Goal: Transaction & Acquisition: Purchase product/service

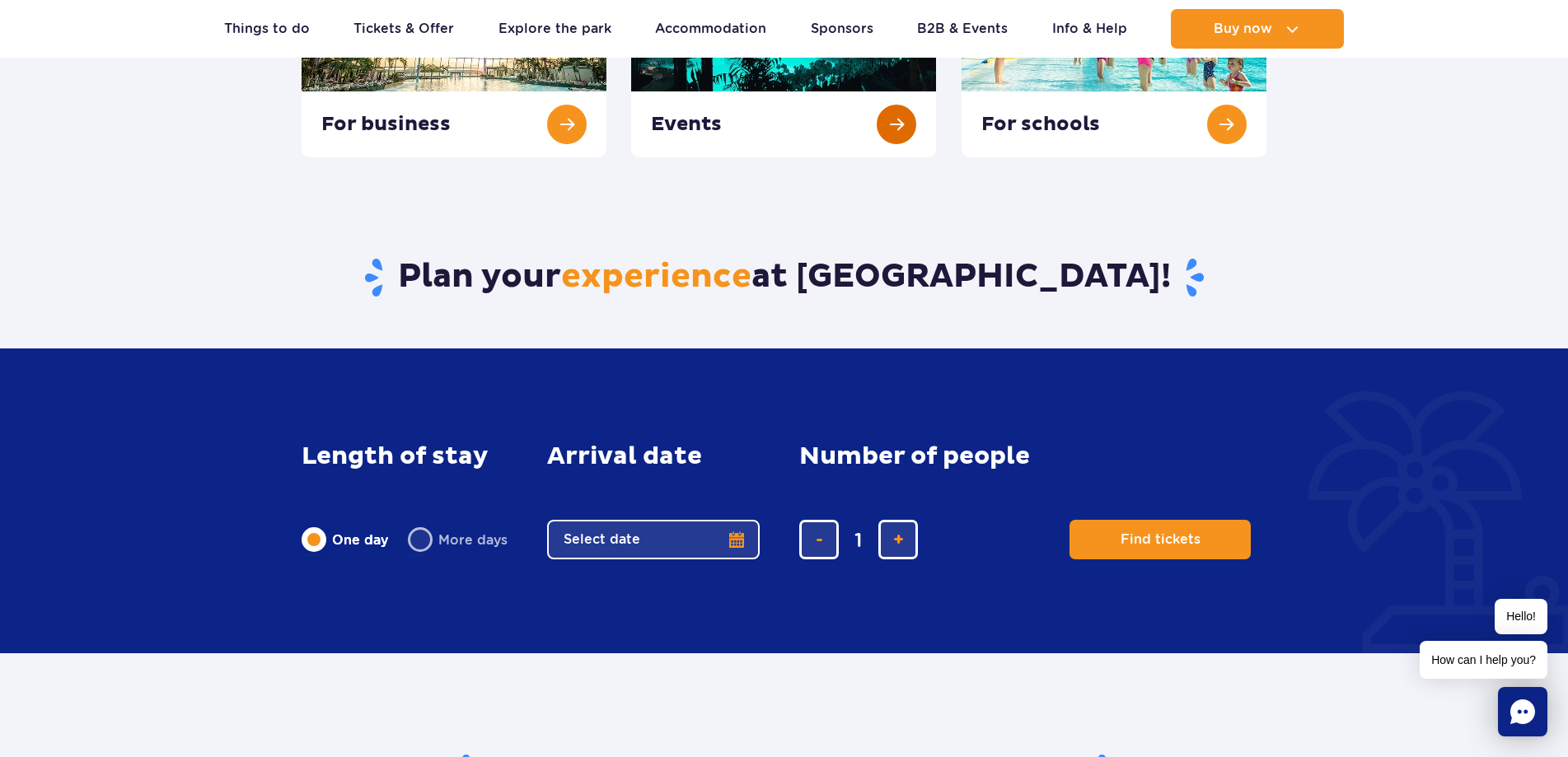
scroll to position [494, 0]
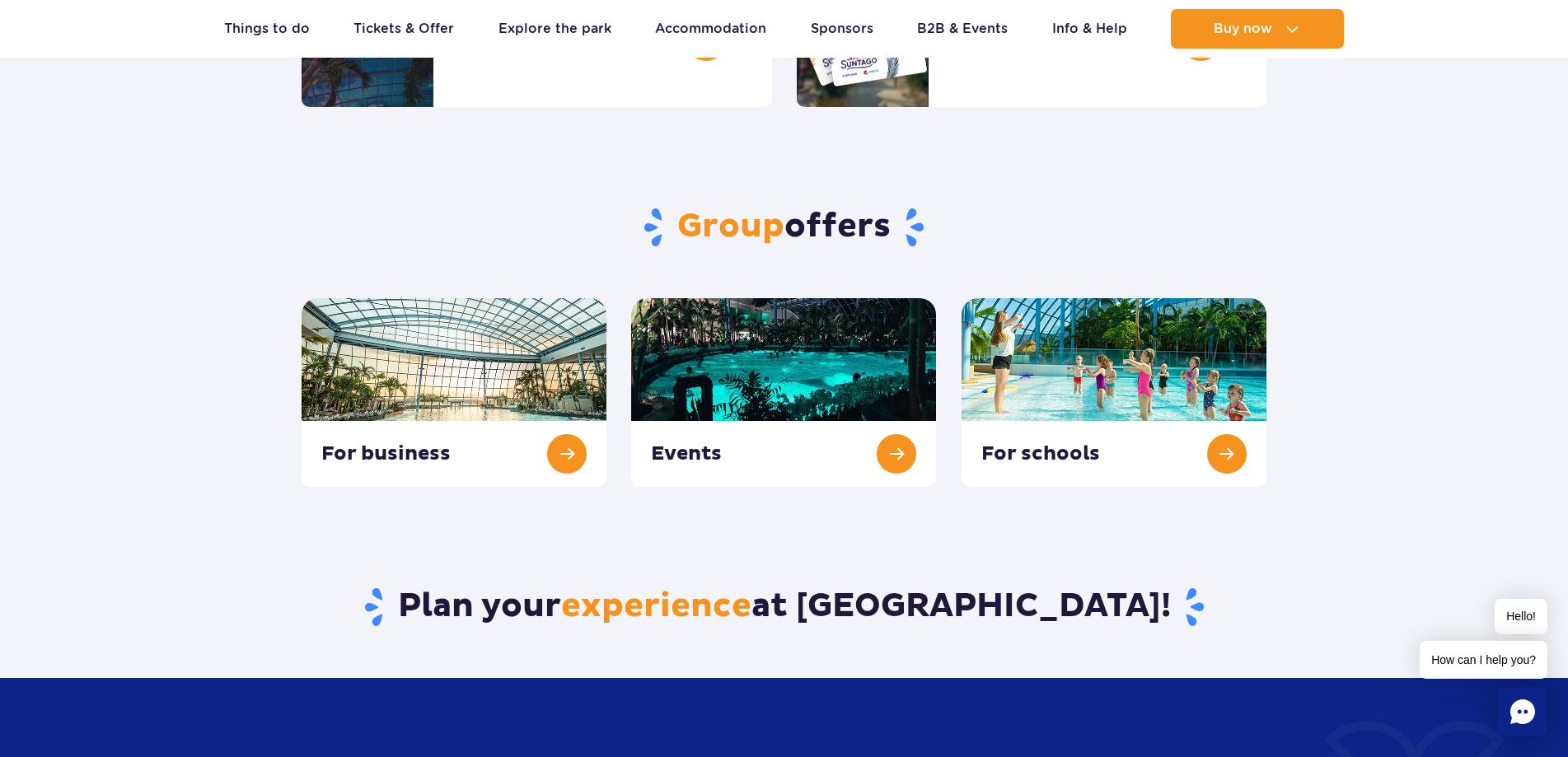
click at [777, 277] on div "Group offers For business Events For schools" at bounding box center [783, 297] width 989 height 380
click at [777, 310] on link at bounding box center [783, 393] width 305 height 189
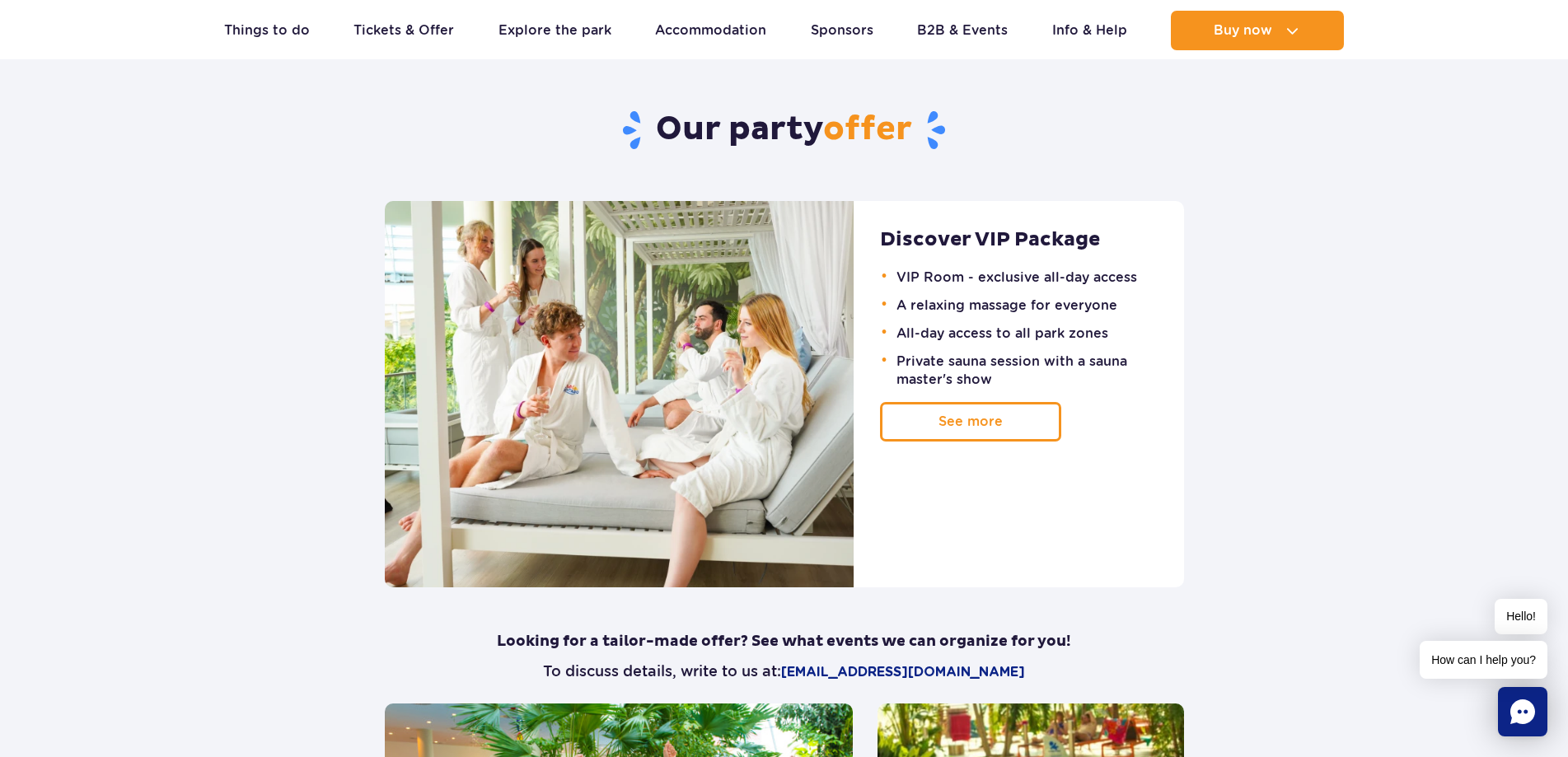
drag, startPoint x: 248, startPoint y: 299, endPoint x: 207, endPoint y: 306, distance: 41.6
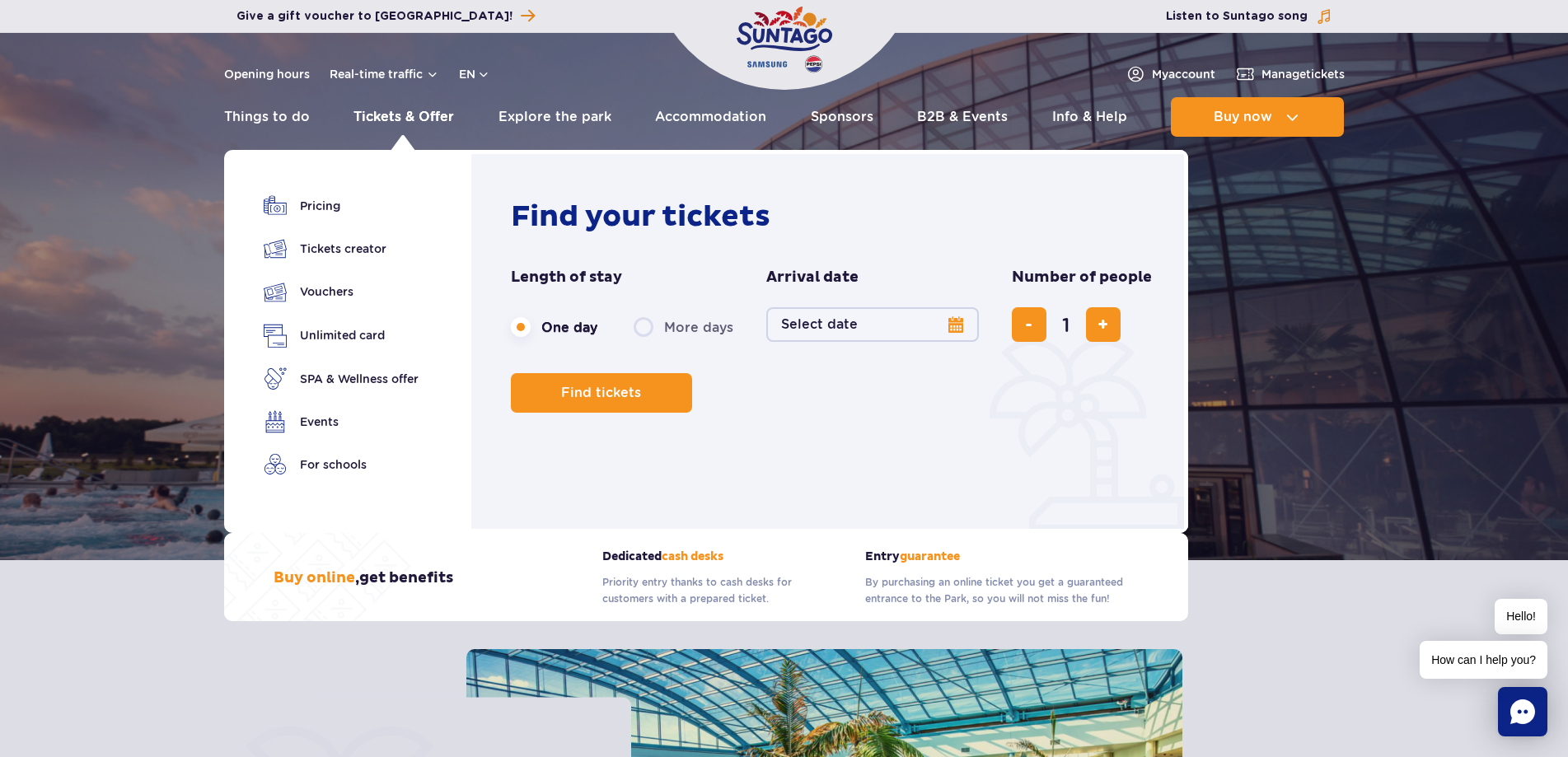
click at [402, 112] on link "Tickets & Offer" at bounding box center [404, 117] width 100 height 39
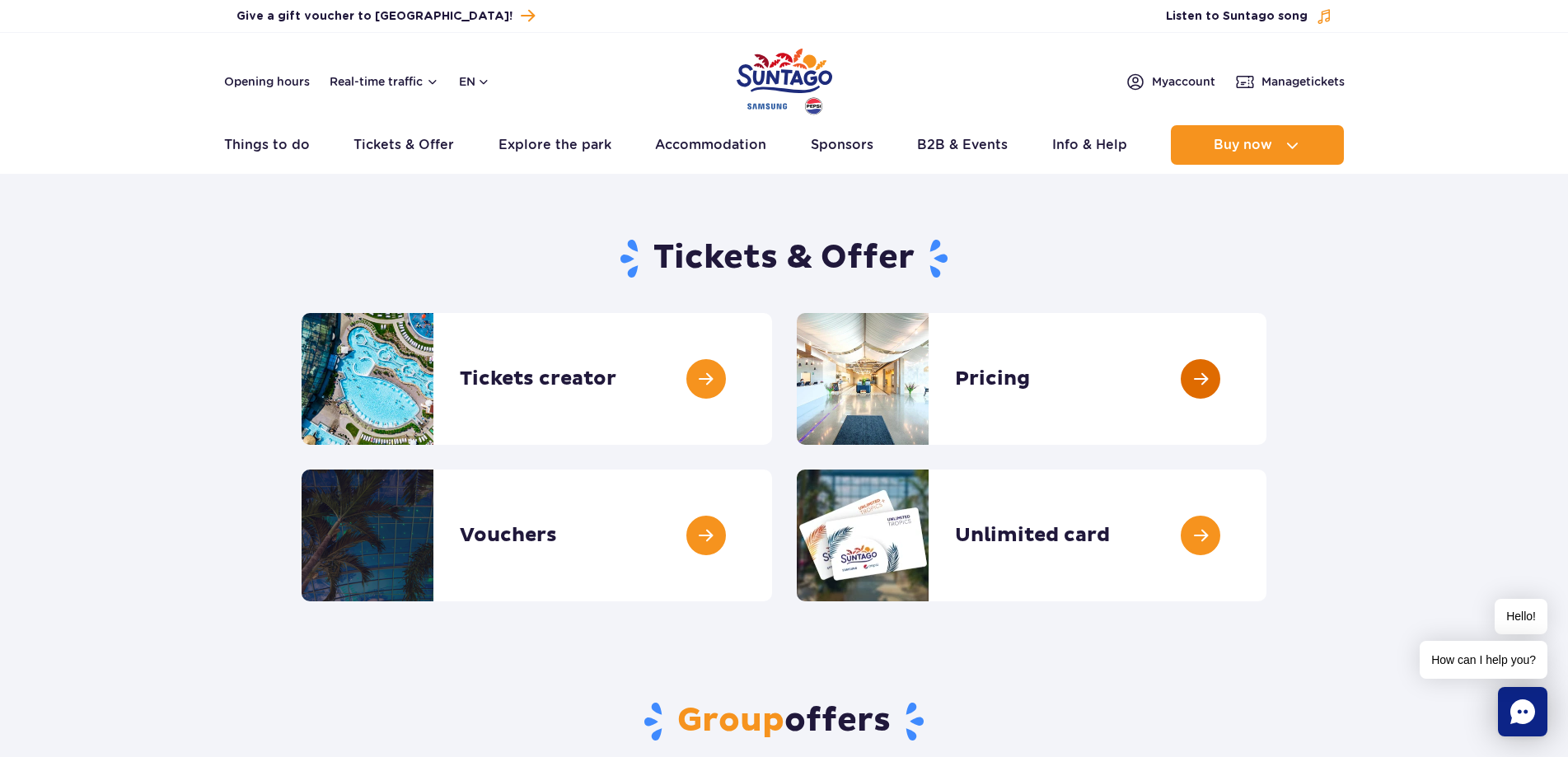
click at [1266, 368] on link at bounding box center [1266, 379] width 0 height 132
click at [772, 366] on link at bounding box center [772, 379] width 0 height 132
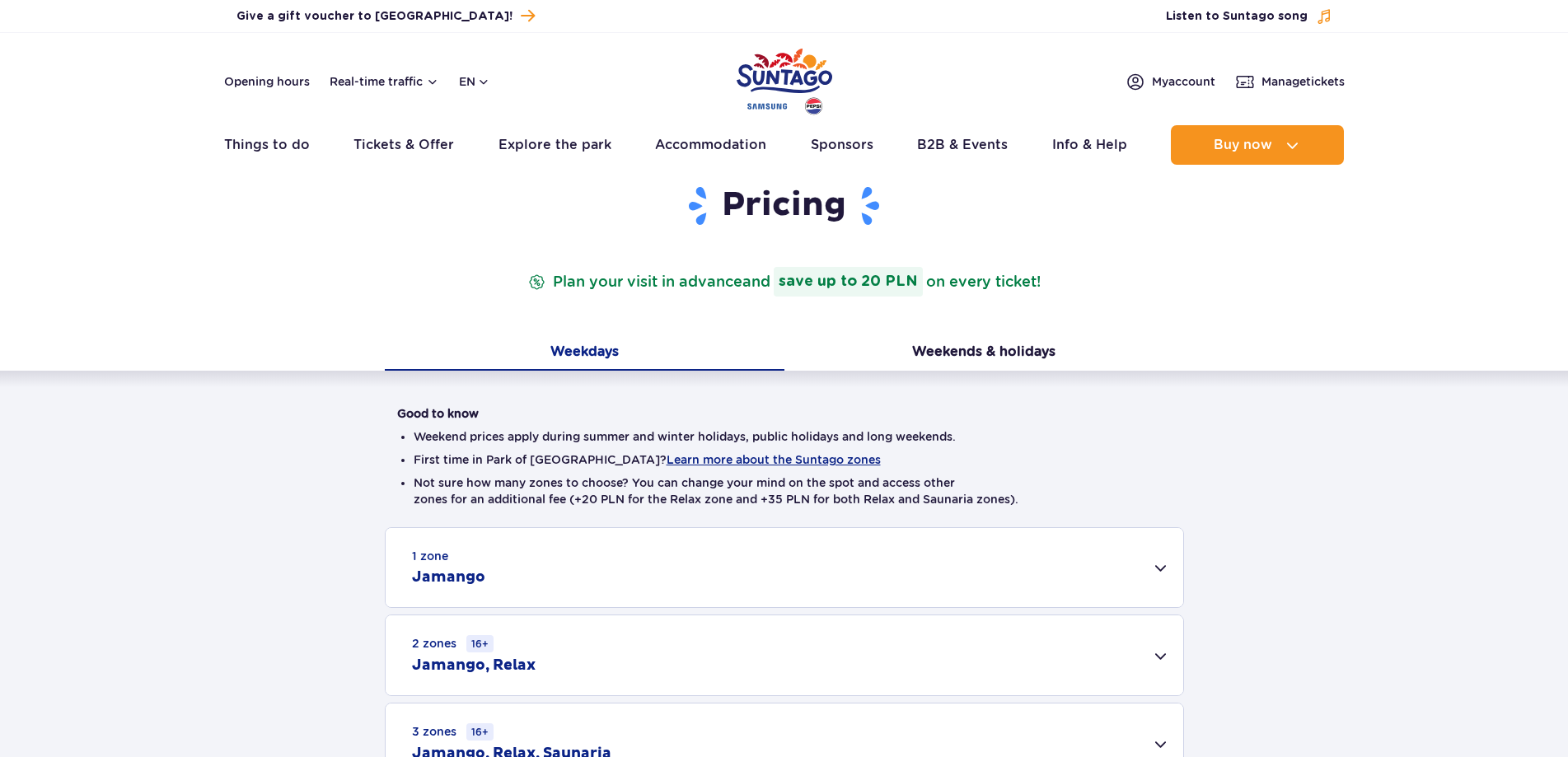
scroll to position [247, 0]
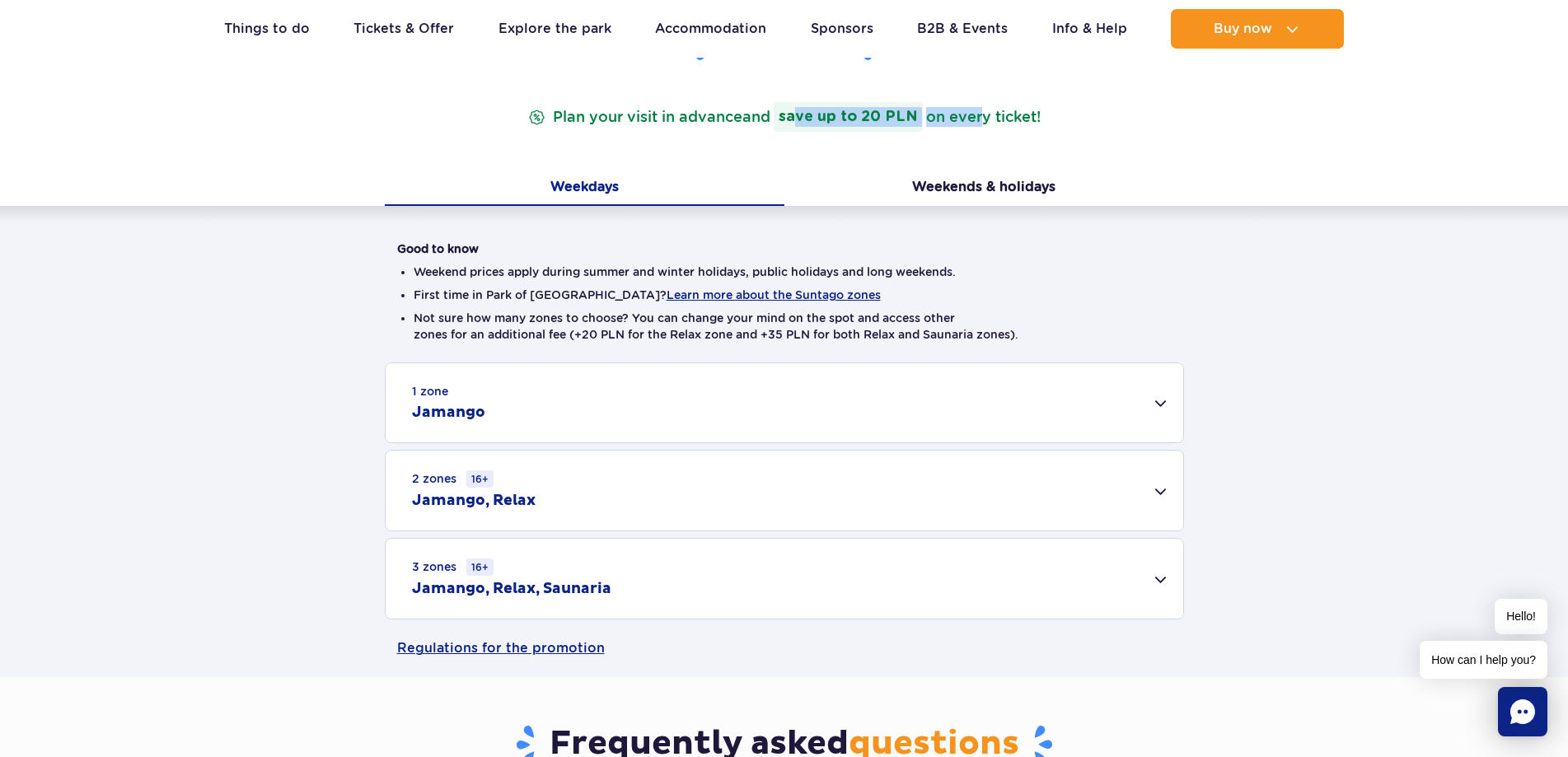
drag, startPoint x: 821, startPoint y: 120, endPoint x: 982, endPoint y: 117, distance: 161.0
click at [982, 117] on p "Plan your visit in advance and save up to 20 PLN on every ticket!" at bounding box center [784, 117] width 519 height 29
drag, startPoint x: 628, startPoint y: 115, endPoint x: 768, endPoint y: 115, distance: 140.0
click at [742, 117] on p "Plan your visit in advance and save up to 20 PLN on every ticket!" at bounding box center [784, 117] width 519 height 29
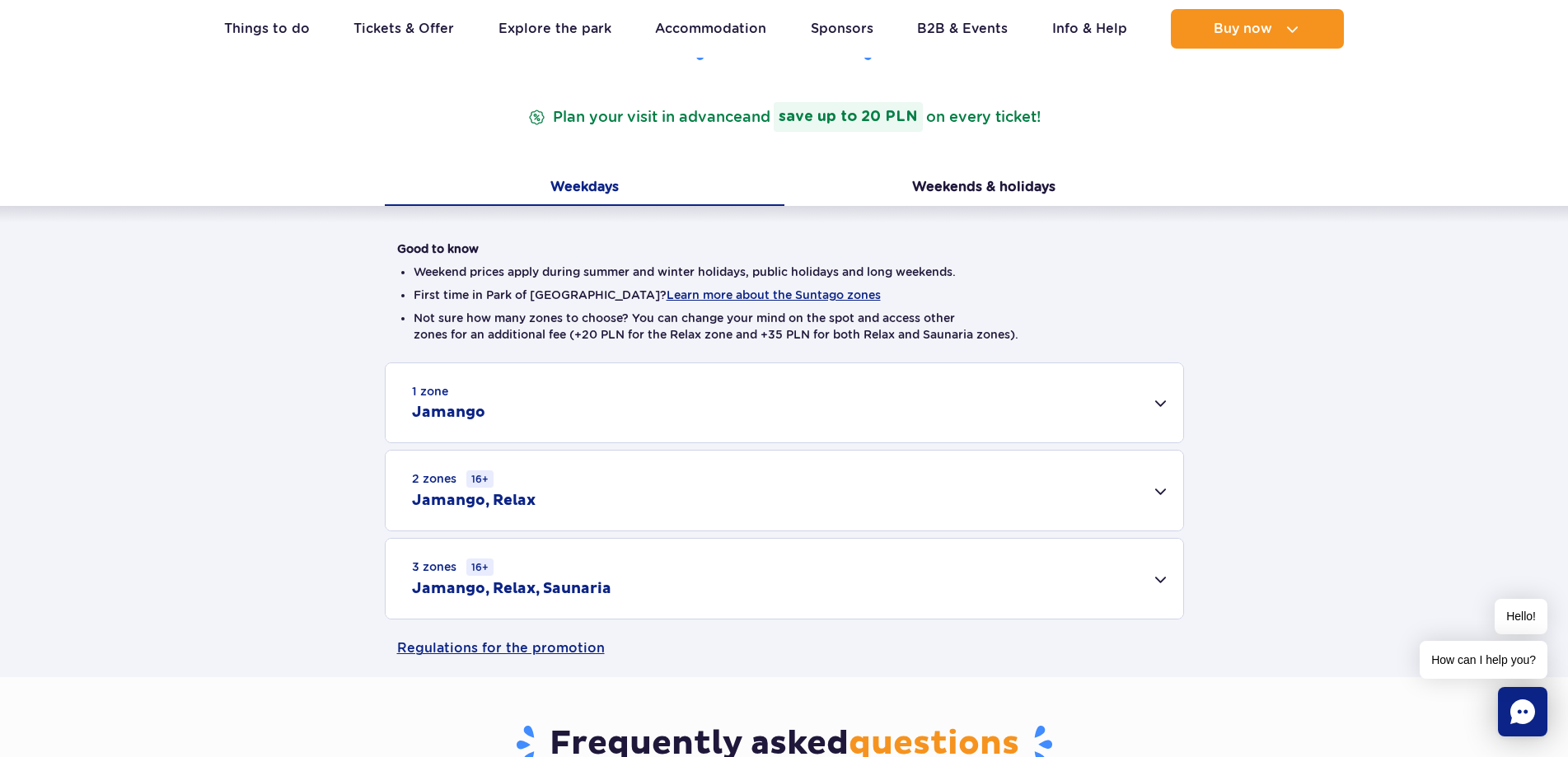
click at [0, 0] on span "and save up to 20 PLN" at bounding box center [0, 0] width 0 height 0
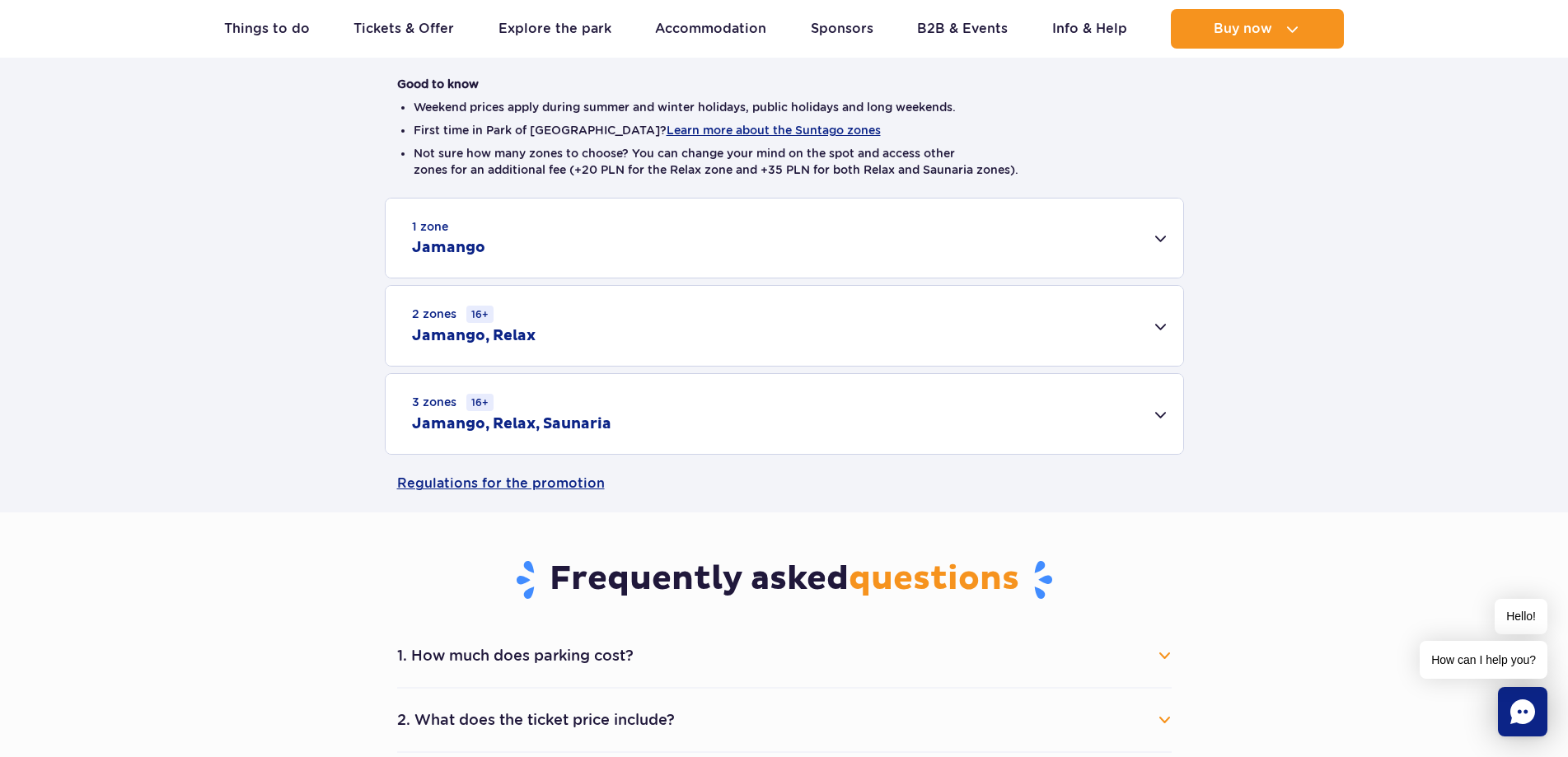
drag, startPoint x: 360, startPoint y: 401, endPoint x: 338, endPoint y: 395, distance: 22.8
click at [322, 390] on div "1 zone Jamango Adult (18 – 65 y.o.) / Teenager (16 – 18 y.o.) On the same day 1…" at bounding box center [784, 326] width 1568 height 257
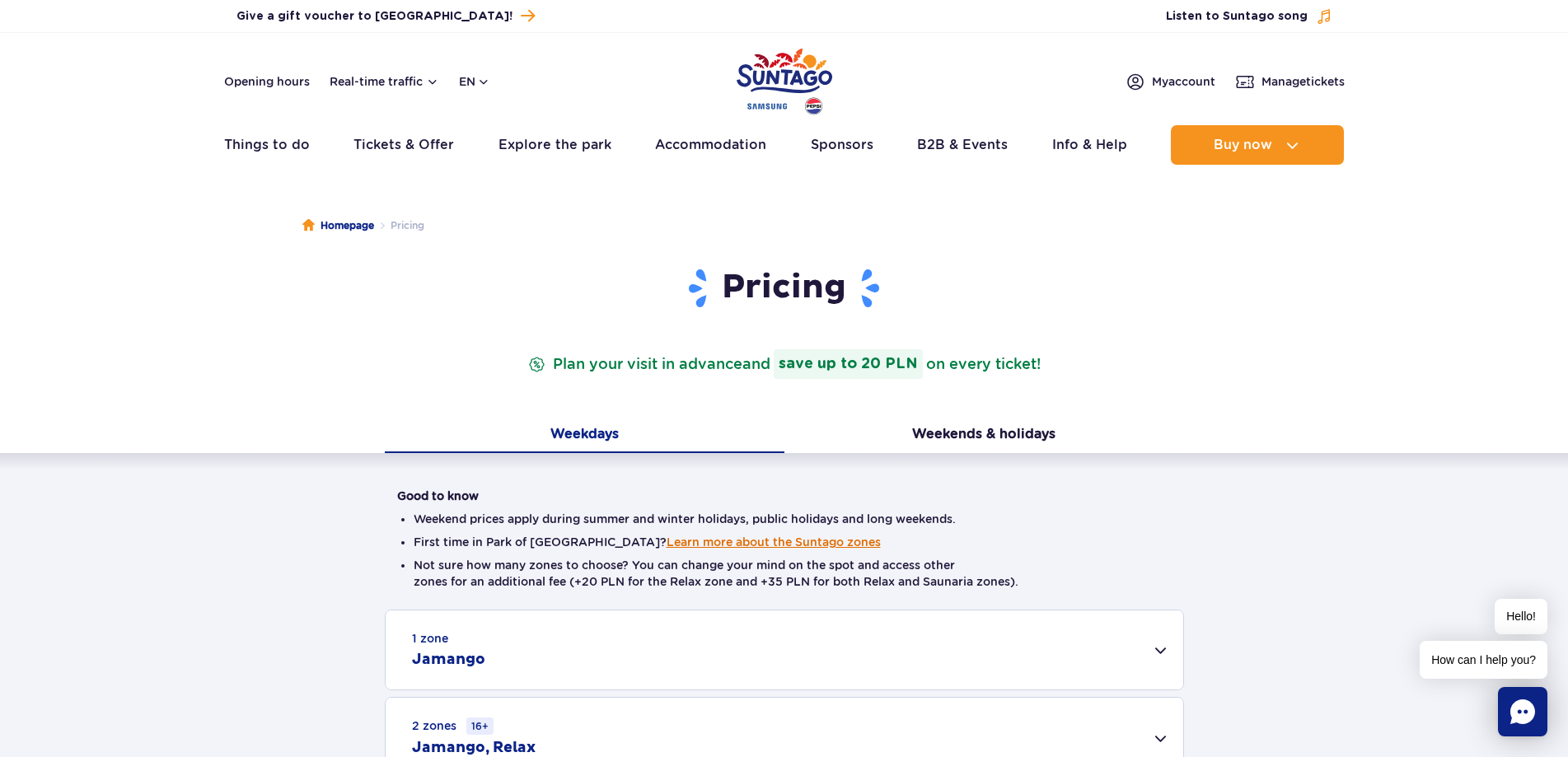
scroll to position [165, 0]
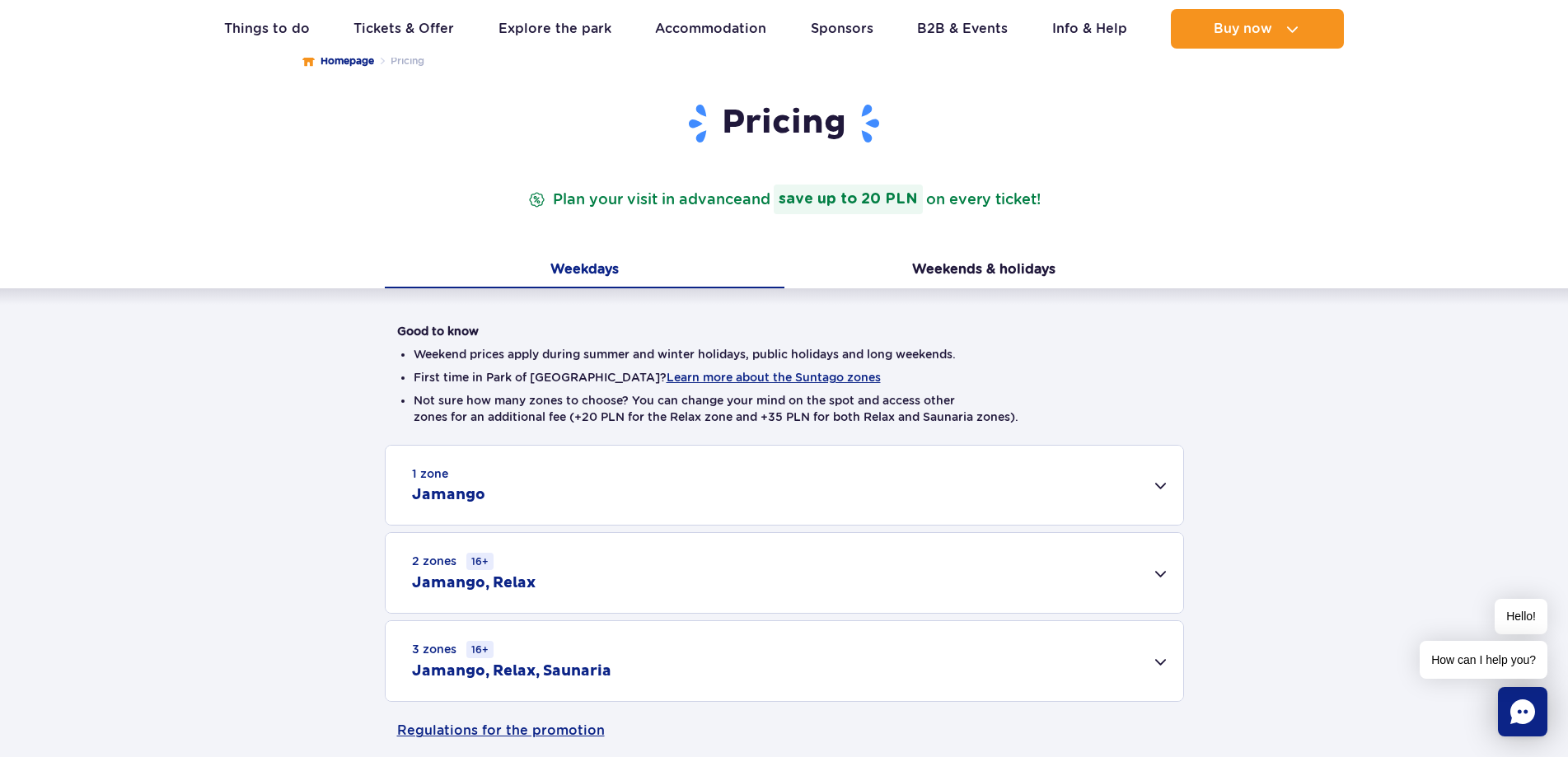
drag, startPoint x: 334, startPoint y: 390, endPoint x: 288, endPoint y: 396, distance: 46.4
click at [285, 398] on div "Good to know Weekend prices apply during summer and winter holidays, public hol…" at bounding box center [784, 494] width 1568 height 413
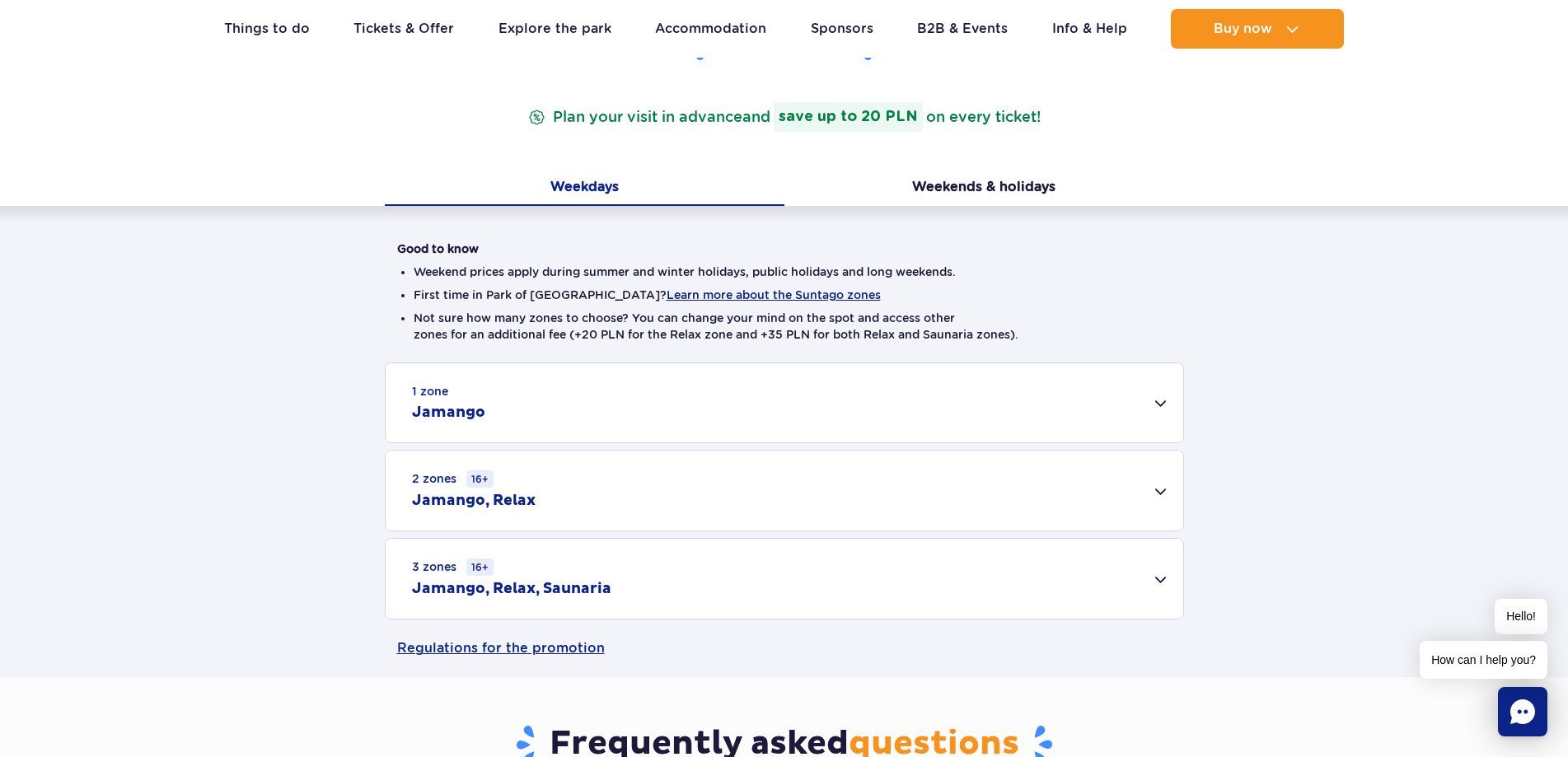
drag, startPoint x: 288, startPoint y: 395, endPoint x: 262, endPoint y: 393, distance: 26.1
click at [262, 394] on div "1 zone Jamango Adult (18 – 65 y.o.) / Teenager (16 – 18 y.o.) On the same day 1…" at bounding box center [784, 491] width 1568 height 257
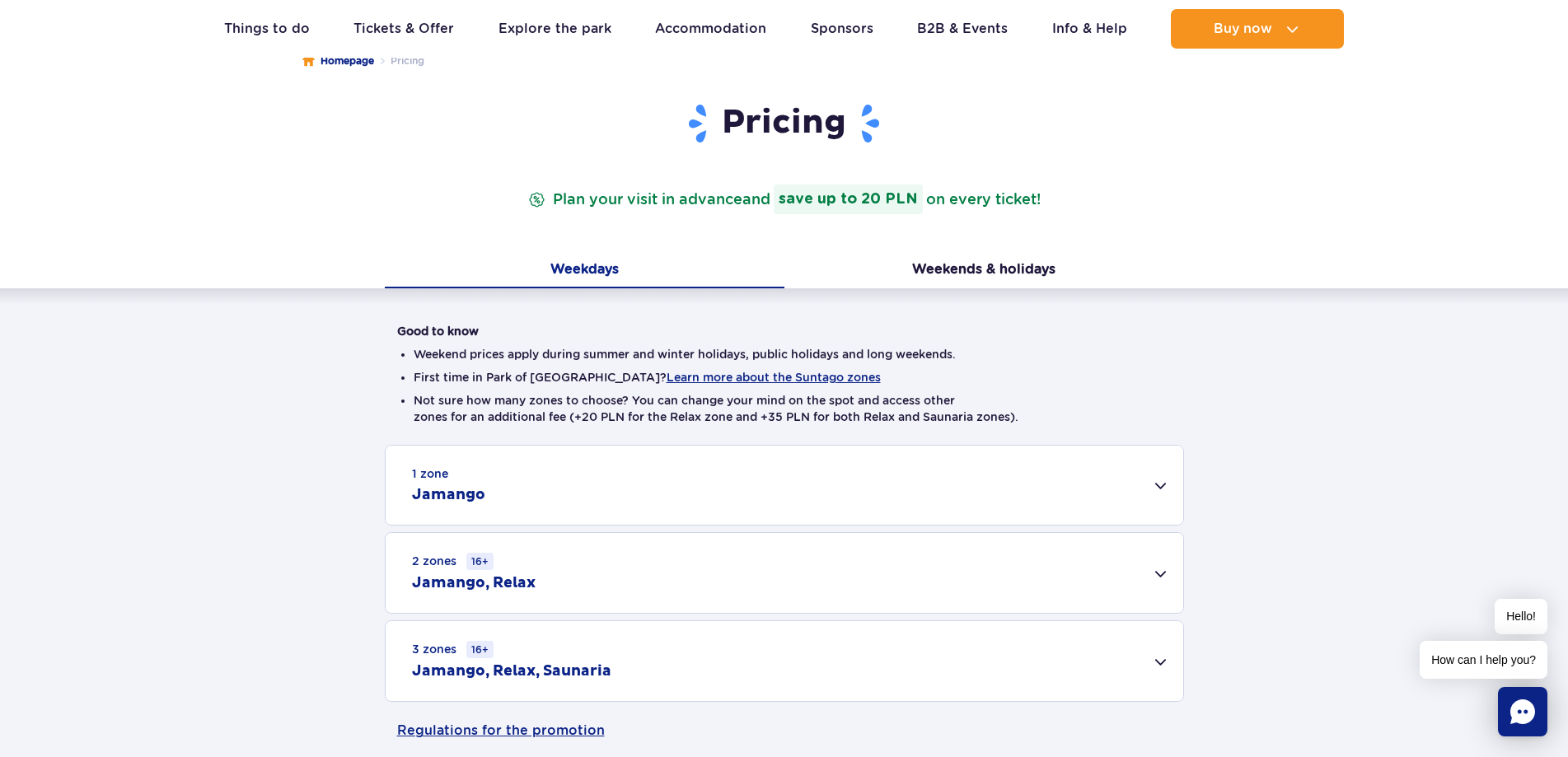
scroll to position [0, 0]
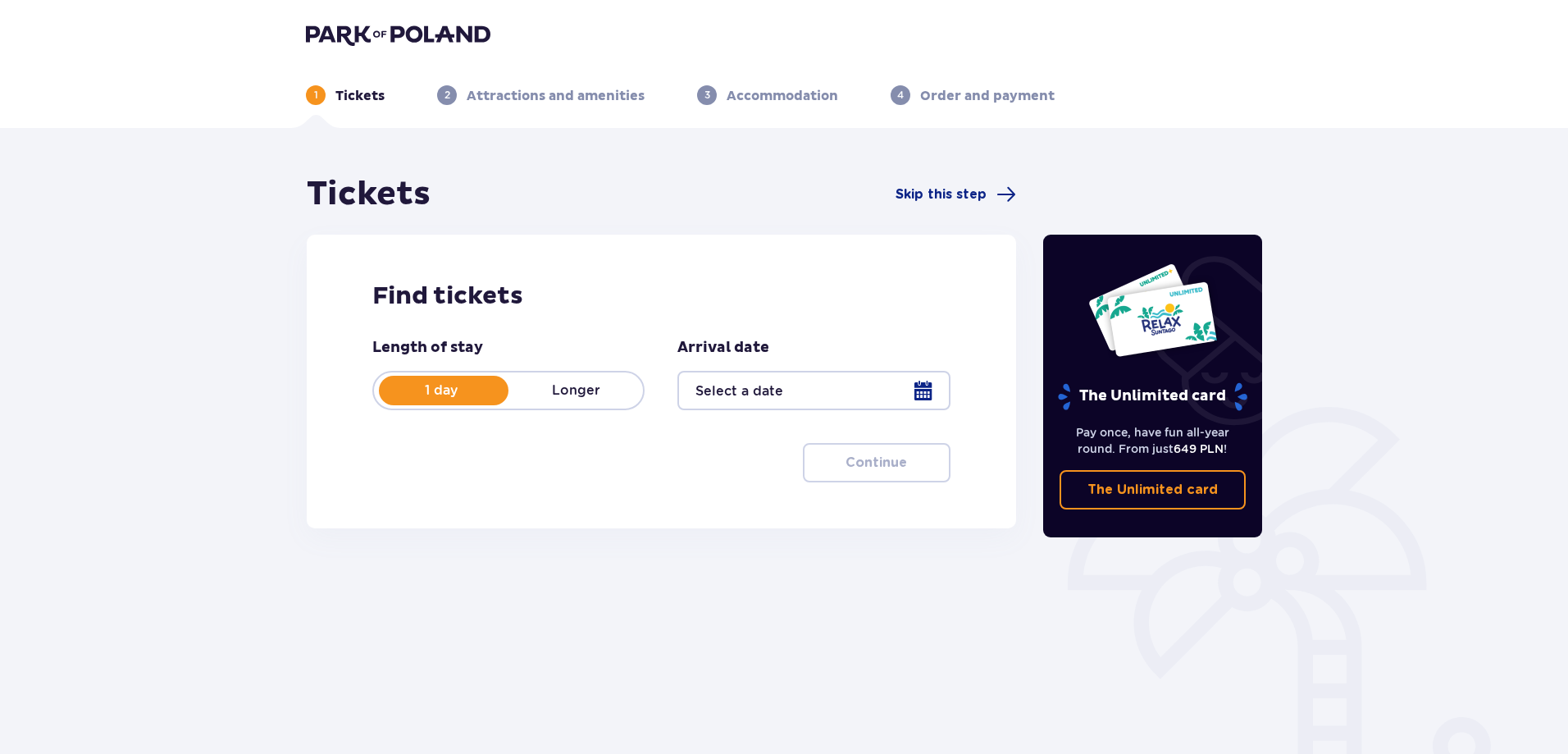
scroll to position [82, 0]
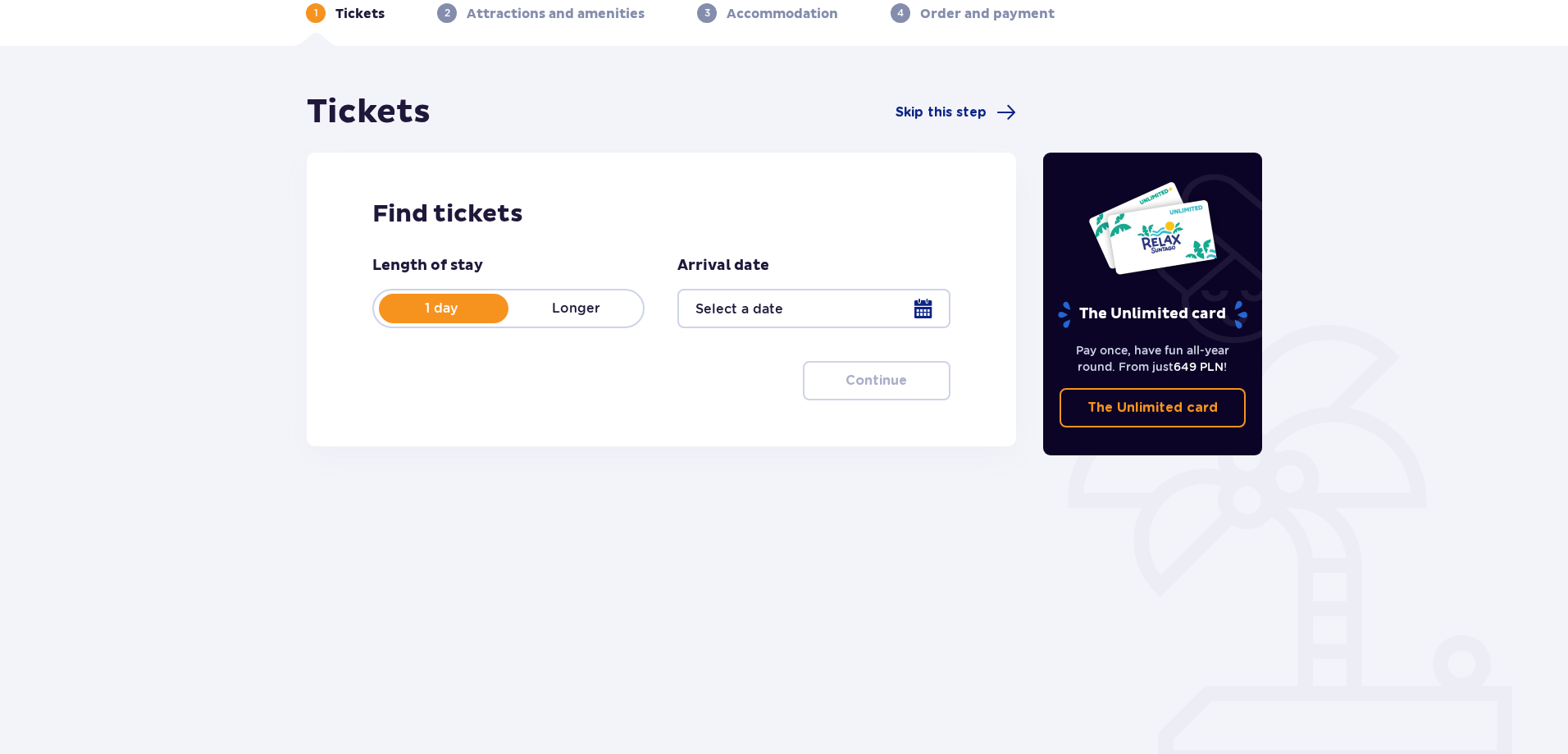
click at [766, 305] on div at bounding box center [814, 308] width 272 height 39
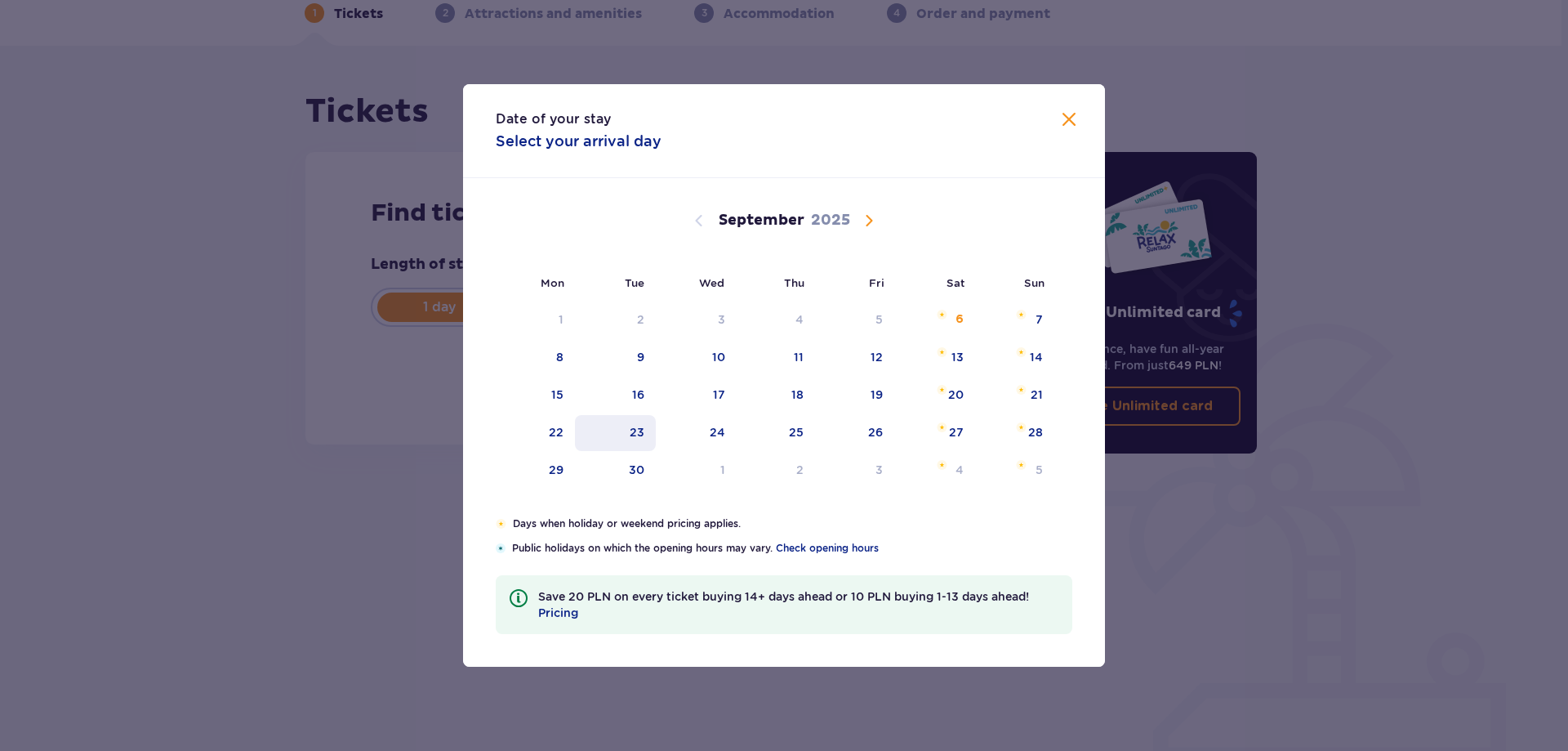
click at [633, 425] on div "23" at bounding box center [636, 432] width 15 height 17
type input "23.09.25"
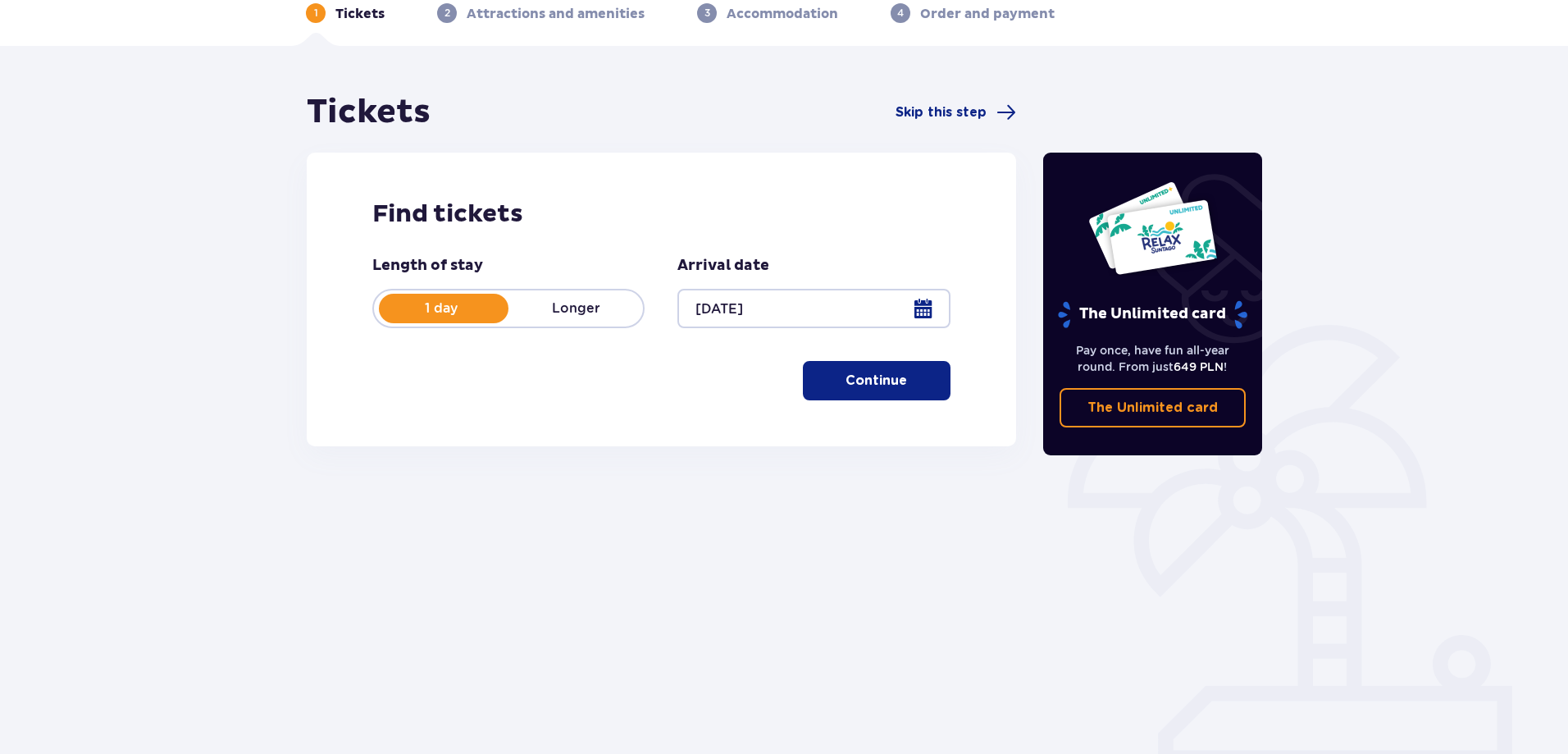
click at [878, 378] on p "Continue" at bounding box center [875, 380] width 62 height 18
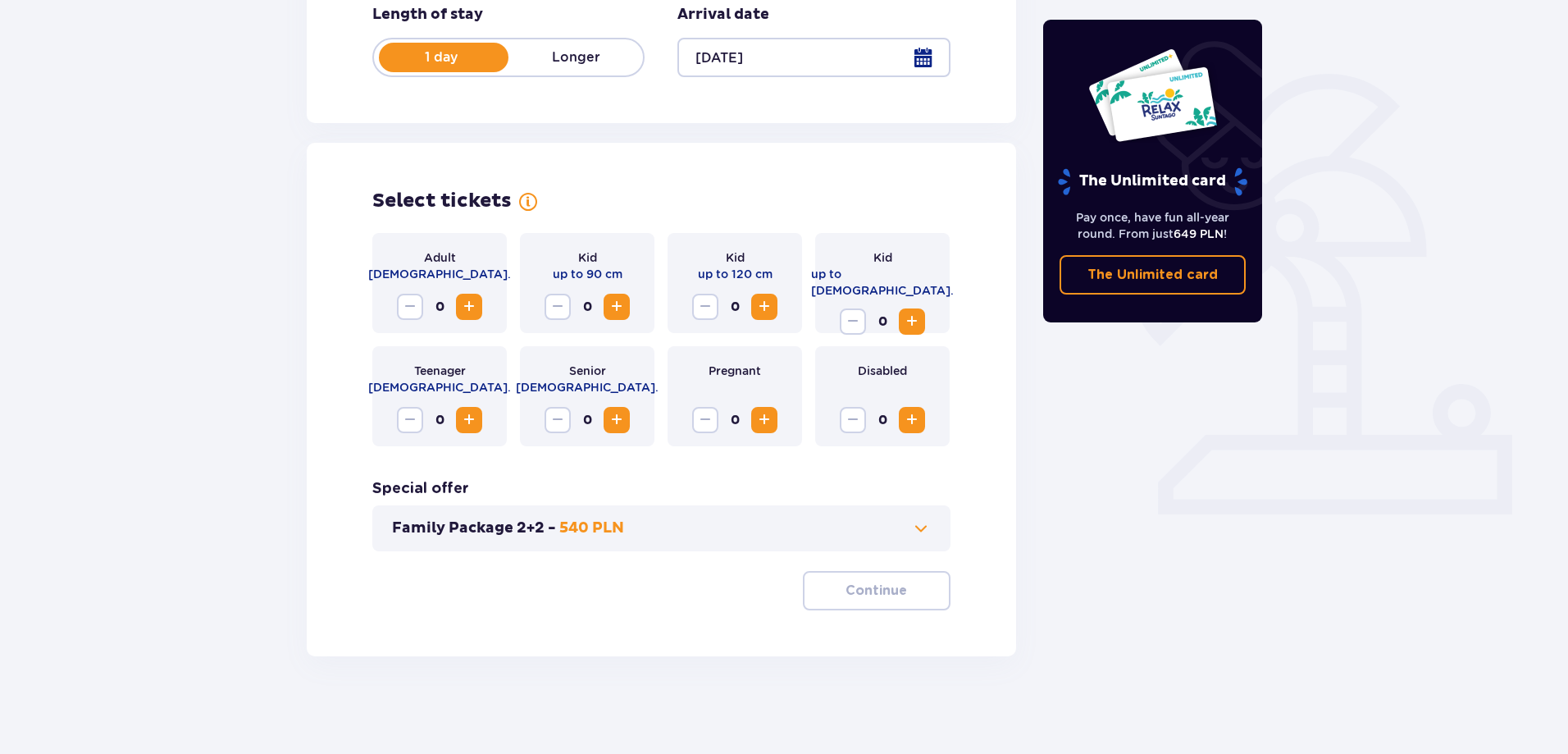
scroll to position [333, 0]
click at [926, 524] on span at bounding box center [920, 527] width 20 height 20
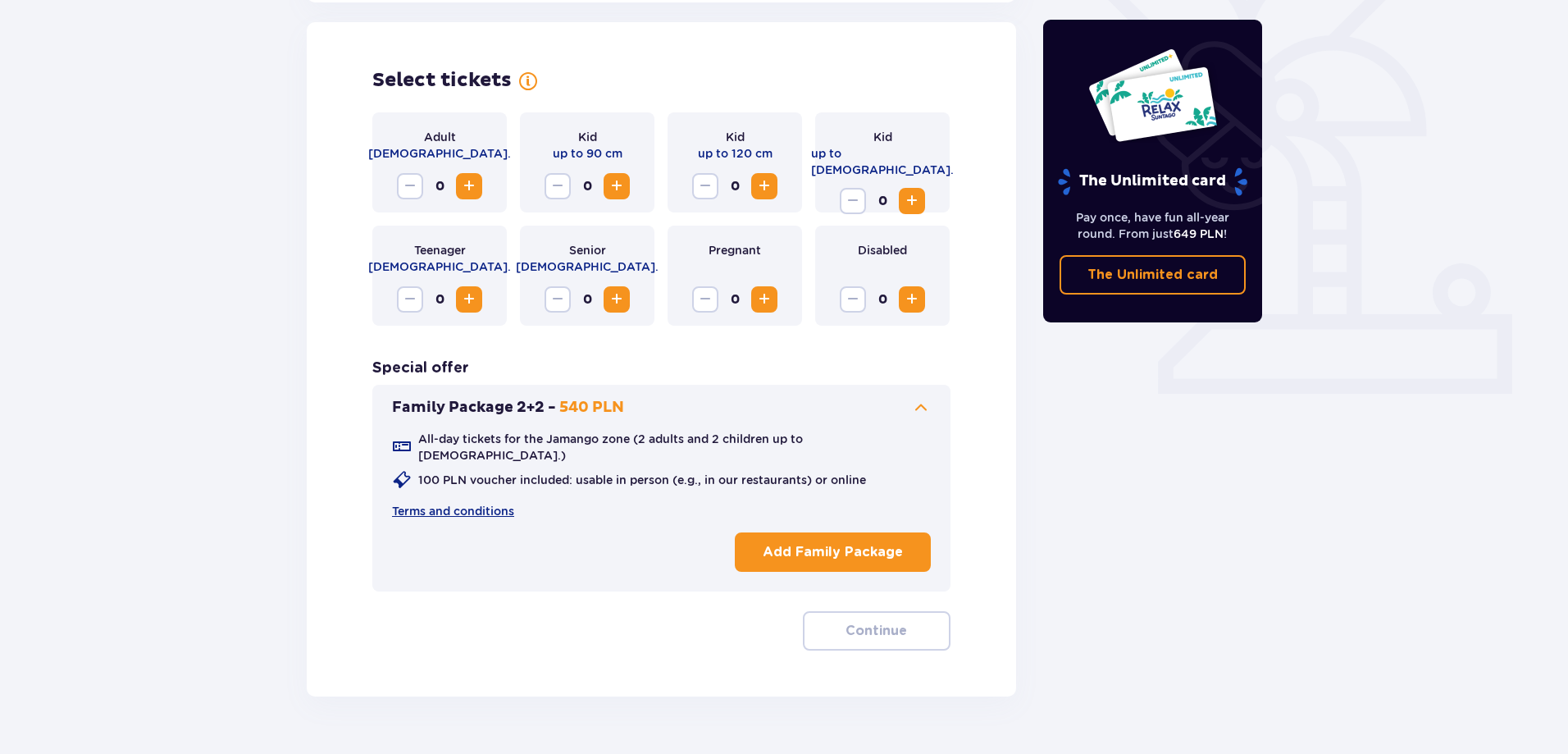
scroll to position [456, 0]
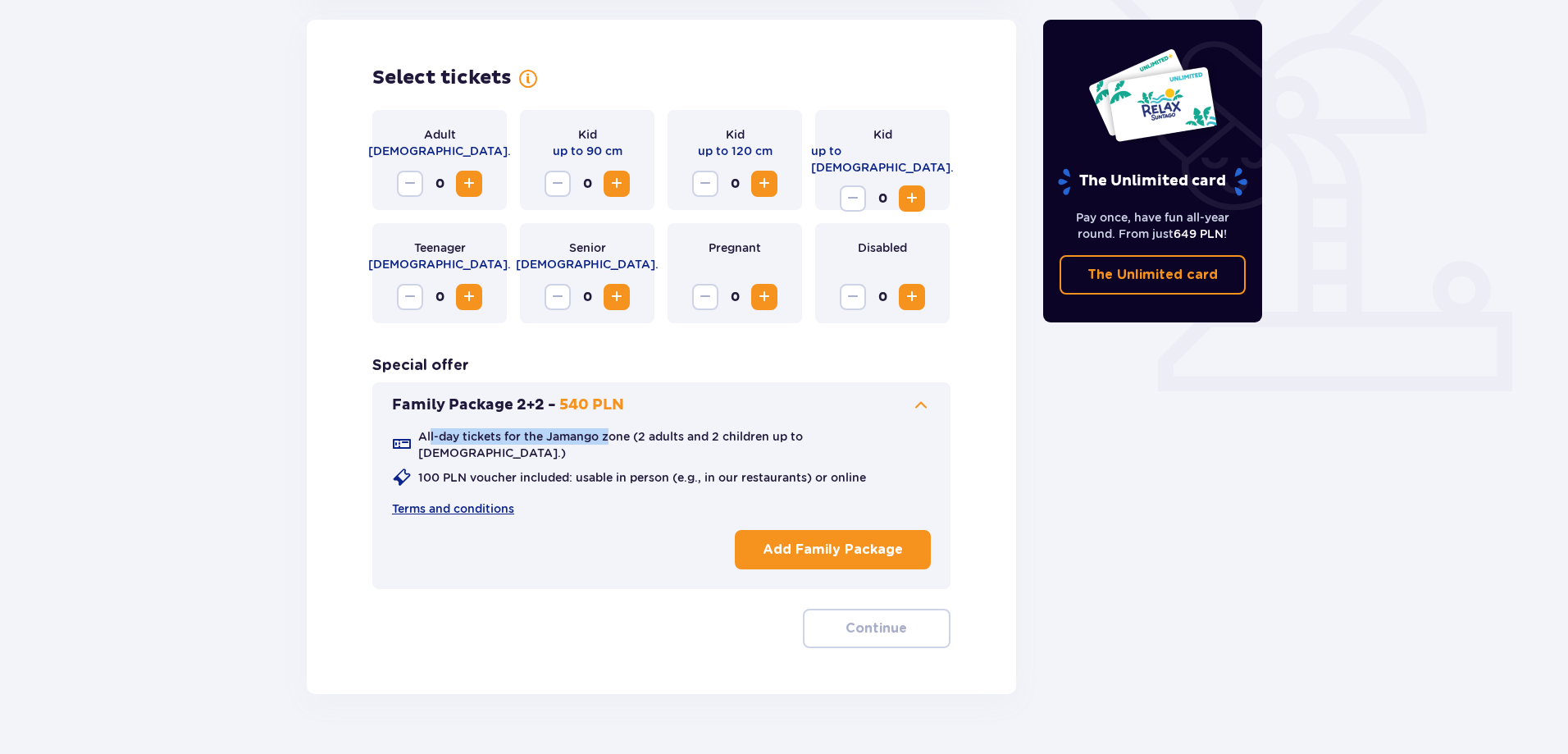
drag, startPoint x: 448, startPoint y: 433, endPoint x: 608, endPoint y: 435, distance: 160.0
click at [608, 435] on p "All-day tickets for the Jamango zone (2 adults and 2 children up to 16 y.o.)" at bounding box center [675, 445] width 513 height 33
click at [611, 434] on p "All-day tickets for the Jamango zone (2 adults and 2 children up to 16 y.o.)" at bounding box center [675, 445] width 513 height 33
drag, startPoint x: 508, startPoint y: 435, endPoint x: 617, endPoint y: 432, distance: 109.0
click at [610, 433] on p "All-day tickets for the Jamango zone (2 adults and 2 children up to 16 y.o.)" at bounding box center [675, 445] width 513 height 33
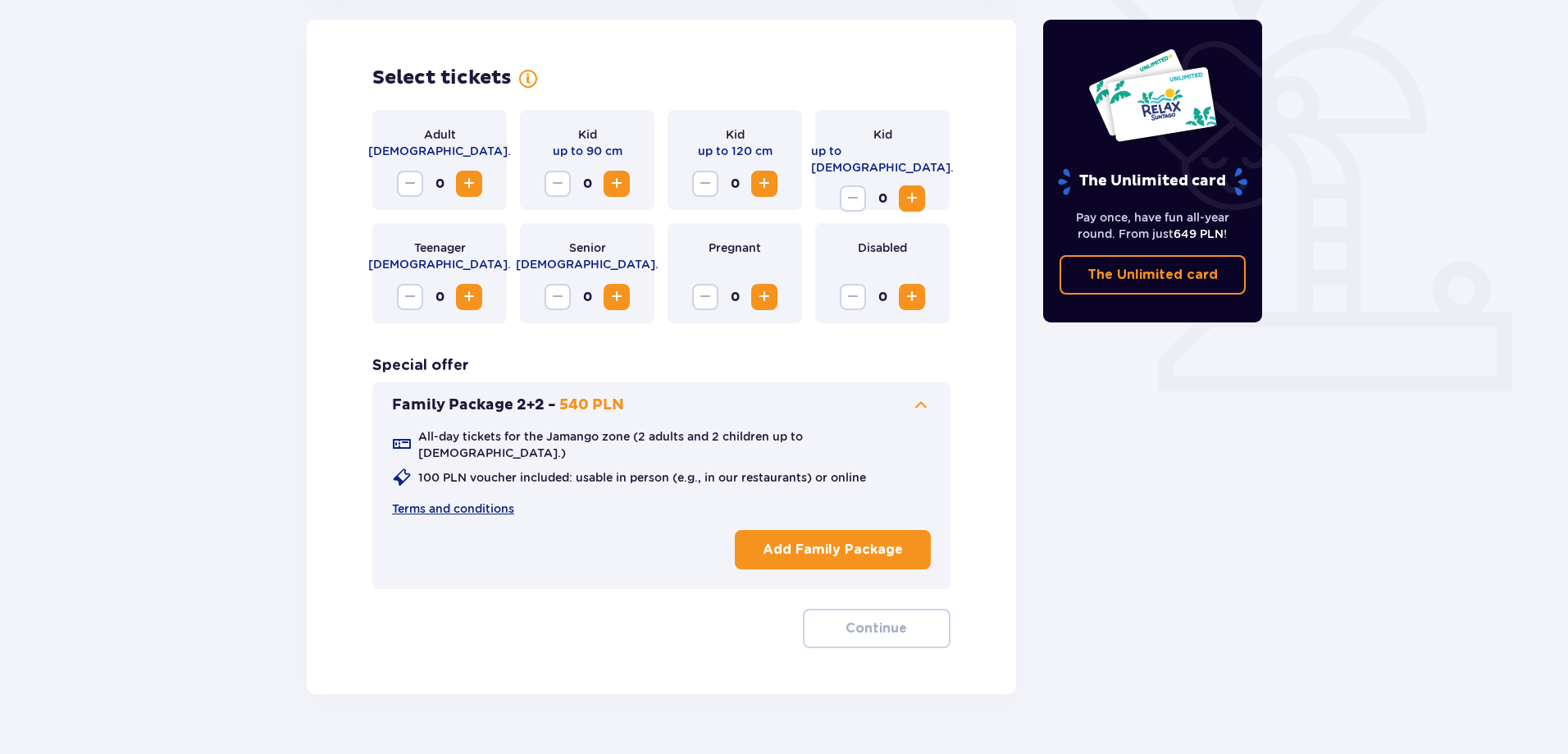
click at [620, 431] on p "All-day tickets for the Jamango zone (2 adults and 2 children up to 16 y.o.)" at bounding box center [675, 445] width 513 height 33
drag, startPoint x: 622, startPoint y: 434, endPoint x: 794, endPoint y: 437, distance: 172.0
click at [780, 437] on p "All-day tickets for the Jamango zone (2 adults and 2 children up to 16 y.o.)" at bounding box center [675, 445] width 513 height 33
drag, startPoint x: 810, startPoint y: 437, endPoint x: 820, endPoint y: 439, distance: 10.2
click at [811, 439] on p "All-day tickets for the Jamango zone (2 adults and 2 children up to 16 y.o.)" at bounding box center [675, 445] width 513 height 33
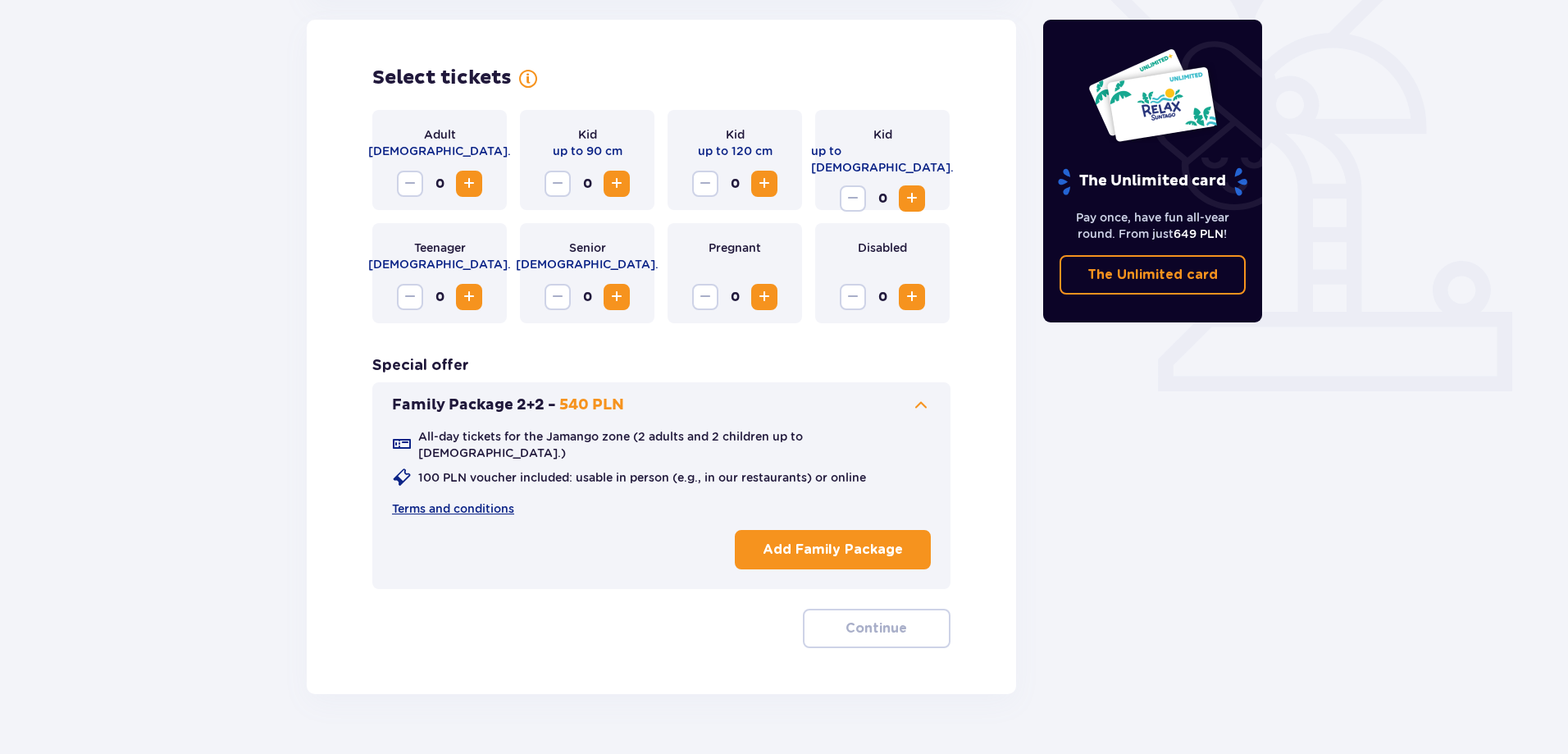
click at [824, 439] on p "All-day tickets for the Jamango zone (2 adults and 2 children up to 16 y.o.)" at bounding box center [675, 445] width 513 height 33
drag, startPoint x: 430, startPoint y: 461, endPoint x: 737, endPoint y: 454, distance: 307.1
click at [715, 469] on p "100 PLN voucher included: usable in person (e.g., in our restaurants) or online" at bounding box center [643, 477] width 448 height 17
click at [759, 467] on div "100 PLN voucher included: usable in person (e.g., in our restaurants) or online" at bounding box center [629, 477] width 474 height 20
drag, startPoint x: 759, startPoint y: 456, endPoint x: 640, endPoint y: 461, distance: 119.1
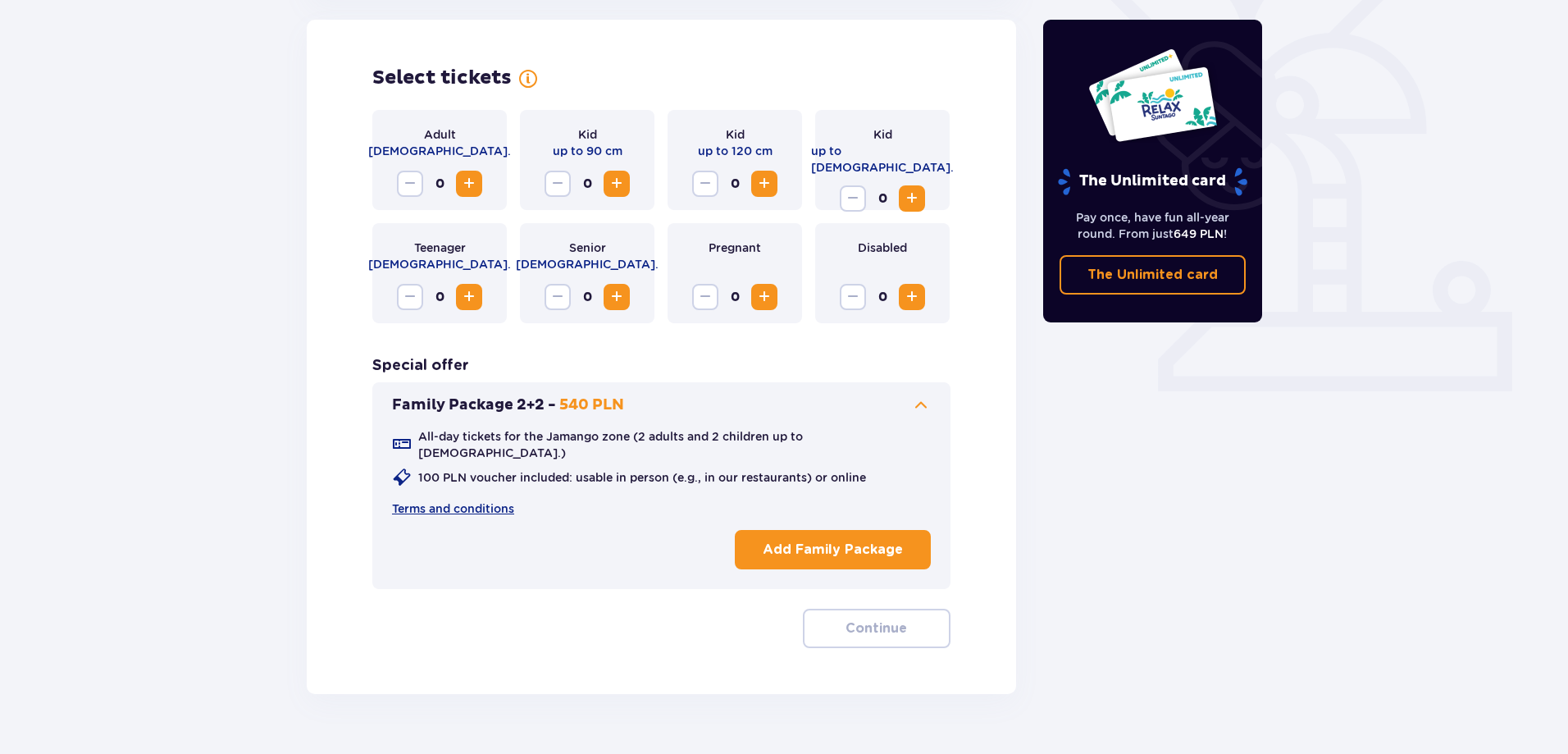
click at [646, 469] on p "100 PLN voucher included: usable in person (e.g., in our restaurants) or online" at bounding box center [643, 477] width 448 height 17
drag, startPoint x: 551, startPoint y: 461, endPoint x: 881, endPoint y: 459, distance: 330.0
click at [860, 469] on p "100 PLN voucher included: usable in person (e.g., in our restaurants) or online" at bounding box center [643, 477] width 448 height 17
click at [881, 459] on div "All-day tickets for the Jamango zone (2 adults and 2 children up to 16 y.o.) 10…" at bounding box center [661, 472] width 539 height 89
click at [746, 469] on p "100 PLN voucher included: usable in person (e.g., in our restaurants) or online" at bounding box center [643, 477] width 448 height 17
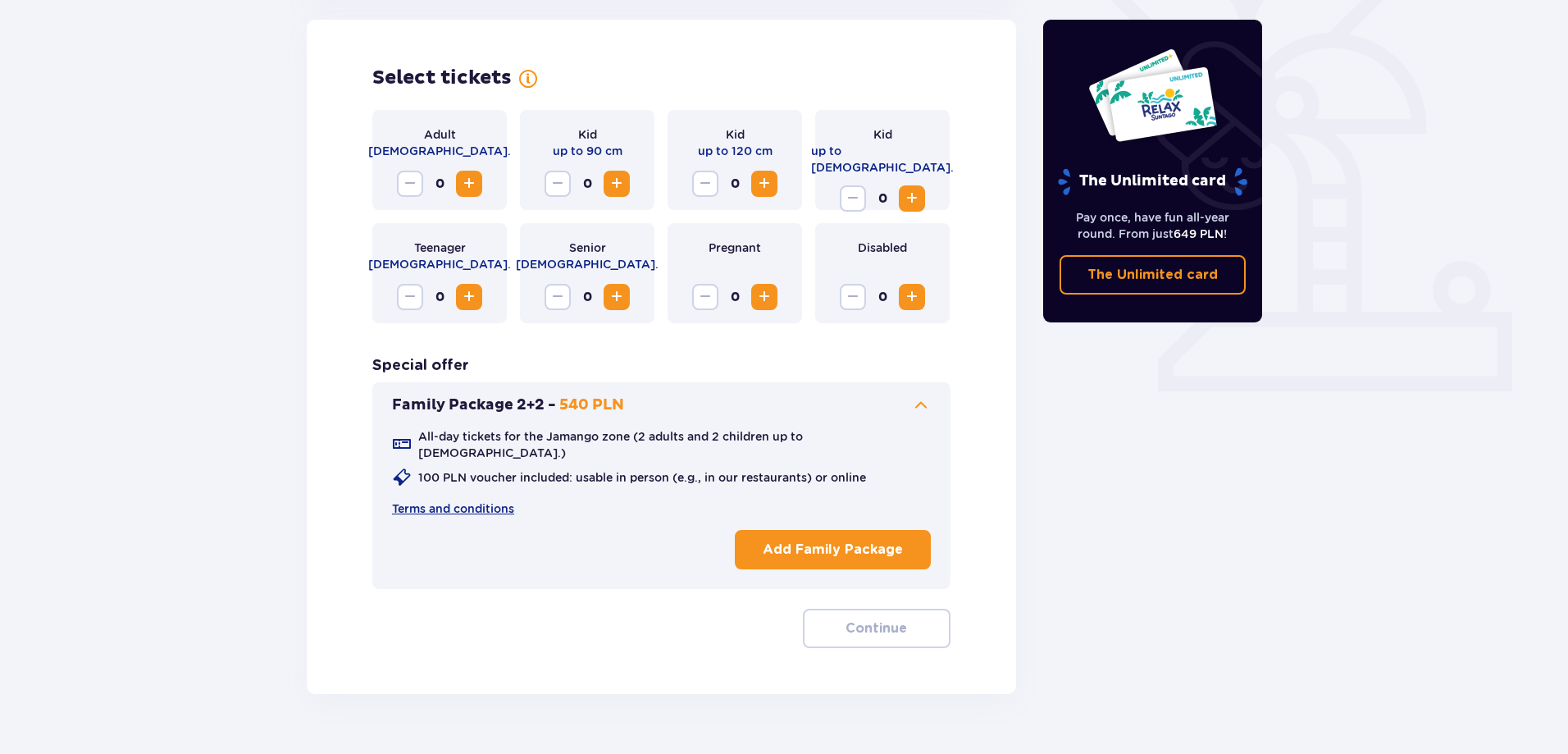
drag, startPoint x: 724, startPoint y: 459, endPoint x: 624, endPoint y: 457, distance: 100.0
drag, startPoint x: 624, startPoint y: 457, endPoint x: 481, endPoint y: 460, distance: 143.0
click at [531, 469] on p "100 PLN voucher included: usable in person (e.g., in our restaurants) or online" at bounding box center [643, 477] width 448 height 17
drag, startPoint x: 273, startPoint y: 460, endPoint x: 206, endPoint y: 453, distance: 67.4
click at [199, 460] on div "Tickets Skip this step Find tickets Length of stay 1 day Longer Arrival date 23…" at bounding box center [784, 232] width 1568 height 1120
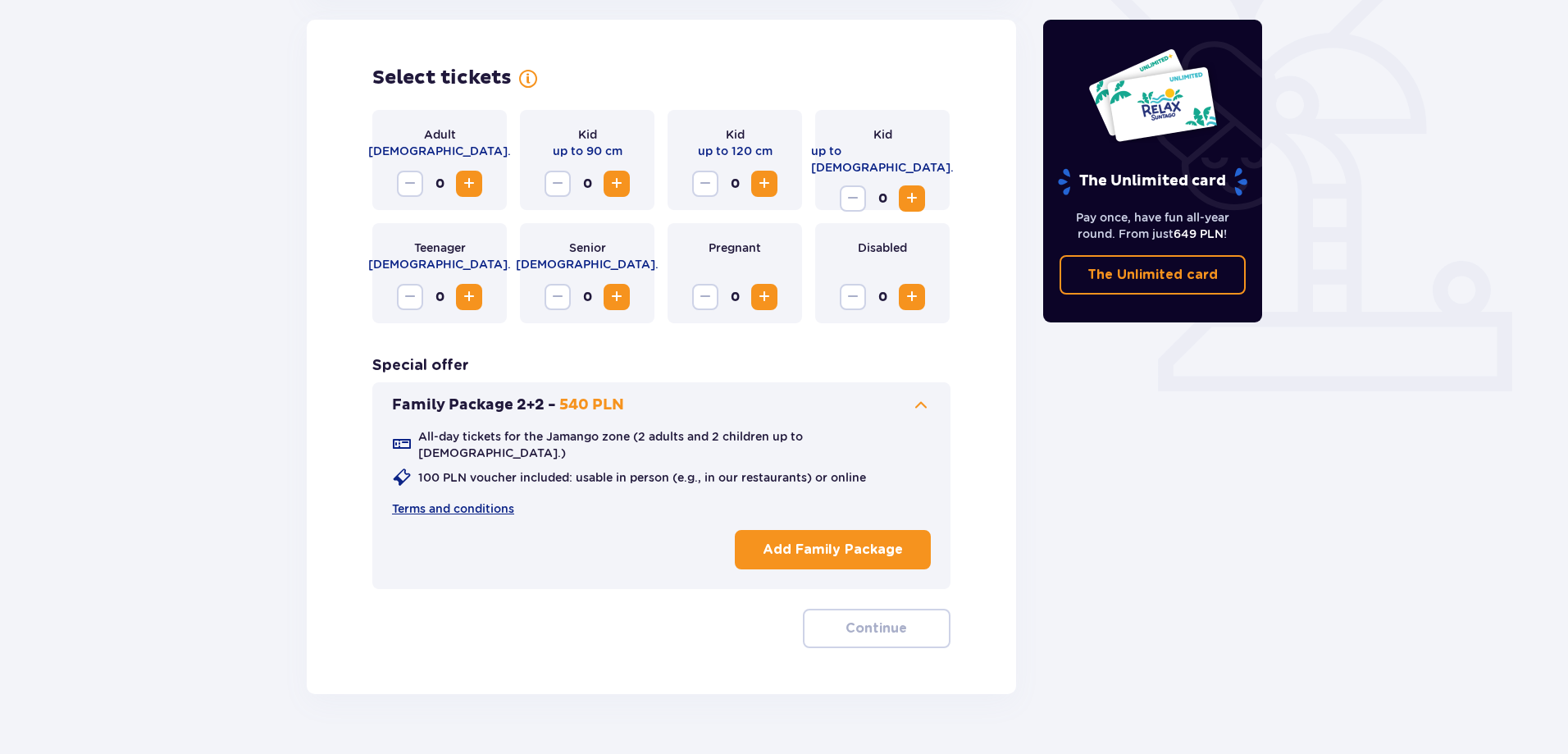
drag, startPoint x: 236, startPoint y: 430, endPoint x: 194, endPoint y: 449, distance: 46.1
click at [193, 450] on div "Tickets Skip this step Find tickets Length of stay 1 day Longer Arrival date 23…" at bounding box center [784, 232] width 1568 height 1120
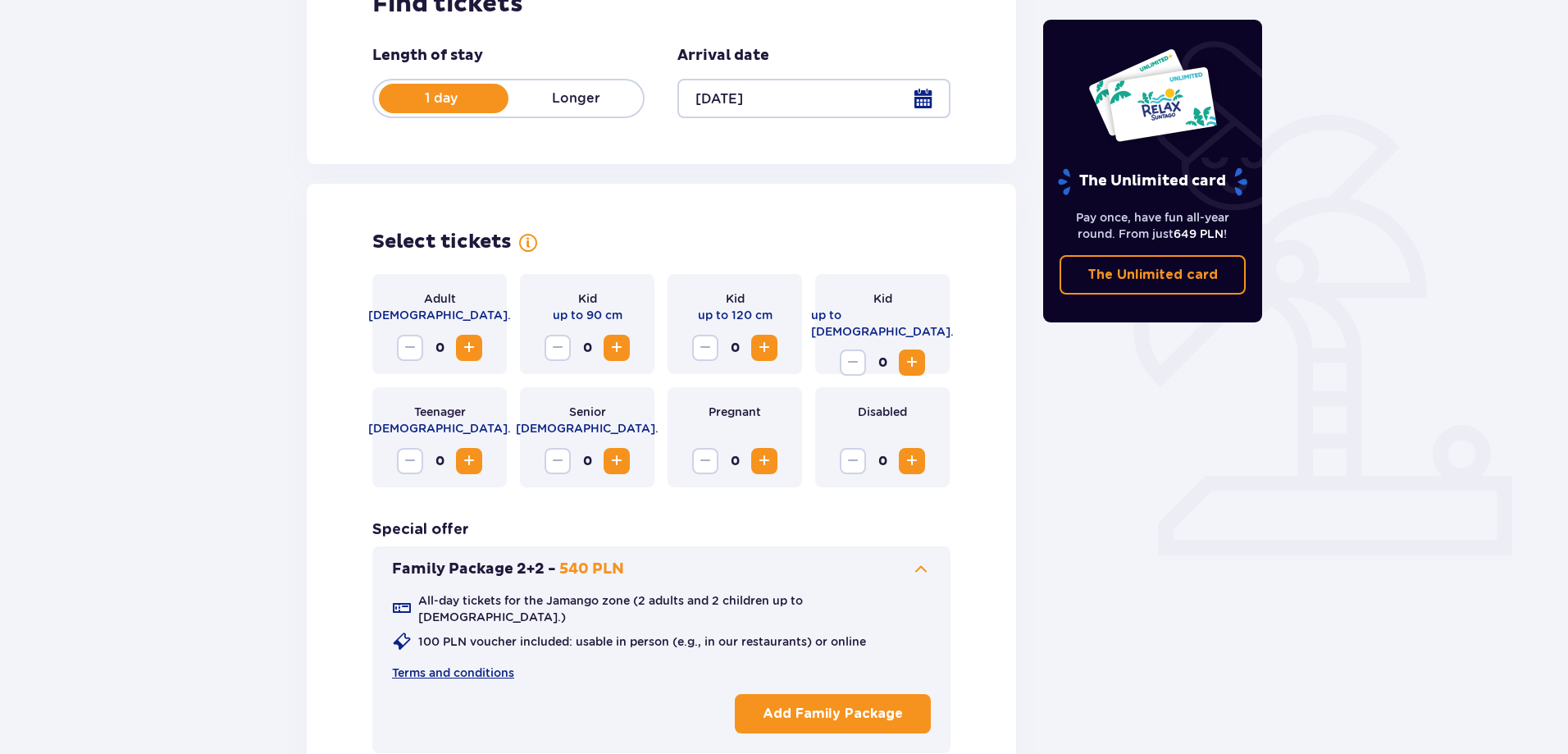
click at [464, 343] on span "Increase" at bounding box center [470, 347] width 20 height 20
click at [466, 345] on span "Increase" at bounding box center [470, 347] width 20 height 20
click at [467, 345] on span "Increase" at bounding box center [470, 347] width 20 height 20
click at [294, 360] on div "Tickets Skip this step Find tickets Length of stay 1 day Longer Arrival date 23…" at bounding box center [661, 370] width 736 height 976
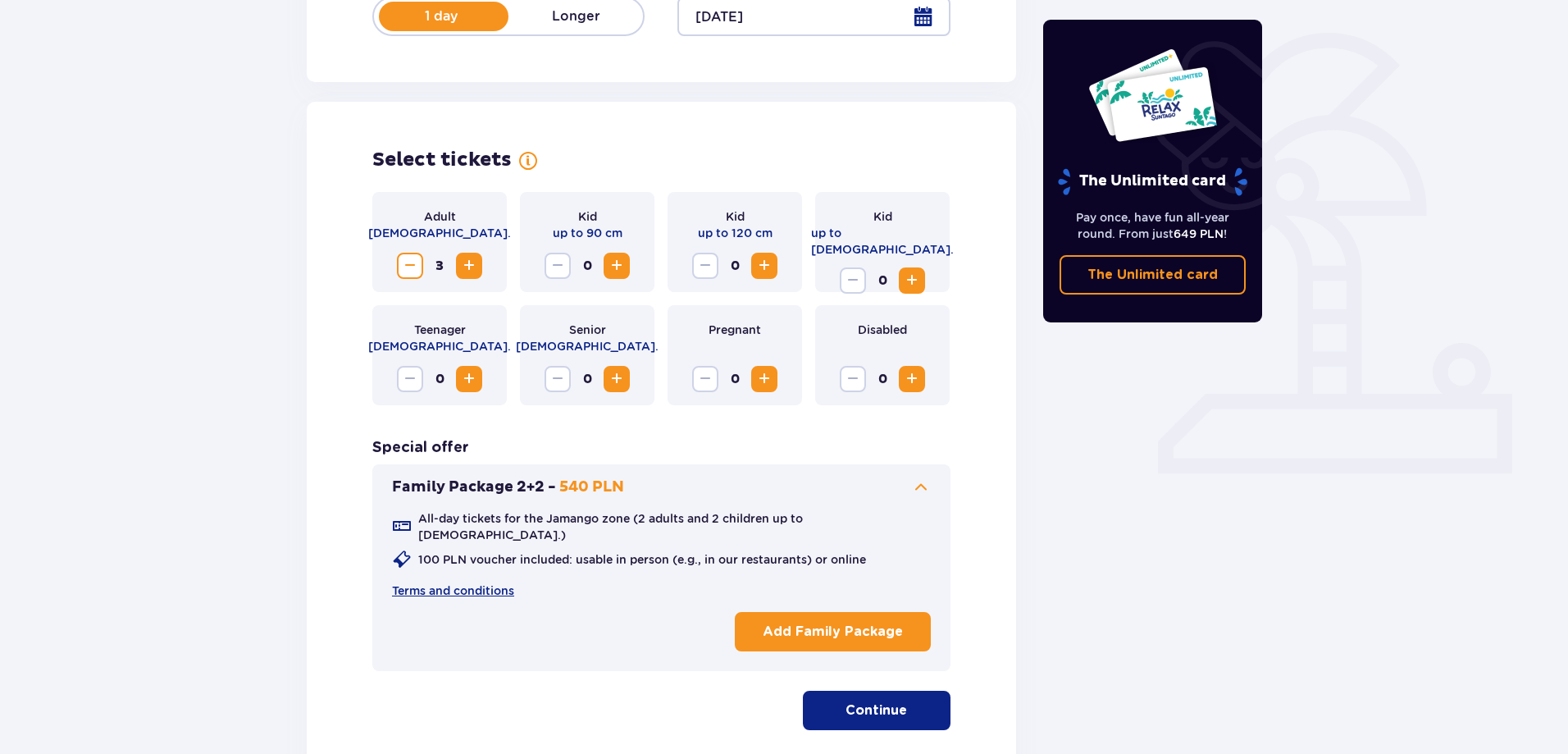
drag, startPoint x: 294, startPoint y: 360, endPoint x: 235, endPoint y: 372, distance: 60.2
drag, startPoint x: 235, startPoint y: 372, endPoint x: 216, endPoint y: 376, distance: 19.4
click at [216, 376] on div "Tickets Skip this step Find tickets Length of stay 1 day Longer Arrival date 23…" at bounding box center [784, 313] width 1568 height 1120
drag, startPoint x: 192, startPoint y: 282, endPoint x: 104, endPoint y: 294, distance: 88.8
click at [106, 288] on div "Tickets Skip this step Find tickets Length of stay 1 day Longer Arrival date 23…" at bounding box center [784, 313] width 1568 height 1120
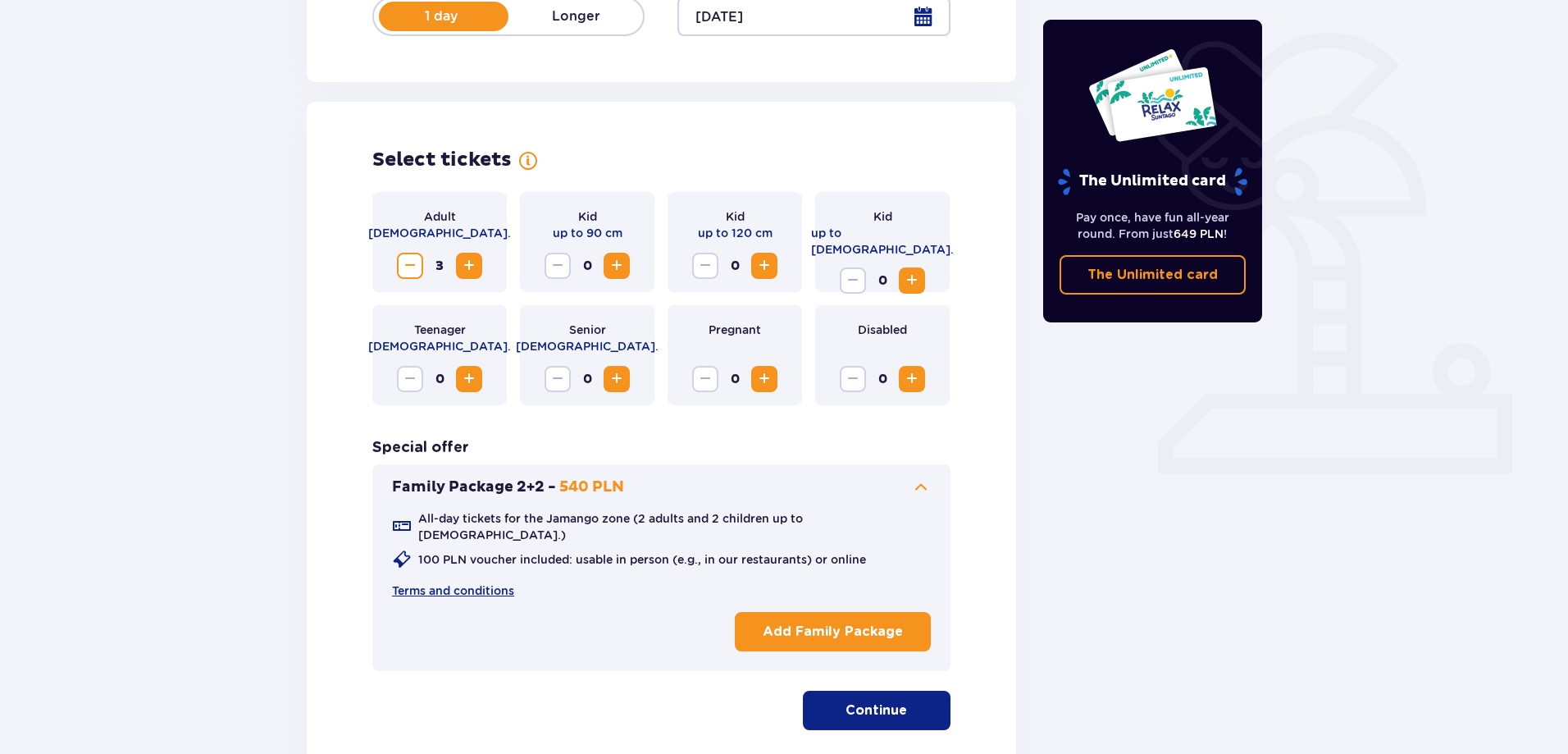
drag, startPoint x: 172, startPoint y: 272, endPoint x: 169, endPoint y: 252, distance: 20.2
drag, startPoint x: 169, startPoint y: 252, endPoint x: 195, endPoint y: 186, distance: 70.9
click at [157, 210] on div "Tickets Skip this step Find tickets Length of stay 1 day Longer Arrival date 23…" at bounding box center [784, 313] width 1568 height 1120
drag, startPoint x: 503, startPoint y: 151, endPoint x: 615, endPoint y: 150, distance: 112.0
click at [596, 152] on div "Select tickets Remember to bring proof of identity and a document confirming el…" at bounding box center [661, 438] width 709 height 674
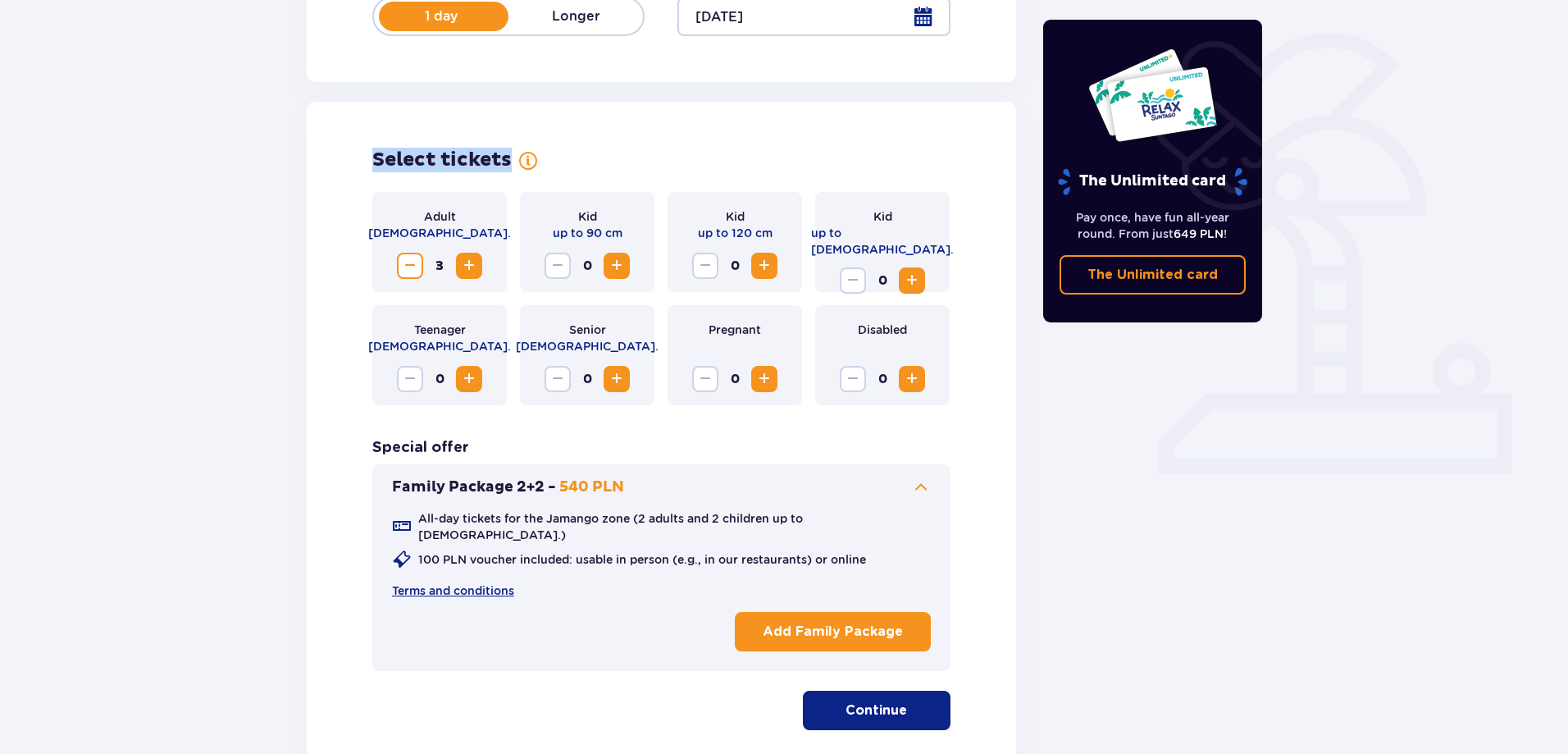
click at [619, 150] on div "Select tickets" at bounding box center [661, 159] width 578 height 24
click at [238, 224] on div "Tickets Skip this step Find tickets Length of stay 1 day Longer Arrival date 23…" at bounding box center [784, 313] width 1568 height 1120
drag, startPoint x: 226, startPoint y: 209, endPoint x: 305, endPoint y: 158, distance: 94.0
click at [215, 163] on div "Tickets Skip this step Find tickets Length of stay 1 day Longer Arrival date 23…" at bounding box center [784, 313] width 1568 height 1120
click at [650, 139] on div "Select tickets Adult 18 - 65 y.o. 3 Kid up to 90 cm 0 Kid up to 120 cm 0 Kid up…" at bounding box center [661, 438] width 709 height 674
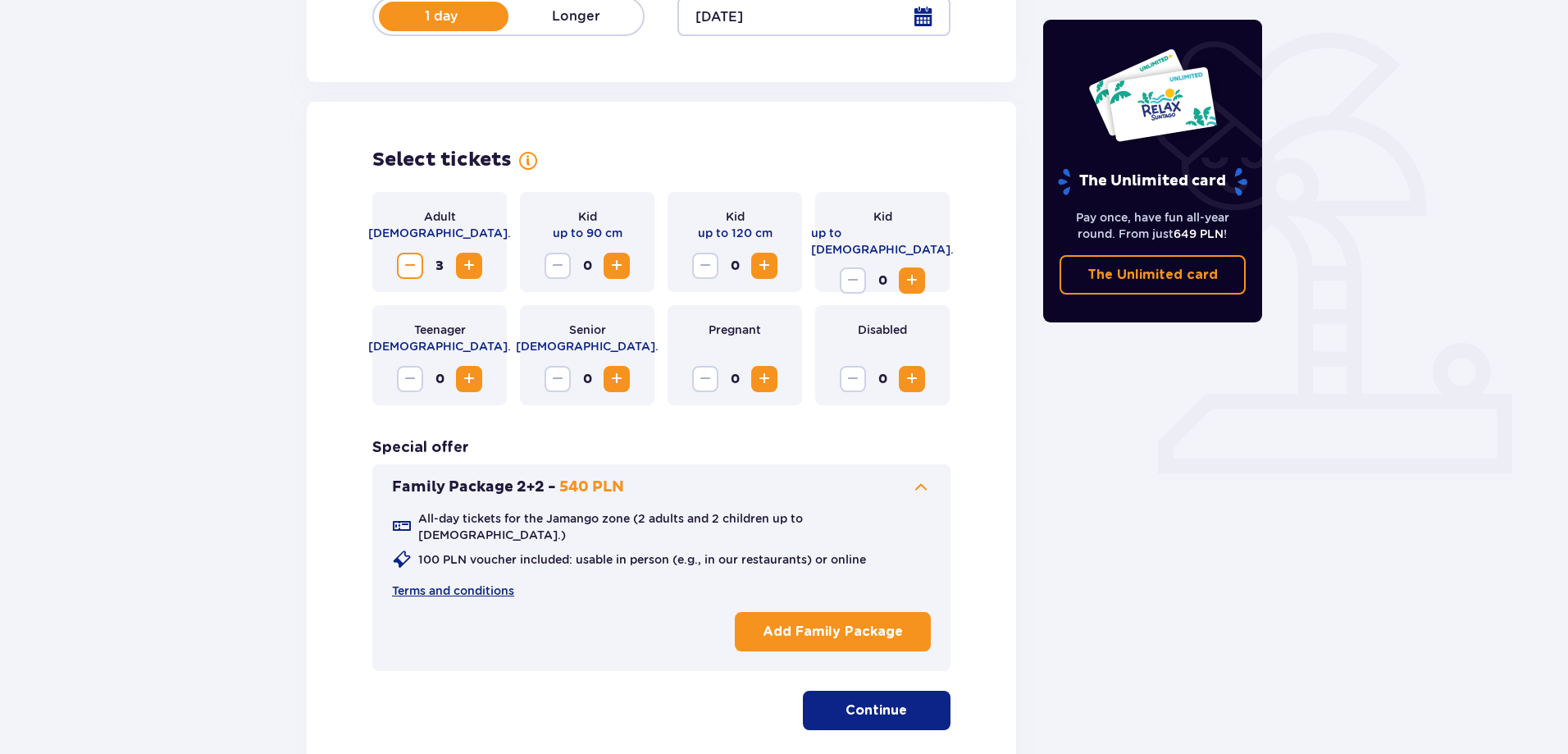
click at [650, 139] on div "Select tickets Adult 18 - 65 y.o. 3 Kid up to 90 cm 0 Kid up to 120 cm 0 Kid up…" at bounding box center [661, 438] width 709 height 674
drag, startPoint x: 641, startPoint y: 139, endPoint x: 611, endPoint y: 124, distance: 33.5
click at [611, 124] on div "Select tickets Adult 18 - 65 y.o. 3 Kid up to 90 cm 0 Kid up to 120 cm 0 Kid up…" at bounding box center [661, 438] width 709 height 674
drag, startPoint x: 161, startPoint y: 267, endPoint x: 140, endPoint y: 200, distance: 70.2
click at [140, 200] on div "Tickets Skip this step Find tickets Length of stay 1 day Longer Arrival date 23…" at bounding box center [784, 313] width 1568 height 1120
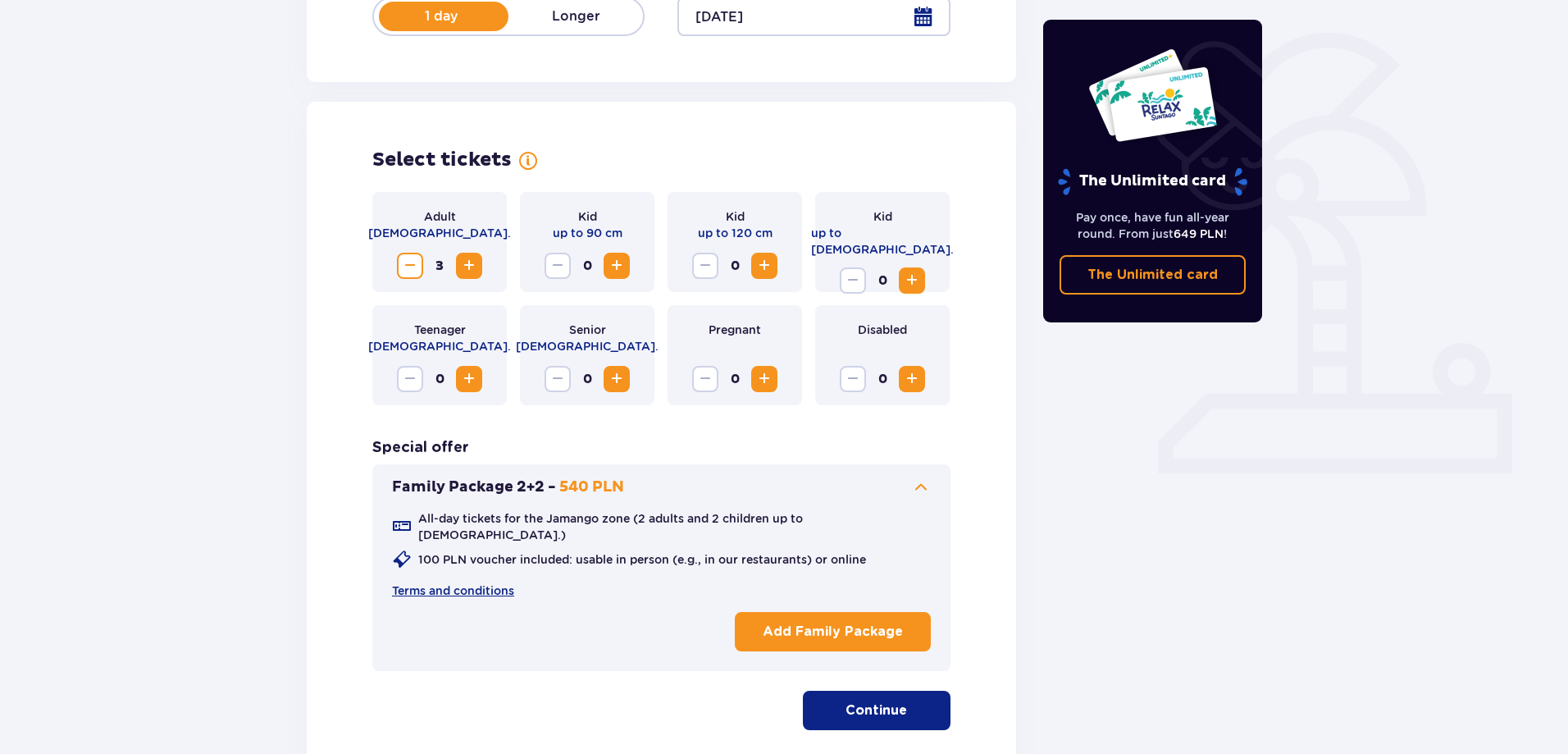
drag, startPoint x: 202, startPoint y: 240, endPoint x: 186, endPoint y: 208, distance: 35.8
drag, startPoint x: 186, startPoint y: 208, endPoint x: 172, endPoint y: 175, distance: 35.8
click at [170, 174] on div "Tickets Skip this step Find tickets Length of stay 1 day Longer Arrival date 23…" at bounding box center [784, 313] width 1568 height 1120
drag, startPoint x: 213, startPoint y: 210, endPoint x: 199, endPoint y: 180, distance: 33.1
drag, startPoint x: 199, startPoint y: 180, endPoint x: 251, endPoint y: 151, distance: 59.5
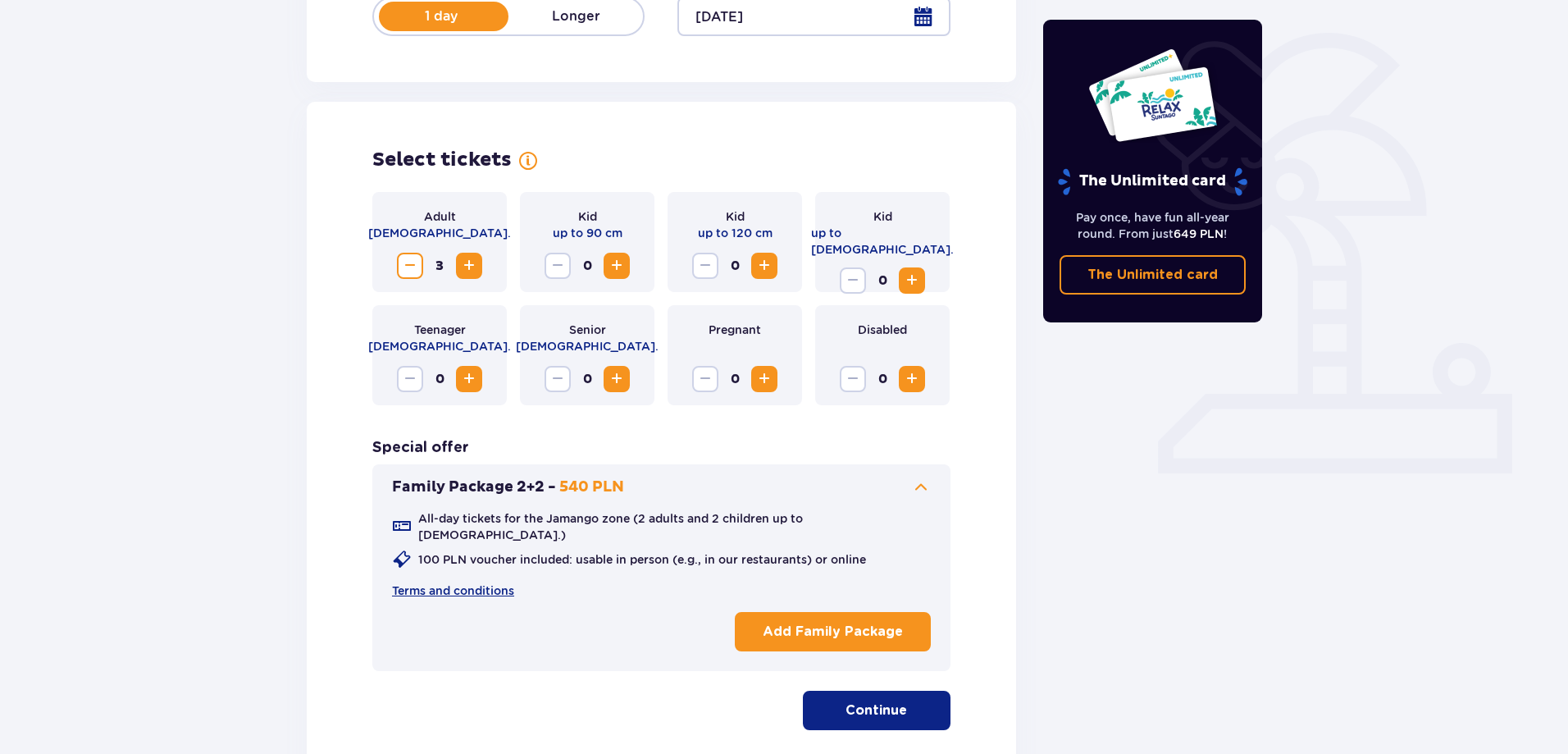
click at [185, 143] on div "Tickets Skip this step Find tickets Length of stay 1 day Longer Arrival date 23…" at bounding box center [784, 313] width 1568 height 1120
drag, startPoint x: 825, startPoint y: 171, endPoint x: 784, endPoint y: 149, distance: 46.5
drag, startPoint x: 784, startPoint y: 149, endPoint x: 764, endPoint y: 140, distance: 21.9
drag, startPoint x: 764, startPoint y: 140, endPoint x: 753, endPoint y: 135, distance: 12.1
drag, startPoint x: 753, startPoint y: 135, endPoint x: 649, endPoint y: 140, distance: 104.1
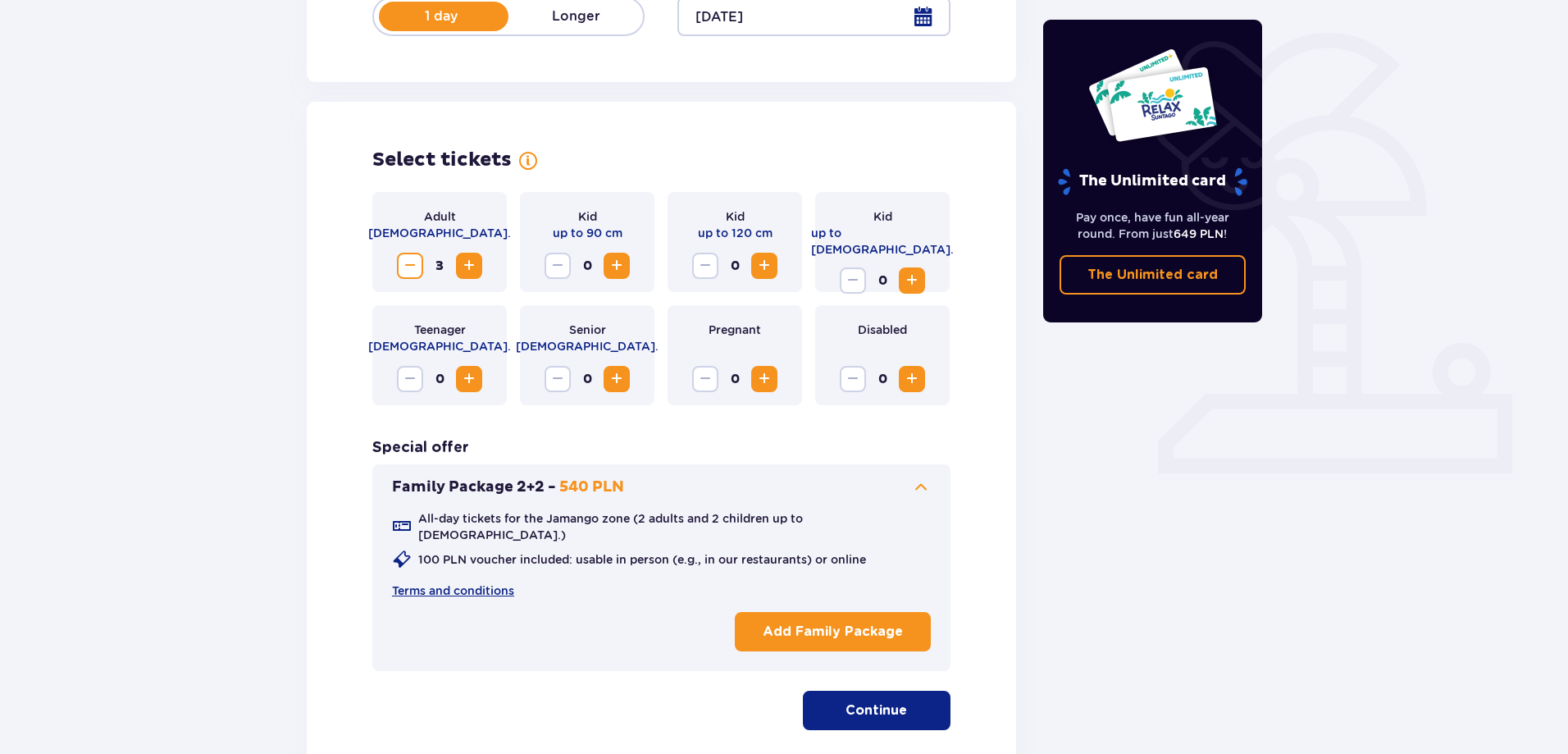
click at [689, 138] on div "Select tickets Adult 18 - 65 y.o. 3 Kid up to 90 cm 0 Kid up to 120 cm 0 Kid up…" at bounding box center [661, 438] width 709 height 674
drag, startPoint x: 381, startPoint y: 159, endPoint x: 784, endPoint y: 148, distance: 403.2
click at [748, 154] on div "Select tickets" at bounding box center [661, 159] width 578 height 24
click at [784, 148] on div "Select tickets" at bounding box center [661, 159] width 578 height 24
drag, startPoint x: 784, startPoint y: 148, endPoint x: 760, endPoint y: 139, distance: 25.6
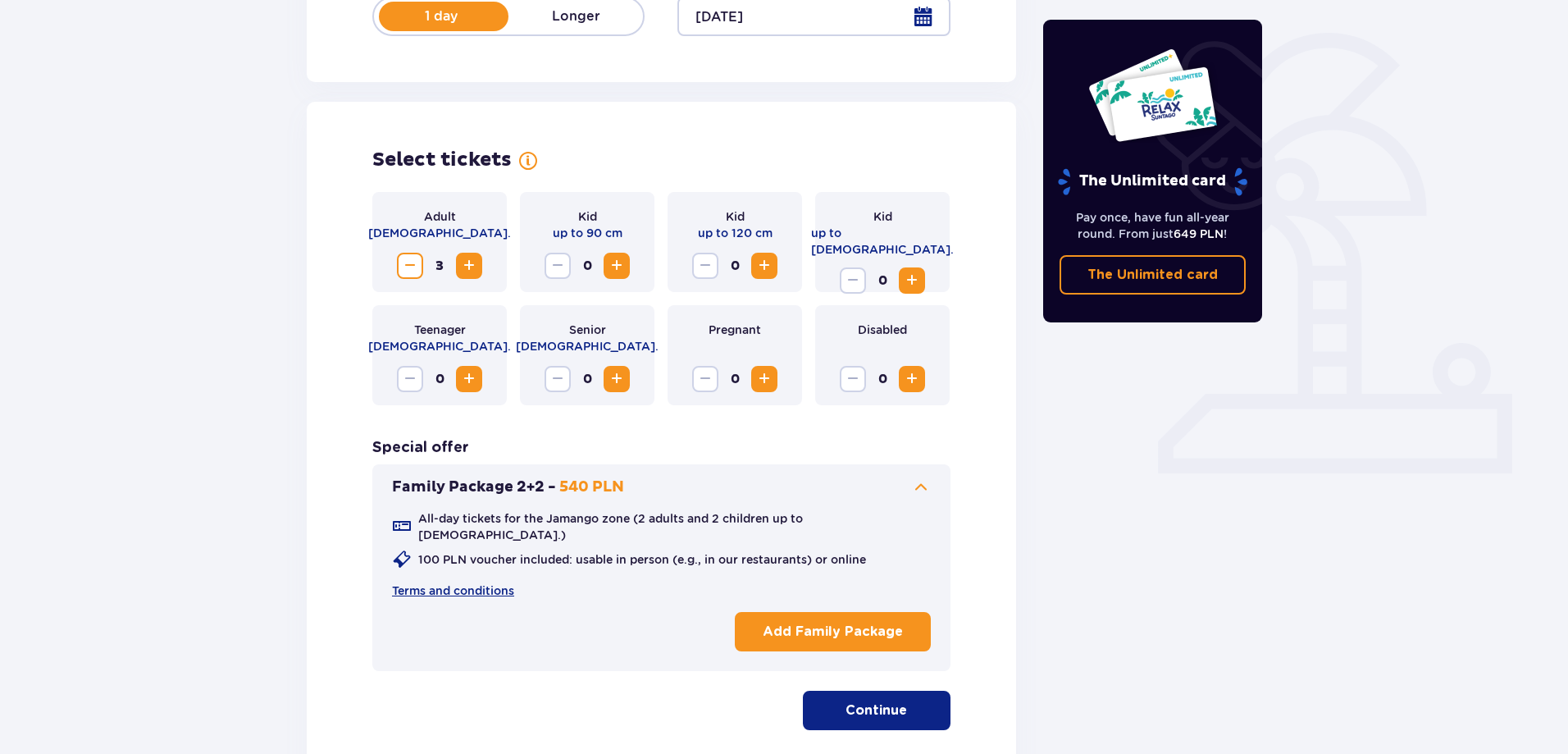
drag
click at [660, 140] on div "Select tickets Adult 18 - 65 y.o. 3 Kid up to 90 cm 0 Kid up to 120 cm 0 Kid up…" at bounding box center [661, 438] width 709 height 674
click at [598, 152] on div "Select tickets" at bounding box center [661, 159] width 578 height 24
click at [729, 157] on div "Select tickets" at bounding box center [661, 159] width 578 height 24
click at [739, 157] on div "Select tickets" at bounding box center [661, 159] width 578 height 24
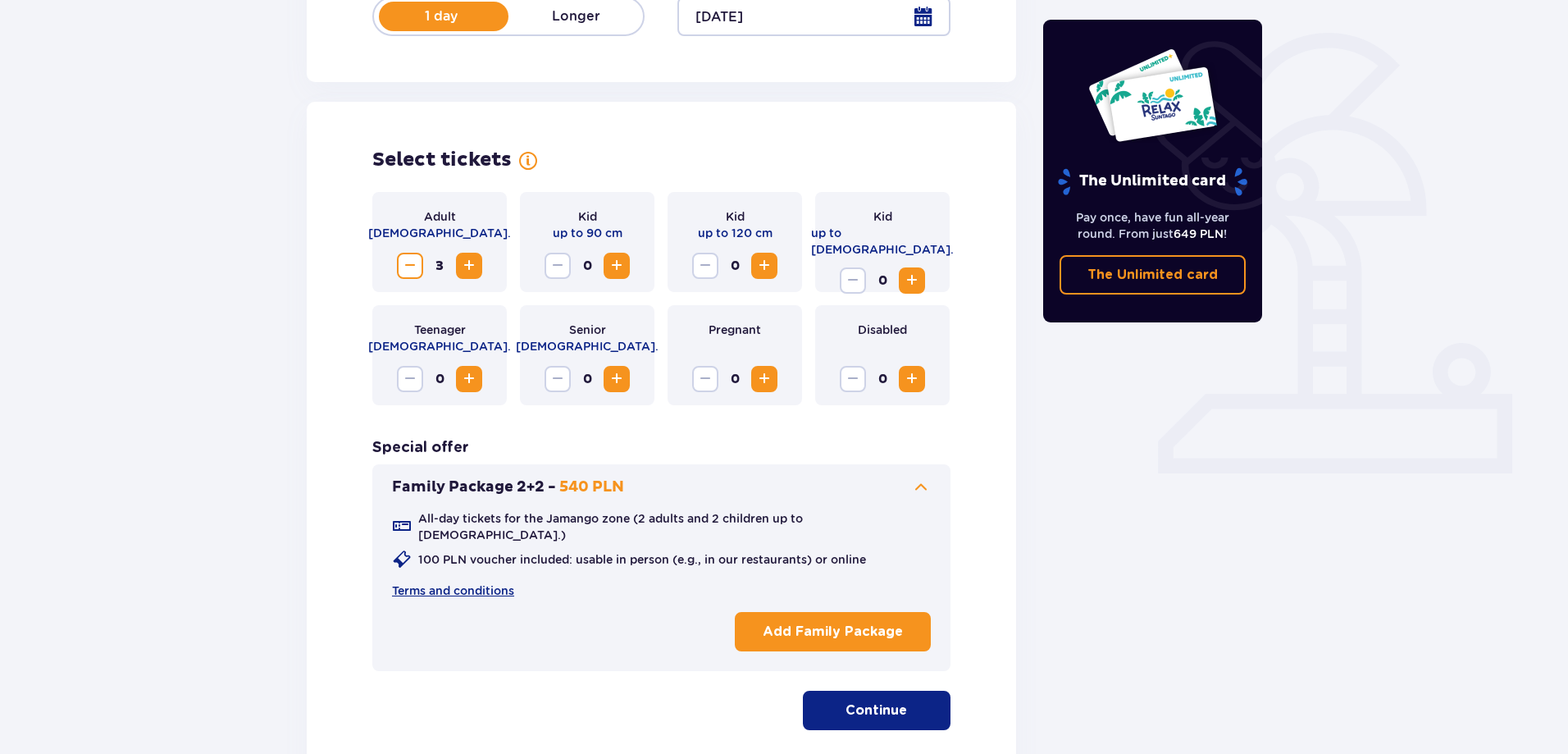
click at [697, 141] on div "Select tickets Adult 18 - 65 y.o. 3 Kid up to 90 cm 0 Kid up to 120 cm 0 Kid up…" at bounding box center [661, 438] width 709 height 674
click at [332, 155] on div "Select tickets Remember to bring proof of identity and a document confirming el…" at bounding box center [661, 438] width 709 height 674
click at [332, 155] on div "Select tickets Adult 18 - 65 y.o. 3 Kid up to 90 cm 0 Kid up to 120 cm 0 Kid up…" at bounding box center [661, 438] width 709 height 674
click at [767, 154] on div "Select tickets Adult 18 - 65 y.o. 3 Kid up to 90 cm 0 Kid up to 120 cm 0 Kid up…" at bounding box center [661, 438] width 709 height 674
click at [775, 153] on div "Select tickets" at bounding box center [661, 159] width 578 height 24
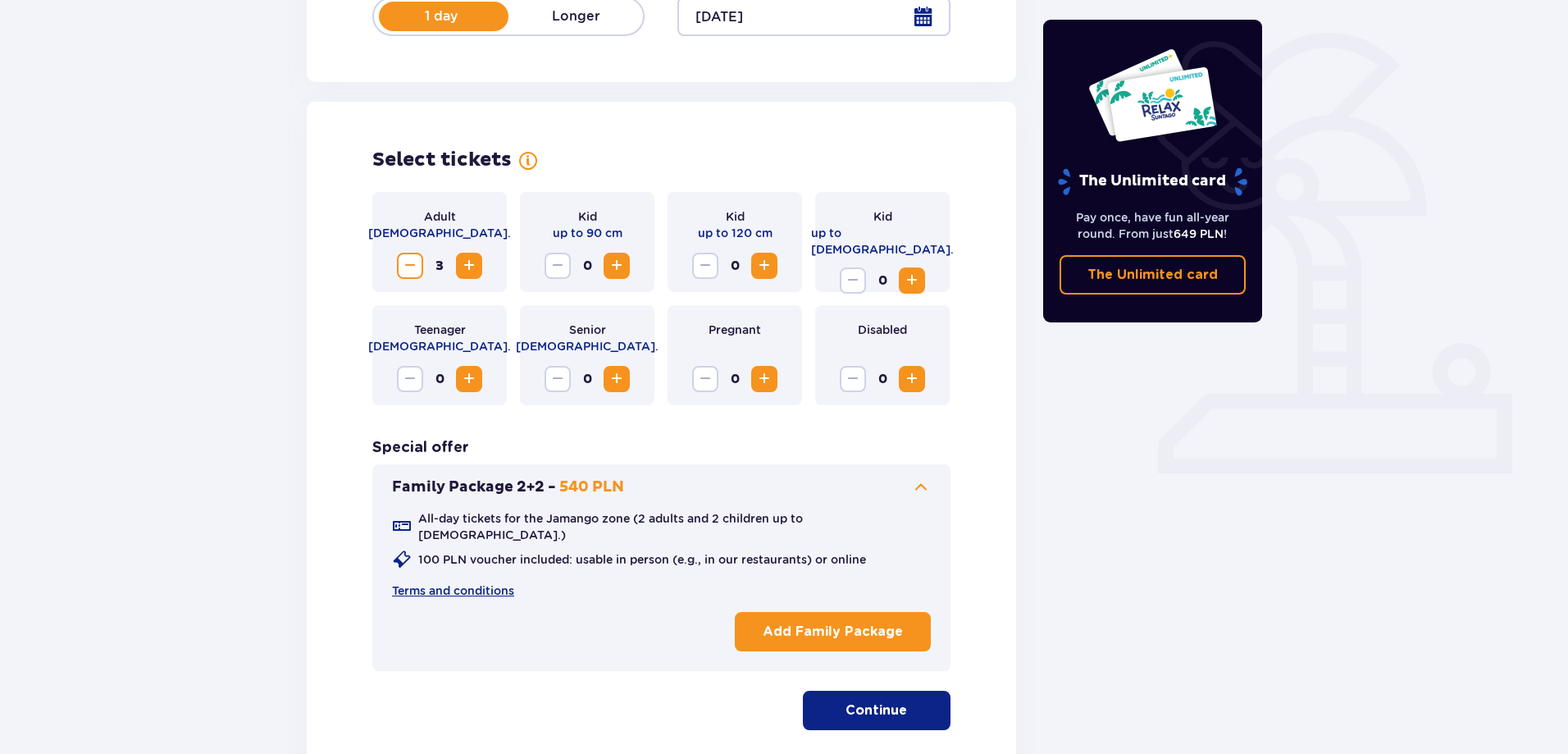
click at [704, 149] on div "Select tickets" at bounding box center [661, 159] width 578 height 24
click at [638, 152] on div "Select tickets" at bounding box center [661, 159] width 578 height 24
click at [359, 159] on div "Select tickets Remember to bring proof of identity and a document confirming el…" at bounding box center [661, 438] width 709 height 674
click at [873, 163] on div "Select tickets Remember to bring proof of identity and a document confirming el…" at bounding box center [661, 438] width 709 height 674
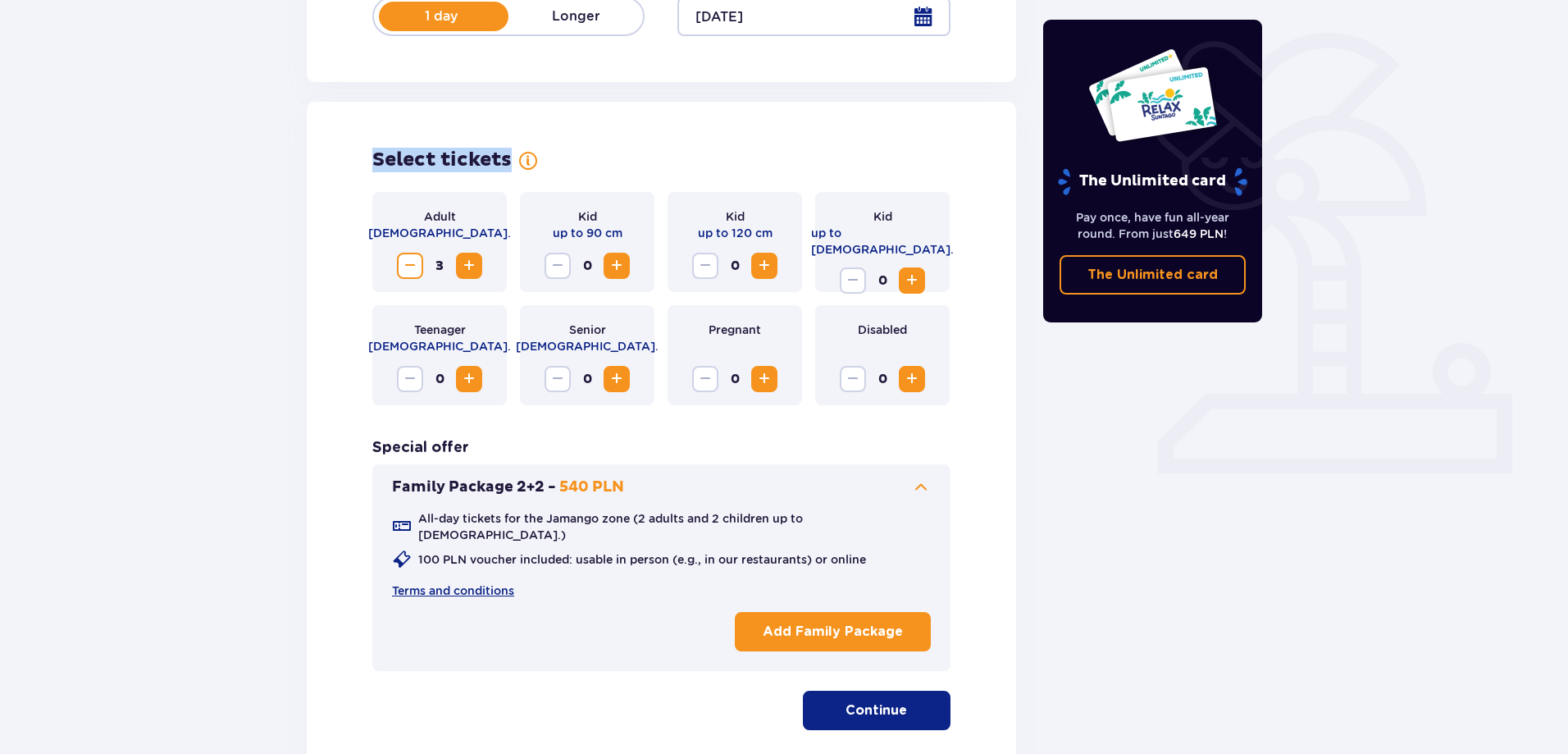
click at [873, 163] on div "Select tickets Remember to bring proof of identity and a document confirming el…" at bounding box center [661, 159] width 578 height 24
click at [763, 158] on div "Select tickets" at bounding box center [661, 159] width 578 height 24
click at [734, 147] on div "Select tickets Adult 18 - 65 y.o. 3 Kid up to 90 cm 0 Kid up to 120 cm 0 Kid up…" at bounding box center [661, 438] width 709 height 674
click at [698, 144] on div "Select tickets Adult 18 - 65 y.o. 3 Kid up to 90 cm 0 Kid up to 120 cm 0 Kid up…" at bounding box center [661, 438] width 709 height 674
click at [718, 145] on div "Select tickets Adult 18 - 65 y.o. 3 Kid up to 90 cm 0 Kid up to 120 cm 0 Kid up…" at bounding box center [661, 438] width 709 height 674
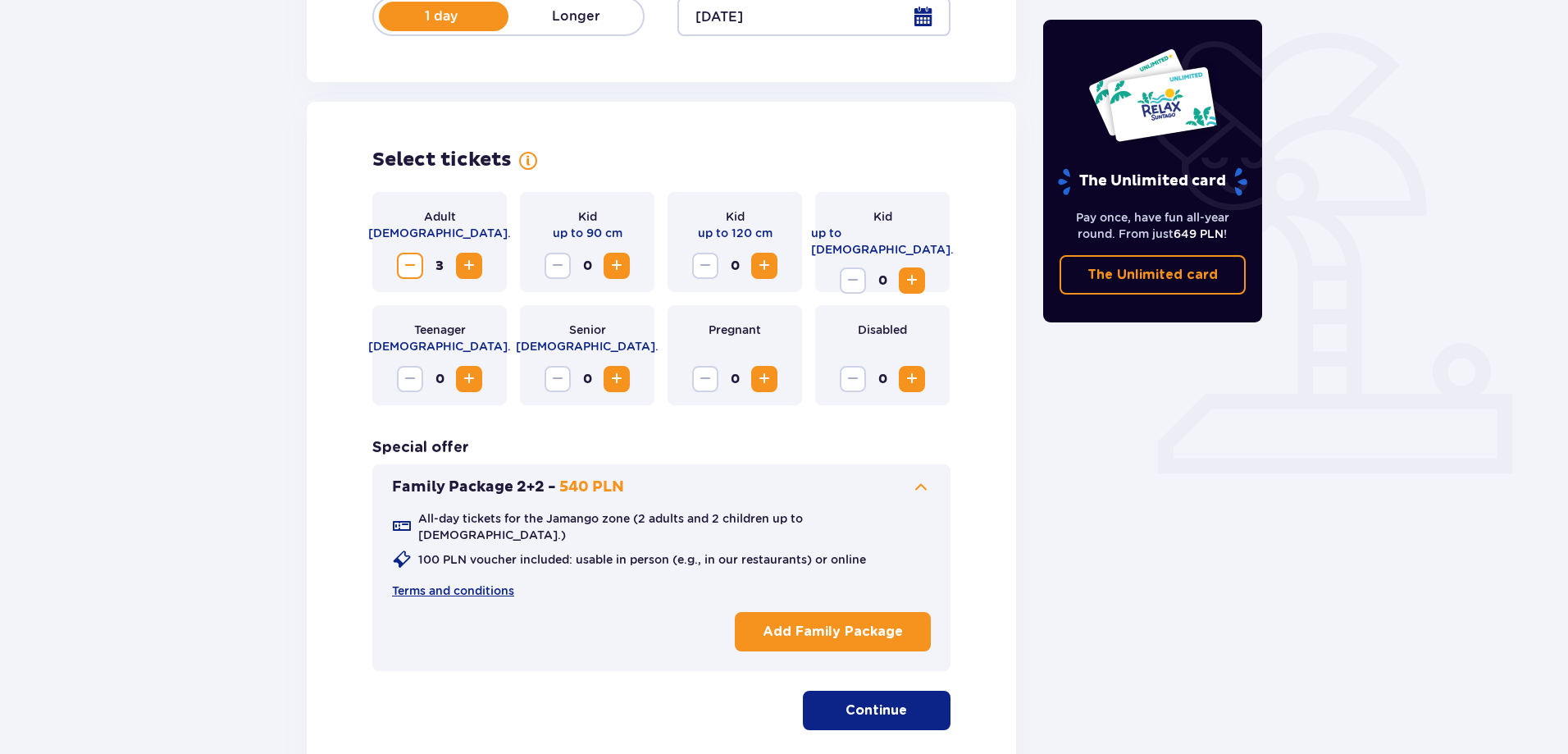
click at [764, 259] on span "Increase" at bounding box center [764, 266] width 20 height 20
click at [618, 378] on span "Increase" at bounding box center [616, 378] width 20 height 20
drag, startPoint x: 644, startPoint y: 429, endPoint x: 584, endPoint y: 427, distance: 60.0
click at [584, 427] on div "Adult 18 - 65 y.o. 3 Kid up to 90 cm 0 Kid up to 120 cm 1 Kid up to 16 y.o. 0 T…" at bounding box center [661, 461] width 578 height 538
click at [1080, 435] on div "The Unlimited card Pay once, have fun all-year round. From just 649 PLN ! The U…" at bounding box center [1153, 288] width 246 height 976
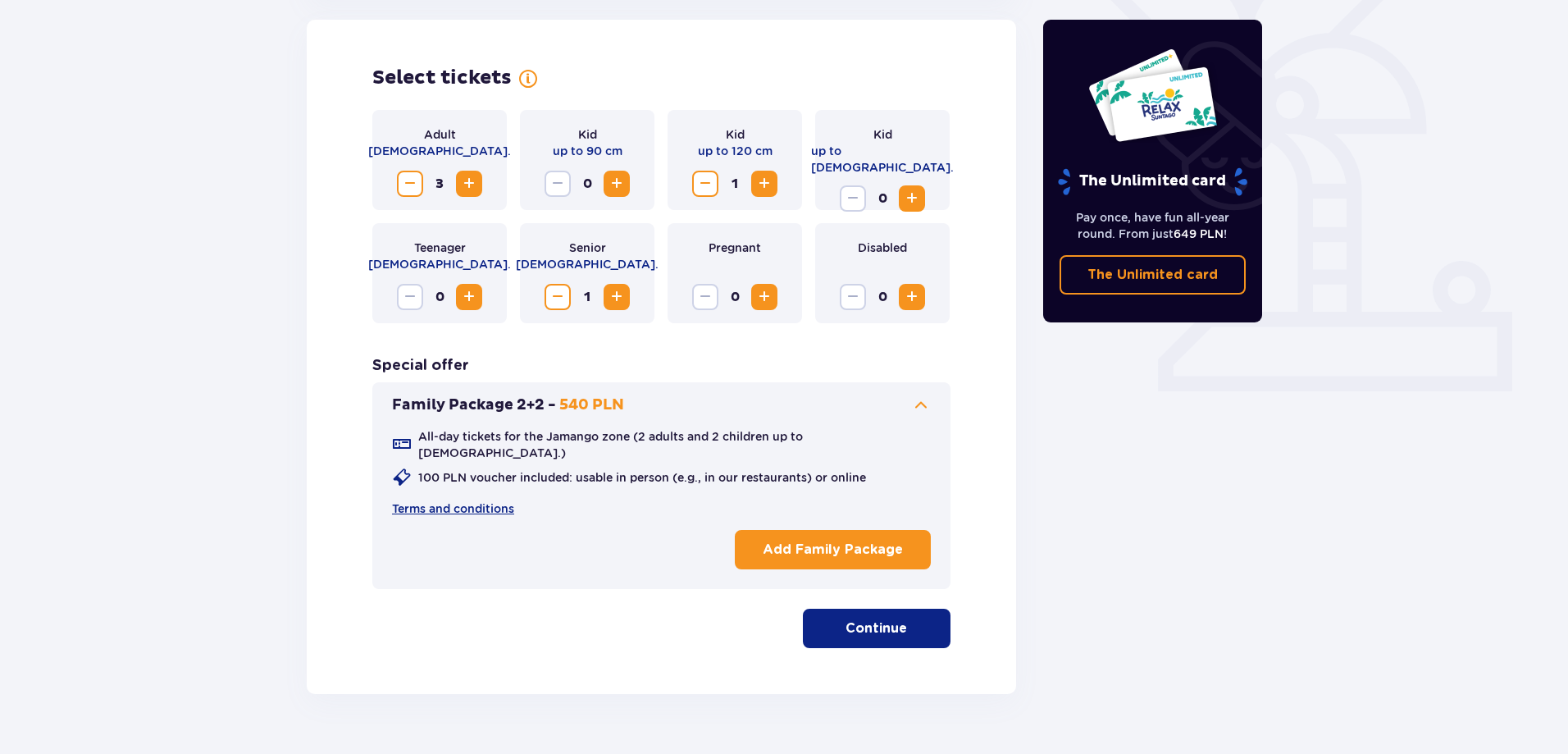
click at [876, 608] on button "Continue" at bounding box center [876, 628] width 148 height 39
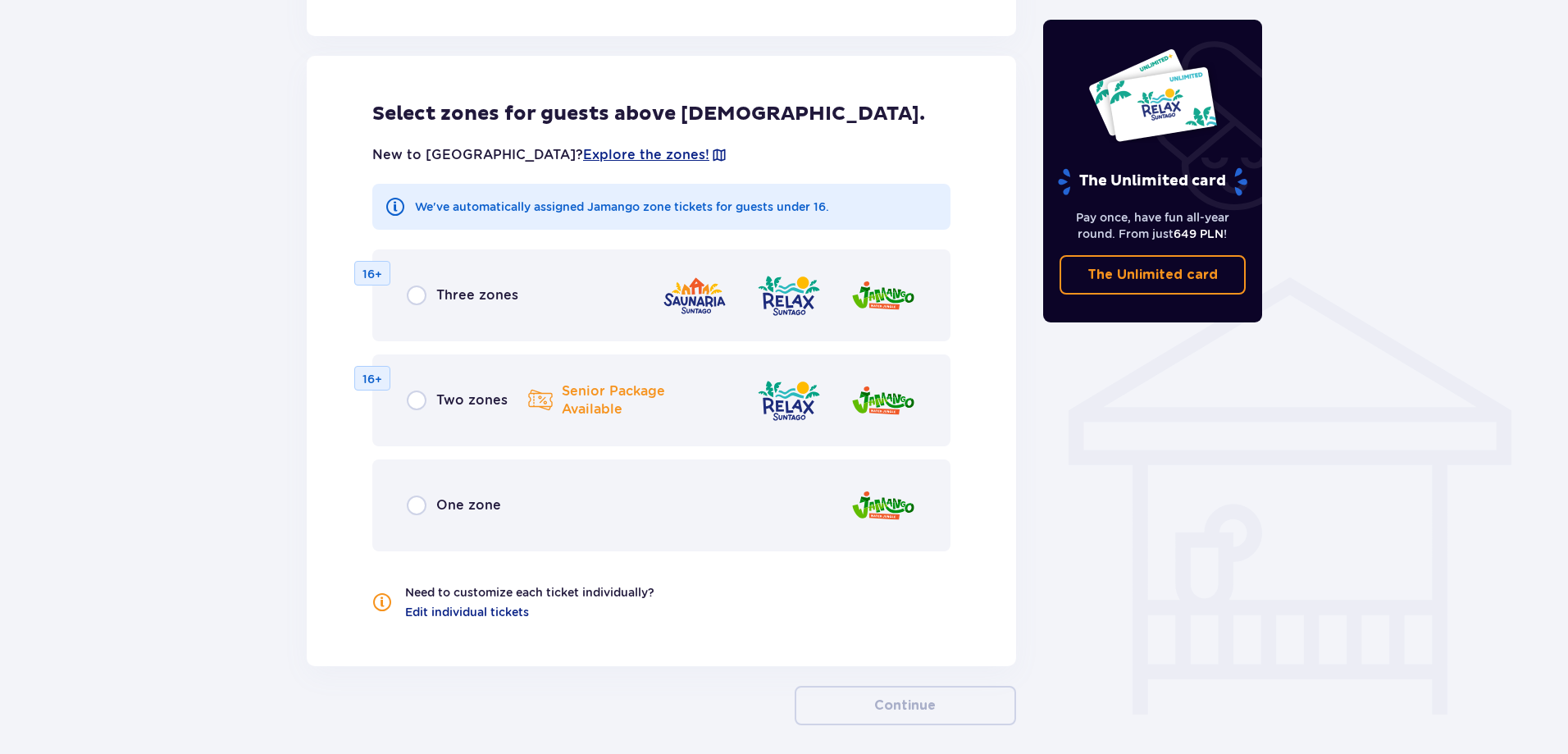
scroll to position [1058, 0]
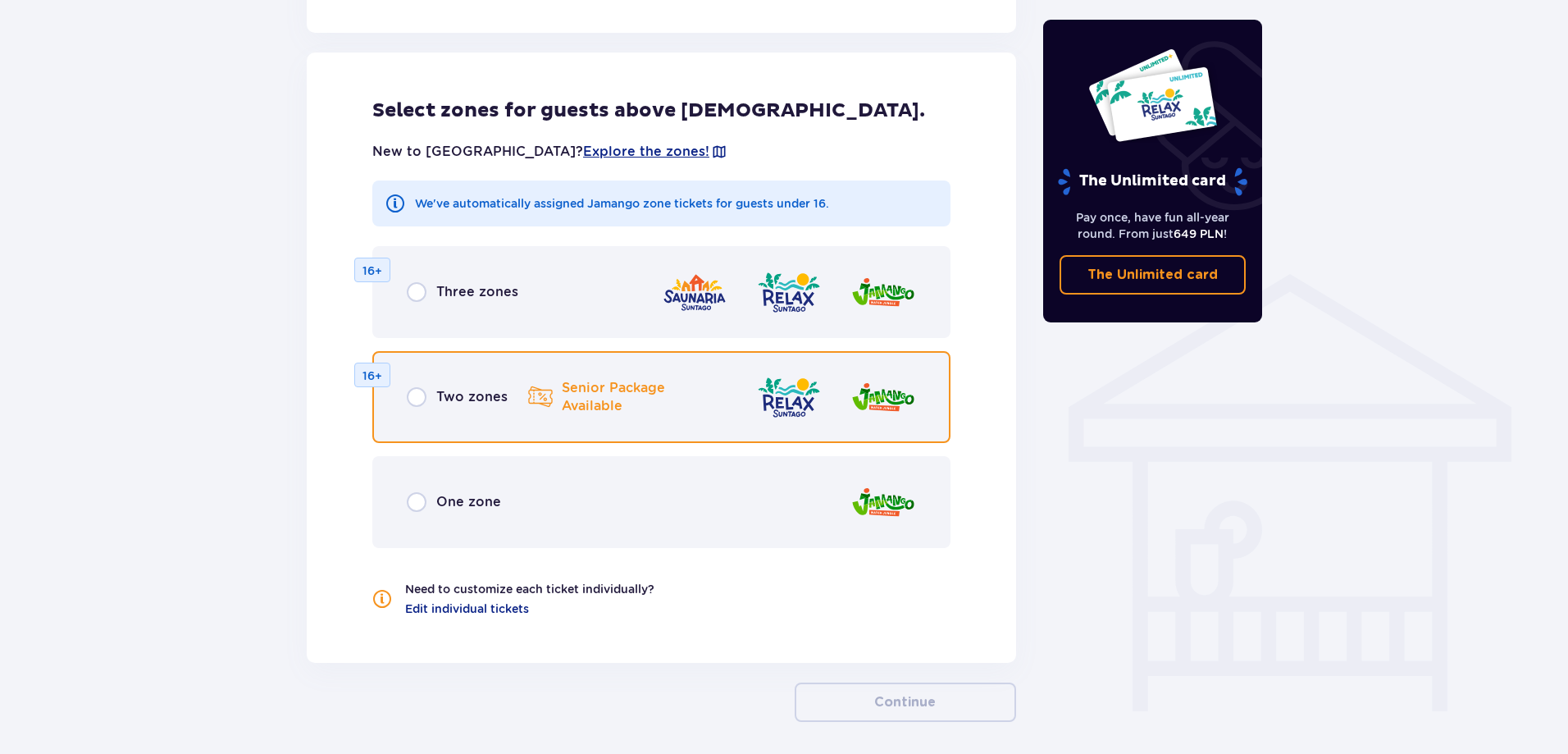
click at [416, 387] on input "radio" at bounding box center [417, 397] width 20 height 20
radio input "true"
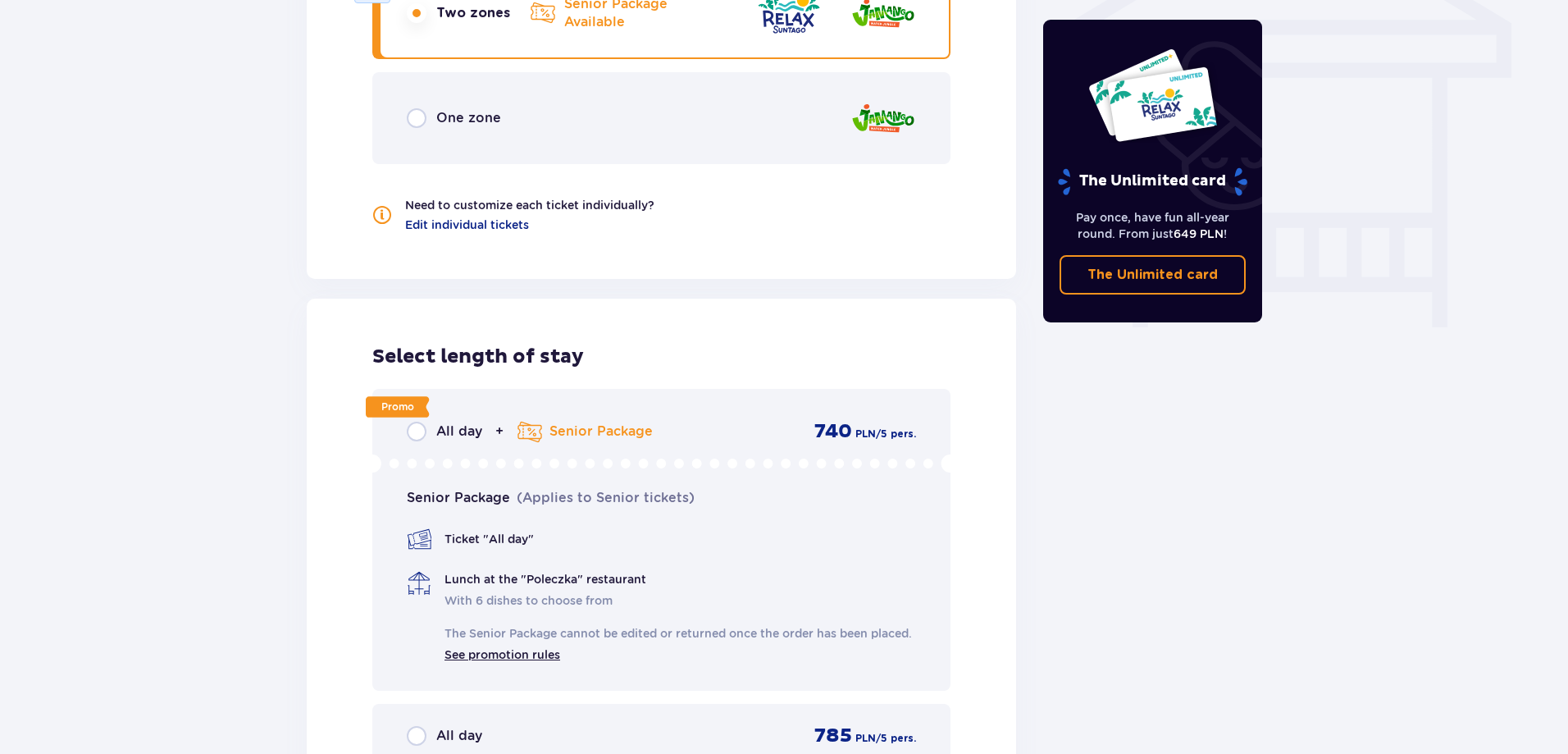
scroll to position [1114, 0]
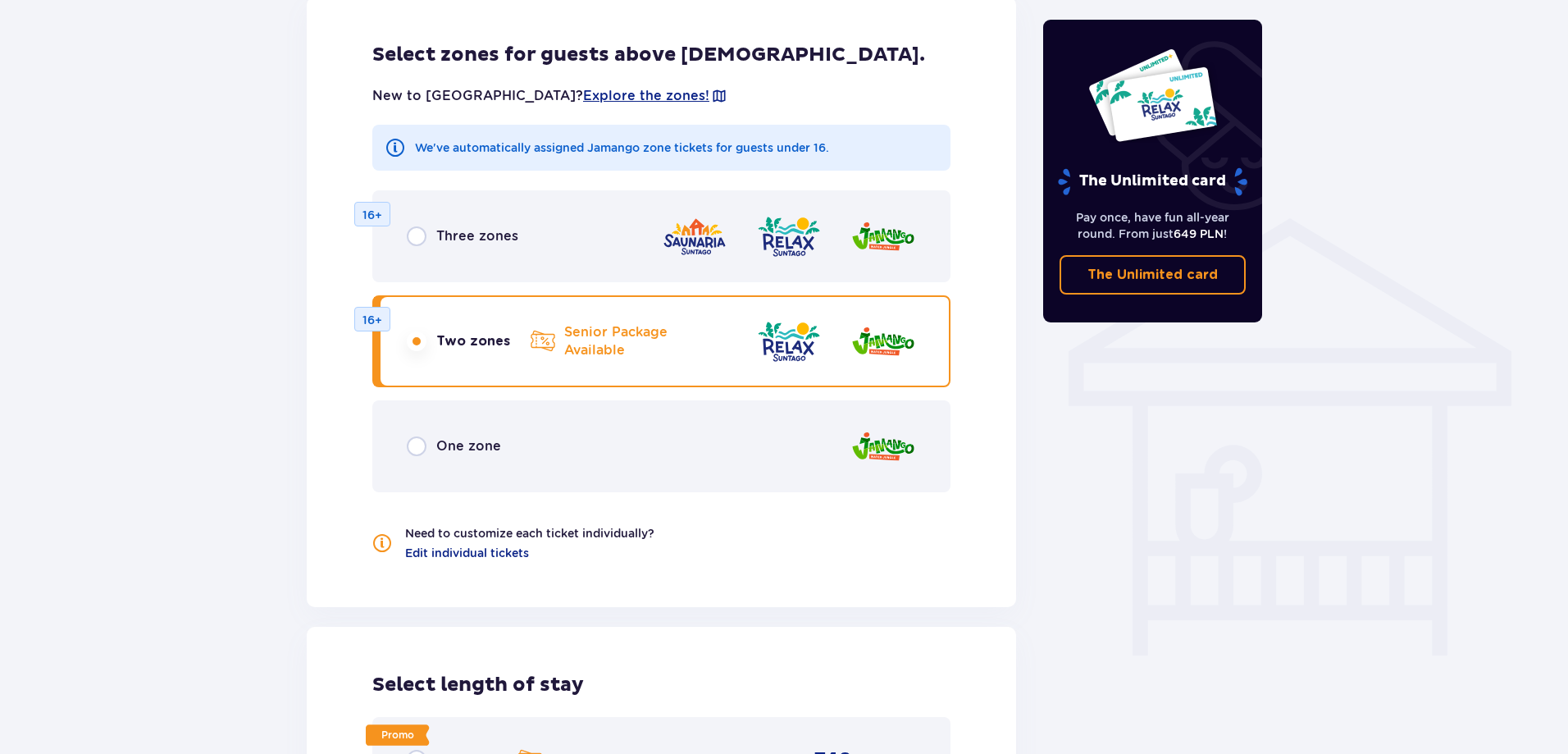
drag, startPoint x: 274, startPoint y: 411, endPoint x: 242, endPoint y: 415, distance: 32.2
click at [242, 415] on div "Tickets Skip this step Find tickets Length of stay 1 day Longer Arrival date 23…" at bounding box center [784, 314] width 1568 height 2599
drag, startPoint x: 285, startPoint y: 368, endPoint x: 227, endPoint y: 351, distance: 60.4
click at [227, 352] on div "Tickets Skip this step Find tickets Length of stay 1 day Longer Arrival date 23…" at bounding box center [784, 314] width 1568 height 2599
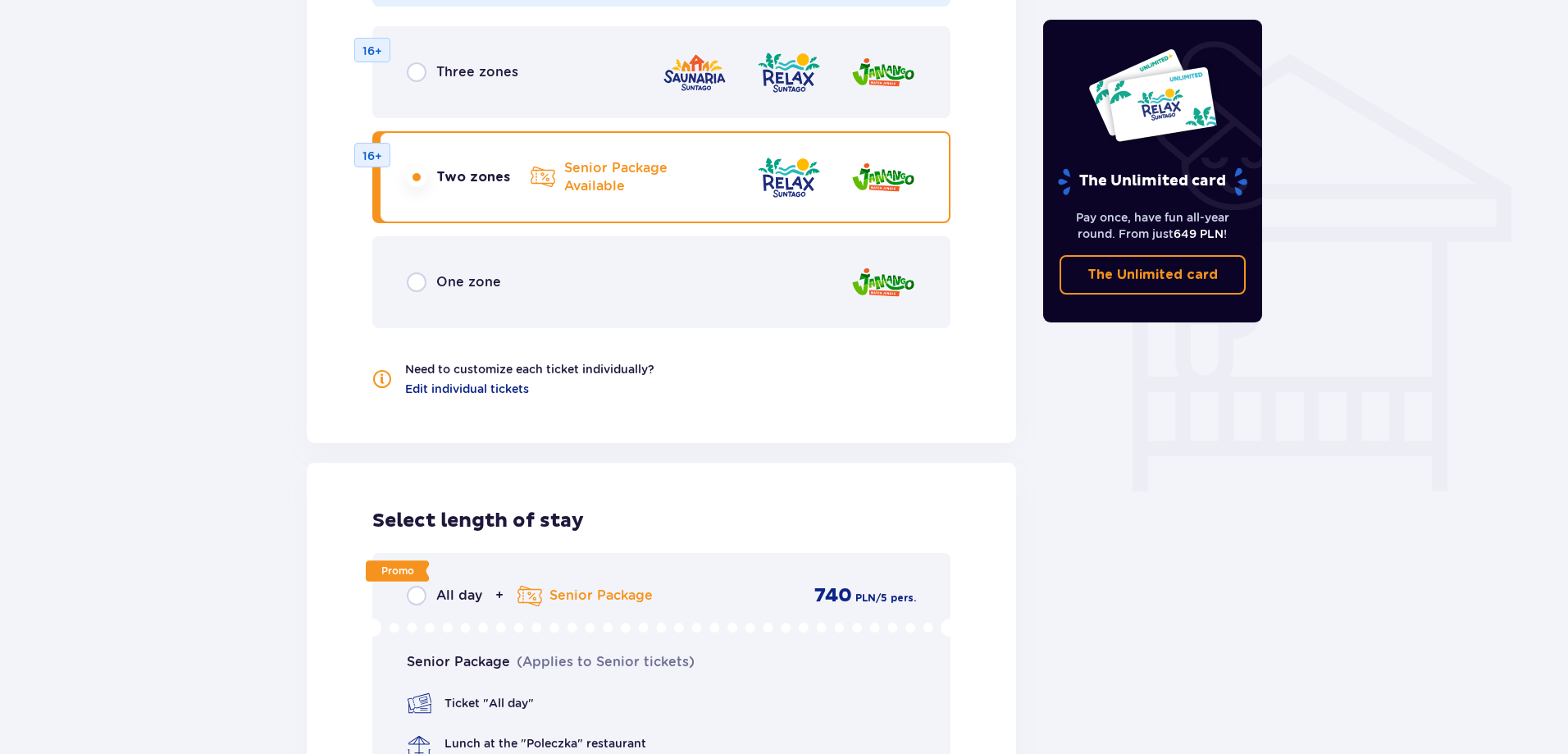
drag, startPoint x: 236, startPoint y: 364, endPoint x: 197, endPoint y: 373, distance: 40.0
click at [197, 373] on div "Tickets Skip this step Find tickets Length of stay 1 day Longer Arrival date 23…" at bounding box center [784, 151] width 1568 height 2599
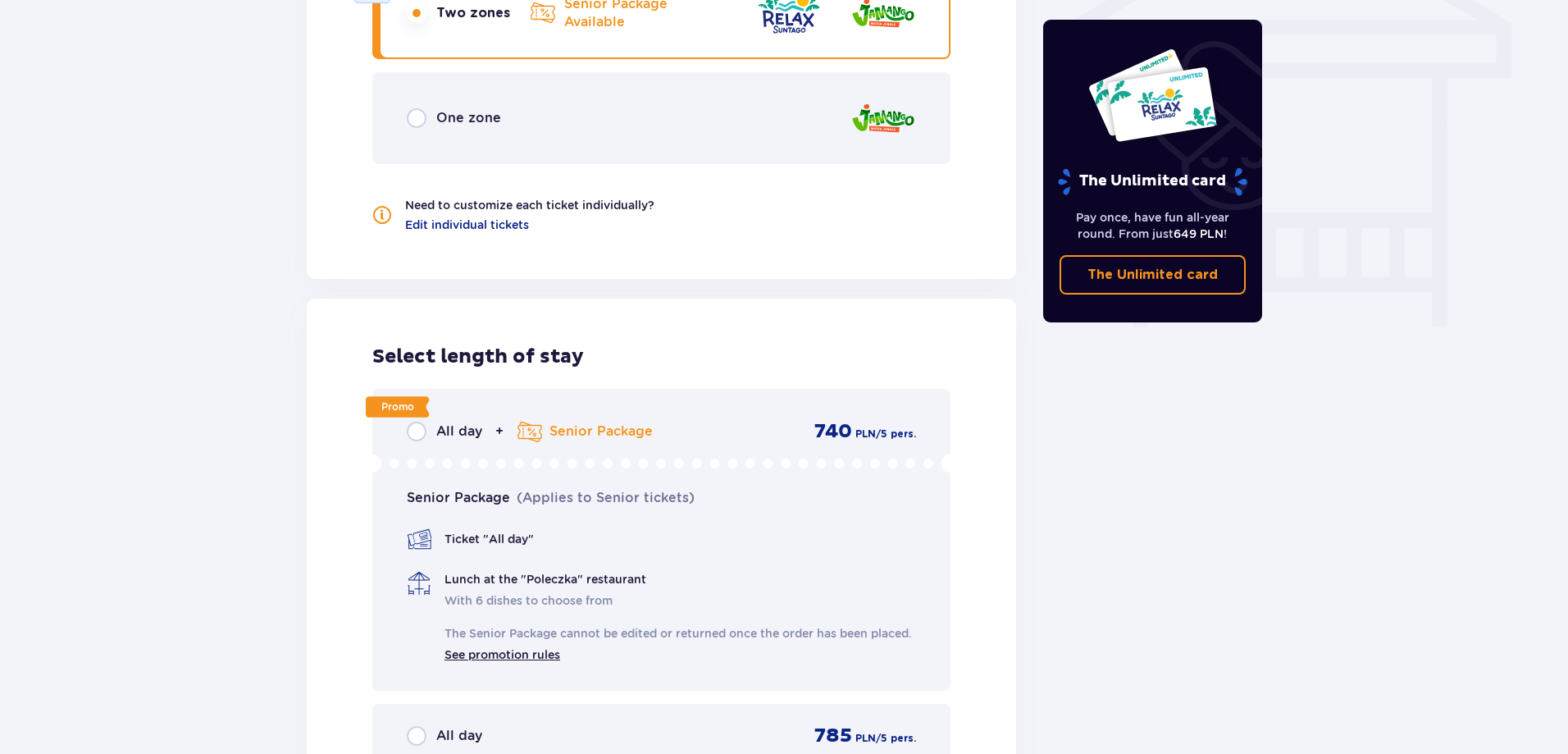
drag, startPoint x: 247, startPoint y: 368, endPoint x: 164, endPoint y: 372, distance: 83.1
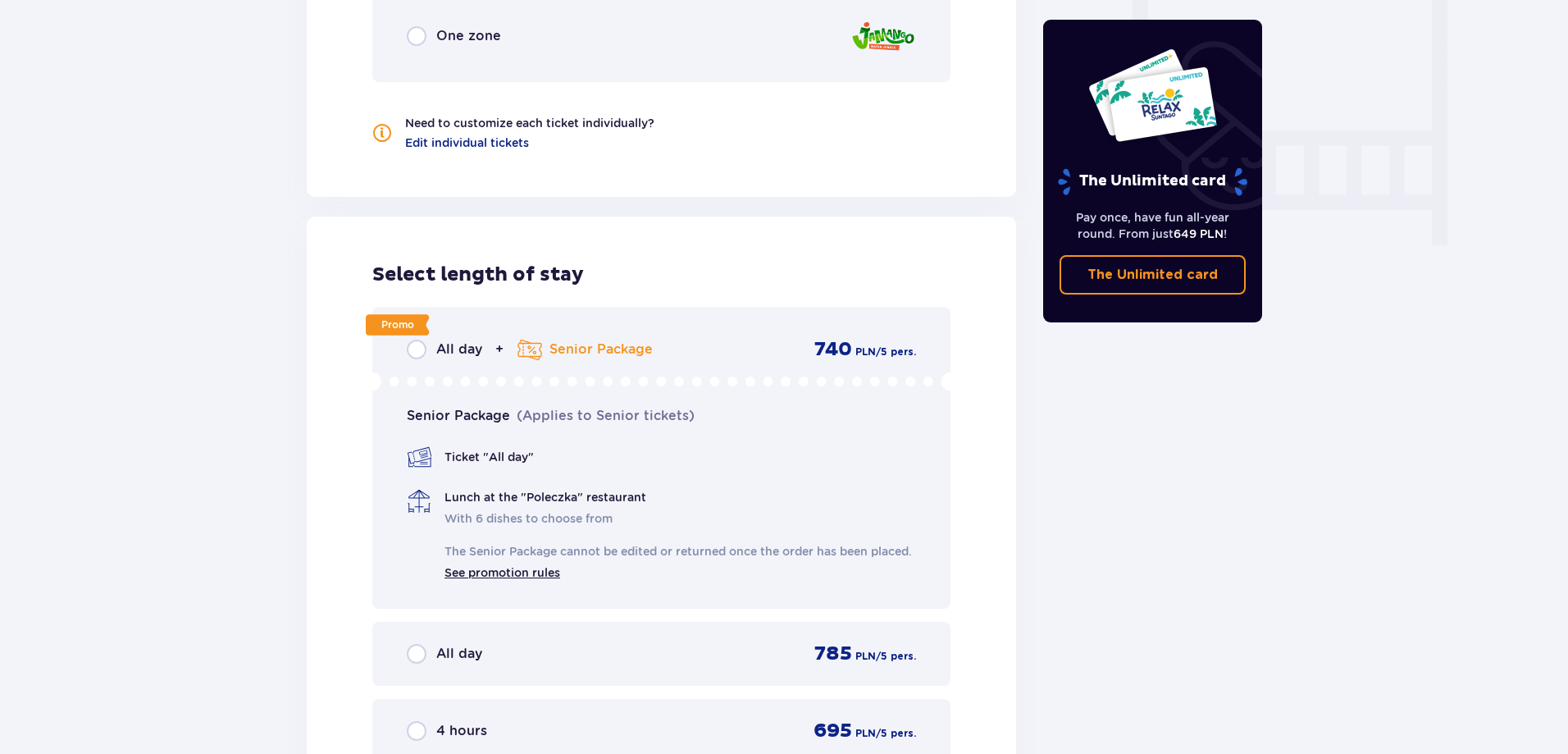
drag, startPoint x: 204, startPoint y: 339, endPoint x: 177, endPoint y: 361, distance: 34.8
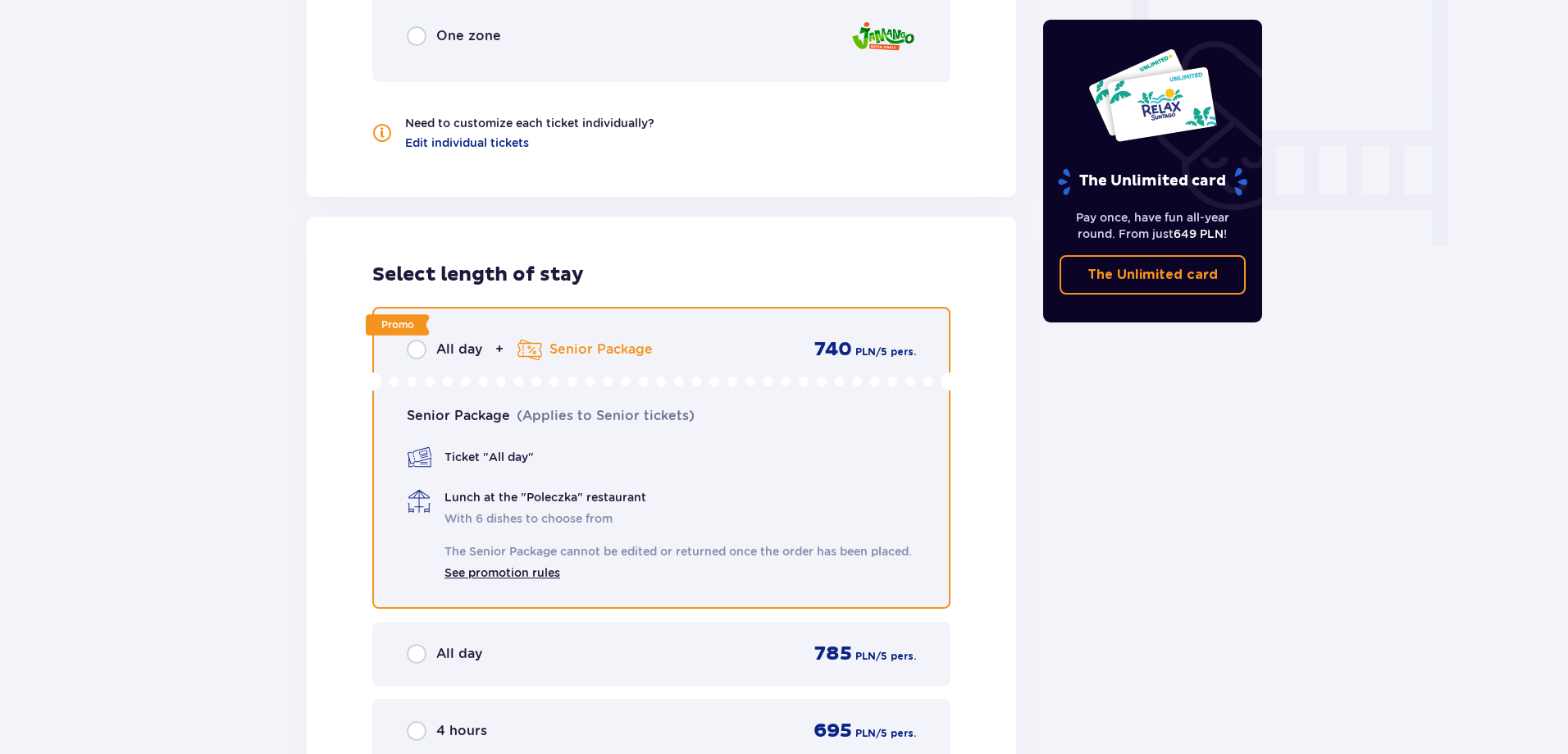
click at [418, 339] on input "radio" at bounding box center [417, 349] width 20 height 20
radio input "true"
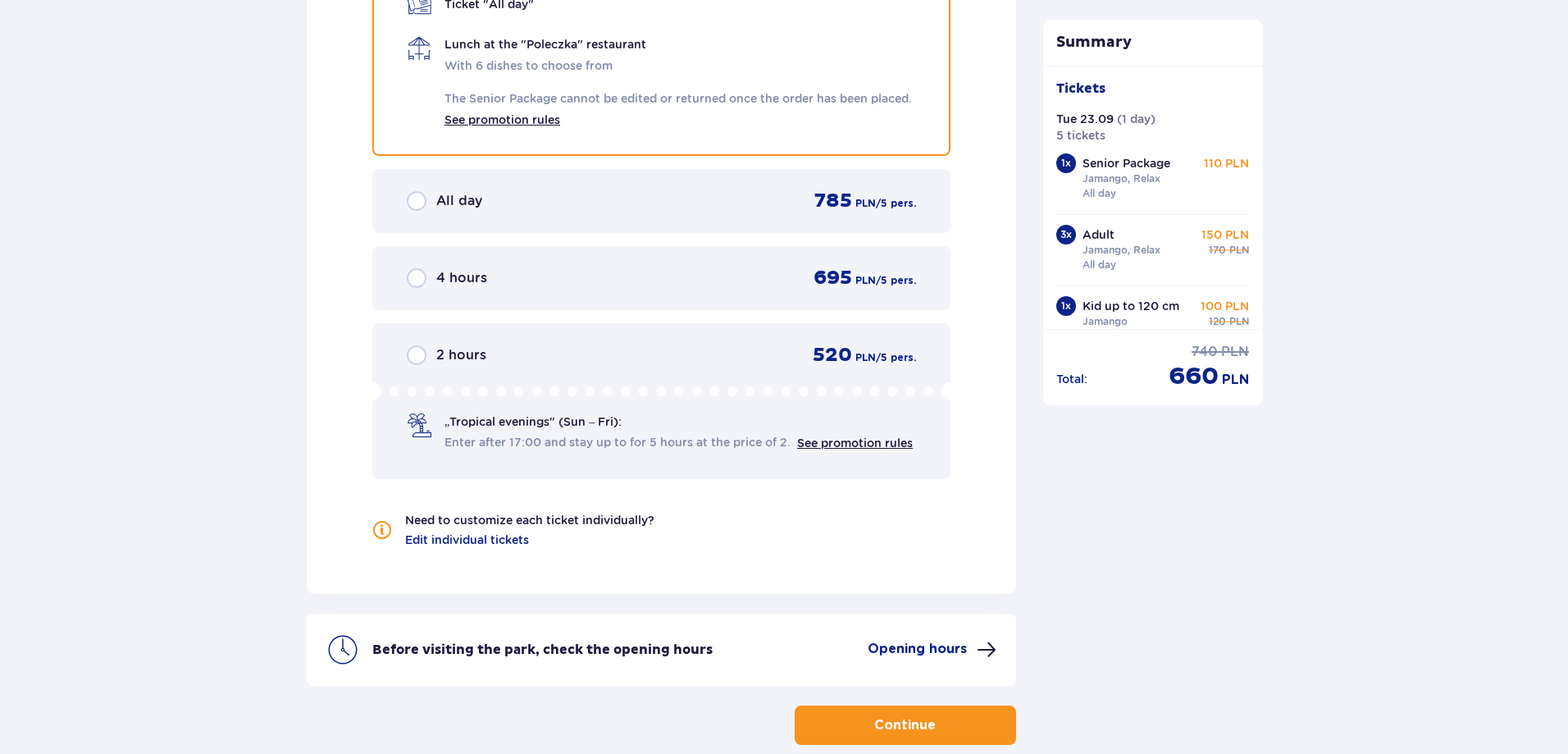
scroll to position [1731, 0]
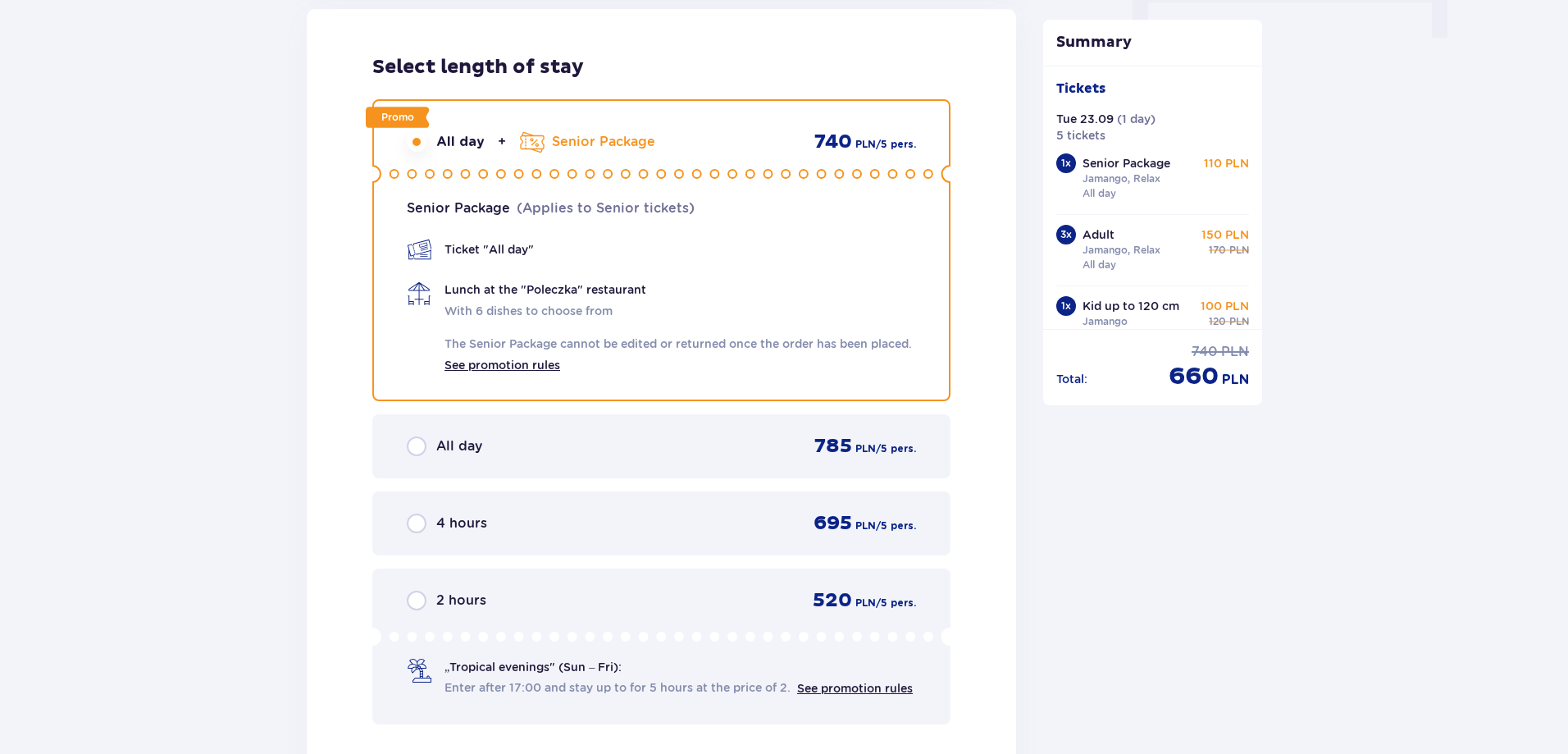
drag, startPoint x: 297, startPoint y: 341, endPoint x: 244, endPoint y: 361, distance: 56.6
drag, startPoint x: 274, startPoint y: 328, endPoint x: 244, endPoint y: 335, distance: 30.8
drag, startPoint x: 276, startPoint y: 297, endPoint x: 255, endPoint y: 231, distance: 69.3
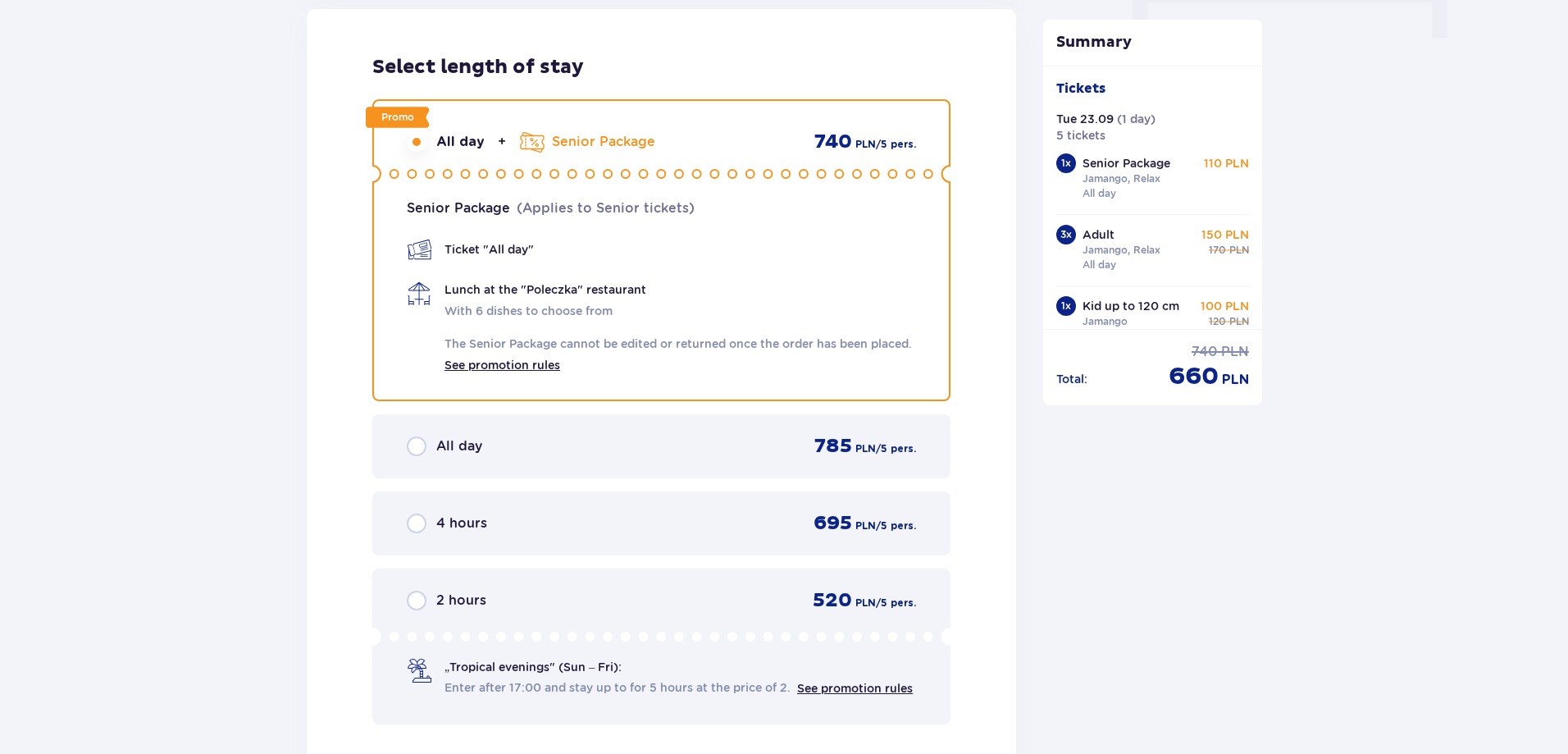
drag, startPoint x: 272, startPoint y: 286, endPoint x: 254, endPoint y: 237, distance: 52.2
drag, startPoint x: 254, startPoint y: 247, endPoint x: 251, endPoint y: 216, distance: 31.1
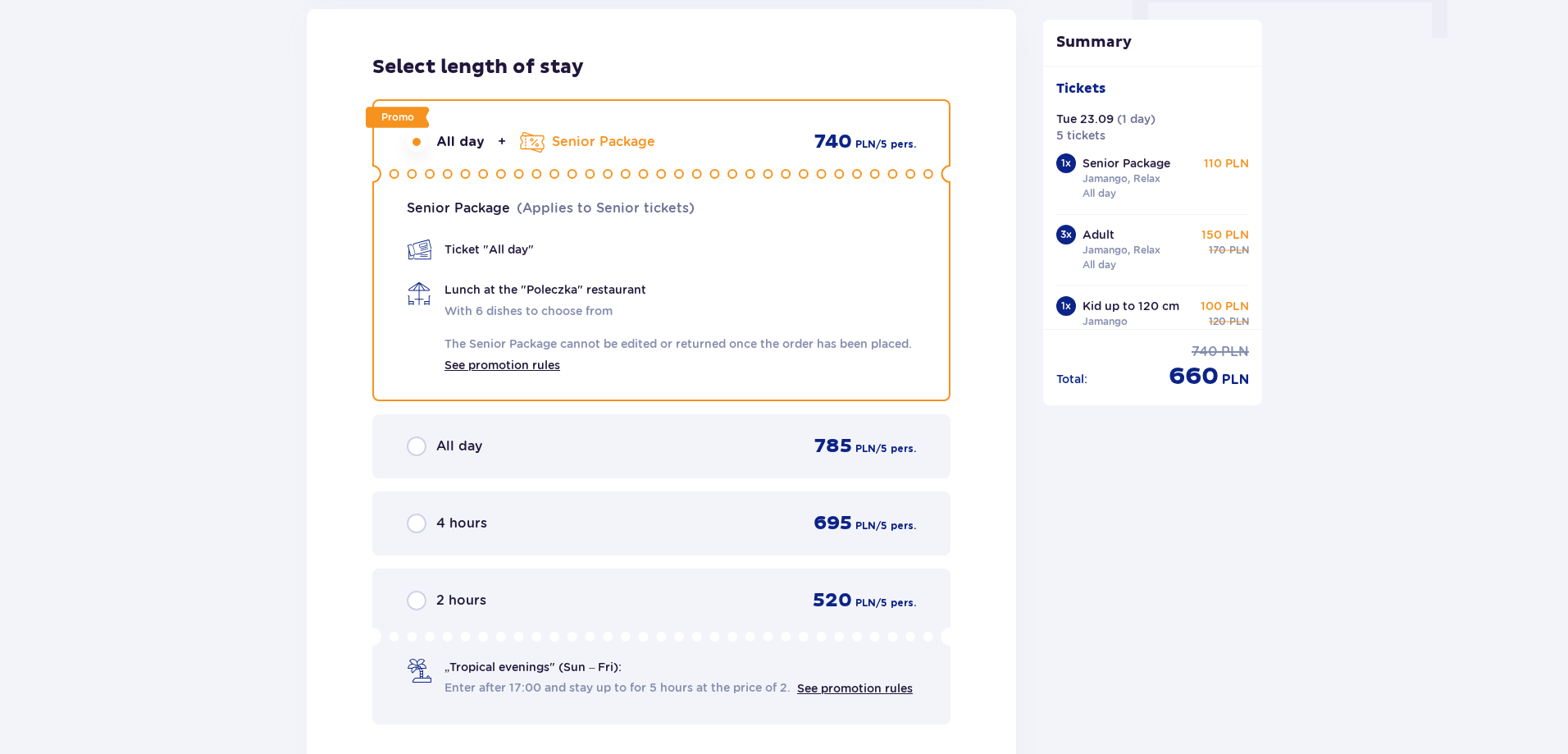
drag, startPoint x: 266, startPoint y: 262, endPoint x: 248, endPoint y: 219, distance: 46.6
drag, startPoint x: 272, startPoint y: 279, endPoint x: 270, endPoint y: 270, distance: 9.2
drag, startPoint x: 270, startPoint y: 270, endPoint x: 260, endPoint y: 217, distance: 53.9
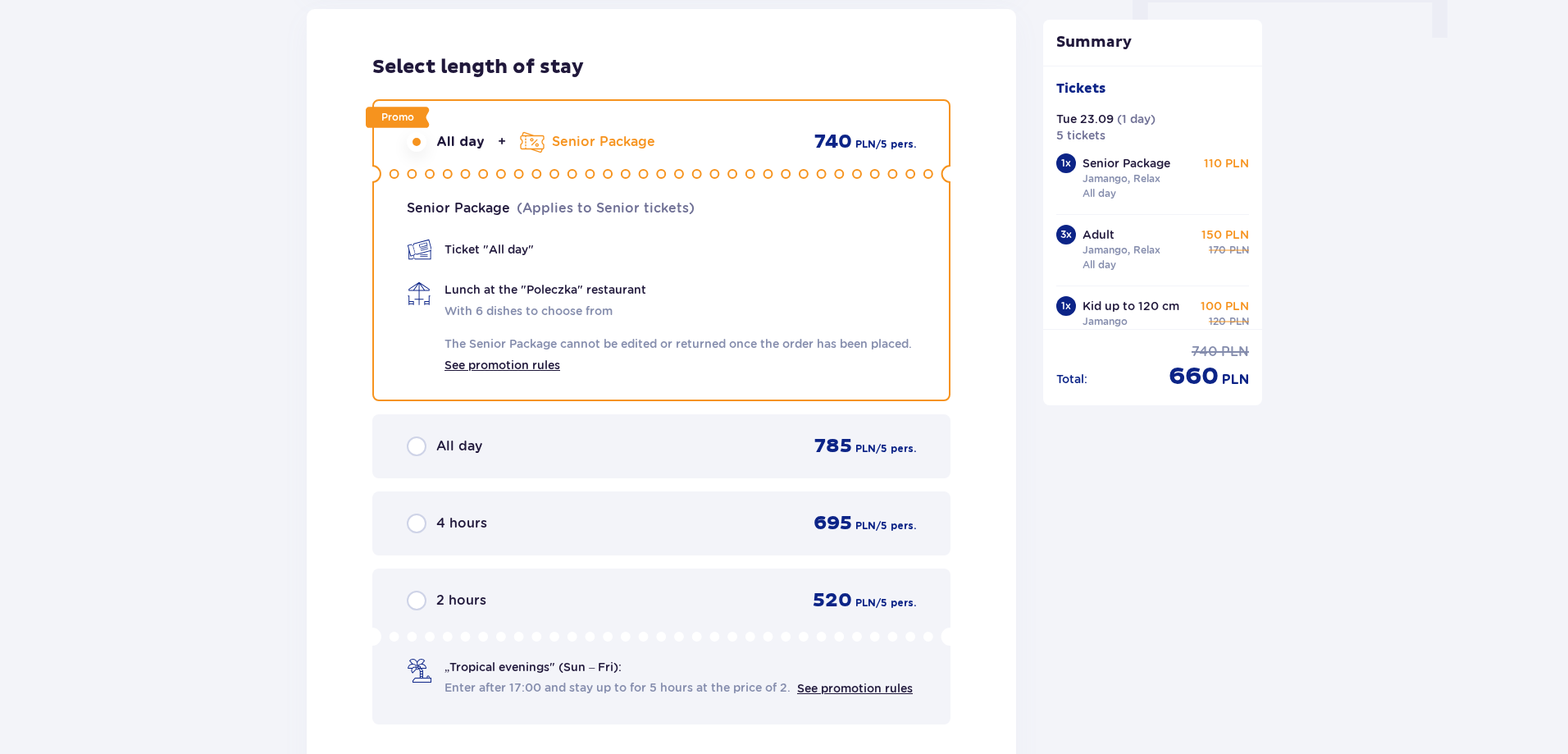
drag, startPoint x: 264, startPoint y: 250, endPoint x: 254, endPoint y: 234, distance: 18.9
drag, startPoint x: 254, startPoint y: 288, endPoint x: 253, endPoint y: 214, distance: 74.0
drag, startPoint x: 258, startPoint y: 243, endPoint x: 262, endPoint y: 202, distance: 41.2
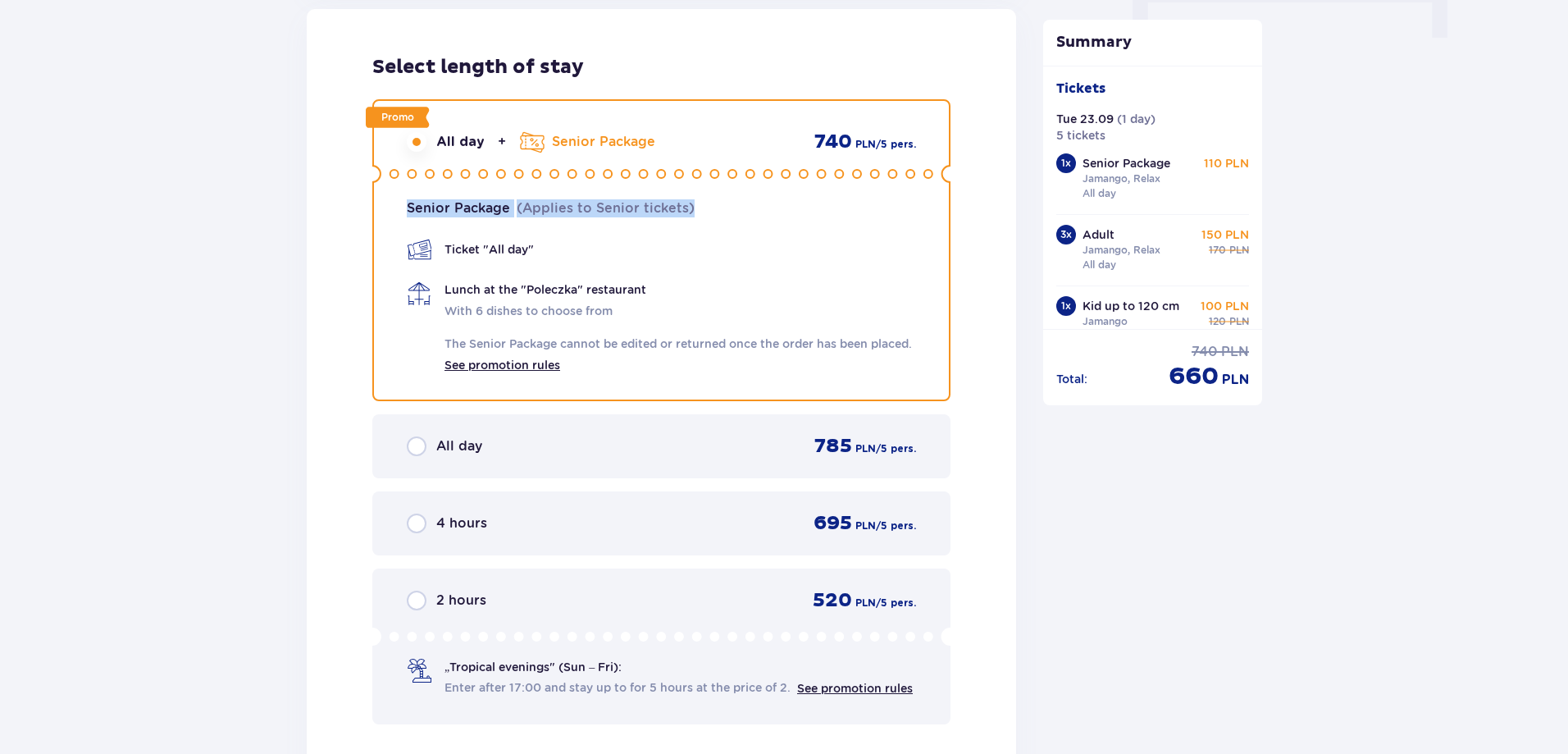
drag, startPoint x: 264, startPoint y: 225, endPoint x: 256, endPoint y: 194, distance: 32.0
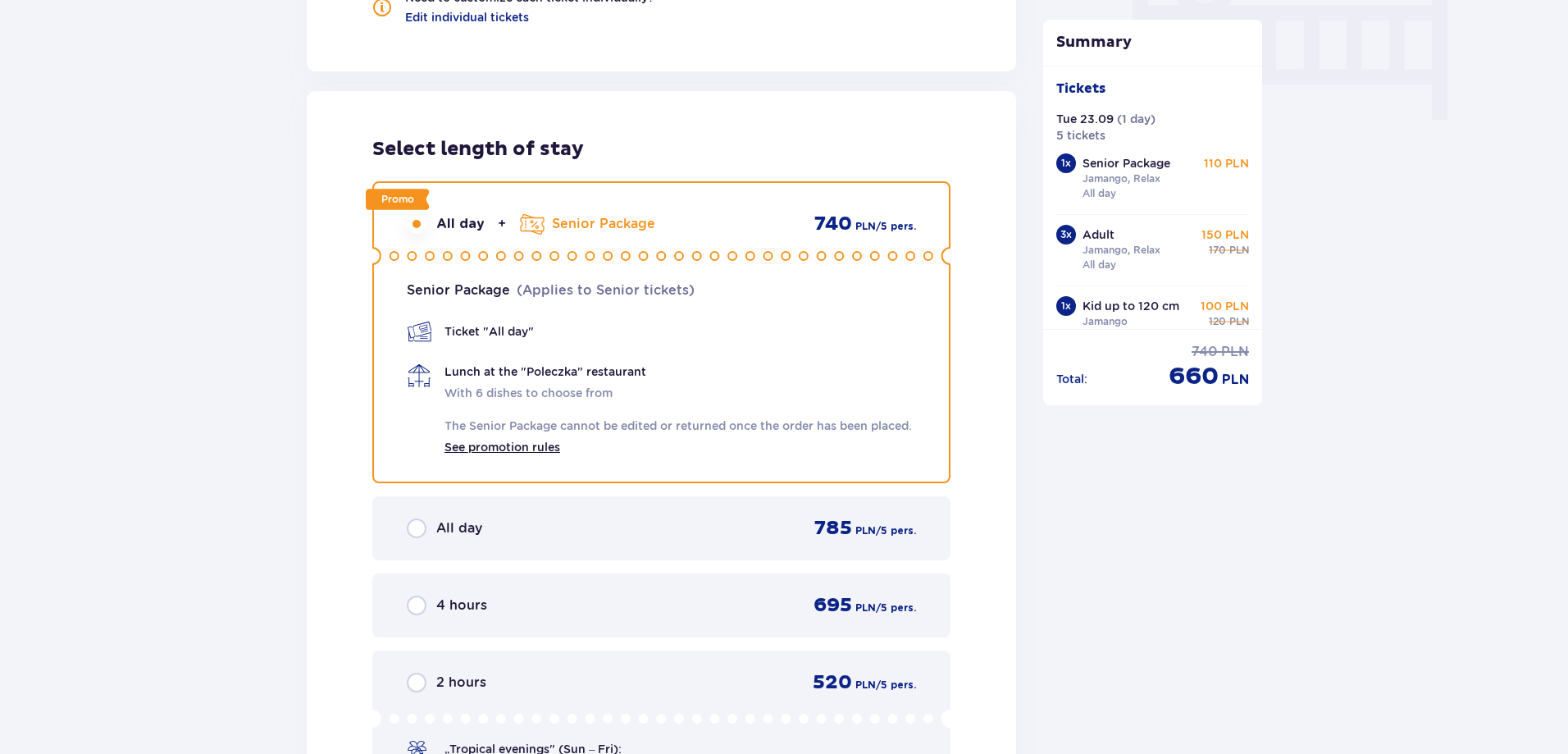
scroll to position [1895, 0]
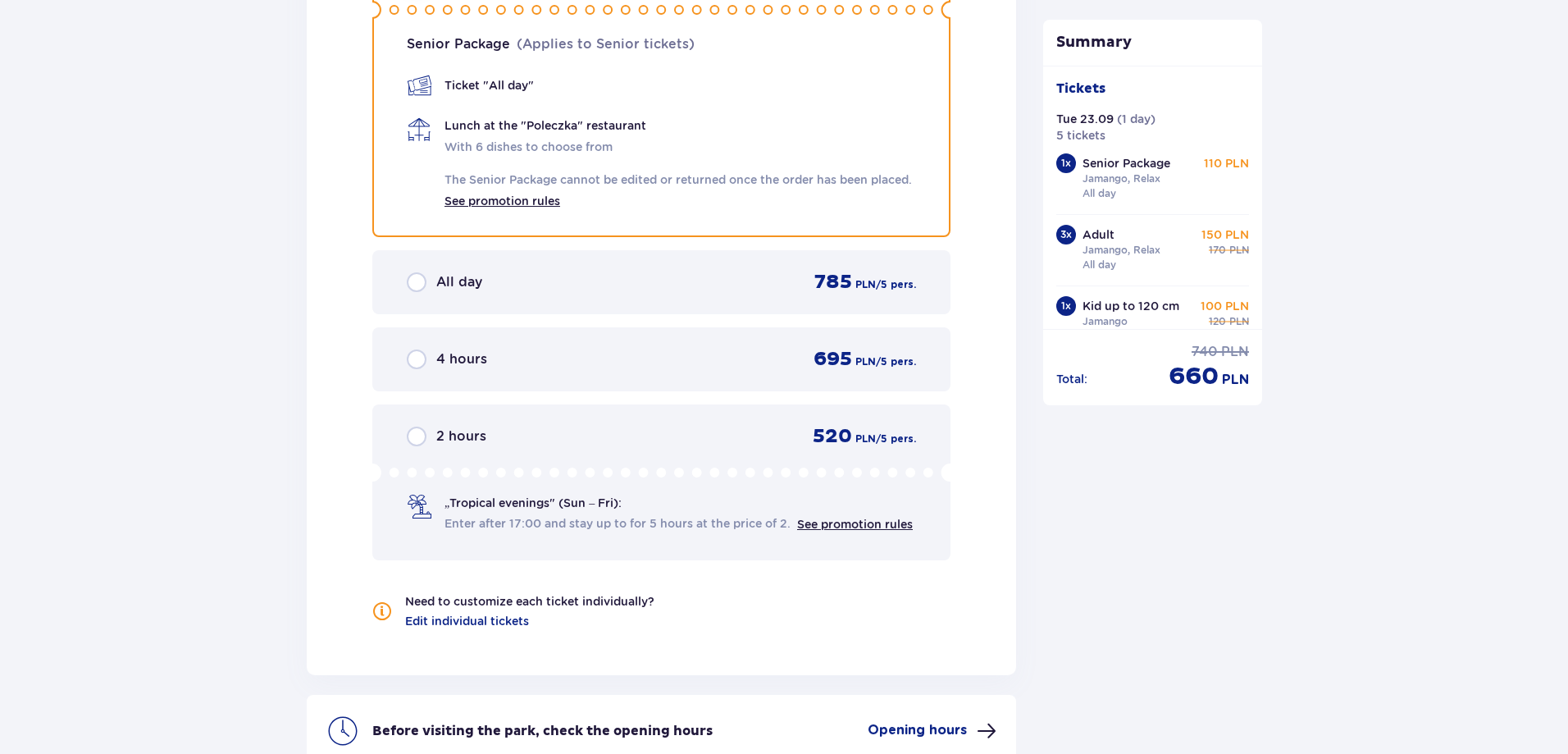
drag, startPoint x: 263, startPoint y: 252, endPoint x: 253, endPoint y: 196, distance: 56.9
drag, startPoint x: 258, startPoint y: 258, endPoint x: 246, endPoint y: 185, distance: 74.0
drag, startPoint x: 274, startPoint y: 431, endPoint x: 188, endPoint y: 430, distance: 86.0
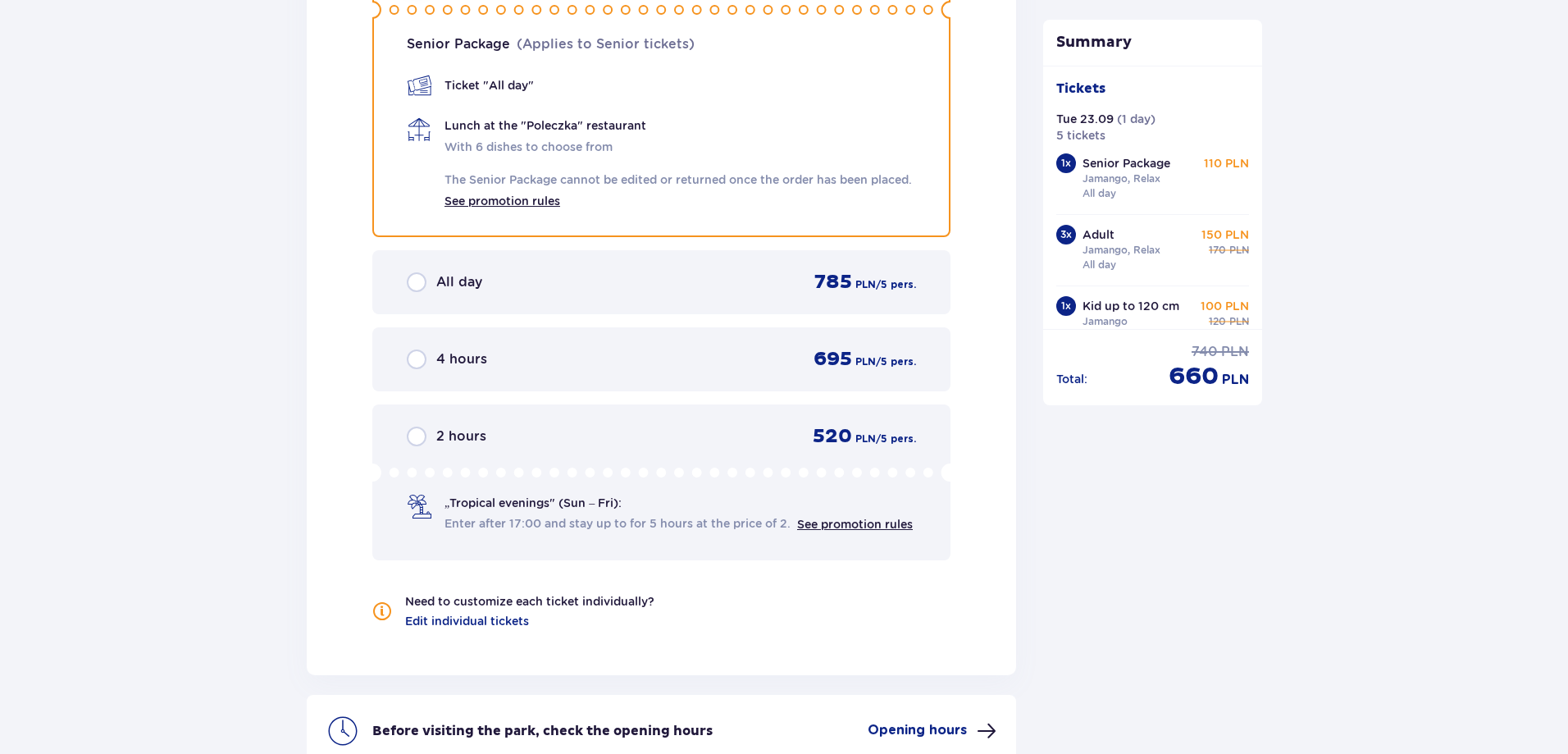
drag, startPoint x: 198, startPoint y: 389, endPoint x: 182, endPoint y: 375, distance: 21.3
drag, startPoint x: 182, startPoint y: 375, endPoint x: 144, endPoint y: 344, distance: 49.0
drag, startPoint x: 196, startPoint y: 291, endPoint x: 171, endPoint y: 253, distance: 45.5
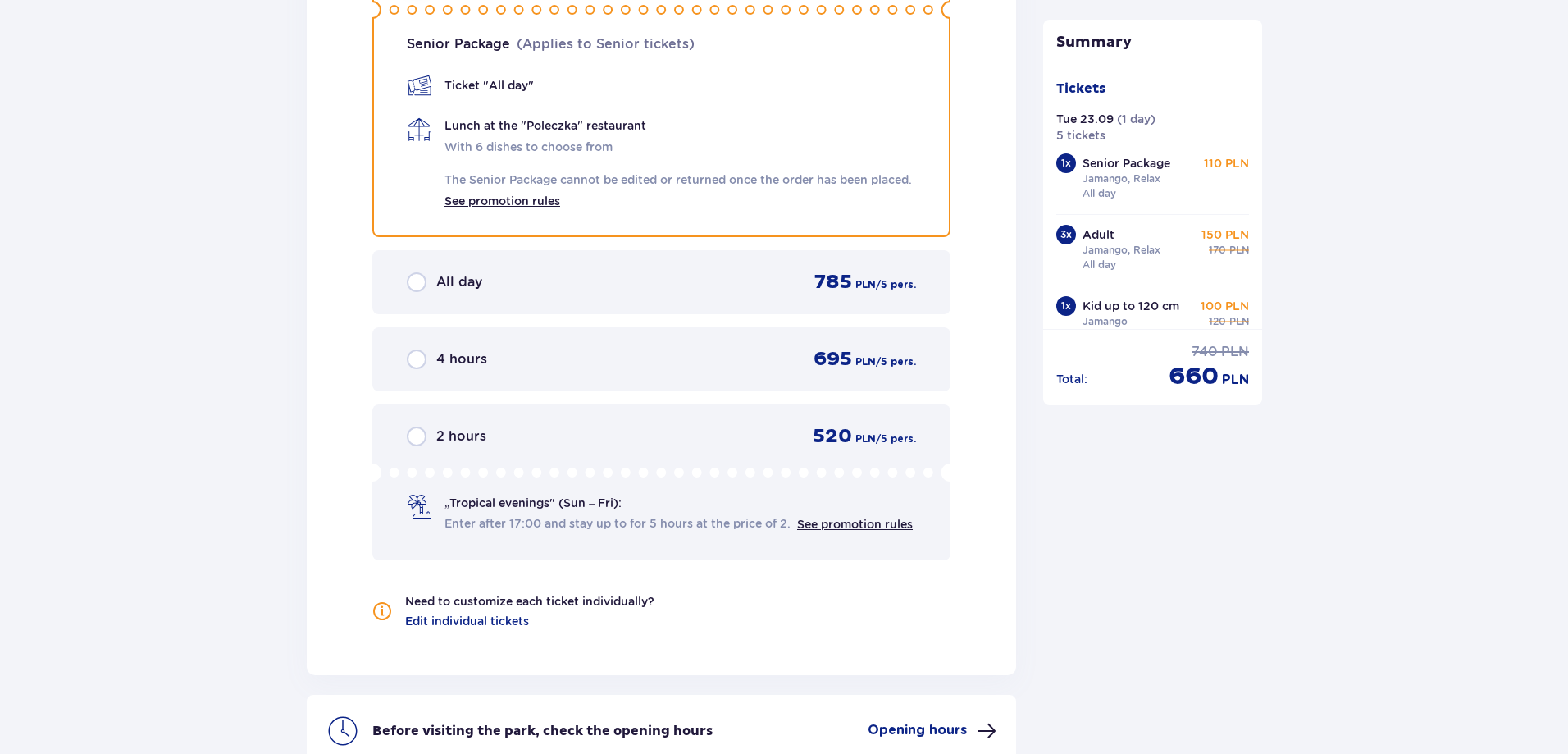
drag, startPoint x: 171, startPoint y: 253, endPoint x: 140, endPoint y: 214, distance: 49.8
drag, startPoint x: 231, startPoint y: 263, endPoint x: 222, endPoint y: 217, distance: 46.9
drag, startPoint x: 222, startPoint y: 217, endPoint x: 210, endPoint y: 175, distance: 43.7
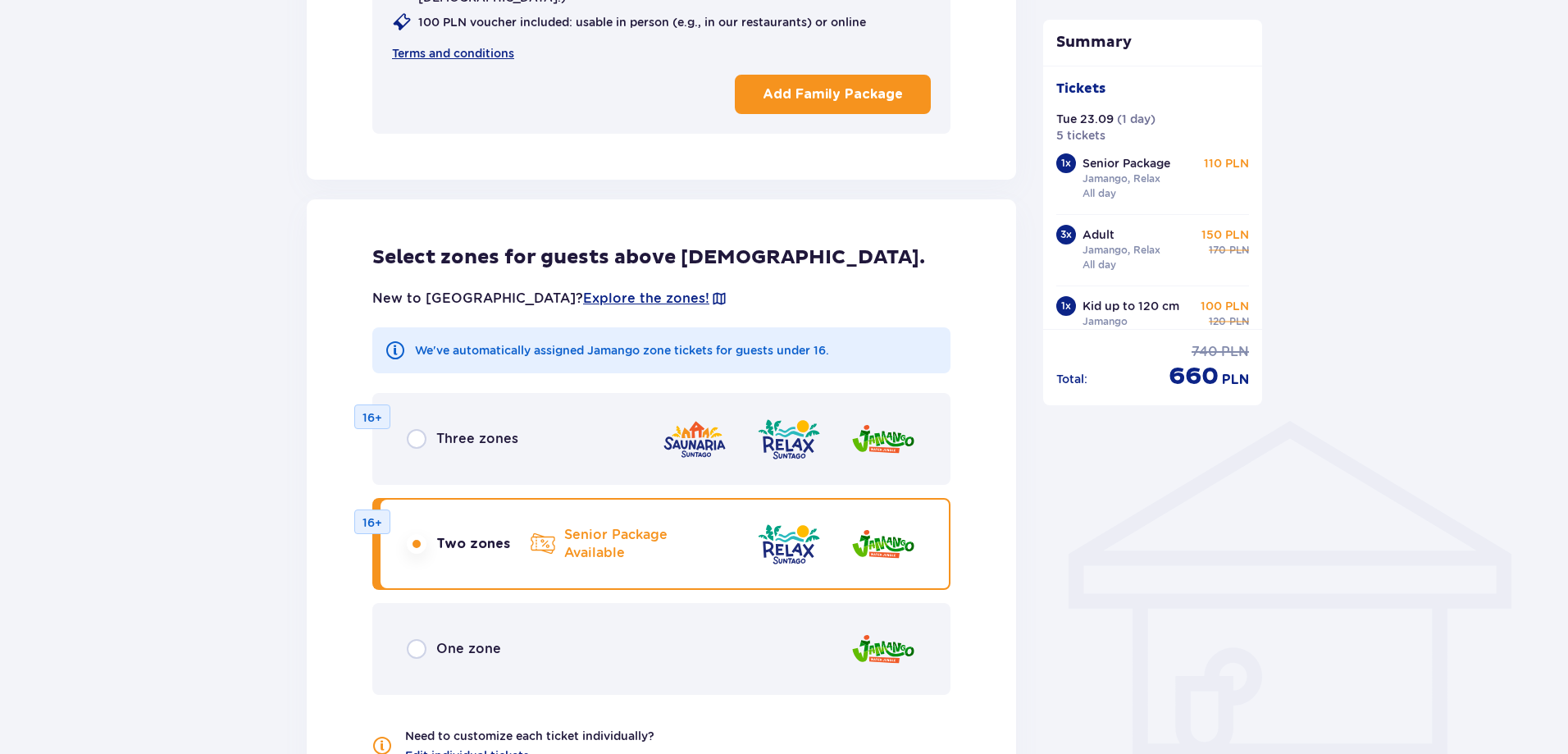
scroll to position [993, 0]
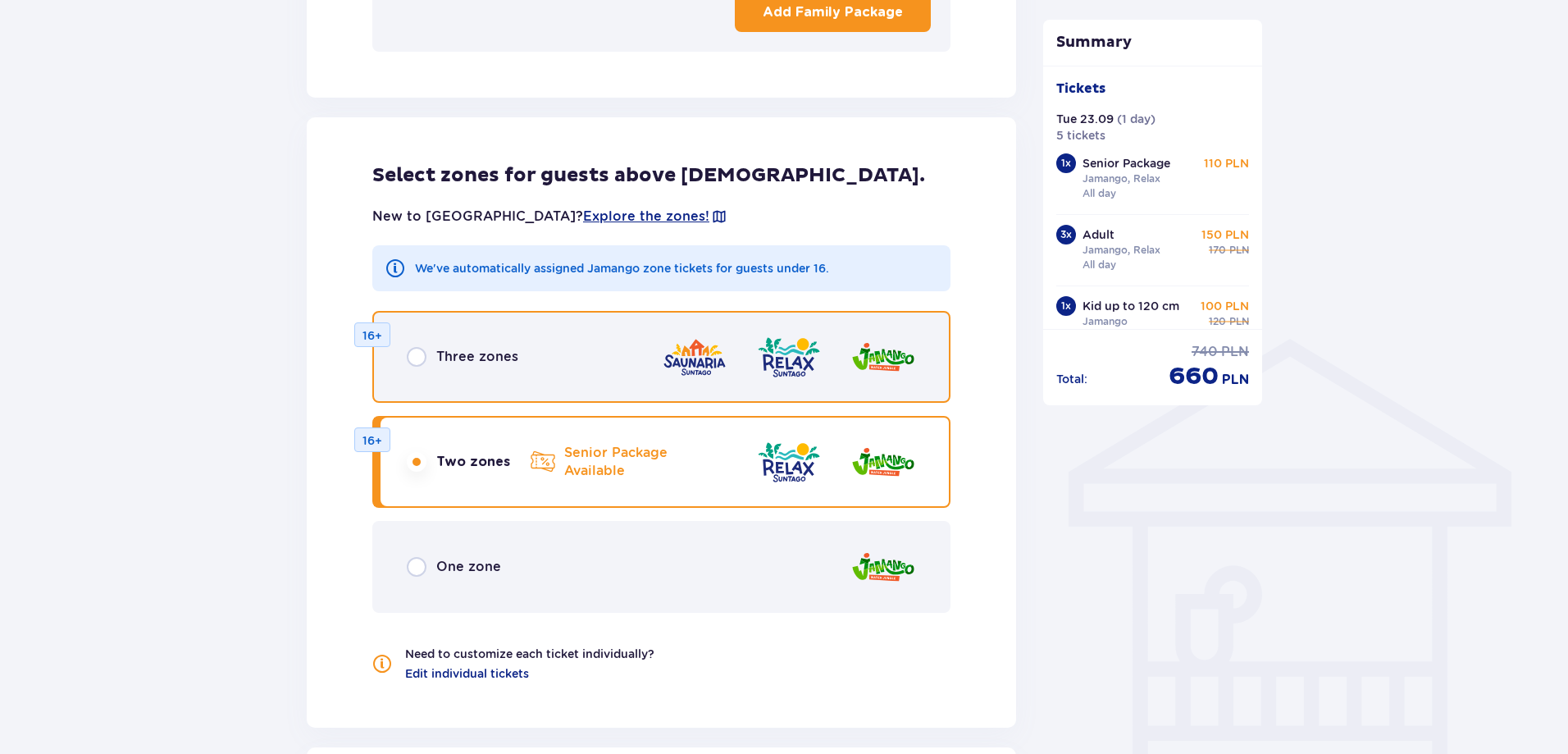
click at [426, 347] on input "radio" at bounding box center [417, 357] width 20 height 20
radio input "true"
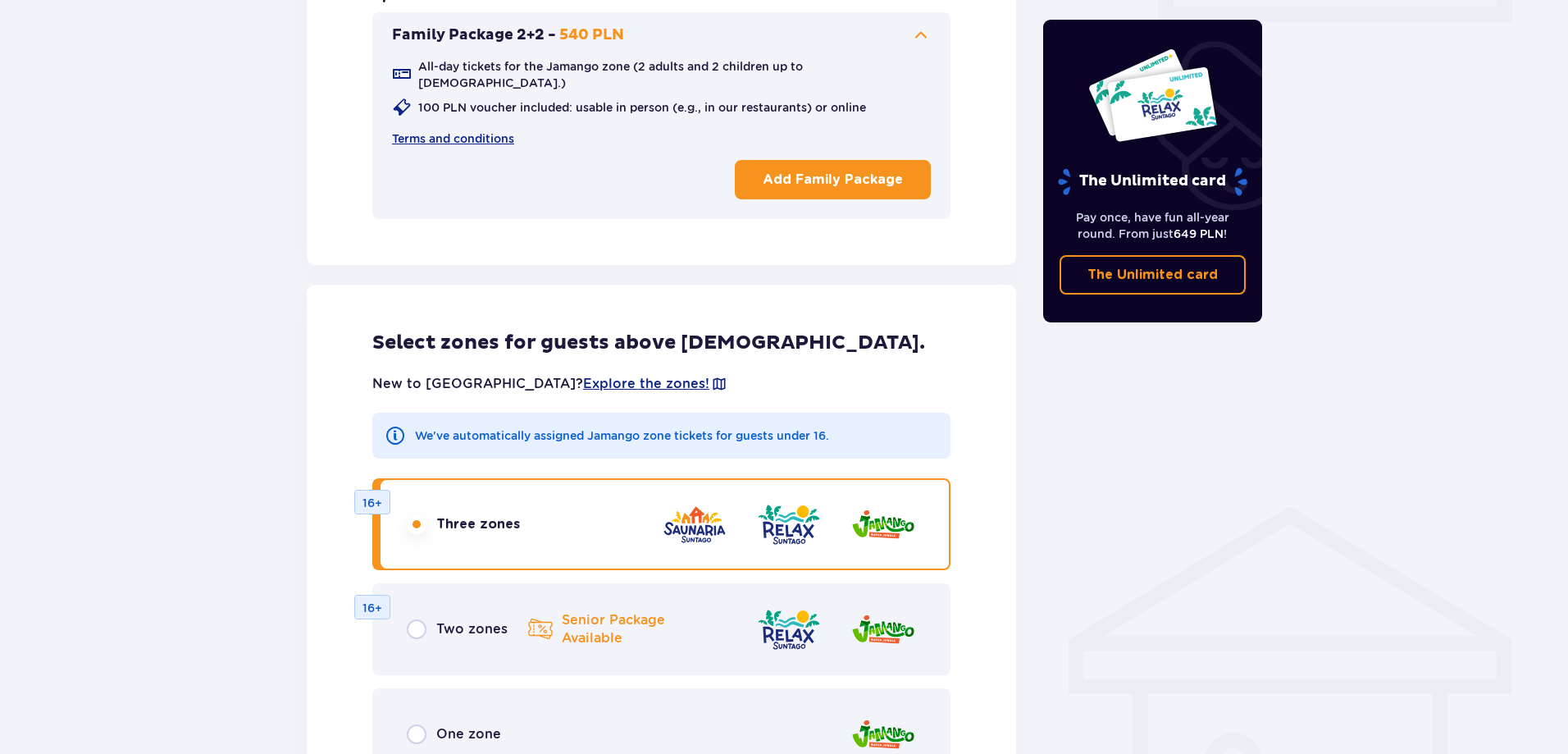
scroll to position [662, 0]
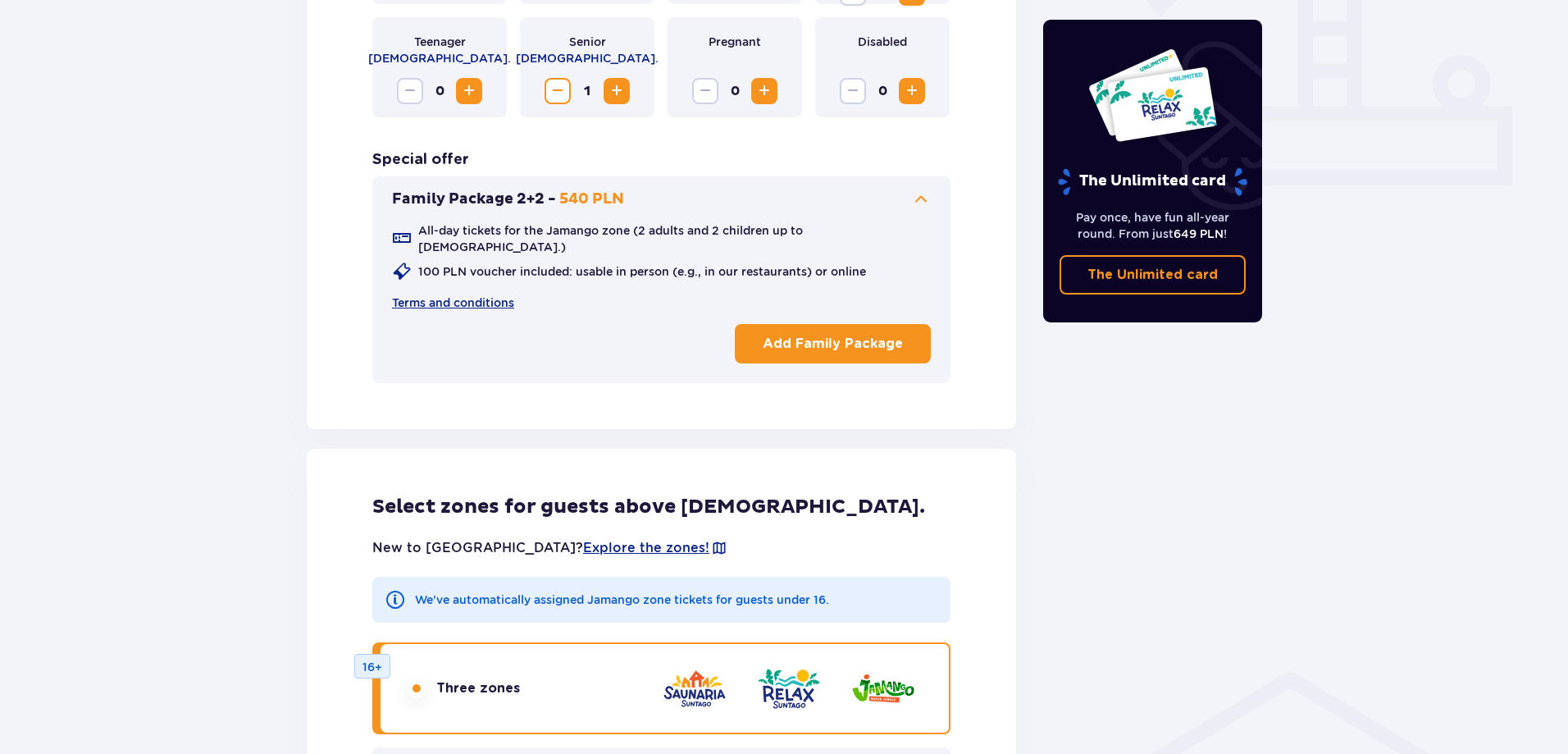
click at [226, 315] on div "Tickets Skip this step Find tickets Length of stay 1 day Longer Arrival date 23…" at bounding box center [784, 608] width 1568 height 2284
drag, startPoint x: 224, startPoint y: 315, endPoint x: 209, endPoint y: 314, distance: 15.0
click at [209, 314] on div "Tickets Skip this step Find tickets Length of stay 1 day Longer Arrival date 23…" at bounding box center [784, 608] width 1568 height 2284
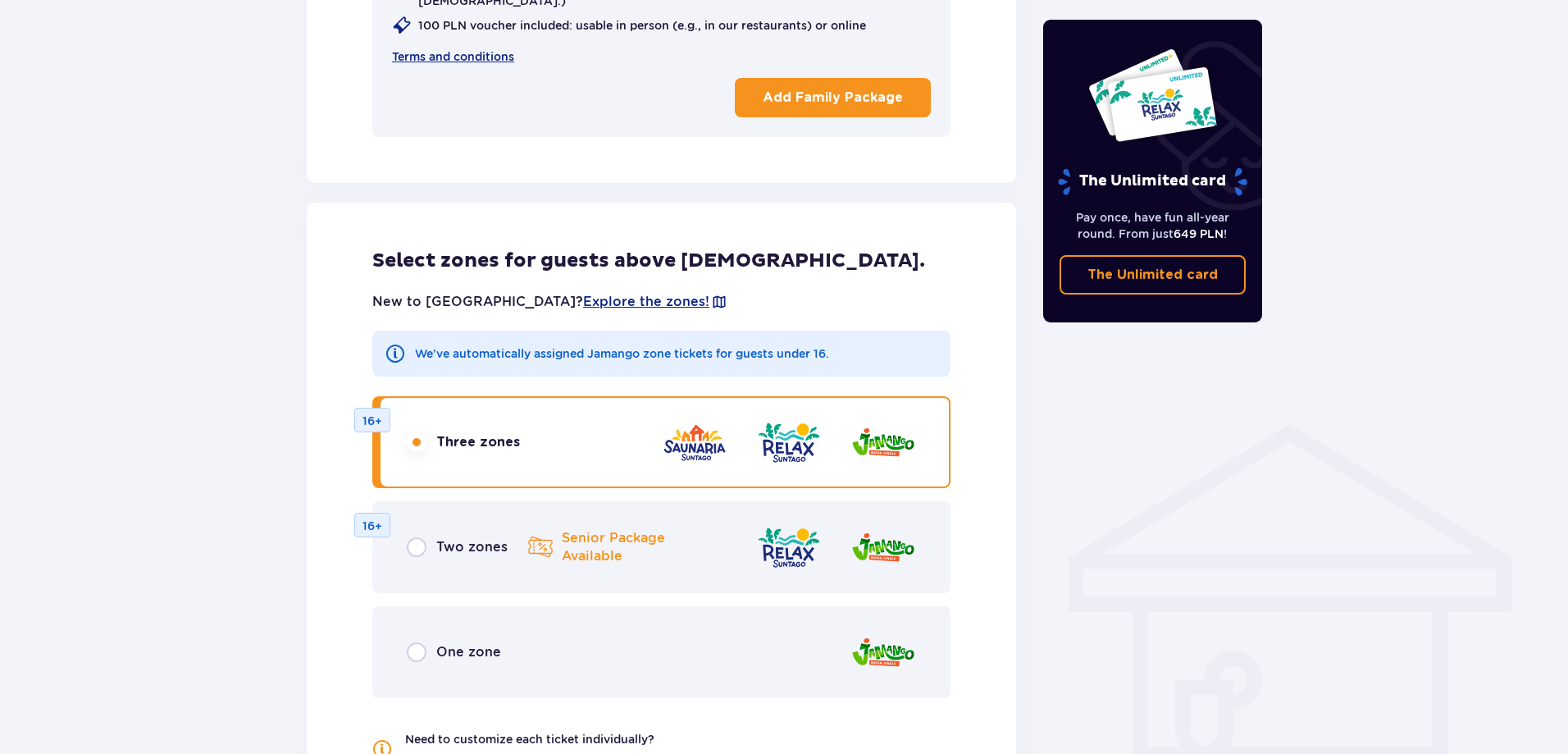
scroll to position [1317, 0]
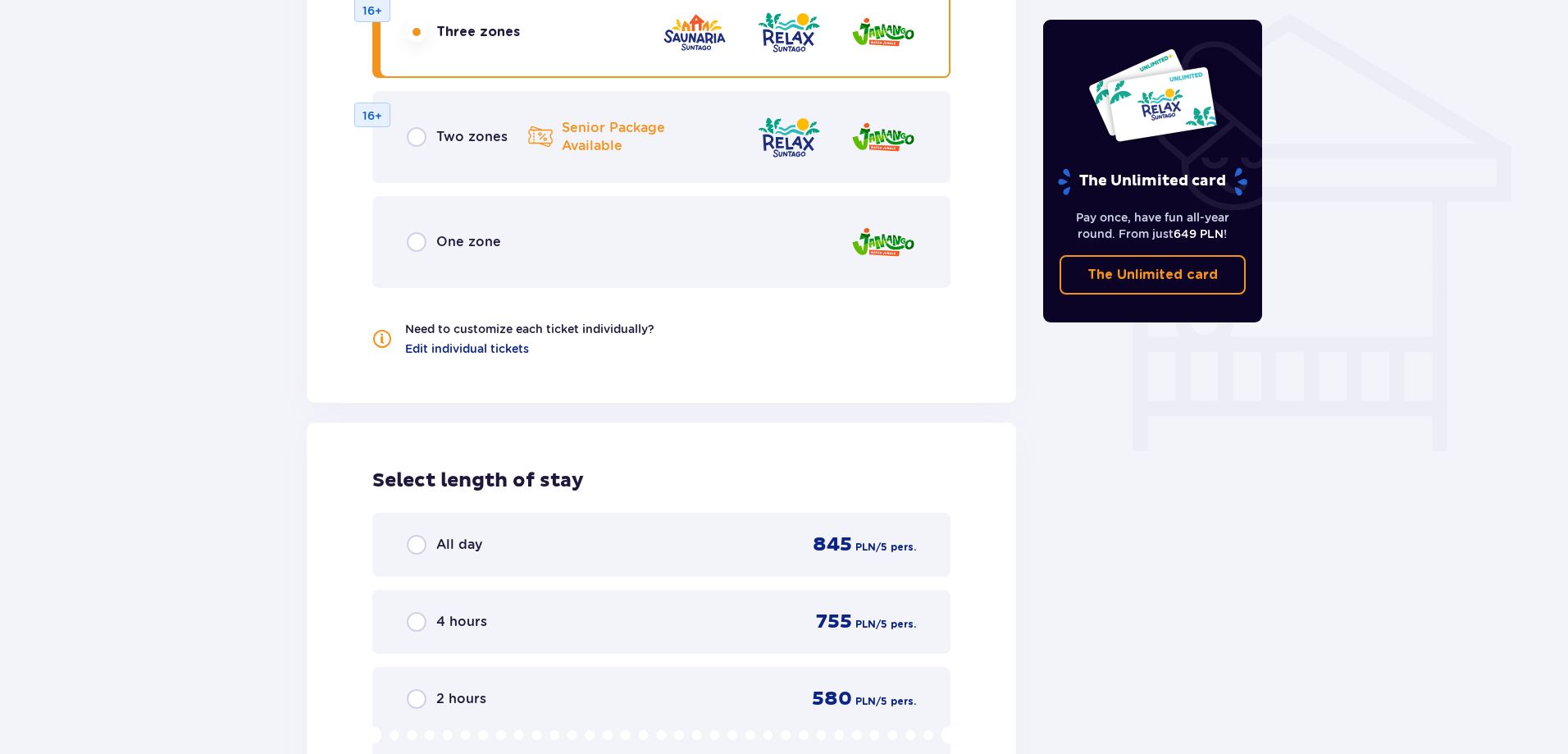
drag, startPoint x: 241, startPoint y: 349, endPoint x: 185, endPoint y: 342, distance: 56.4
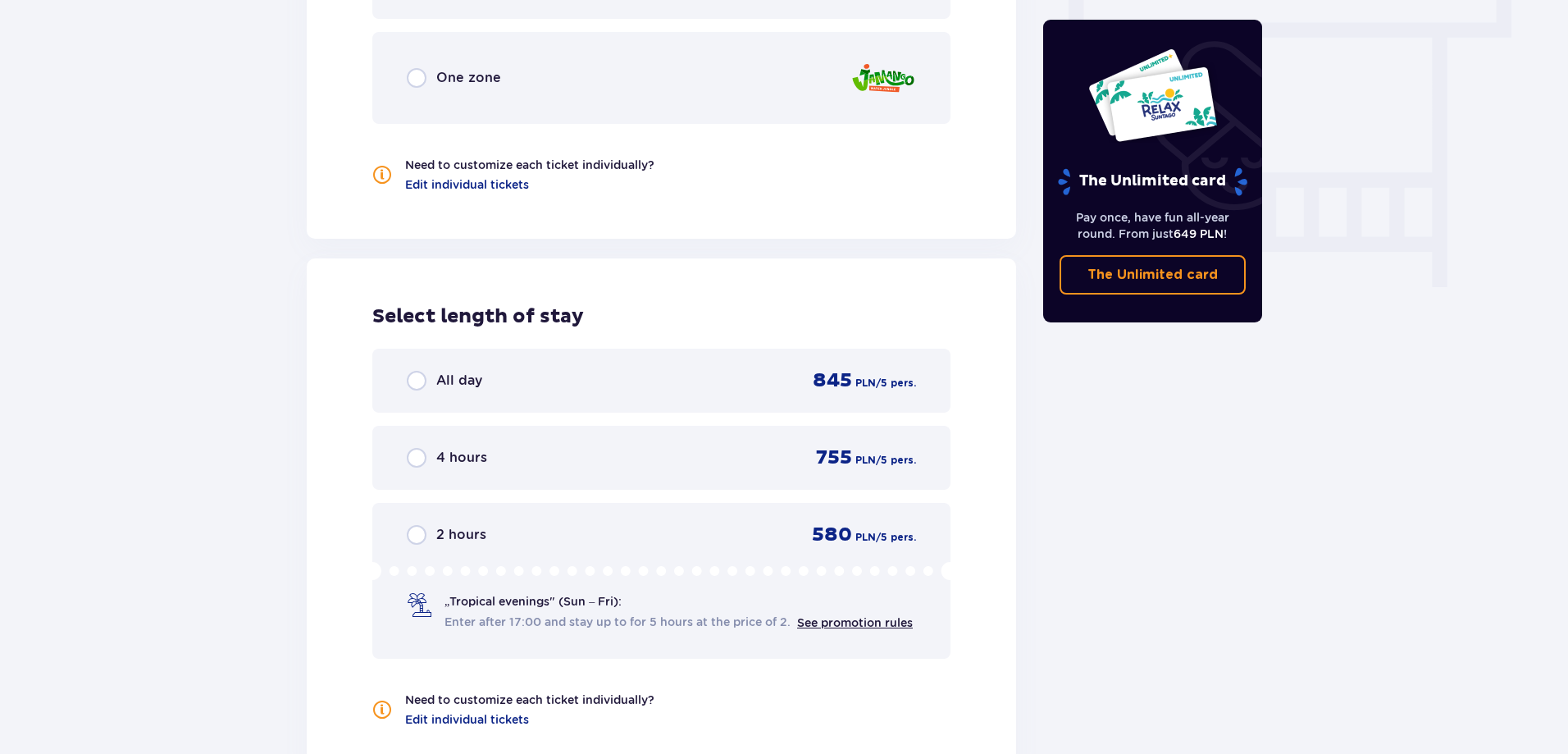
scroll to position [1646, 0]
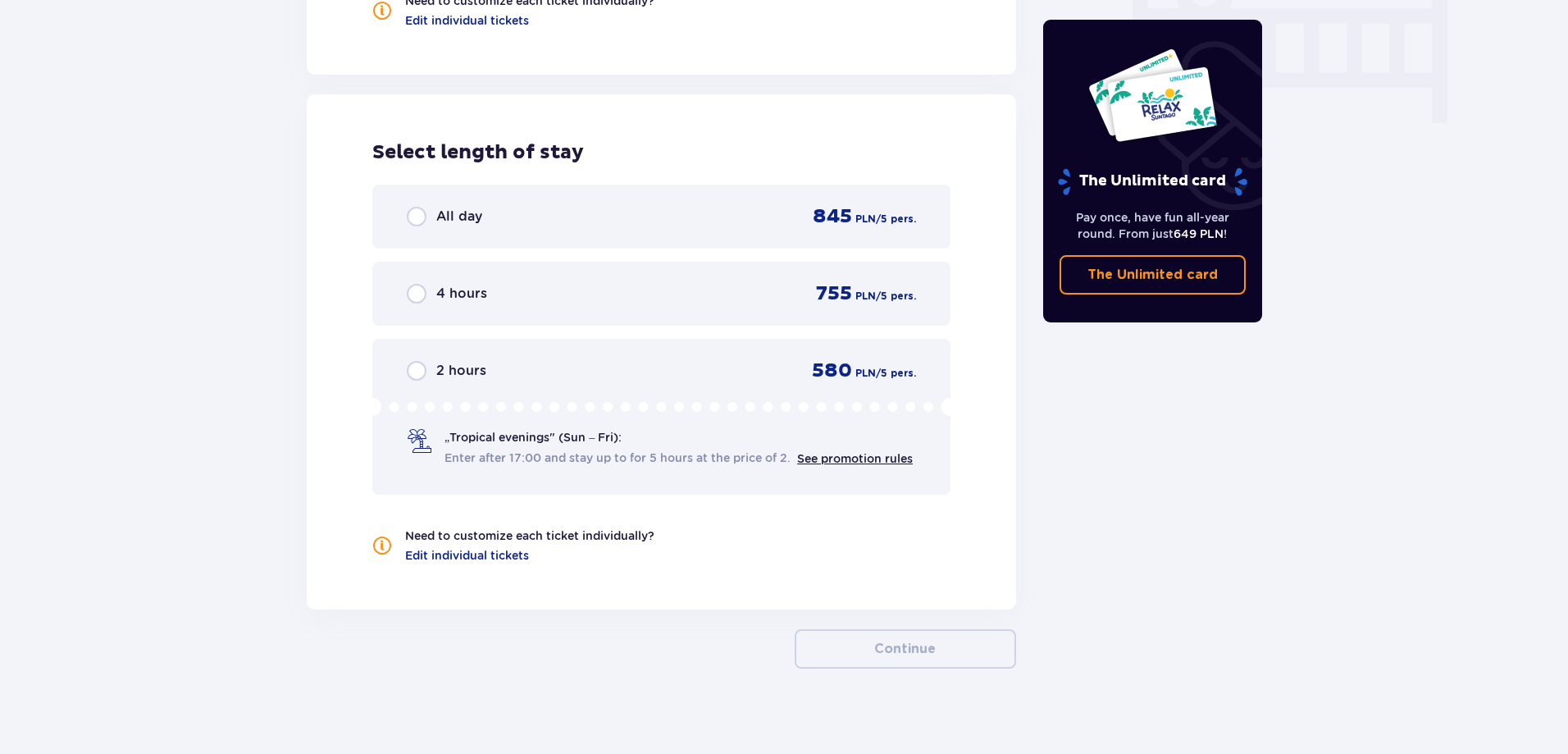
drag, startPoint x: 439, startPoint y: 202, endPoint x: 426, endPoint y: 211, distance: 15.8
click at [436, 207] on p "All day" at bounding box center [459, 216] width 46 height 18
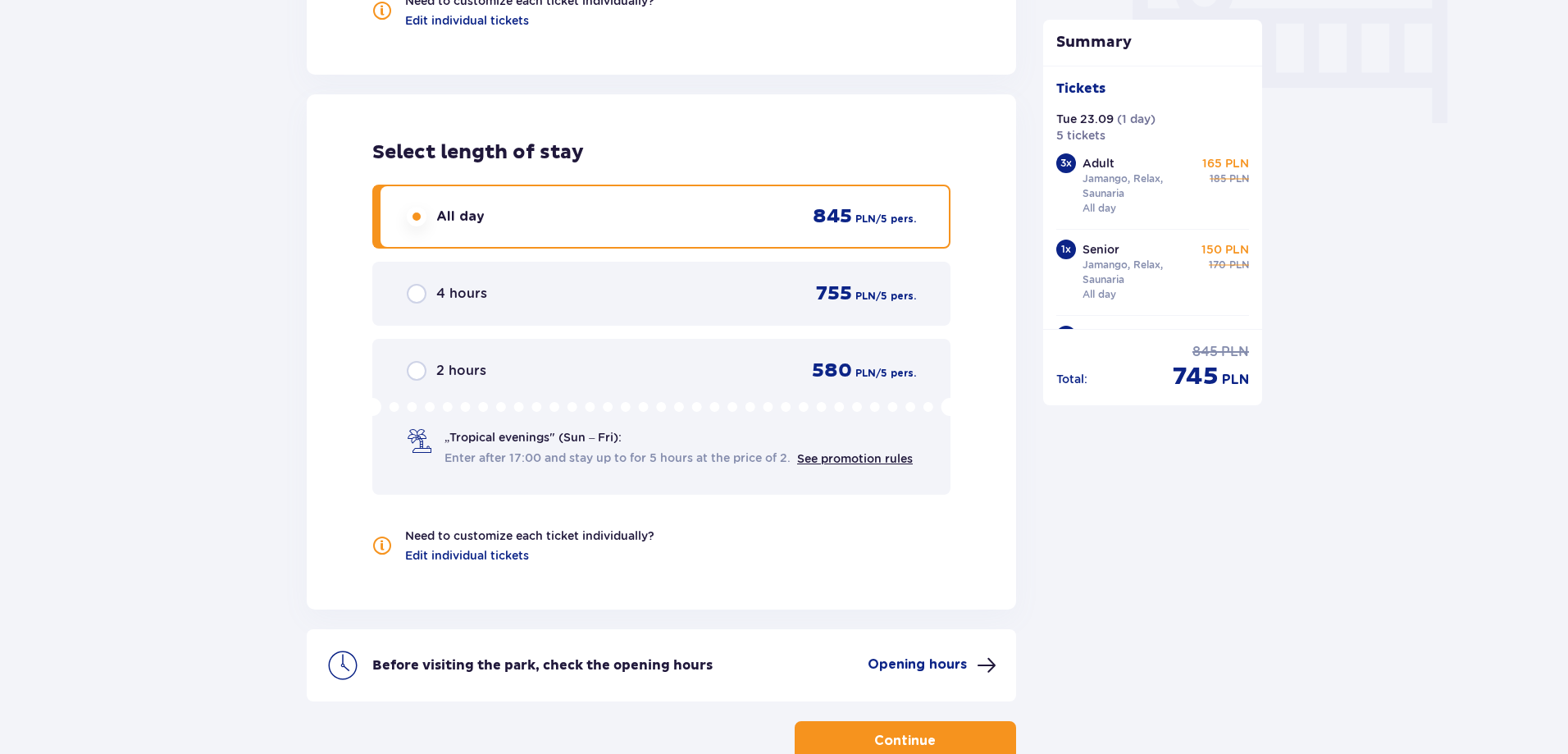
drag, startPoint x: 303, startPoint y: 297, endPoint x: 218, endPoint y: 312, distance: 86.3
drag, startPoint x: 231, startPoint y: 302, endPoint x: 194, endPoint y: 230, distance: 81.0
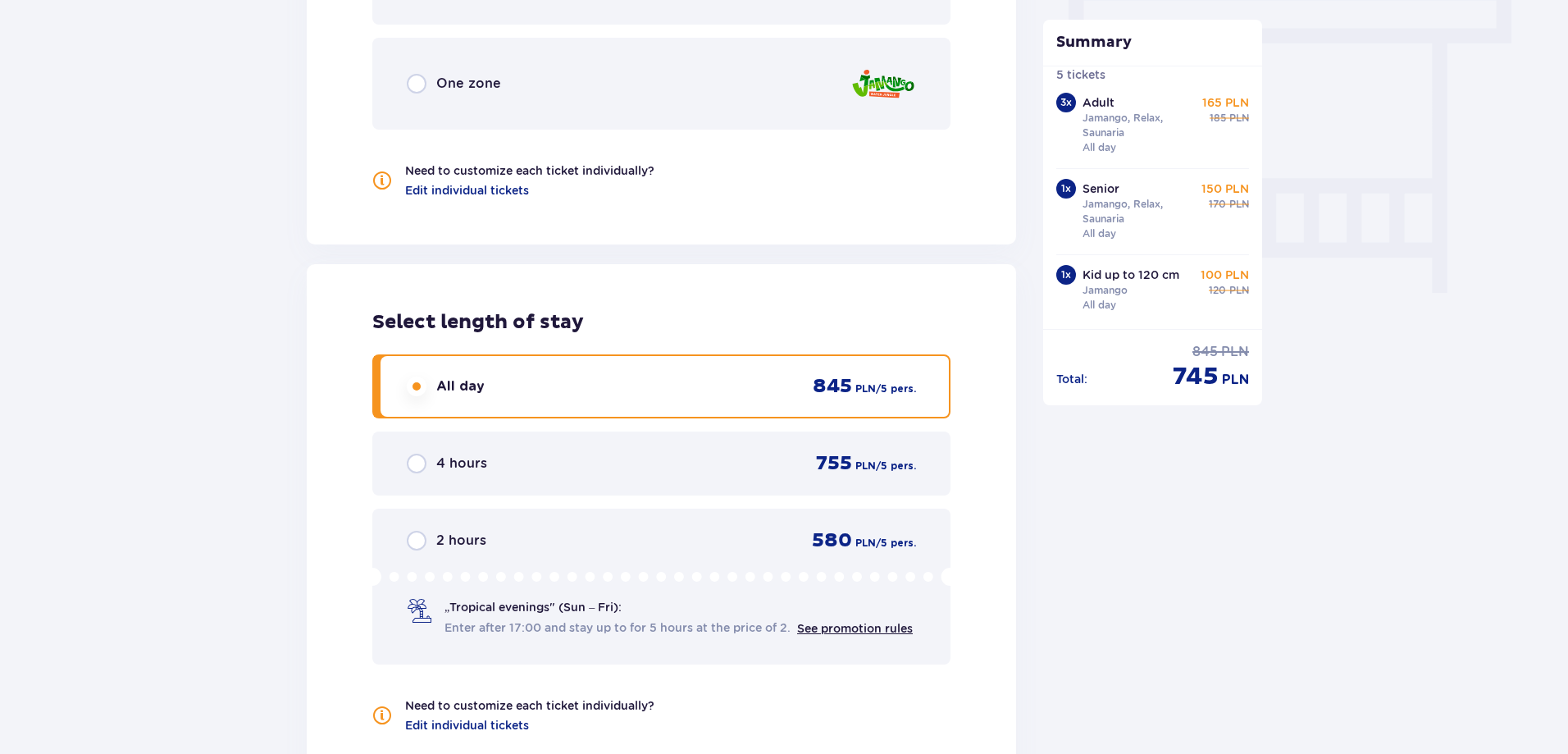
scroll to position [1311, 0]
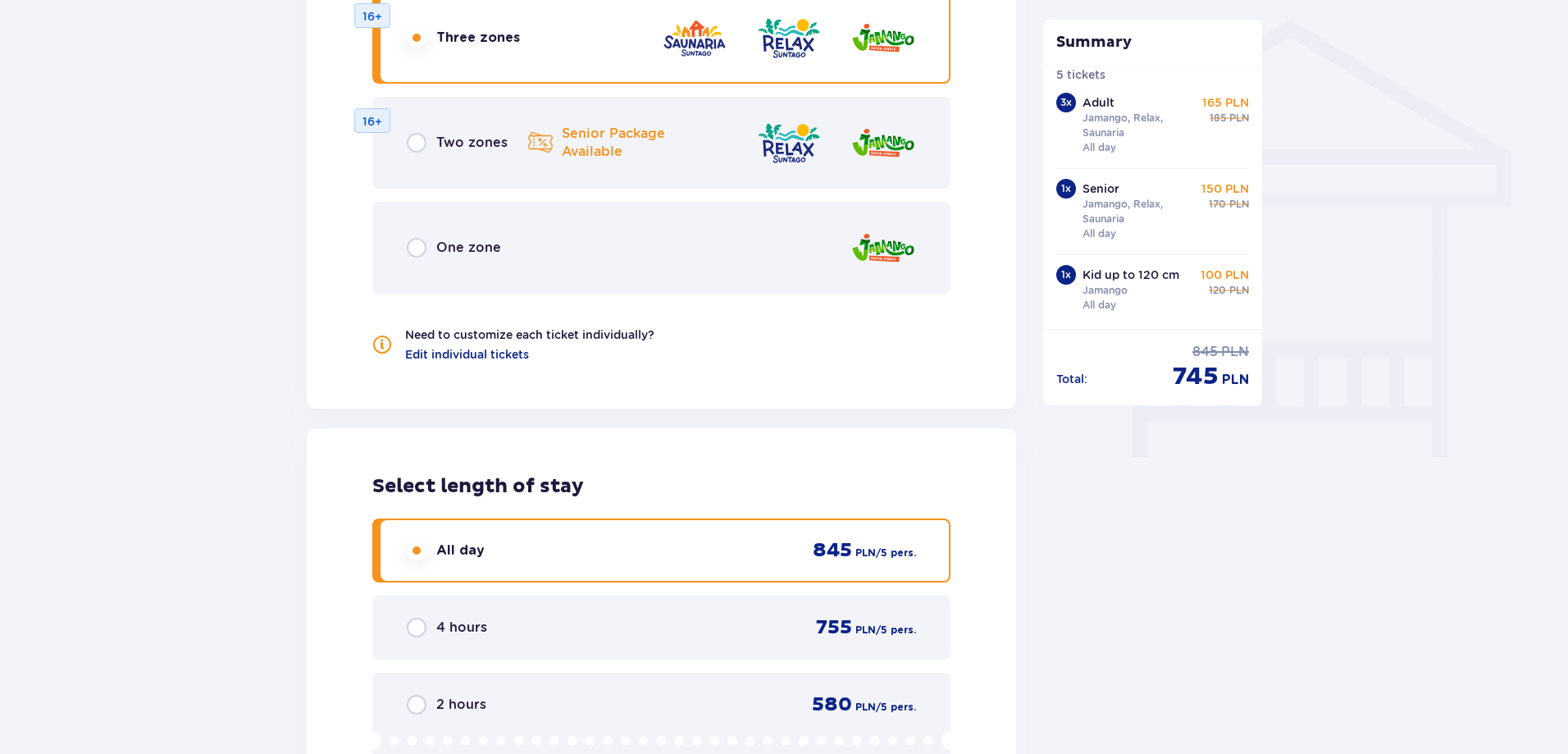
drag, startPoint x: 274, startPoint y: 333, endPoint x: 219, endPoint y: 307, distance: 60.8
click at [207, 307] on div "Tickets Skip this step Find tickets Length of stay 1 day Longer Arrival date 23…" at bounding box center [784, 4] width 1568 height 2376
drag, startPoint x: 241, startPoint y: 300, endPoint x: 199, endPoint y: 226, distance: 85.1
drag, startPoint x: 199, startPoint y: 226, endPoint x: 166, endPoint y: 202, distance: 40.8
click at [180, 185] on div "Tickets Skip this step Find tickets Length of stay 1 day Longer Arrival date 23…" at bounding box center [784, 4] width 1568 height 2376
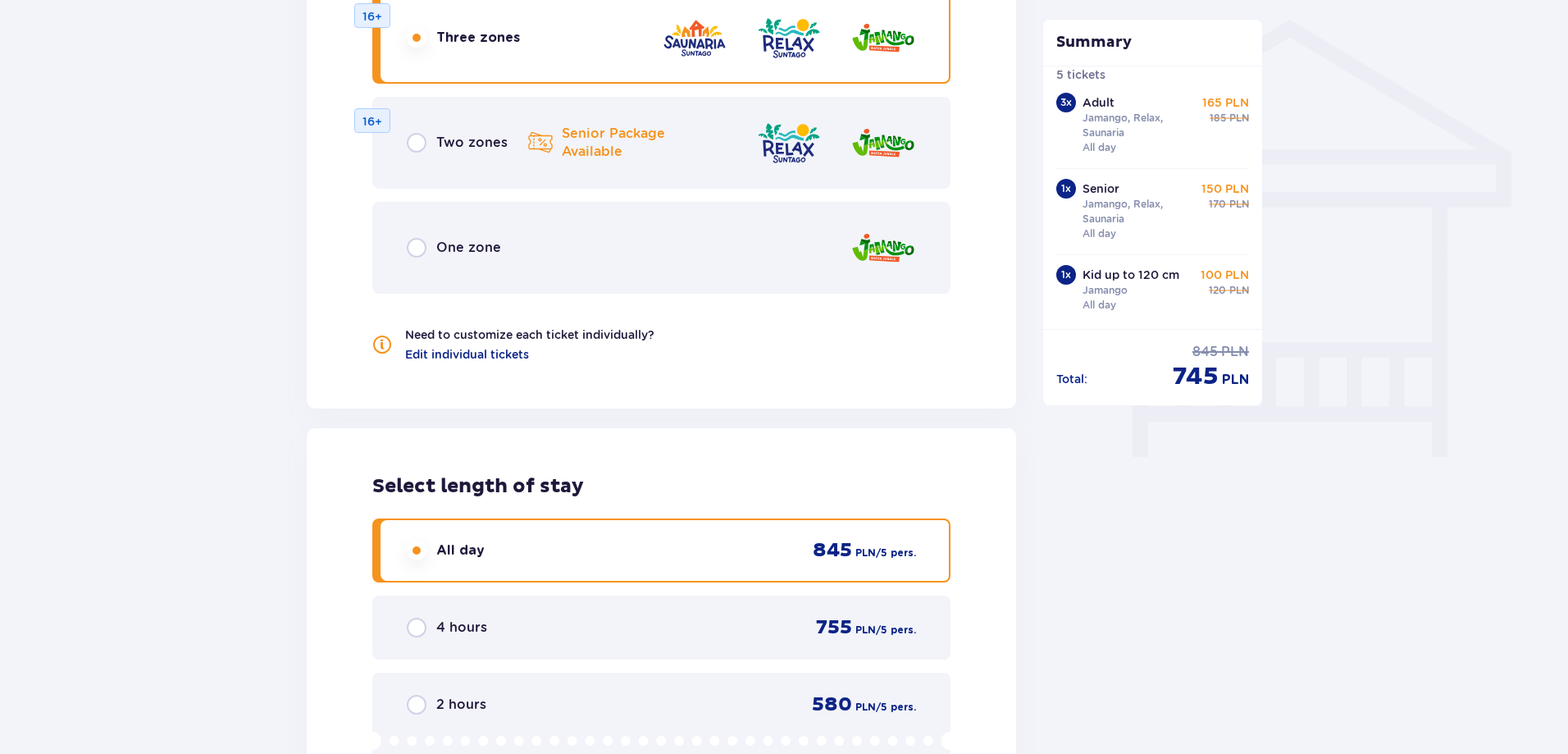
drag, startPoint x: 170, startPoint y: 221, endPoint x: 189, endPoint y: 161, distance: 62.9
click at [189, 155] on div "Tickets Skip this step Find tickets Length of stay 1 day Longer Arrival date 23…" at bounding box center [784, 4] width 1568 height 2376
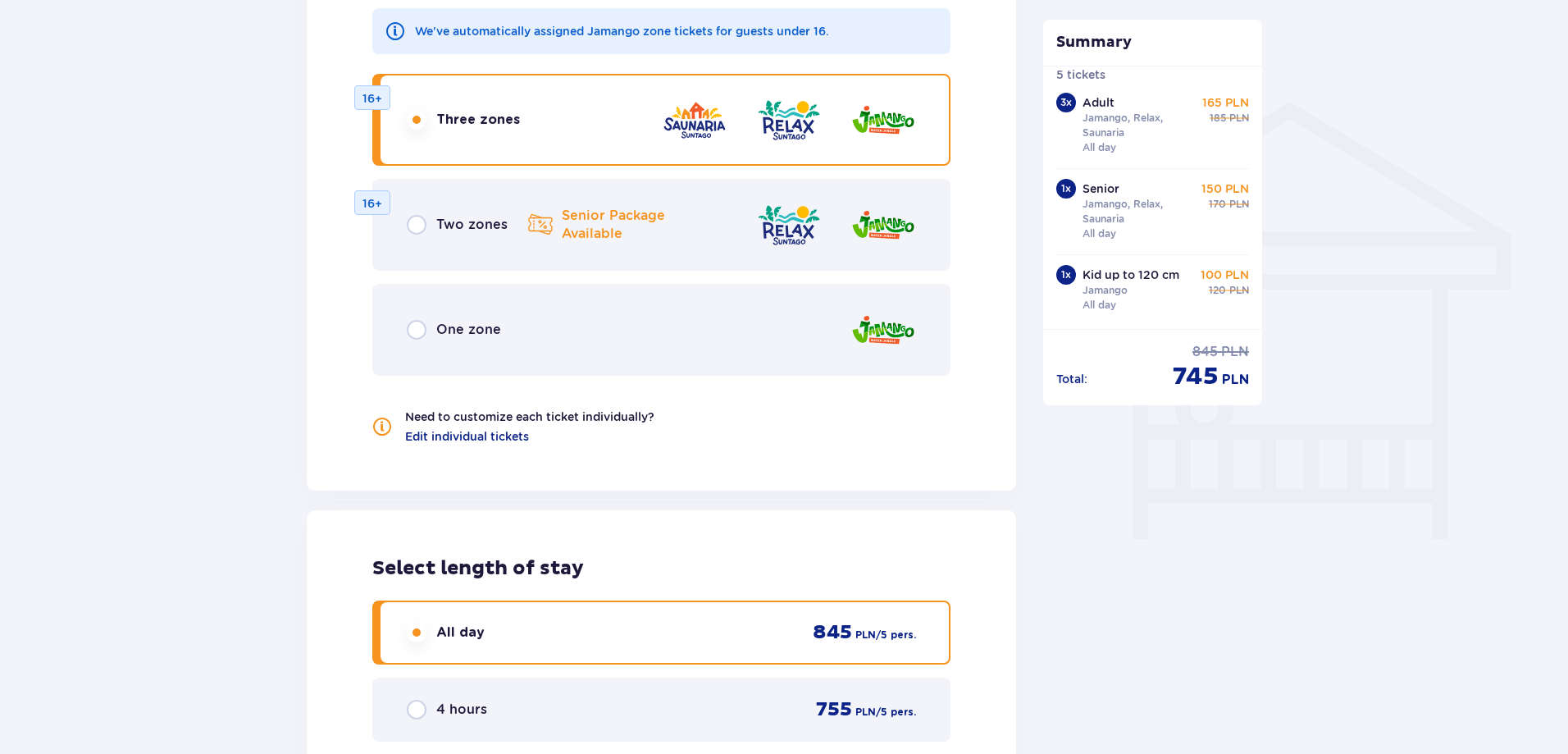
scroll to position [1148, 0]
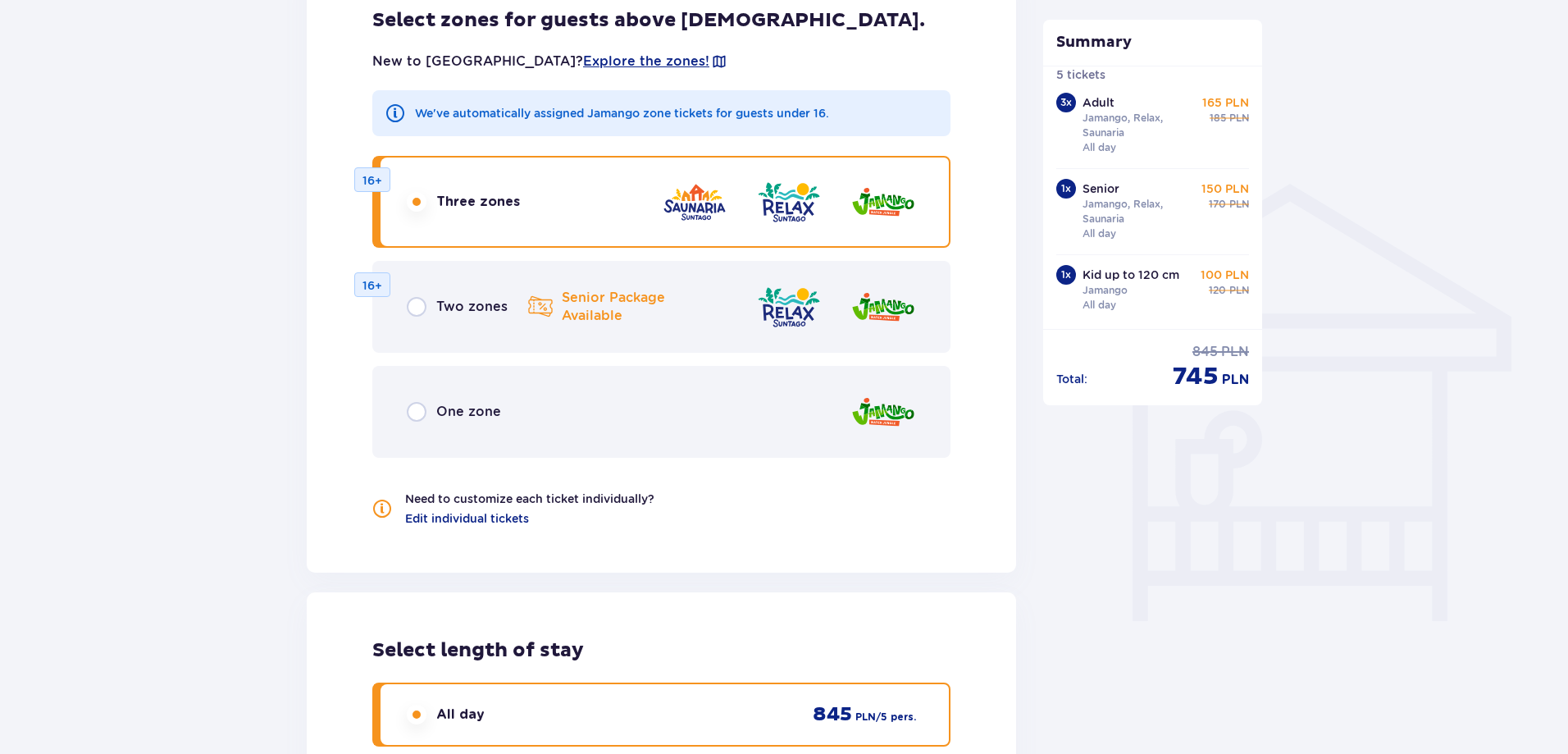
drag, startPoint x: 1366, startPoint y: 147, endPoint x: 1366, endPoint y: 135, distance: 12.0
drag, startPoint x: 1366, startPoint y: 135, endPoint x: 1366, endPoint y: 74, distance: 61.0
click at [1366, 74] on div "Tickets Skip this step Find tickets Length of stay 1 day Longer Arrival date 23…" at bounding box center [784, 168] width 1568 height 2376
drag, startPoint x: 1389, startPoint y: 155, endPoint x: 1393, endPoint y: 98, distance: 57.1
click at [1393, 98] on div "Tickets Skip this step Find tickets Length of stay 1 day Longer Arrival date 23…" at bounding box center [784, 168] width 1568 height 2376
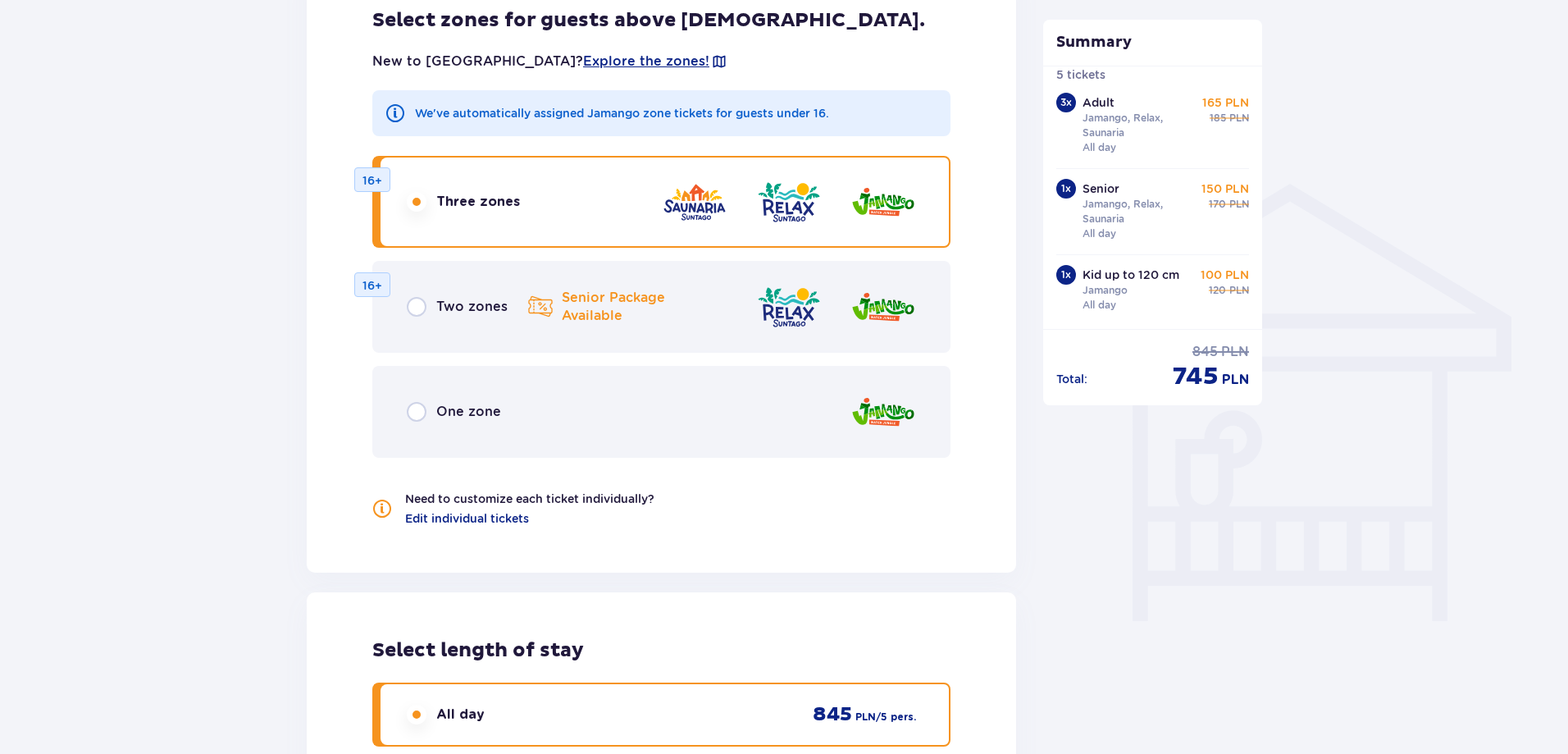
drag, startPoint x: 293, startPoint y: 298, endPoint x: 241, endPoint y: 287, distance: 53.2
click at [241, 287] on div "Tickets Skip this step Find tickets Length of stay 1 day Longer Arrival date 23…" at bounding box center [784, 168] width 1568 height 2376
drag, startPoint x: 246, startPoint y: 293, endPoint x: 233, endPoint y: 234, distance: 60.4
drag, startPoint x: 233, startPoint y: 234, endPoint x: 217, endPoint y: 195, distance: 42.2
click at [222, 175] on div "Tickets Skip this step Find tickets Length of stay 1 day Longer Arrival date 23…" at bounding box center [784, 168] width 1568 height 2376
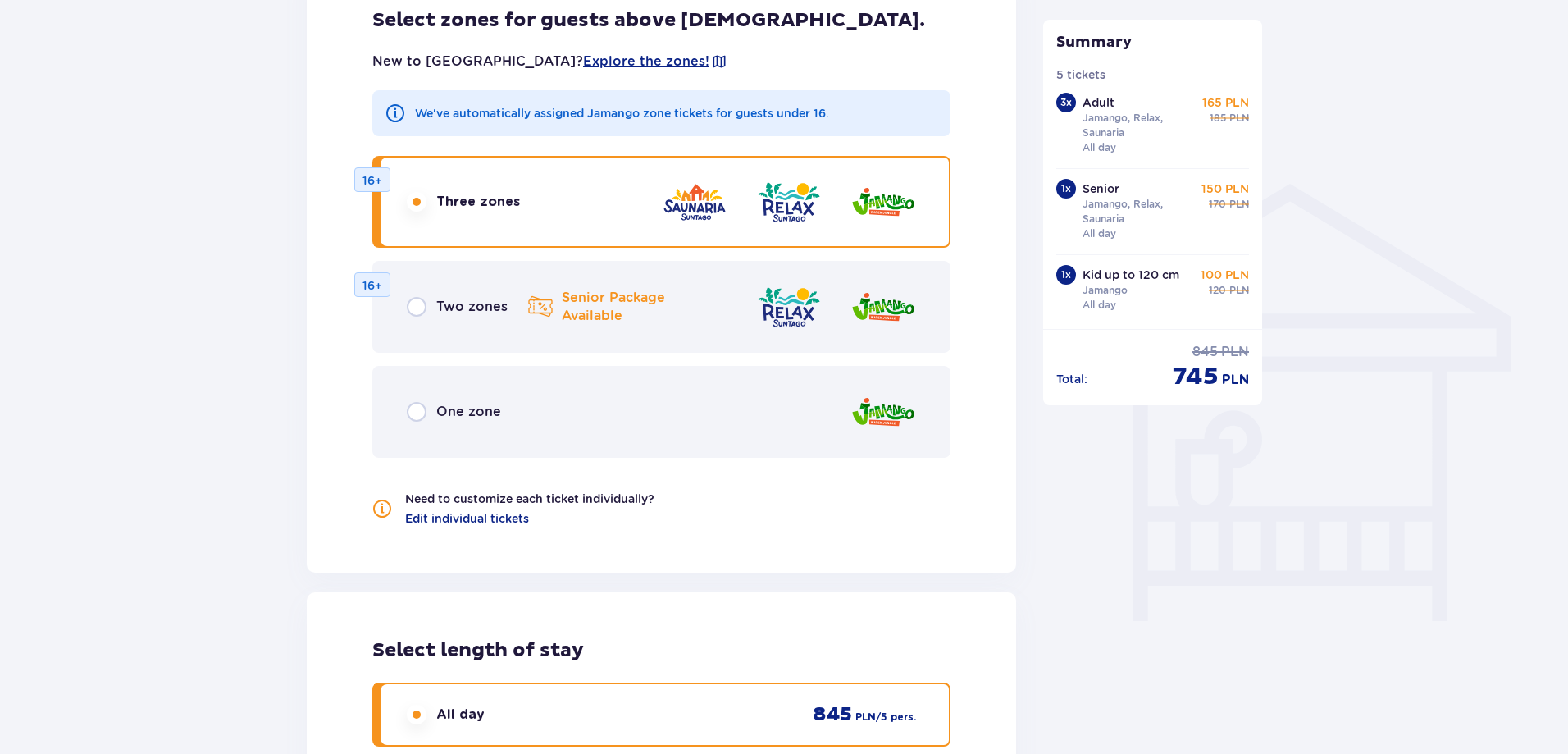
drag, startPoint x: 211, startPoint y: 210, endPoint x: 435, endPoint y: 289, distance: 237.5
click at [216, 212] on div "Tickets Skip this step Find tickets Length of stay 1 day Longer Arrival date 23…" at bounding box center [784, 168] width 1568 height 2376
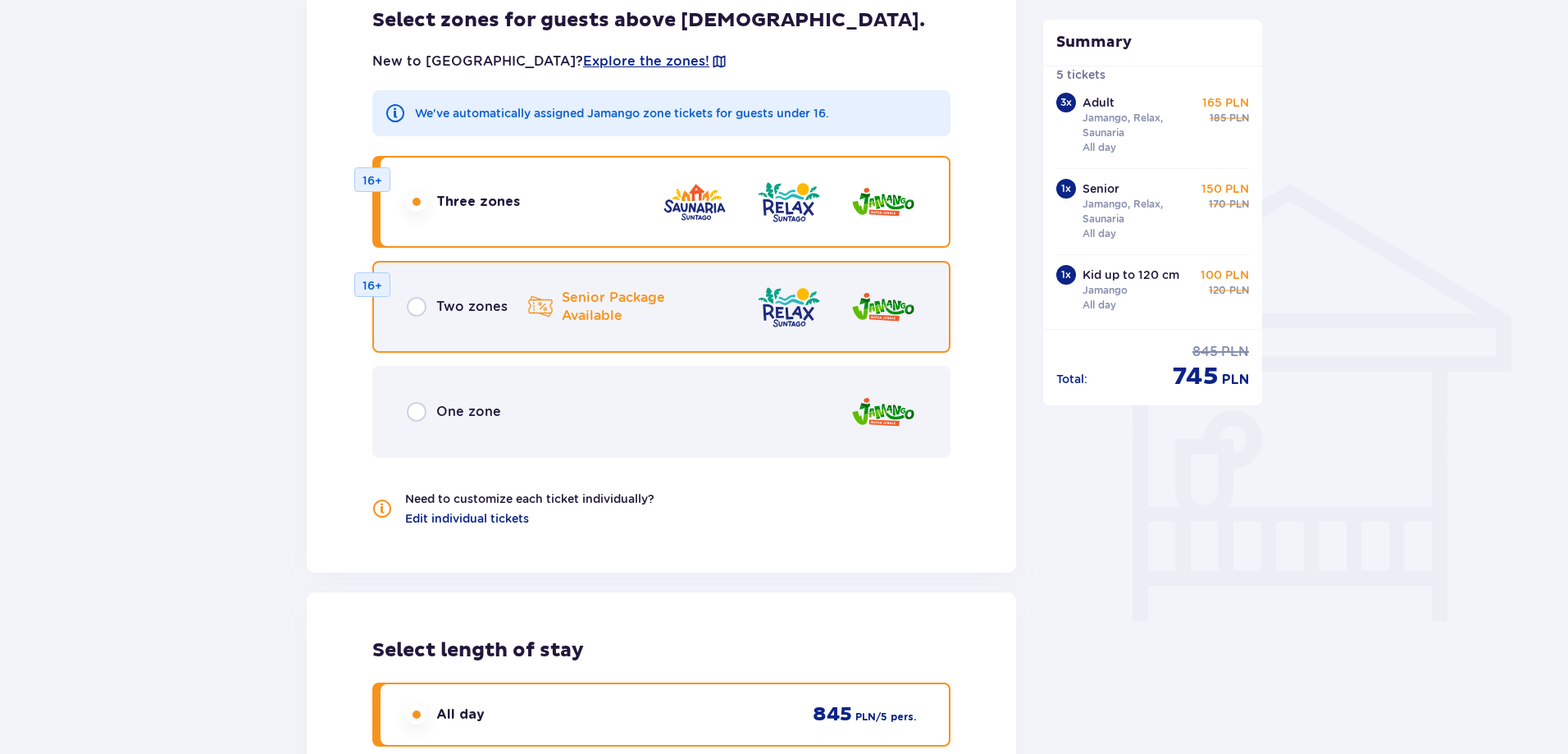
click at [415, 297] on input "radio" at bounding box center [417, 307] width 20 height 20
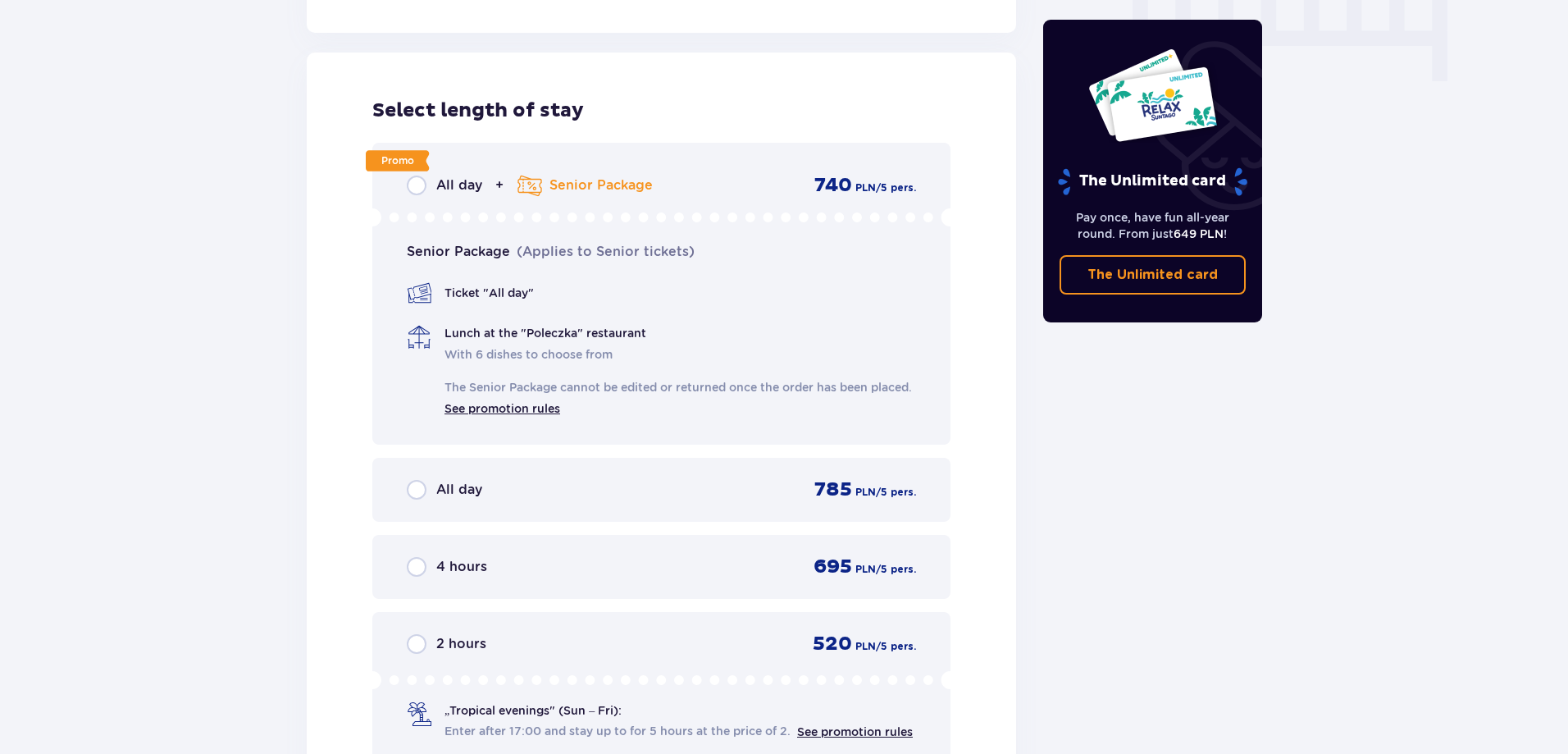
scroll to position [1769, 0]
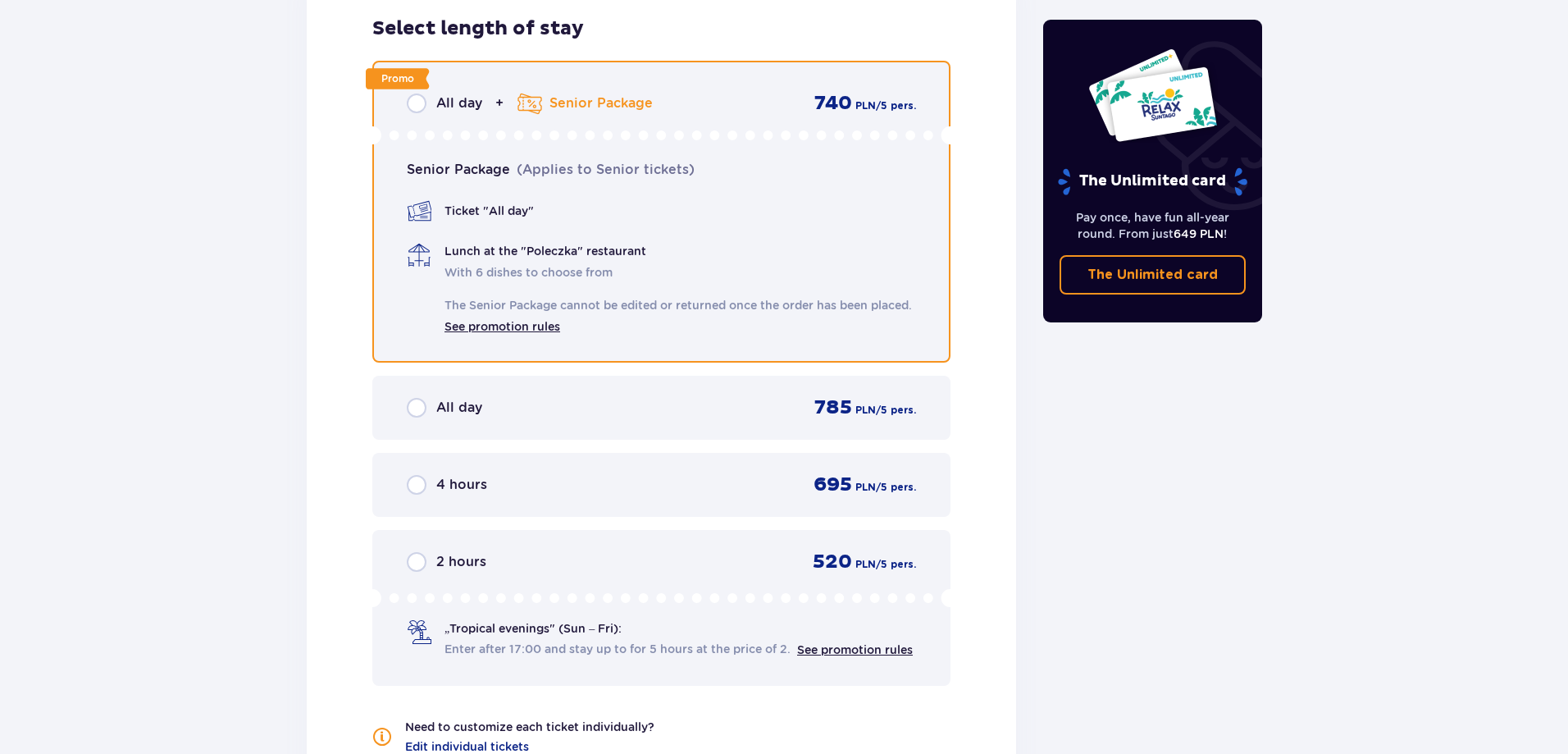
click at [418, 94] on input "radio" at bounding box center [417, 104] width 20 height 20
radio input "true"
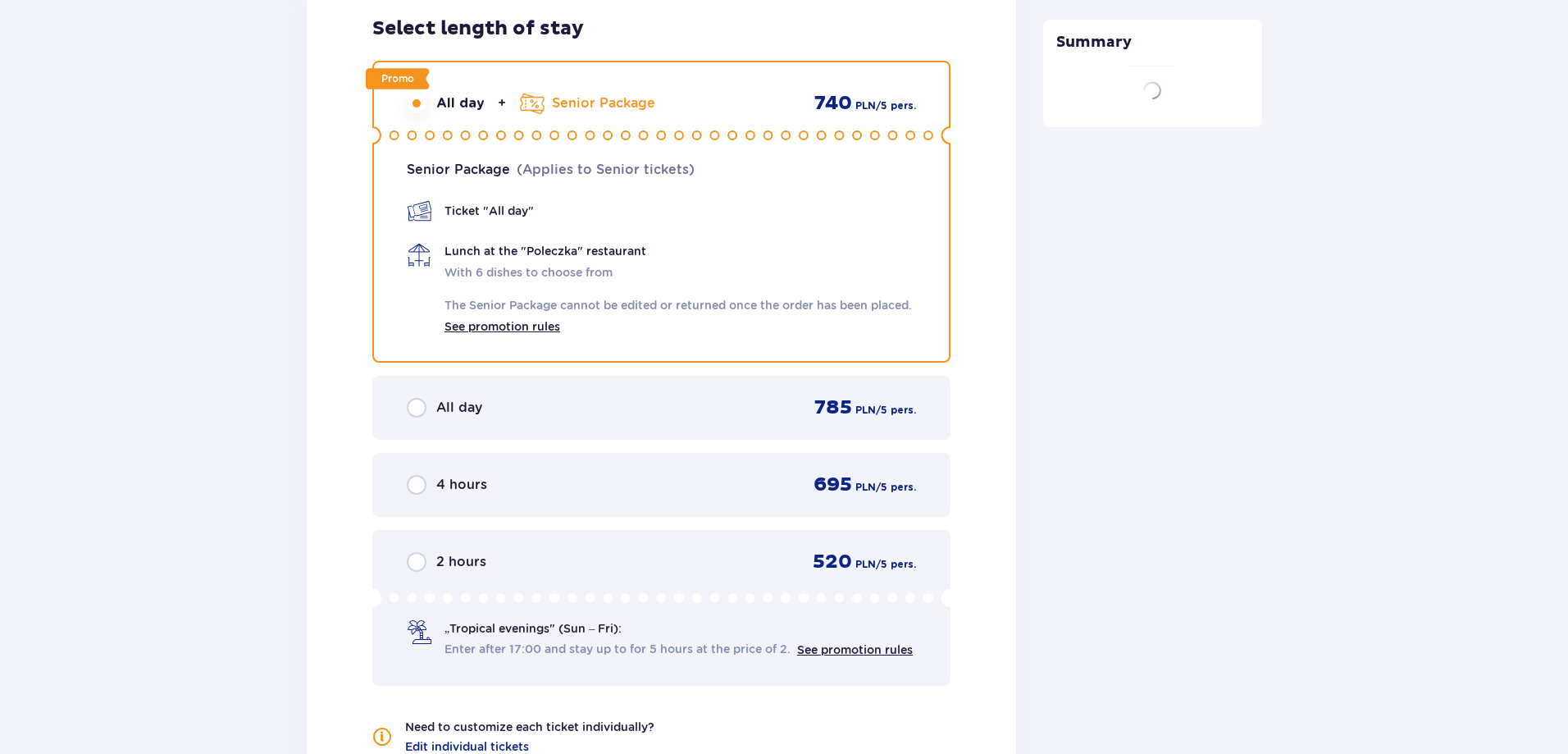
scroll to position [1687, 0]
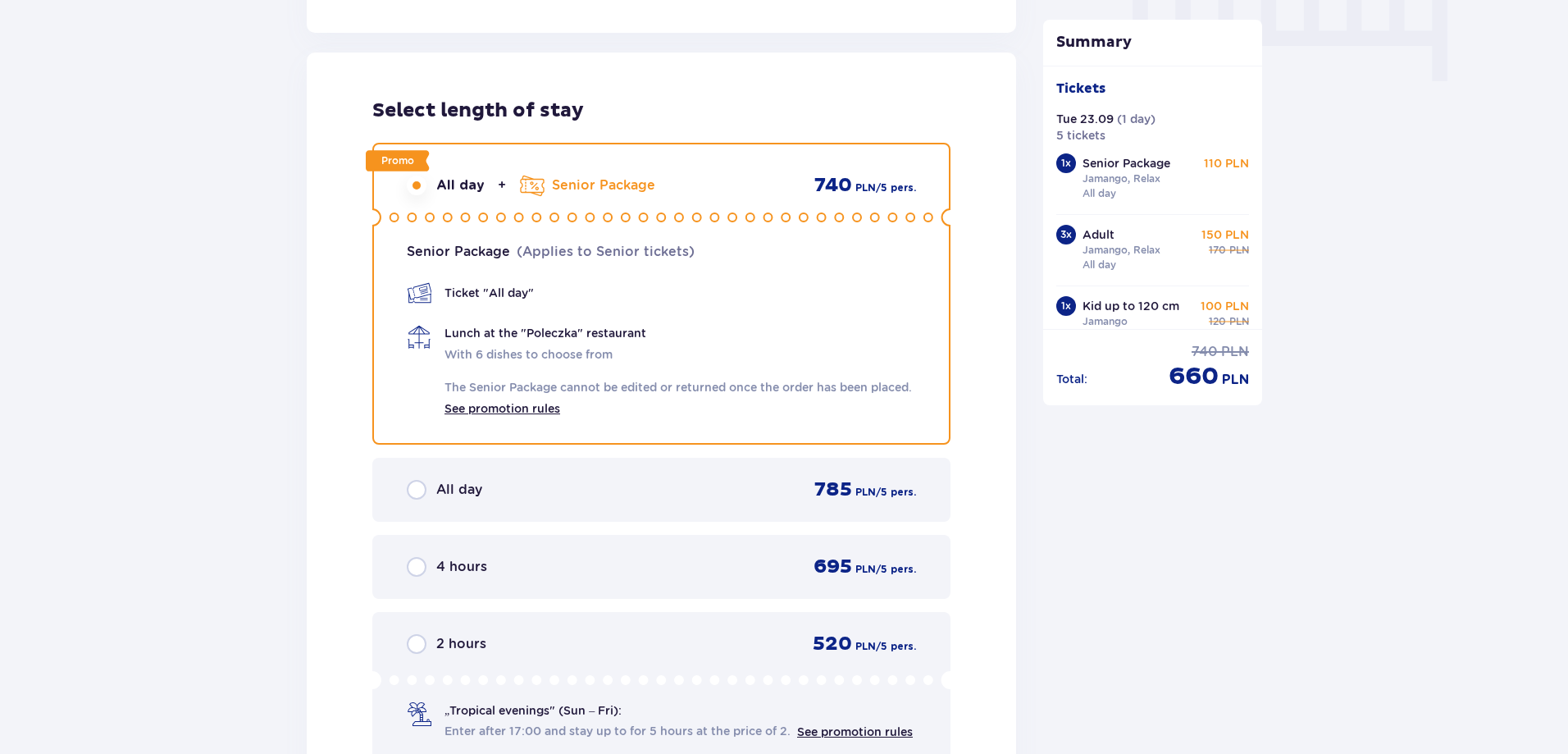
drag, startPoint x: 281, startPoint y: 318, endPoint x: 205, endPoint y: 321, distance: 76.1
drag, startPoint x: 236, startPoint y: 269, endPoint x: 238, endPoint y: 246, distance: 23.1
drag, startPoint x: 238, startPoint y: 246, endPoint x: 229, endPoint y: 193, distance: 53.8
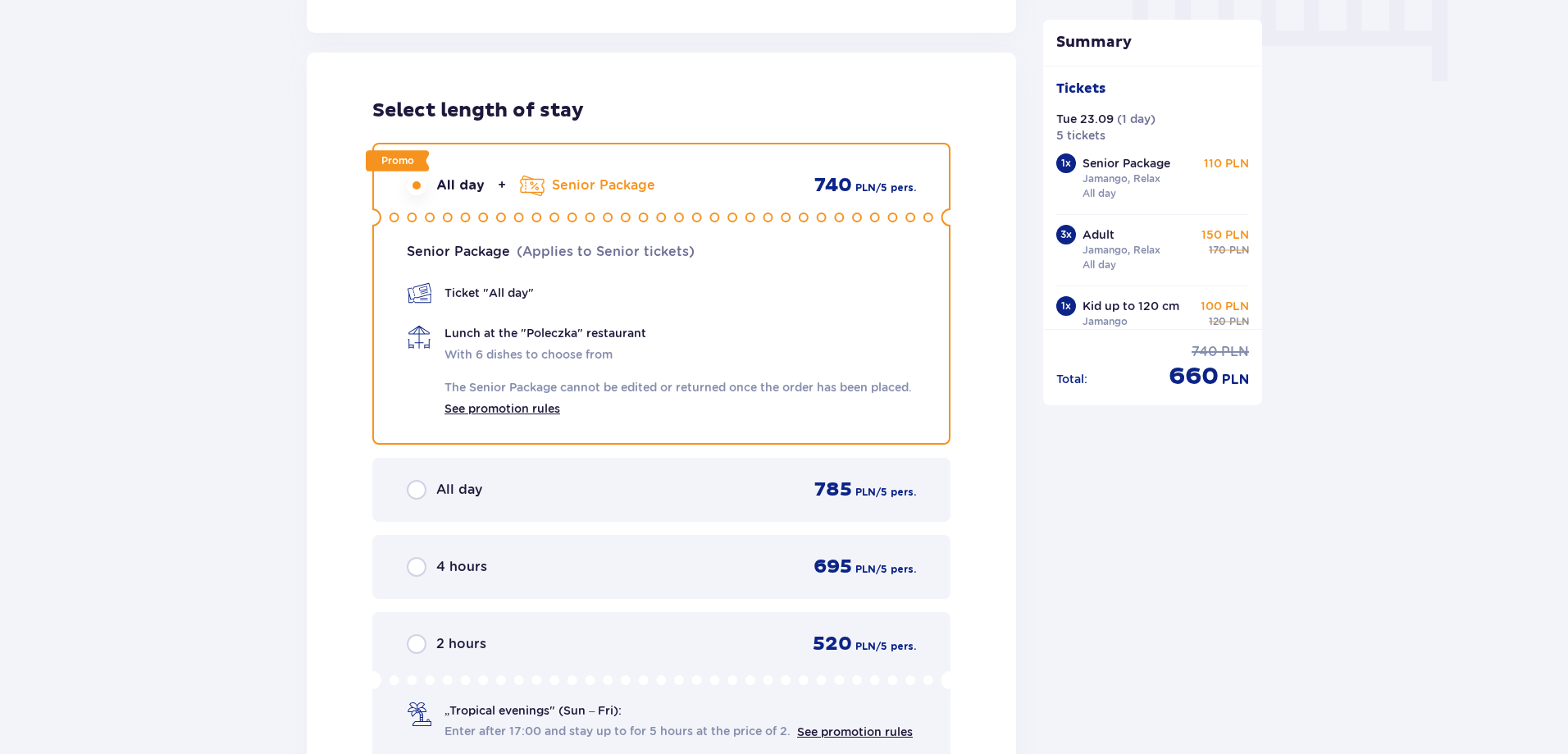
drag, startPoint x: 225, startPoint y: 290, endPoint x: 226, endPoint y: 235, distance: 55.0
drag, startPoint x: 282, startPoint y: 359, endPoint x: 282, endPoint y: 348, distance: 11.0
drag, startPoint x: 282, startPoint y: 348, endPoint x: 272, endPoint y: 271, distance: 77.6
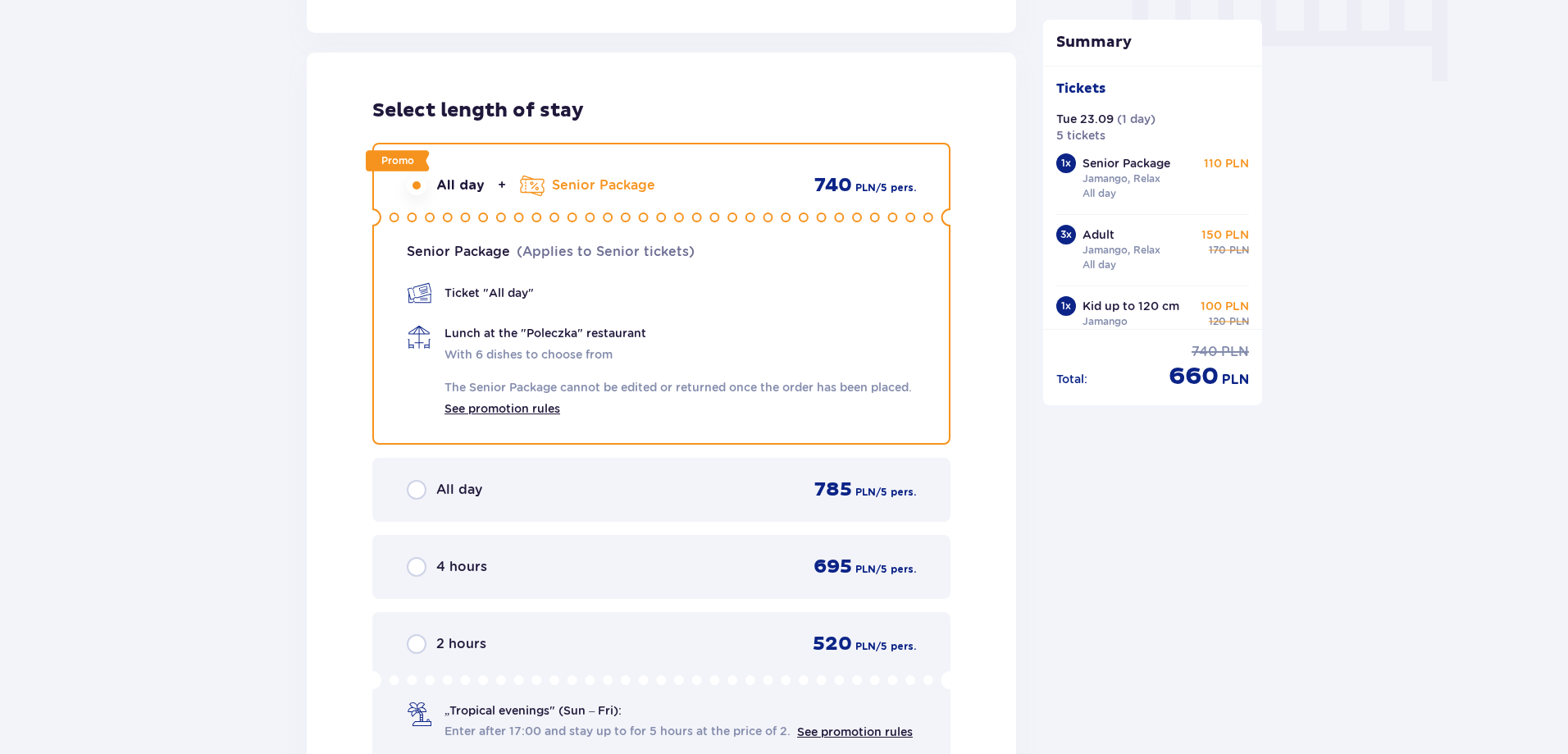
drag, startPoint x: 269, startPoint y: 265, endPoint x: 212, endPoint y: 219, distance: 73.2
drag, startPoint x: 259, startPoint y: 317, endPoint x: 223, endPoint y: 241, distance: 84.1
drag, startPoint x: 261, startPoint y: 281, endPoint x: 246, endPoint y: 233, distance: 50.3
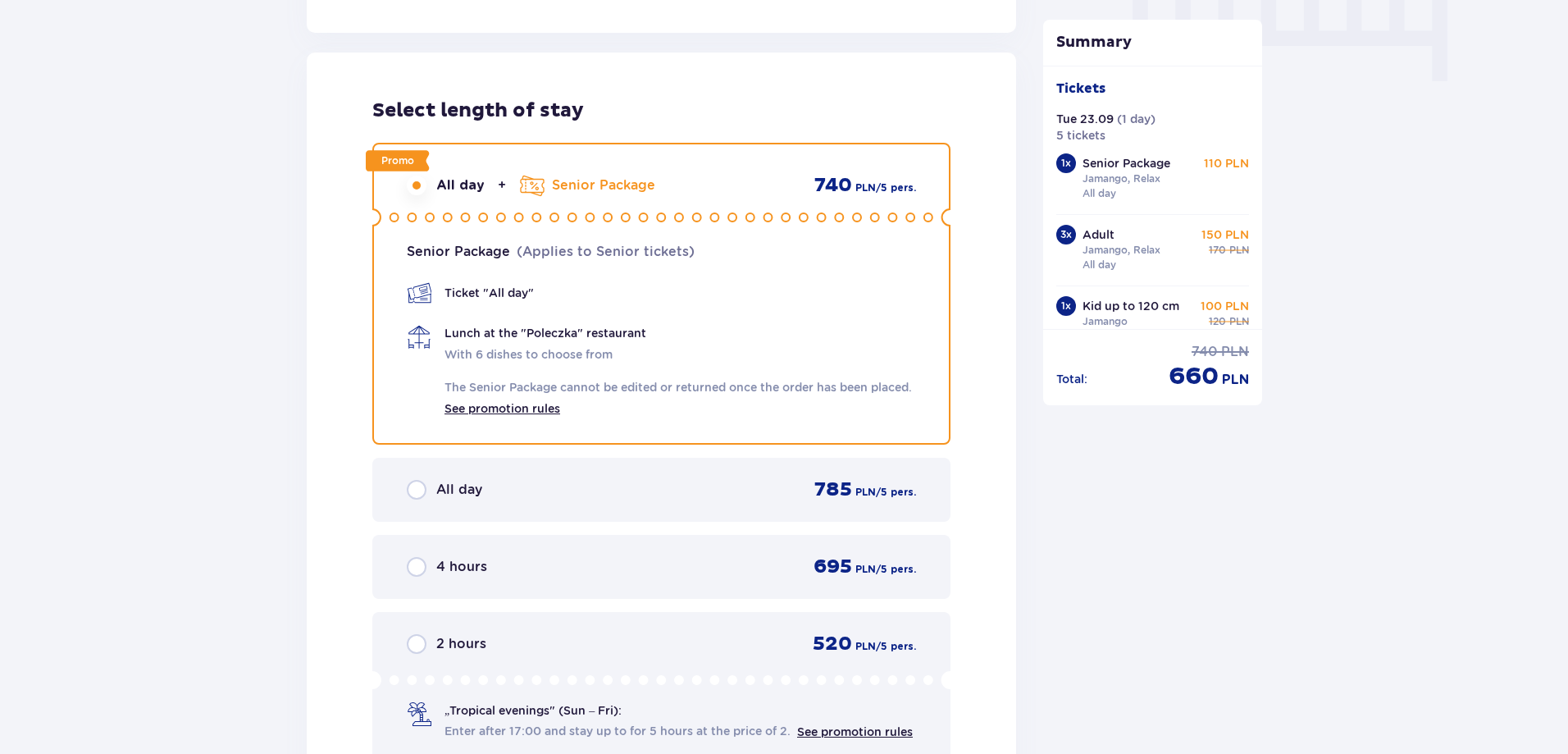
drag, startPoint x: 245, startPoint y: 234, endPoint x: 236, endPoint y: 205, distance: 30.4
drag, startPoint x: 271, startPoint y: 261, endPoint x: 241, endPoint y: 203, distance: 65.3
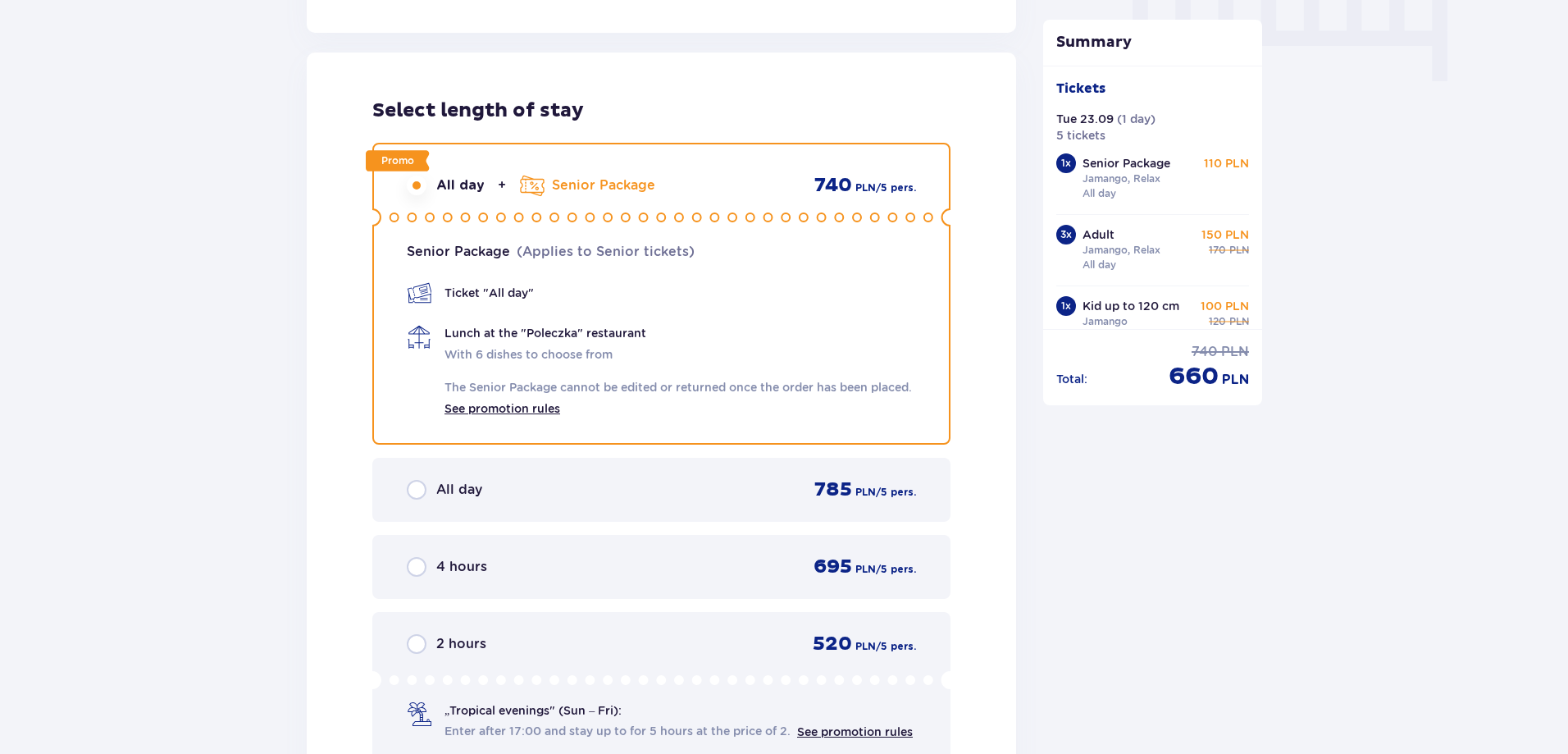
drag, startPoint x: 244, startPoint y: 206, endPoint x: 241, endPoint y: 175, distance: 31.1
drag, startPoint x: 278, startPoint y: 229, endPoint x: 259, endPoint y: 170, distance: 62.0
drag, startPoint x: 259, startPoint y: 207, endPoint x: 252, endPoint y: 170, distance: 37.7
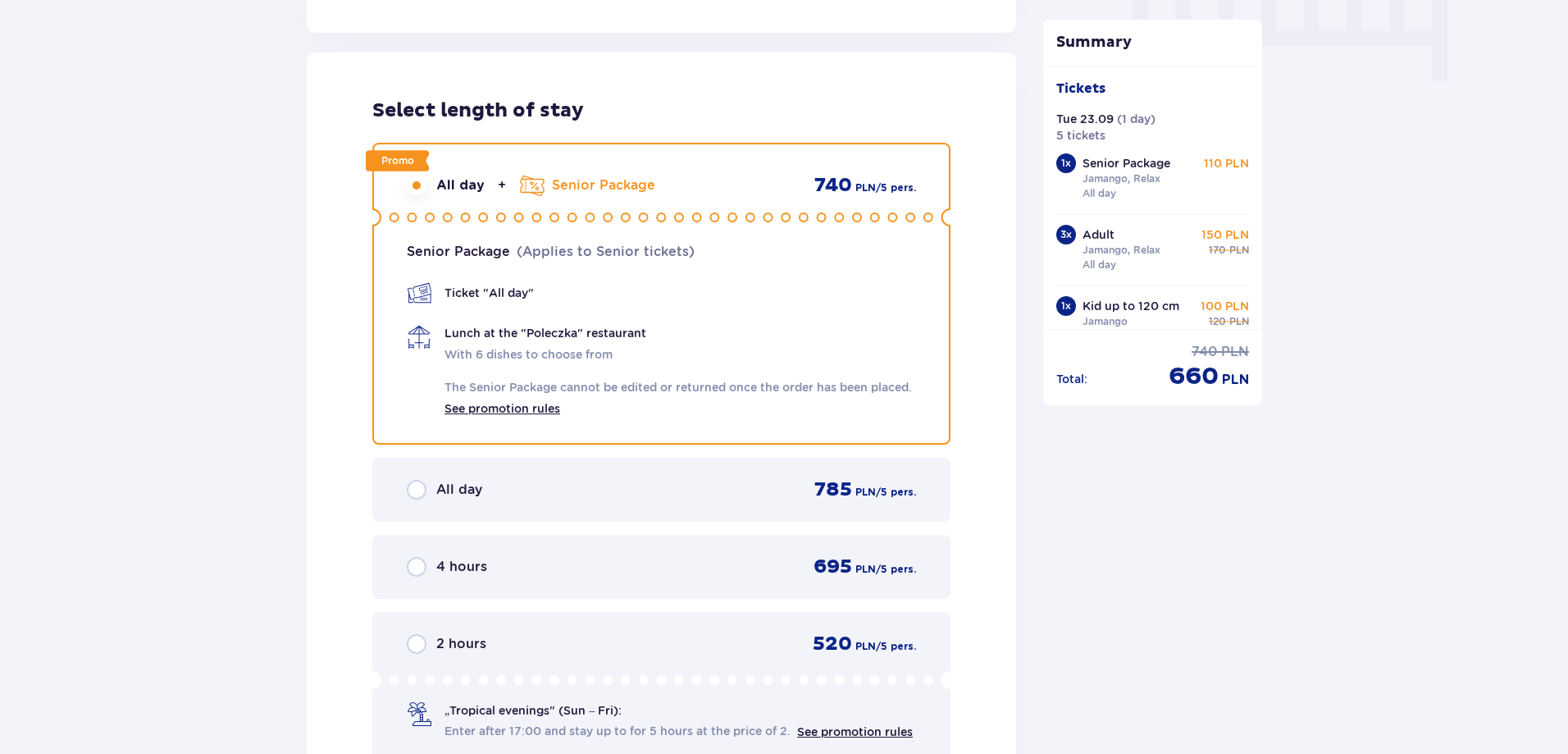
drag, startPoint x: 306, startPoint y: 229, endPoint x: 280, endPoint y: 176, distance: 59.0
drag, startPoint x: 283, startPoint y: 207, endPoint x: 267, endPoint y: 165, distance: 44.9
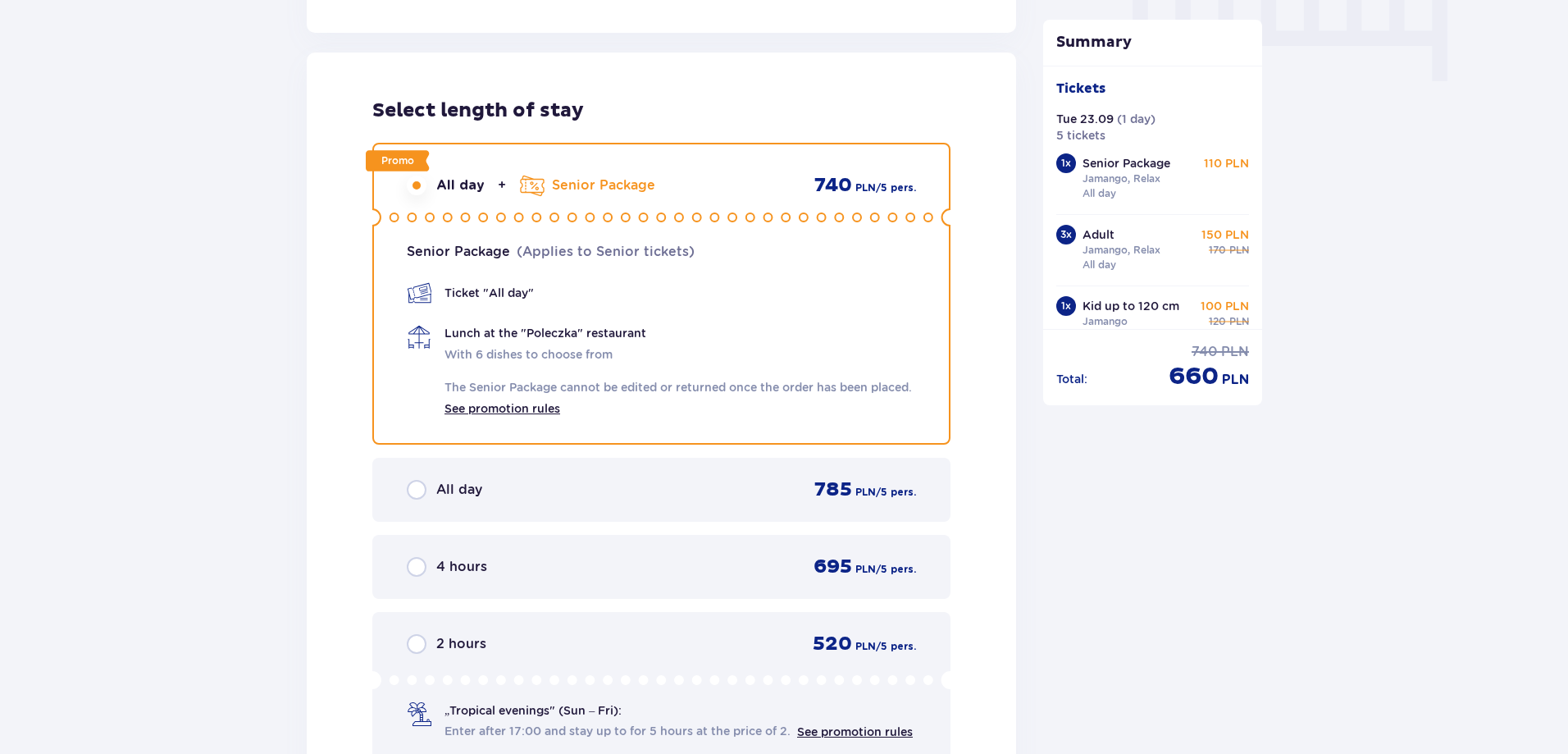
drag, startPoint x: 275, startPoint y: 231, endPoint x: 260, endPoint y: 178, distance: 55.1
drag, startPoint x: 287, startPoint y: 251, endPoint x: 251, endPoint y: 196, distance: 65.7
drag, startPoint x: 277, startPoint y: 268, endPoint x: 247, endPoint y: 207, distance: 68.0
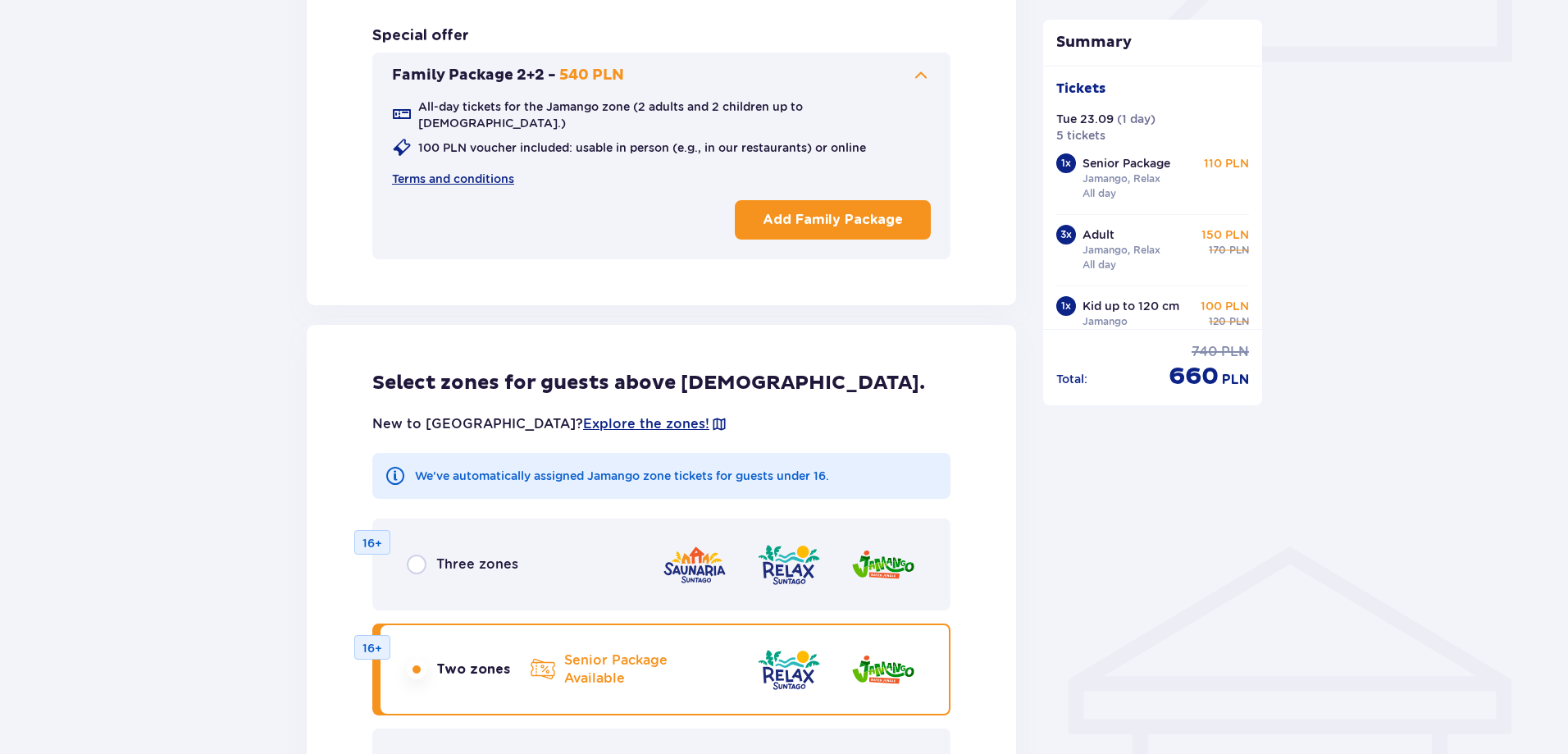
scroll to position [376, 0]
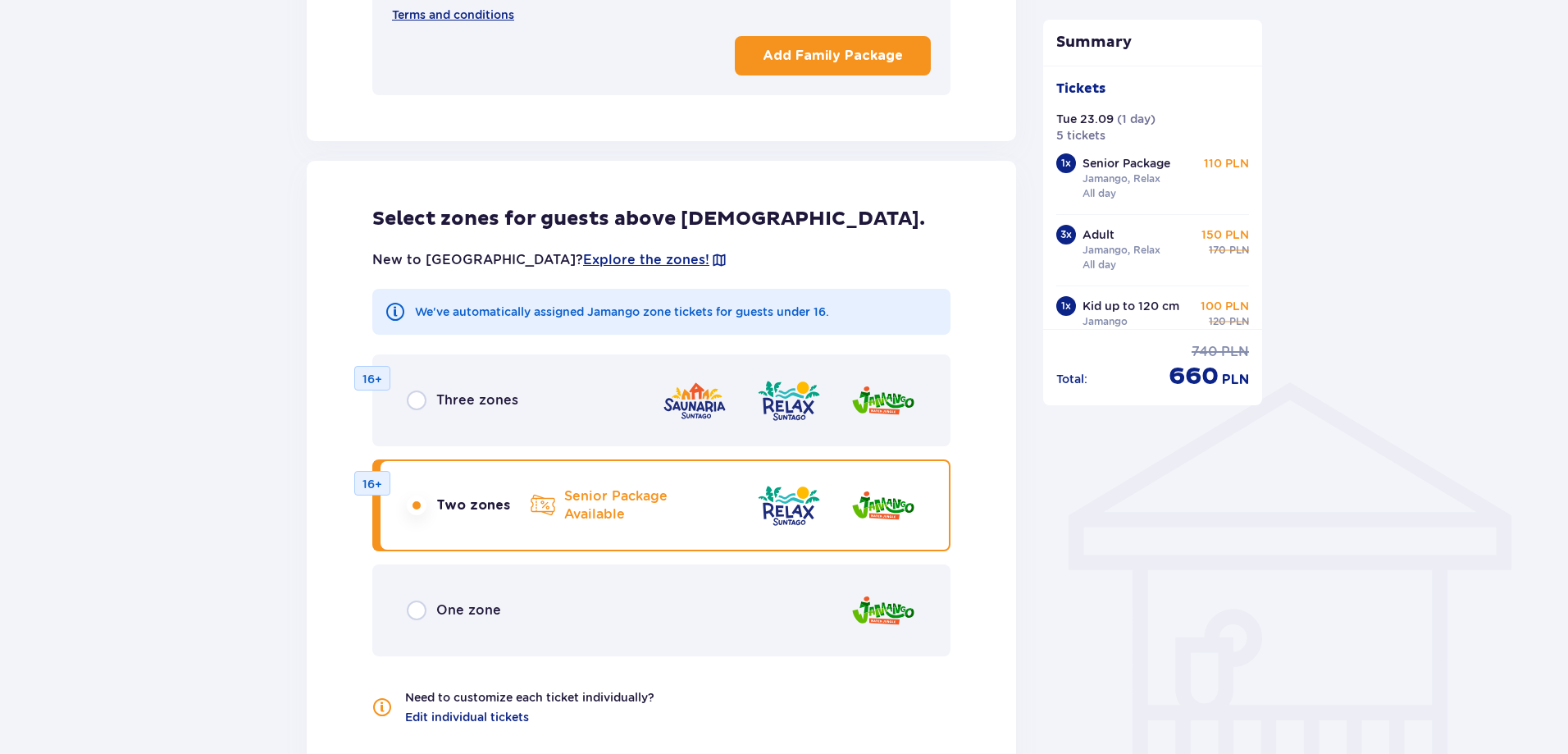
scroll to position [1032, 0]
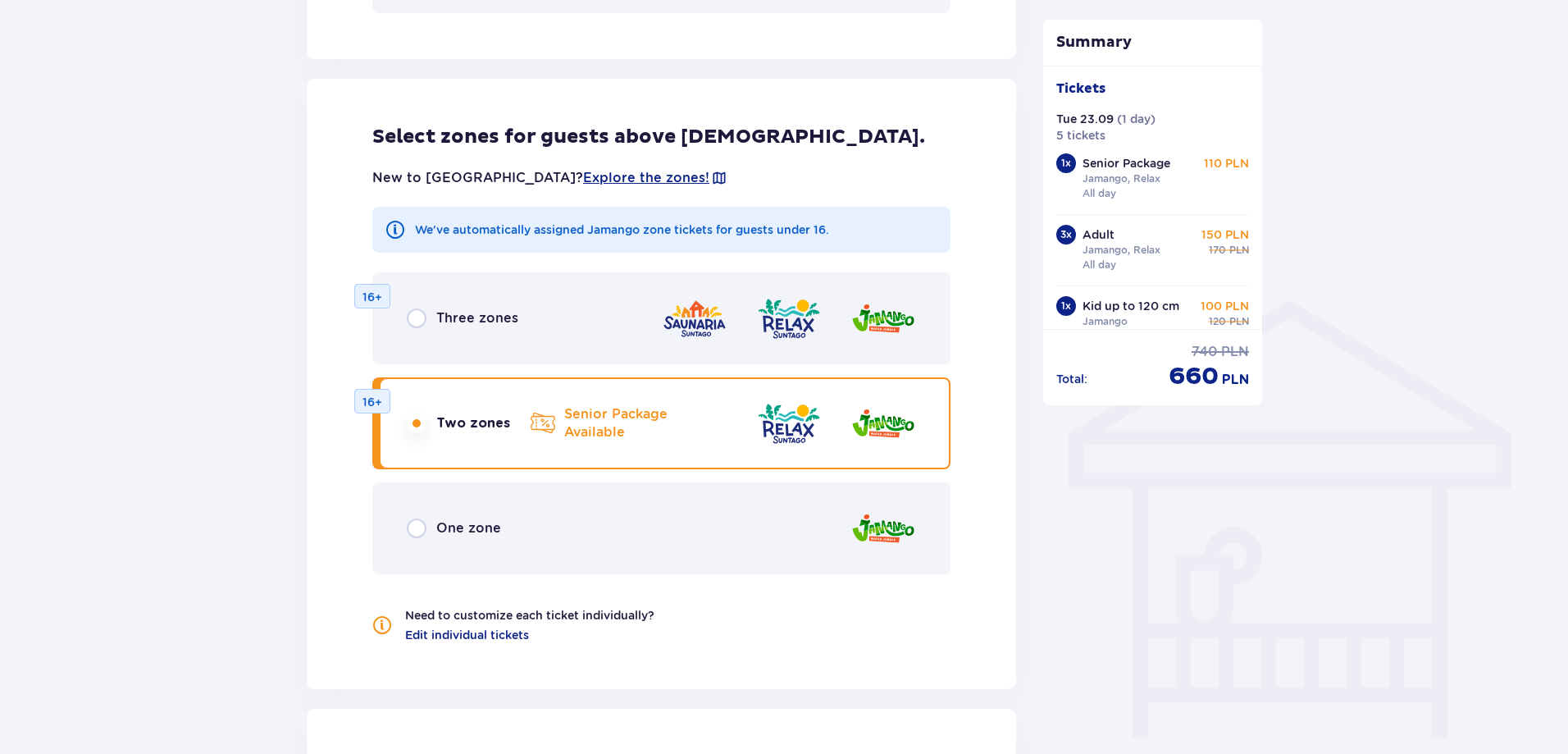
click at [244, 384] on div "Tickets Skip this step Find tickets Length of stay 1 day Longer Arrival date 23…" at bounding box center [784, 442] width 1568 height 2691
click at [231, 404] on div "Tickets Skip this step Find tickets Length of stay 1 day Longer Arrival date 23…" at bounding box center [784, 442] width 1568 height 2691
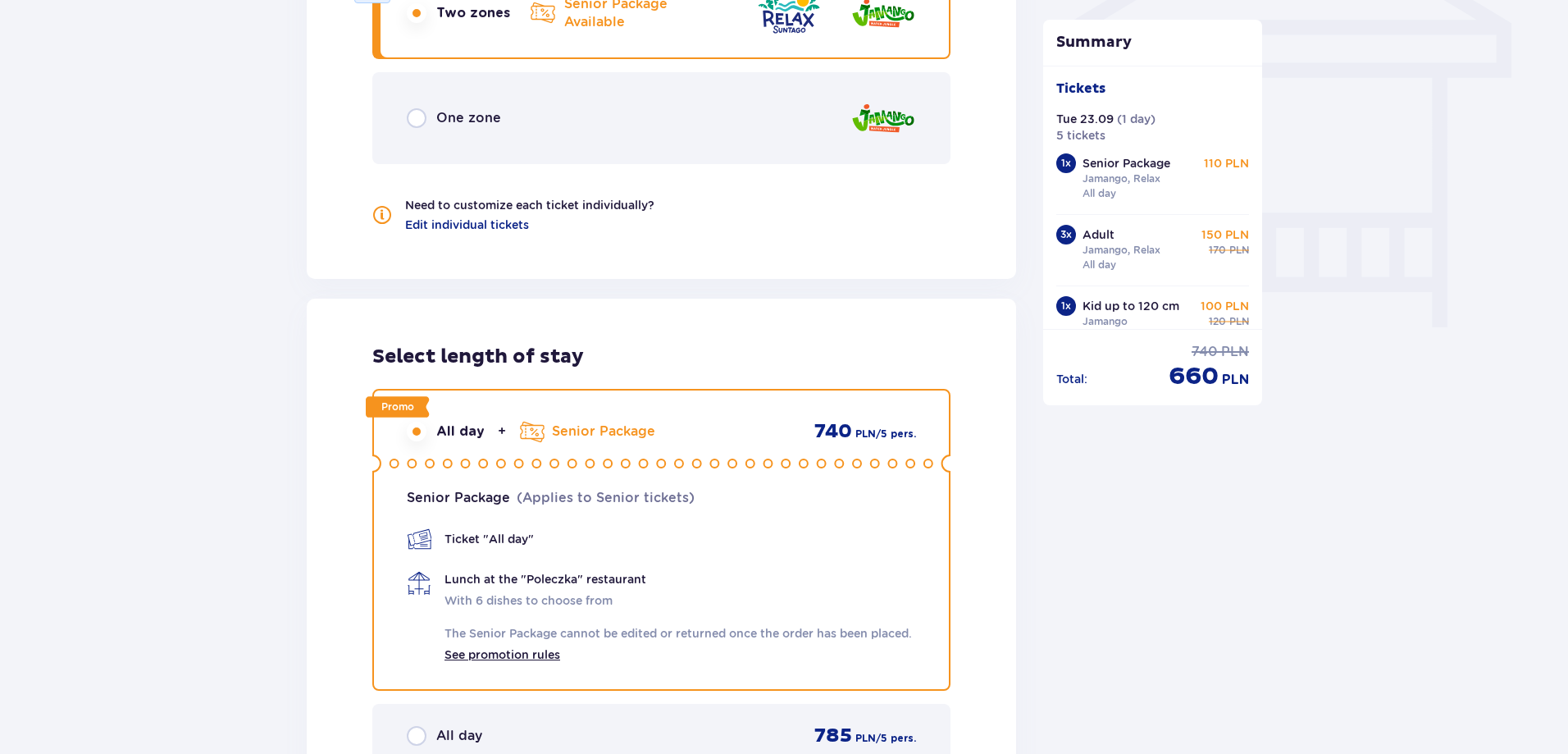
scroll to position [1524, 0]
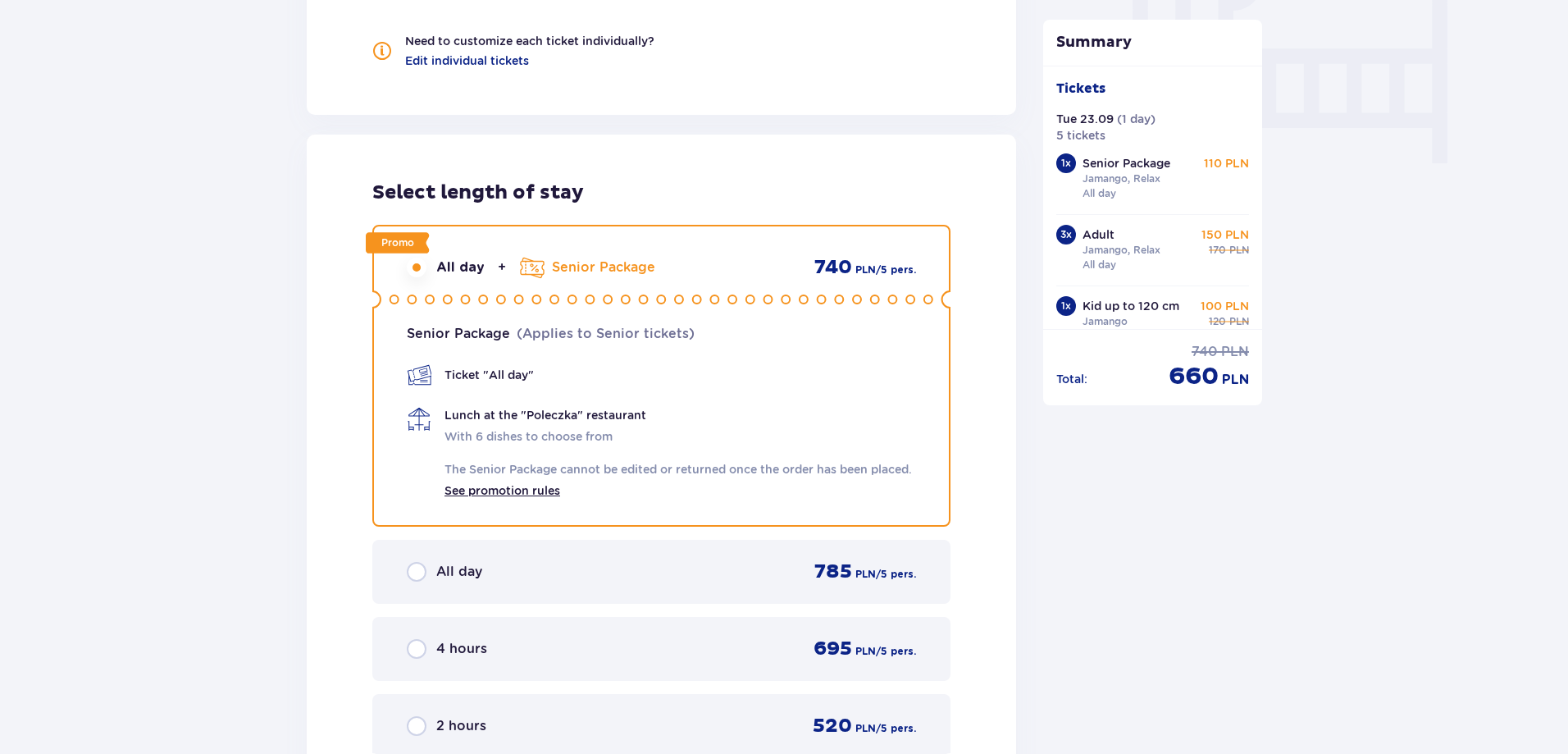
scroll to position [1687, 0]
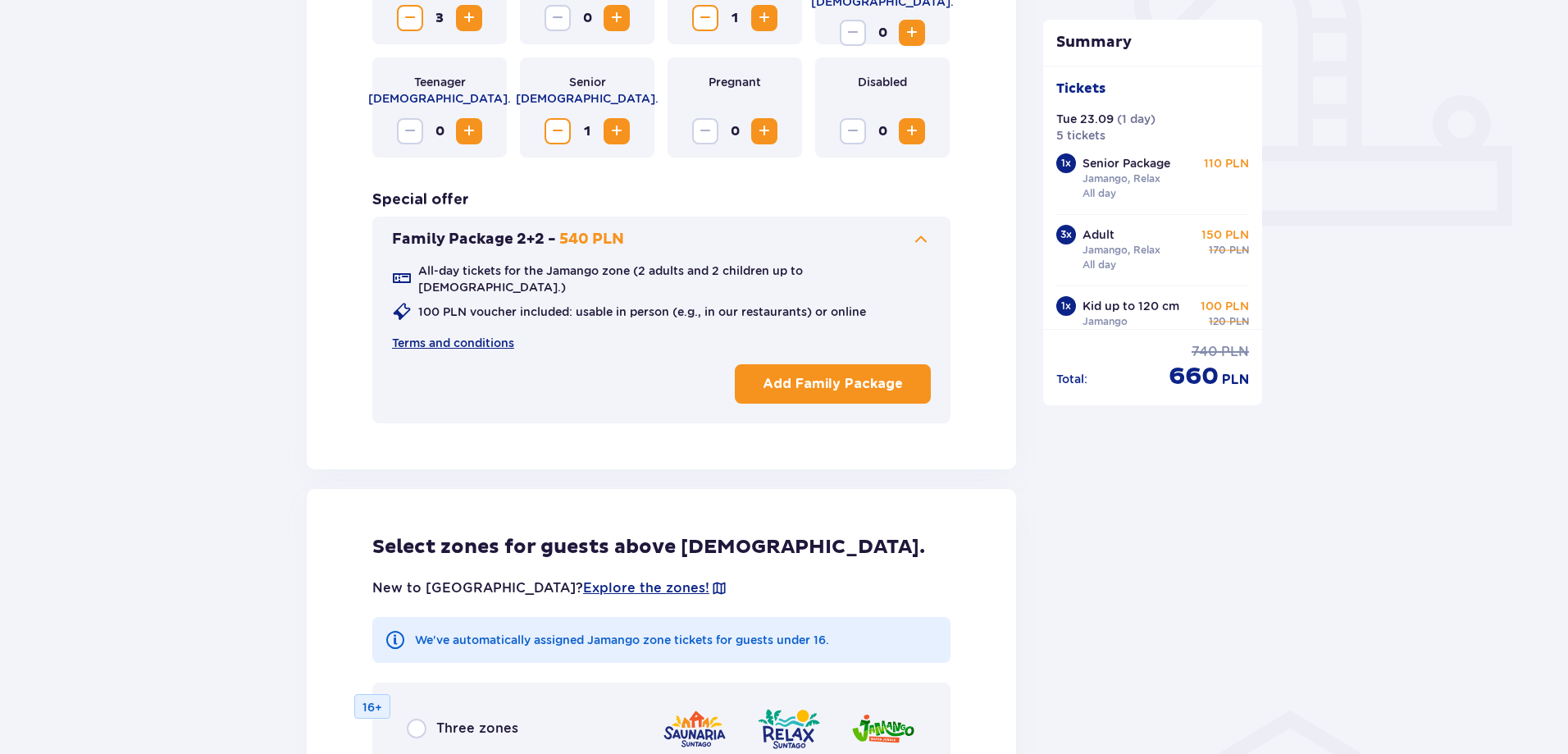
scroll to position [458, 0]
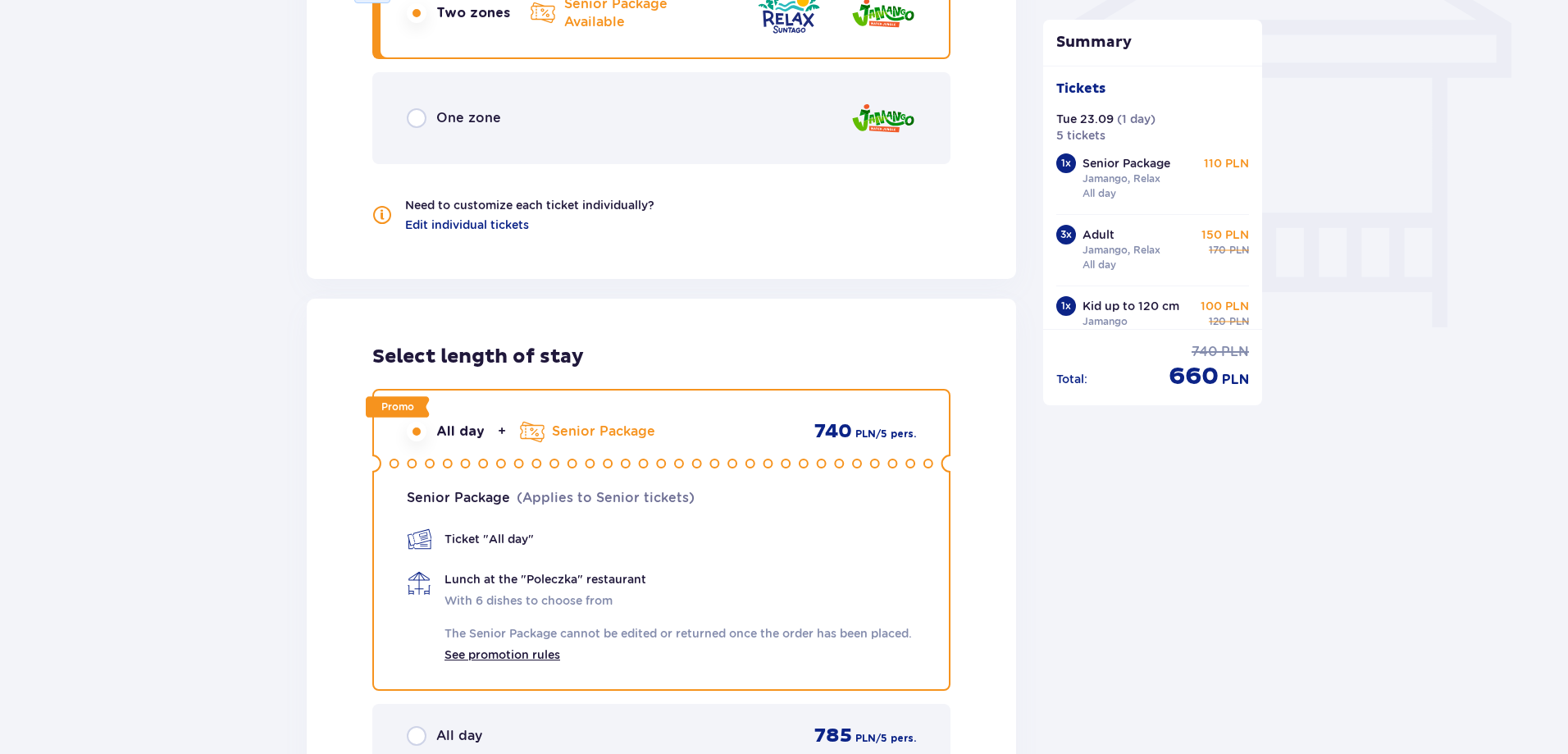
scroll to position [1195, 0]
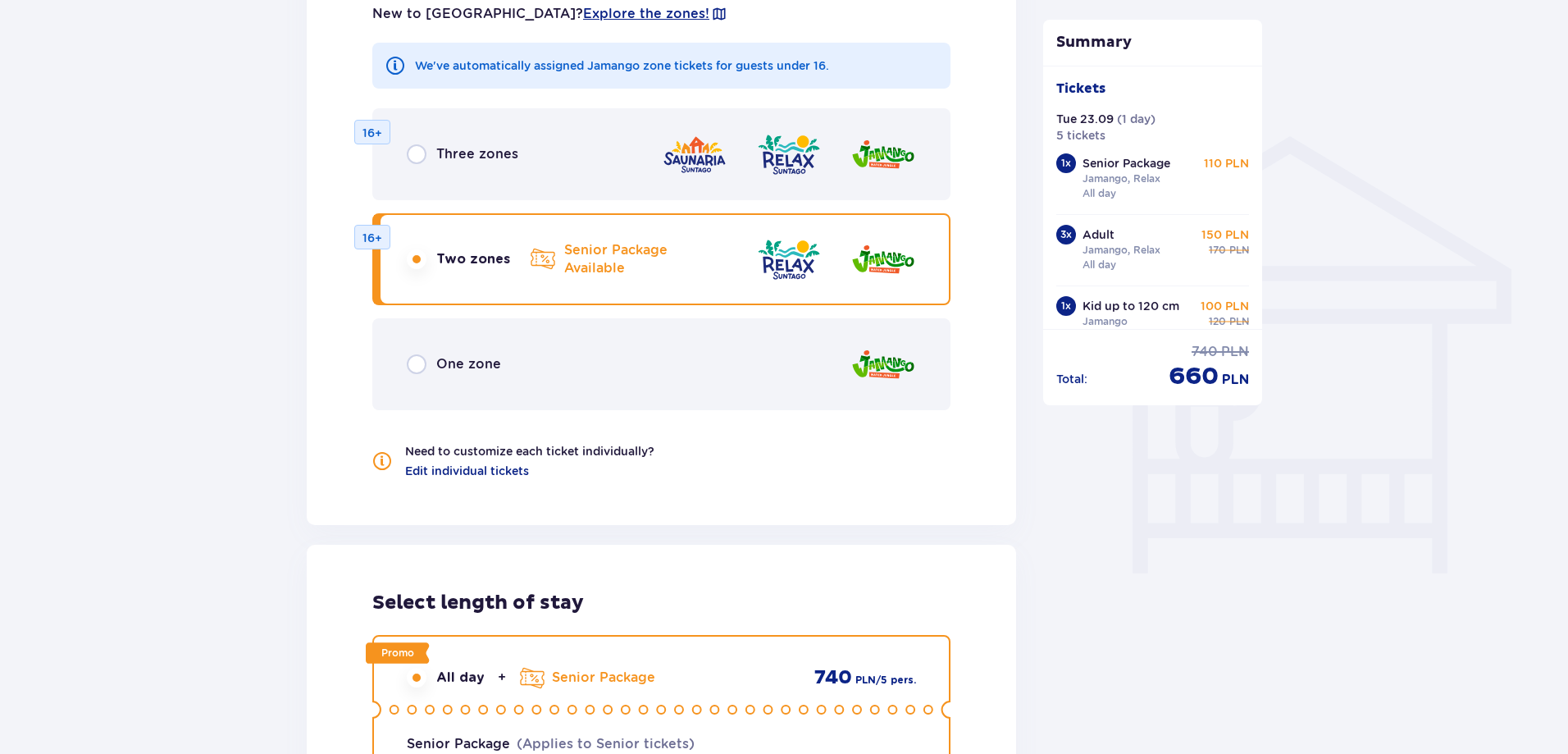
click at [198, 191] on div "Tickets Skip this step Find tickets Length of stay 1 day Longer Arrival date 23…" at bounding box center [784, 278] width 1568 height 2691
click at [199, 165] on div "Tickets Skip this step Find tickets Length of stay 1 day Longer Arrival date 23…" at bounding box center [784, 278] width 1568 height 2691
click at [194, 194] on div "Tickets Skip this step Find tickets Length of stay 1 day Longer Arrival date 23…" at bounding box center [784, 278] width 1568 height 2691
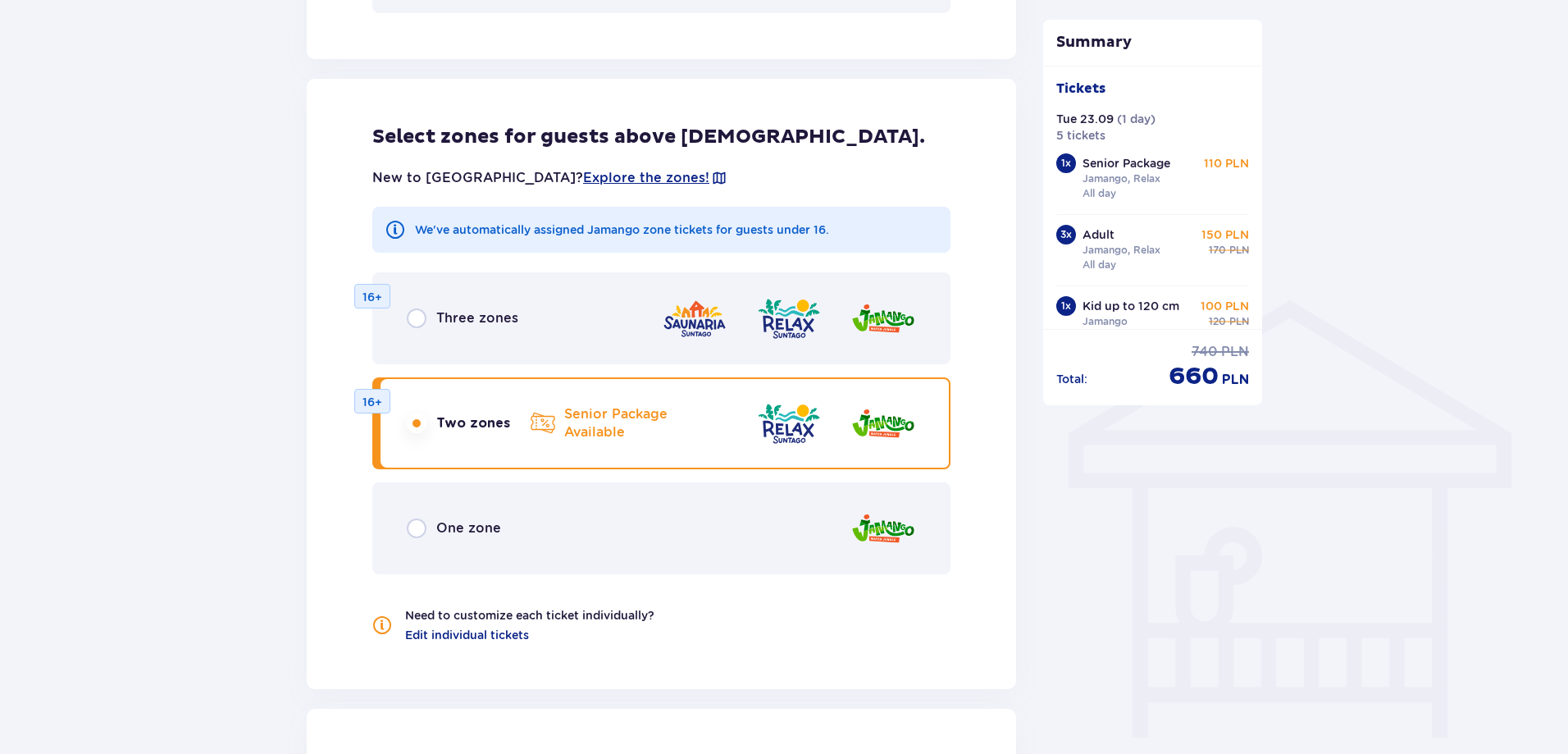
click at [447, 415] on p "Two zones" at bounding box center [472, 422] width 73 height 18
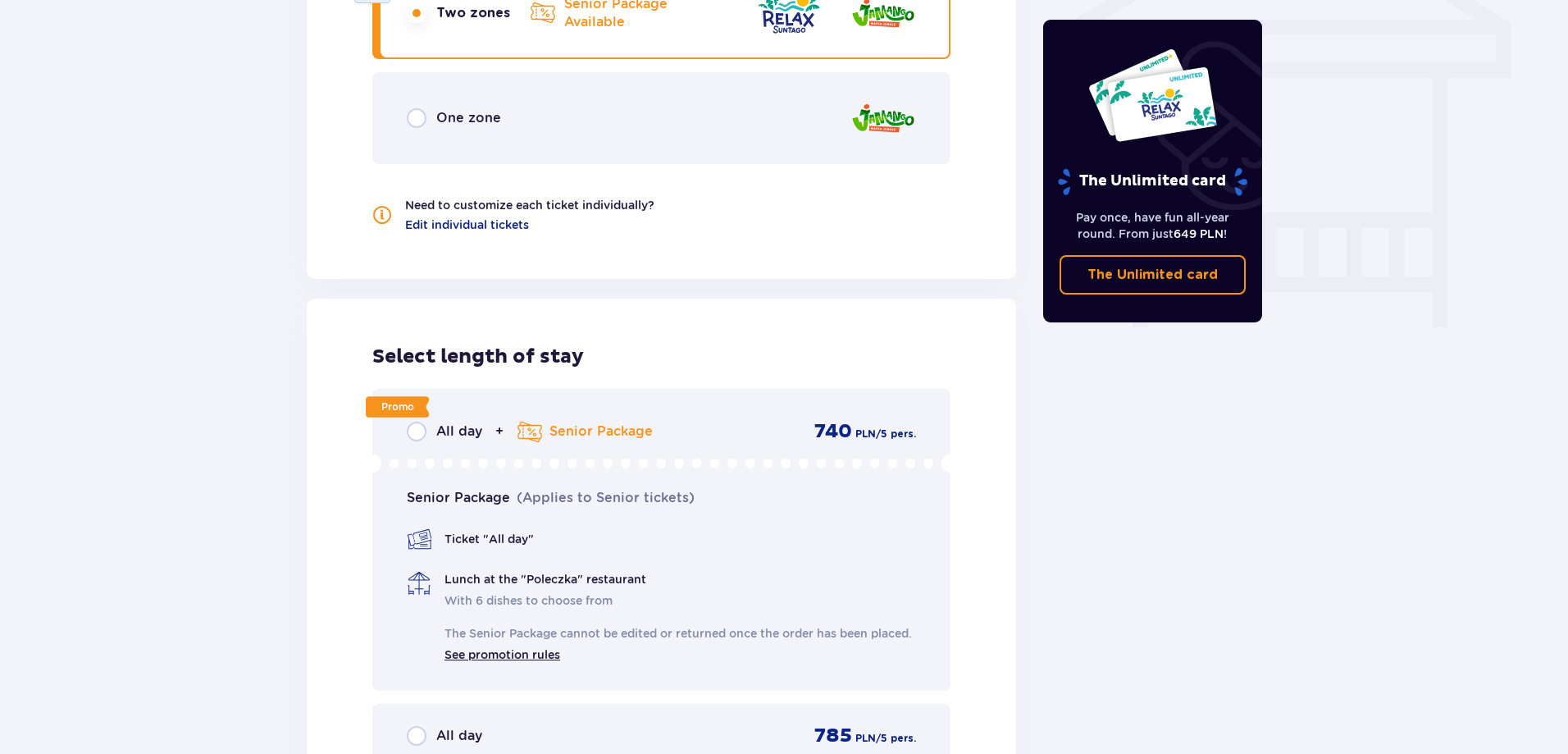
scroll to position [1277, 0]
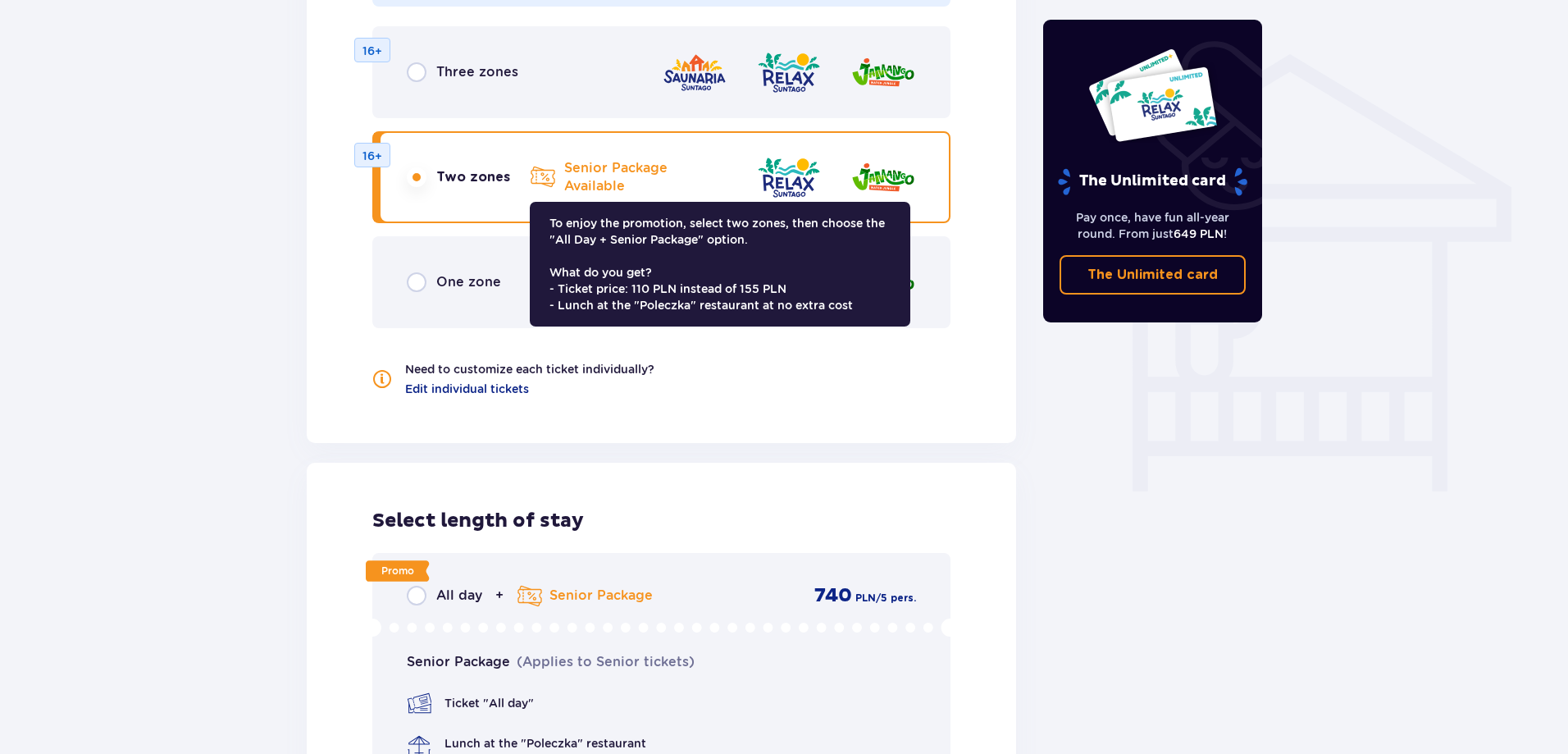
click at [557, 175] on div "Senior Package Available" at bounding box center [599, 177] width 138 height 36
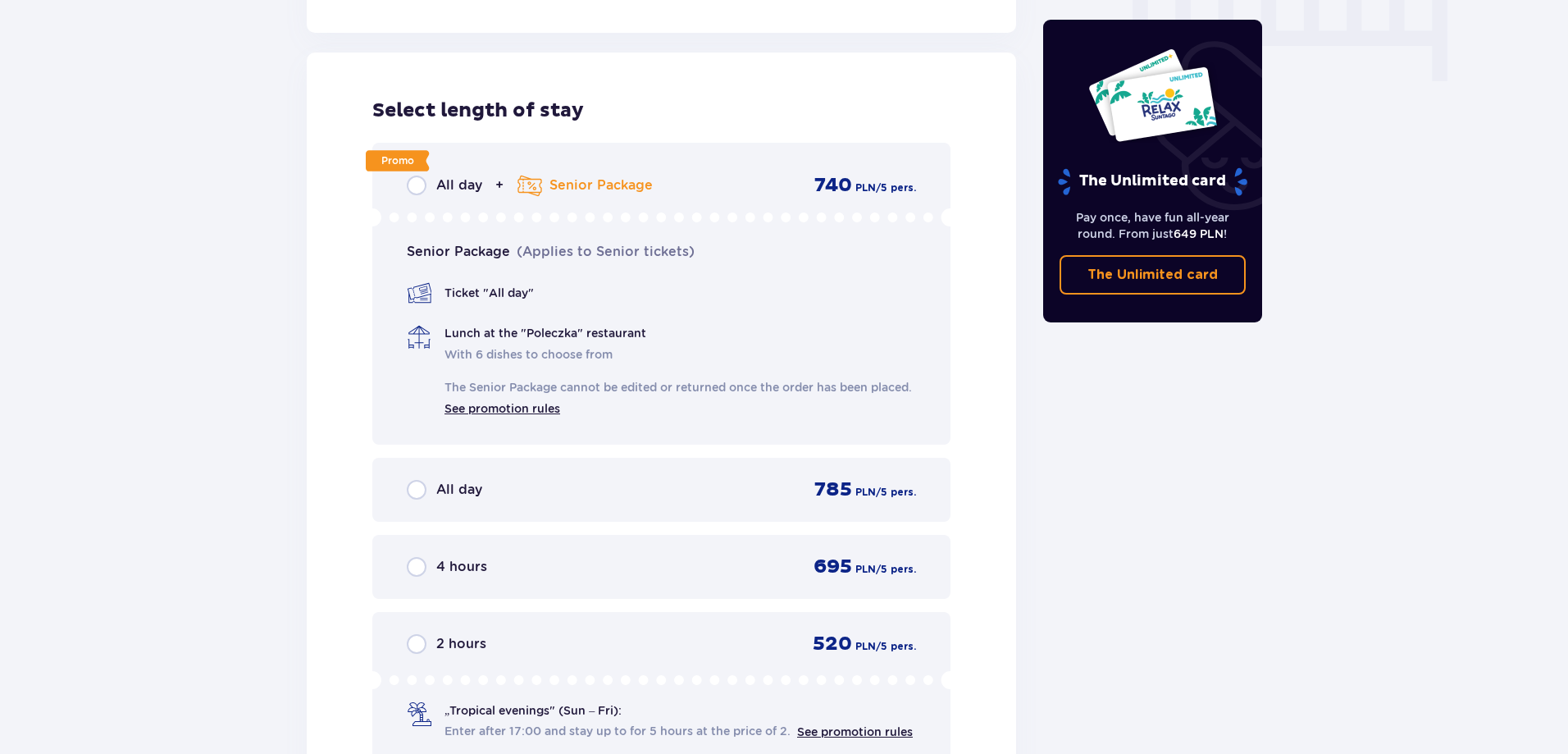
scroll to position [1933, 0]
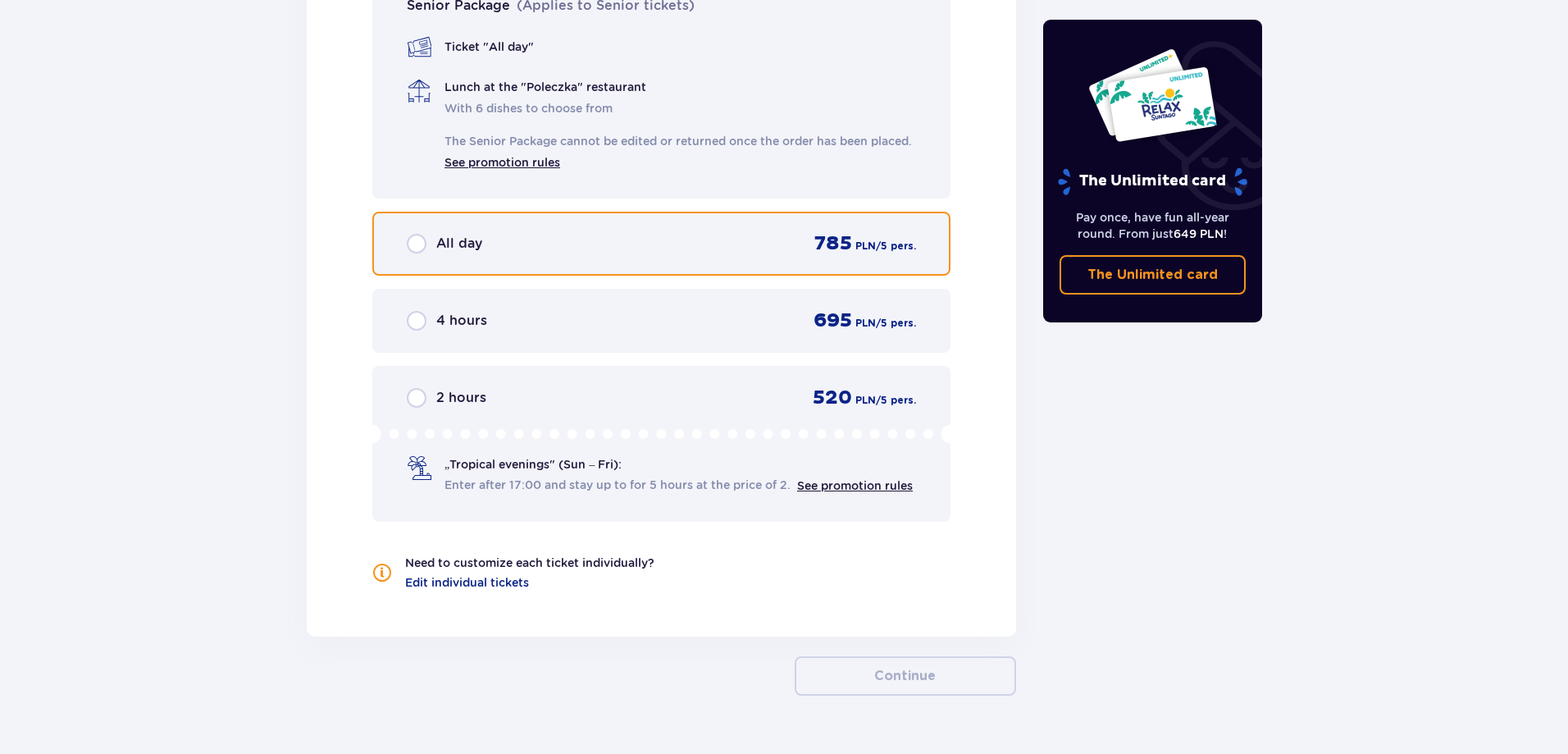
click at [418, 248] on input "radio" at bounding box center [417, 244] width 20 height 20
radio input "true"
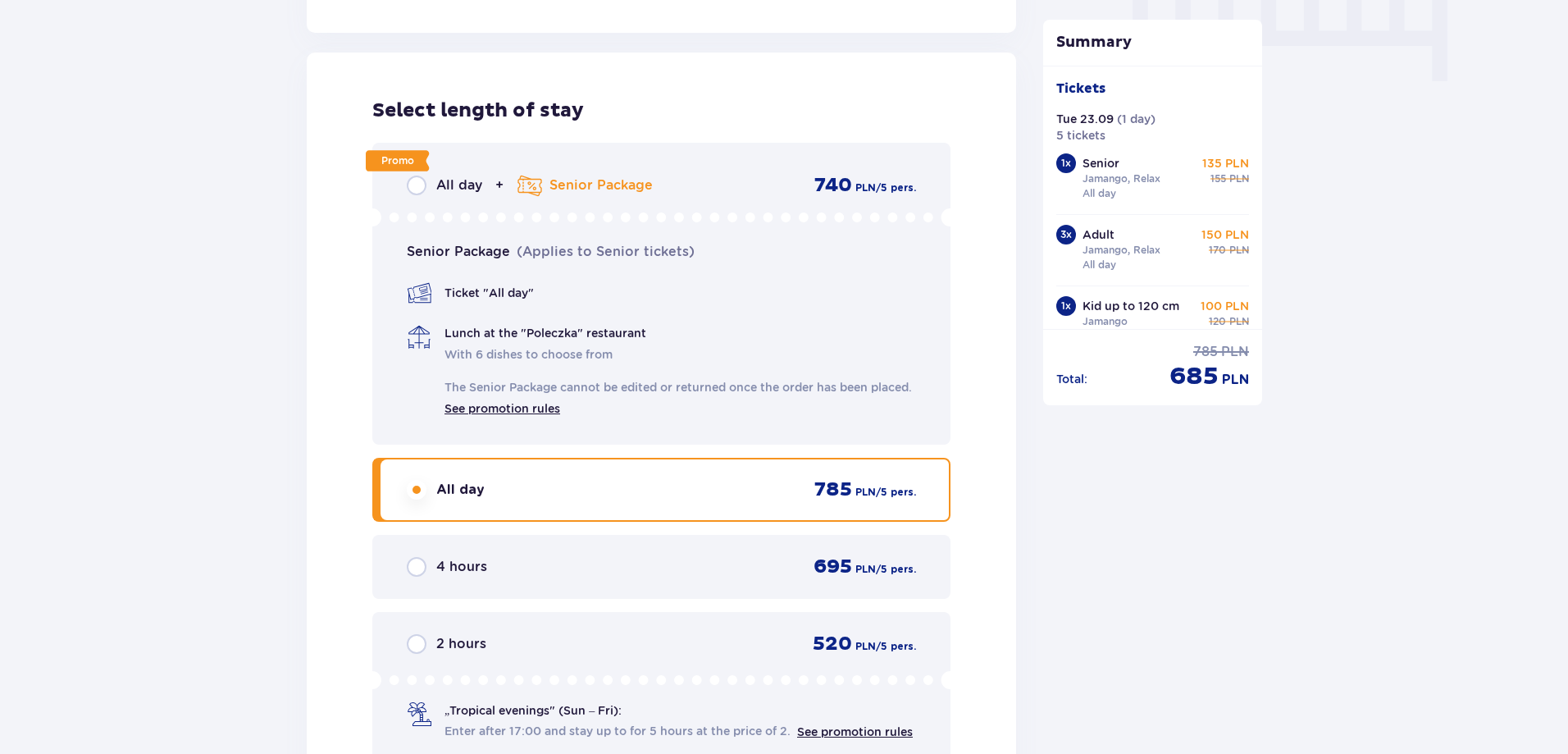
scroll to position [1606, 0]
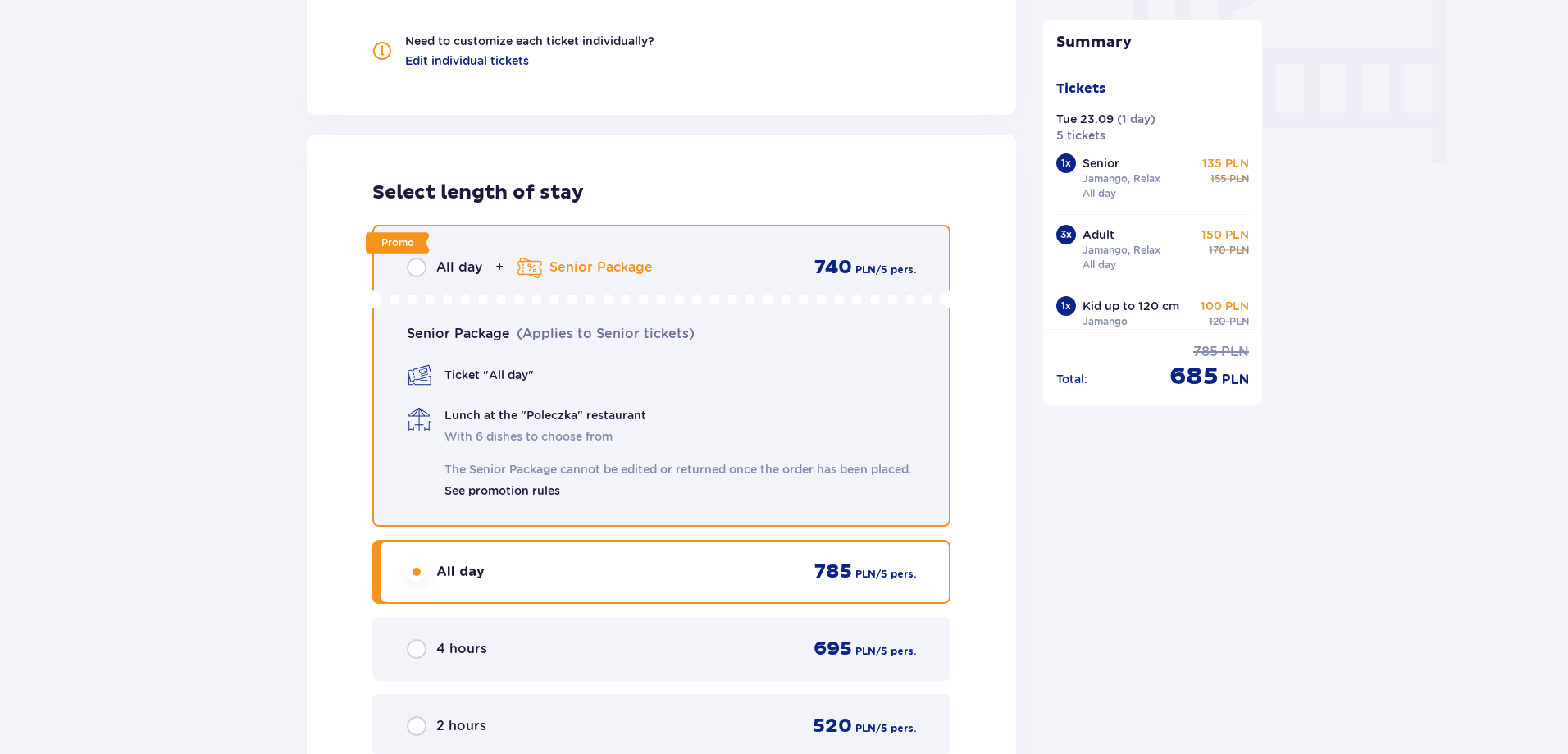
click at [409, 257] on input "radio" at bounding box center [417, 267] width 20 height 20
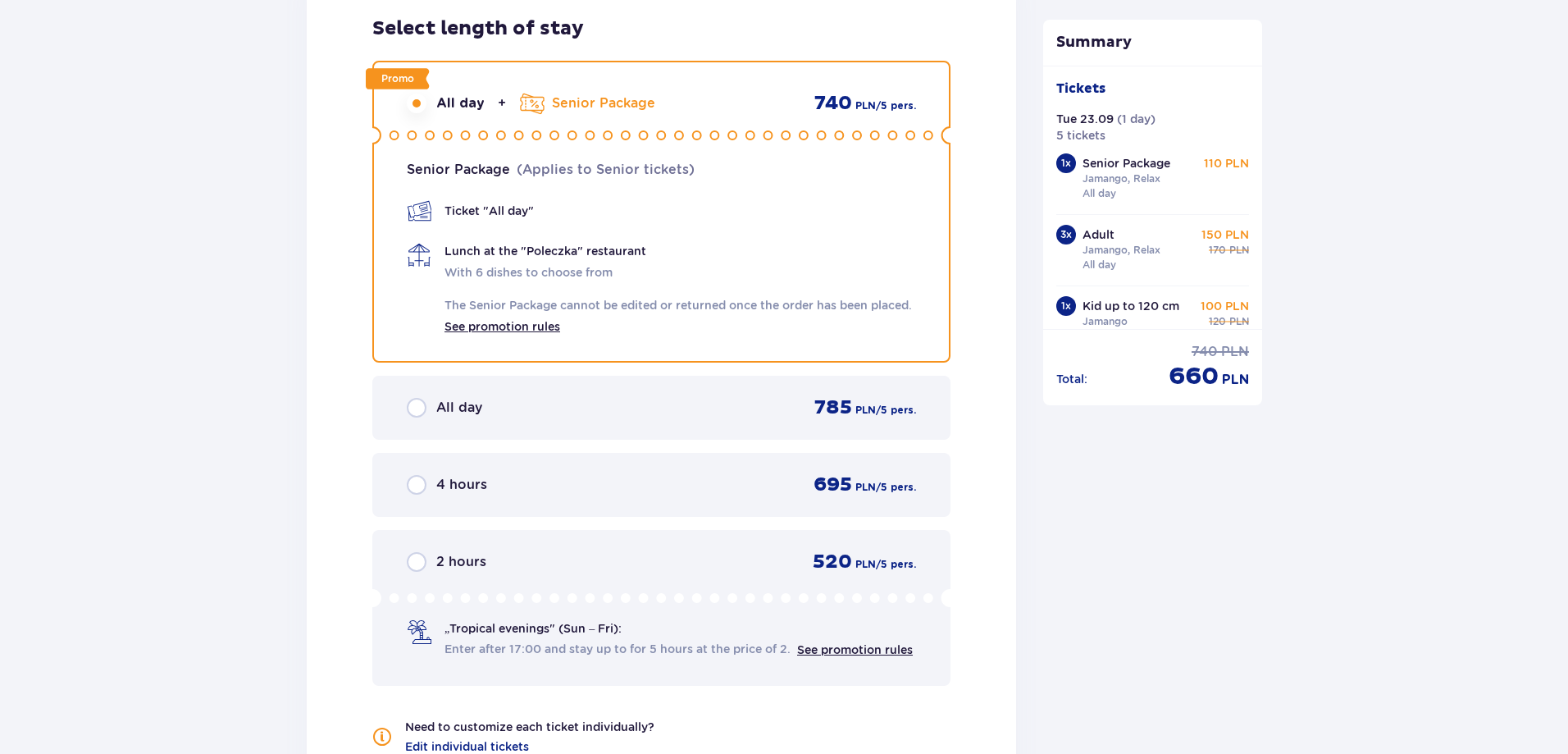
click at [526, 328] on link "See promotion rules" at bounding box center [502, 325] width 115 height 20
drag, startPoint x: 229, startPoint y: 370, endPoint x: 228, endPoint y: 362, distance: 8.1
drag, startPoint x: 228, startPoint y: 362, endPoint x: 185, endPoint y: 297, distance: 77.9
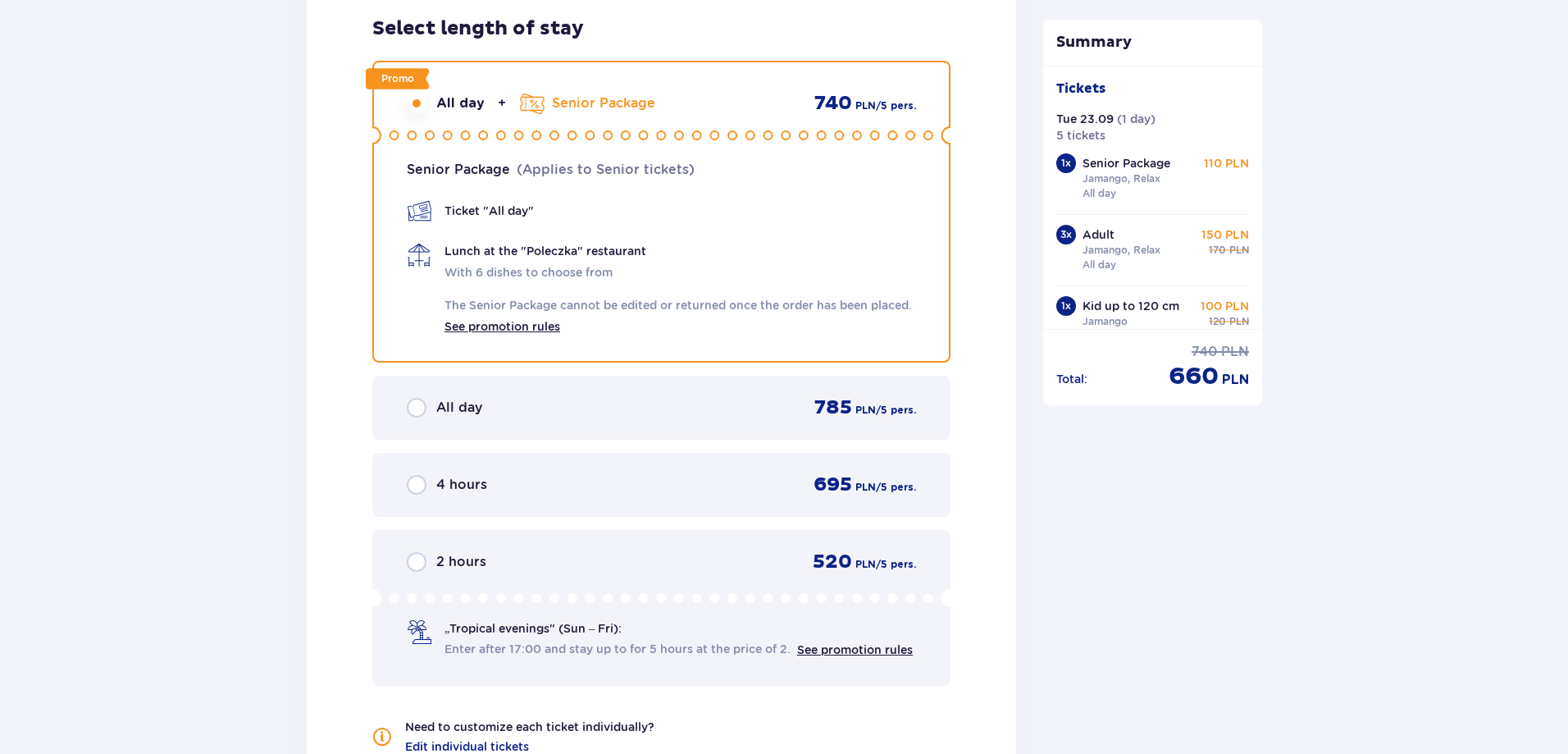
scroll to position [1687, 0]
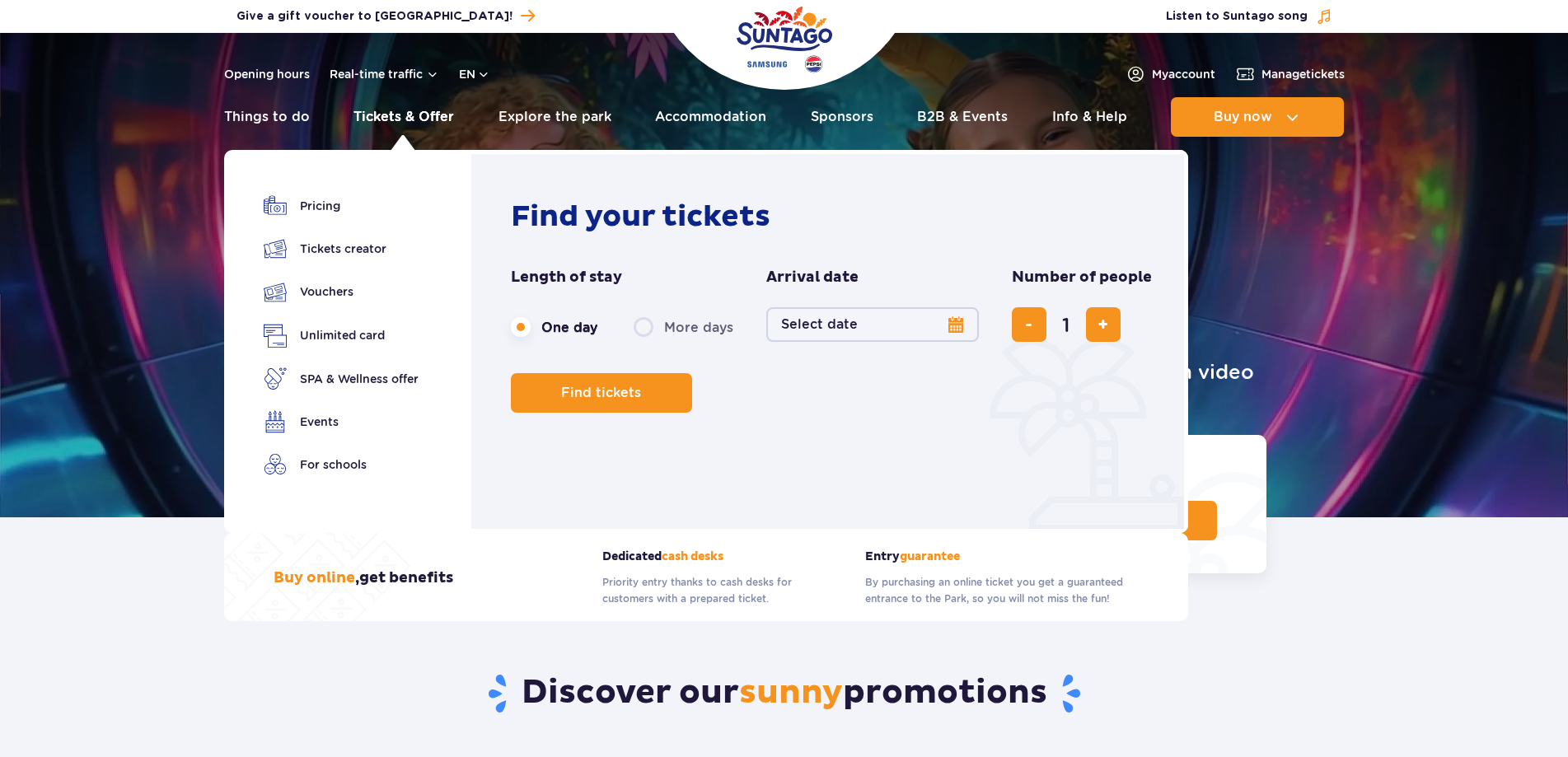
click at [410, 115] on link "Tickets & Offer" at bounding box center [404, 117] width 100 height 39
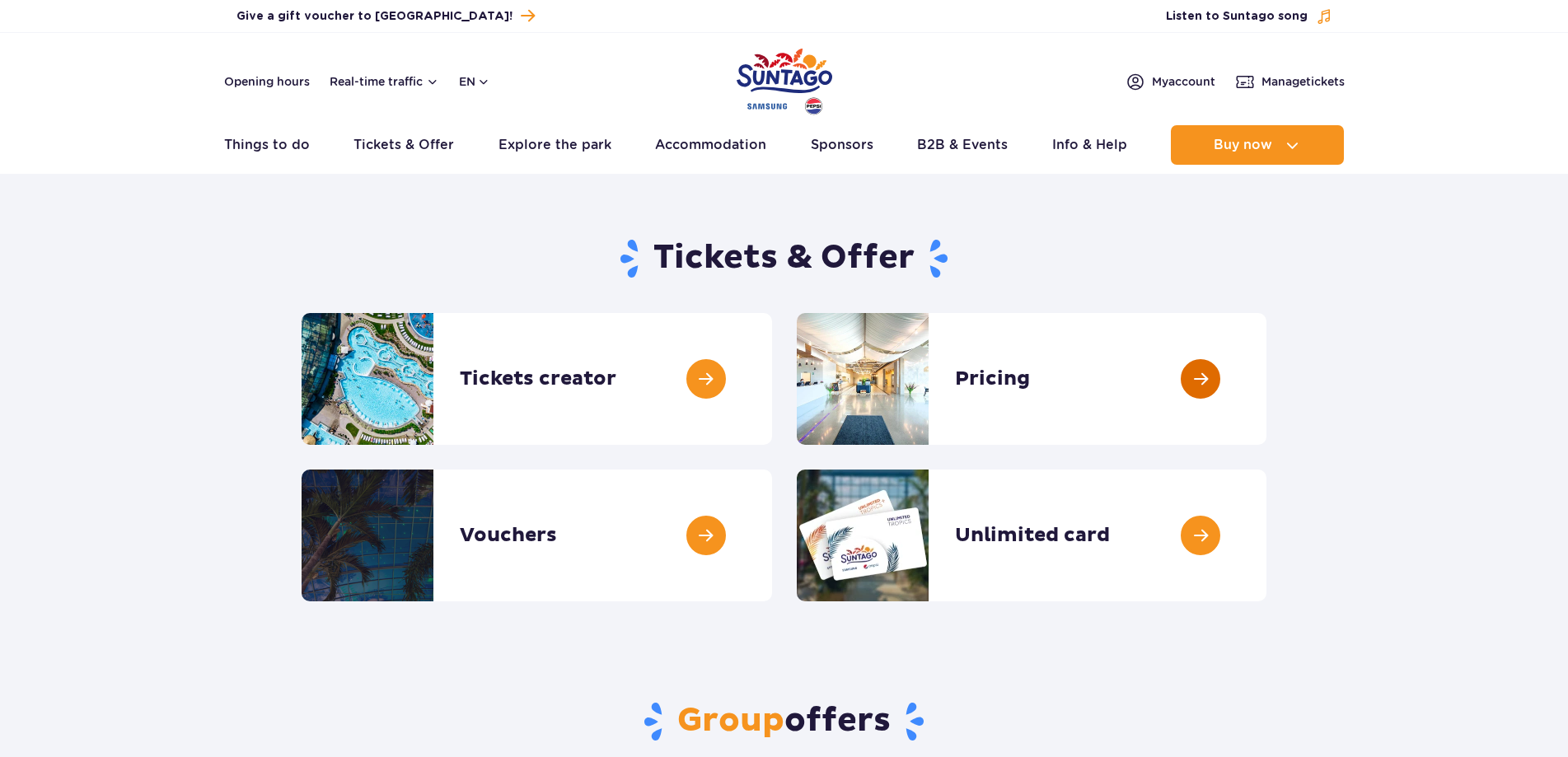
click at [1266, 369] on link at bounding box center [1266, 379] width 0 height 132
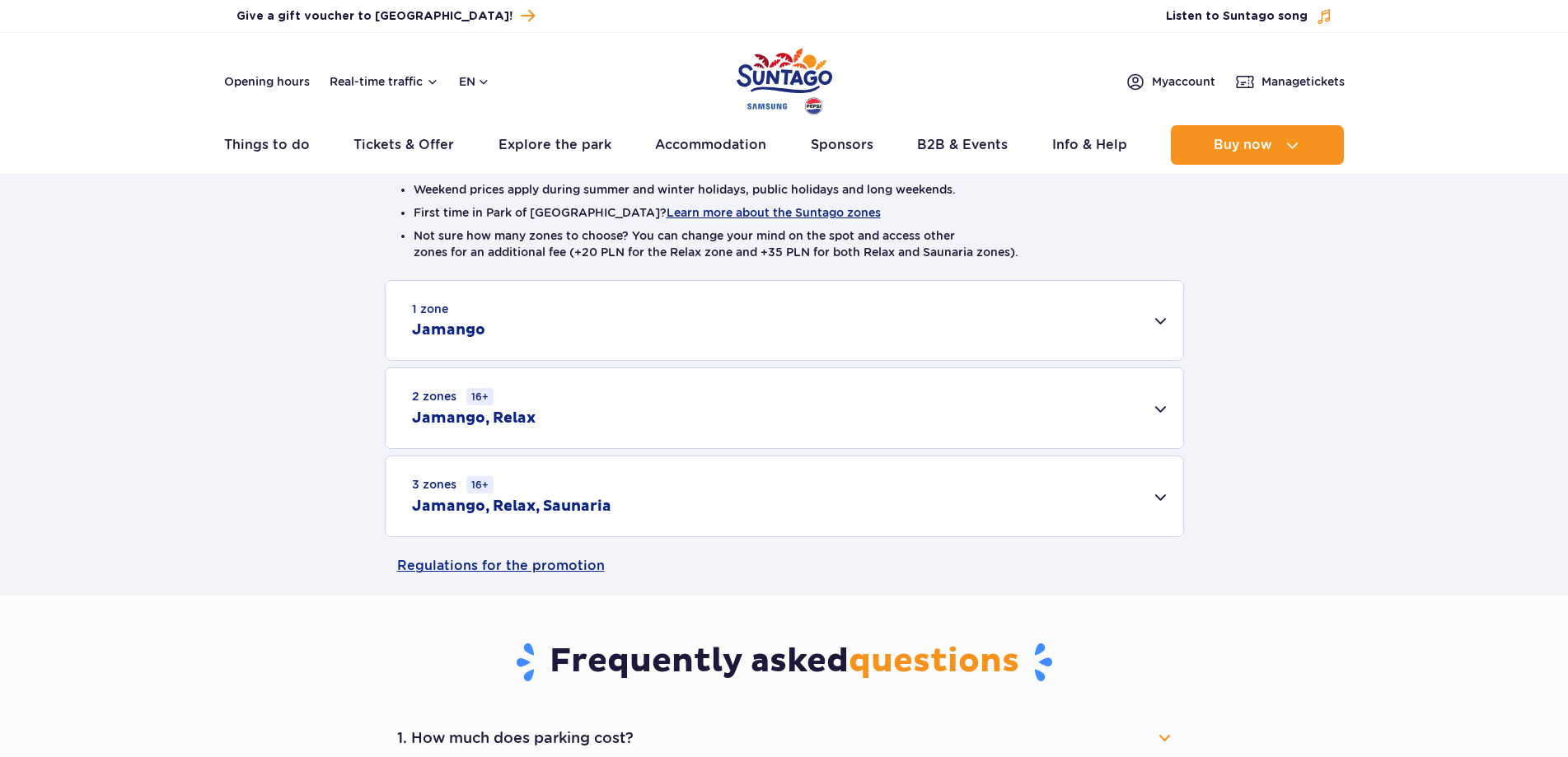
scroll to position [329, 0]
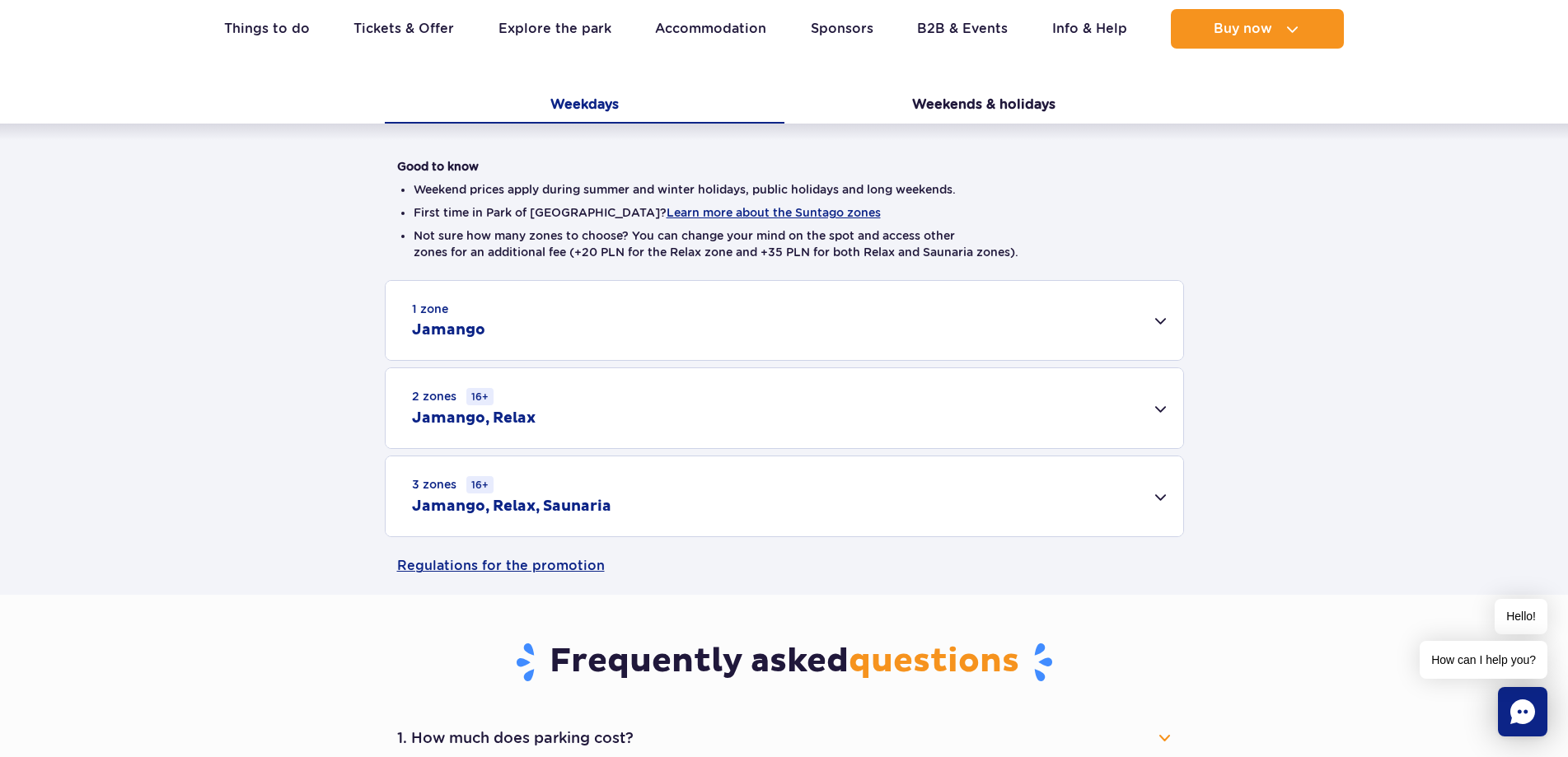
click at [713, 502] on div "3 zones 16+ Jamango, Relax, Saunaria" at bounding box center [784, 495] width 798 height 80
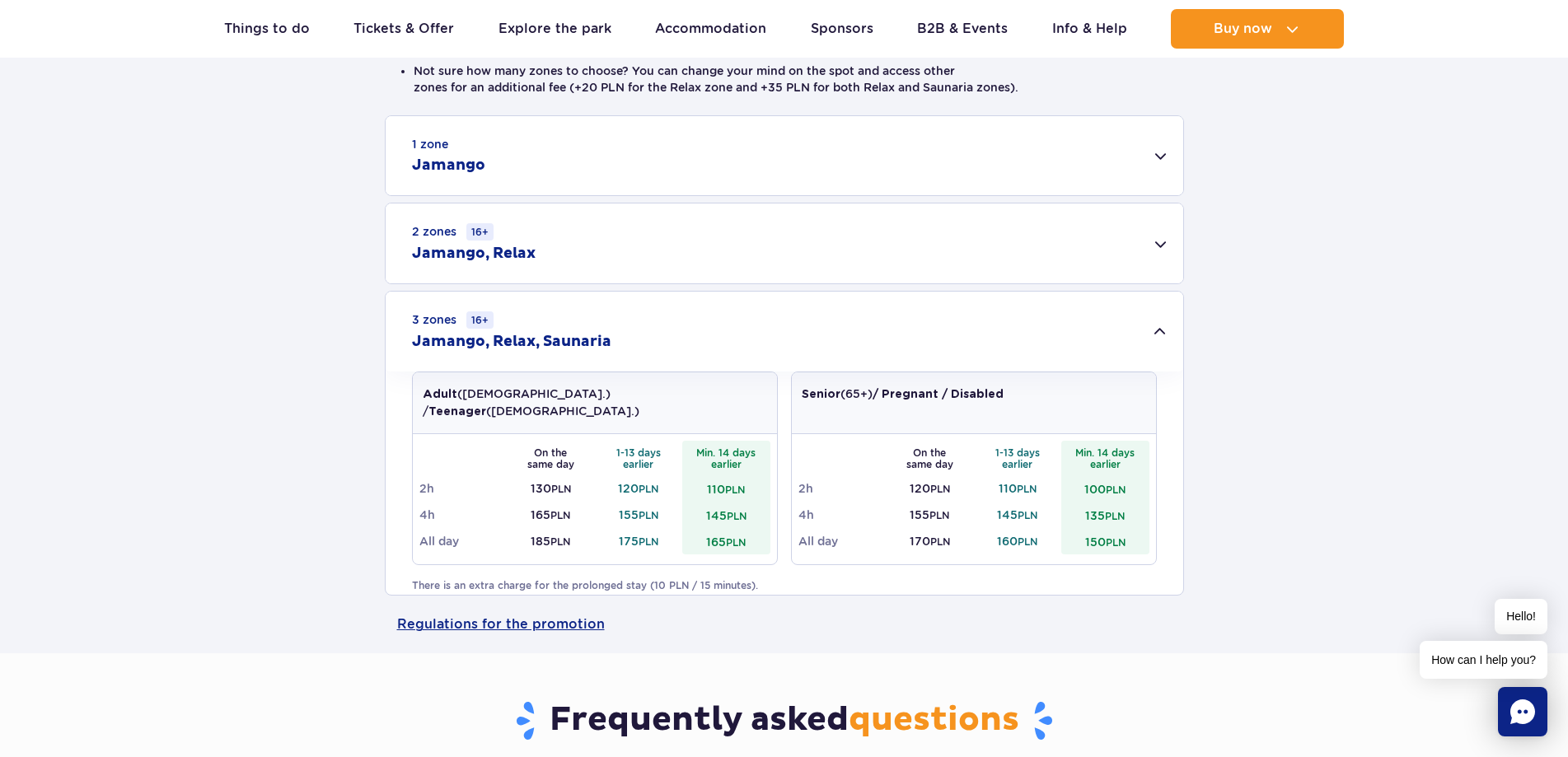
scroll to position [576, 0]
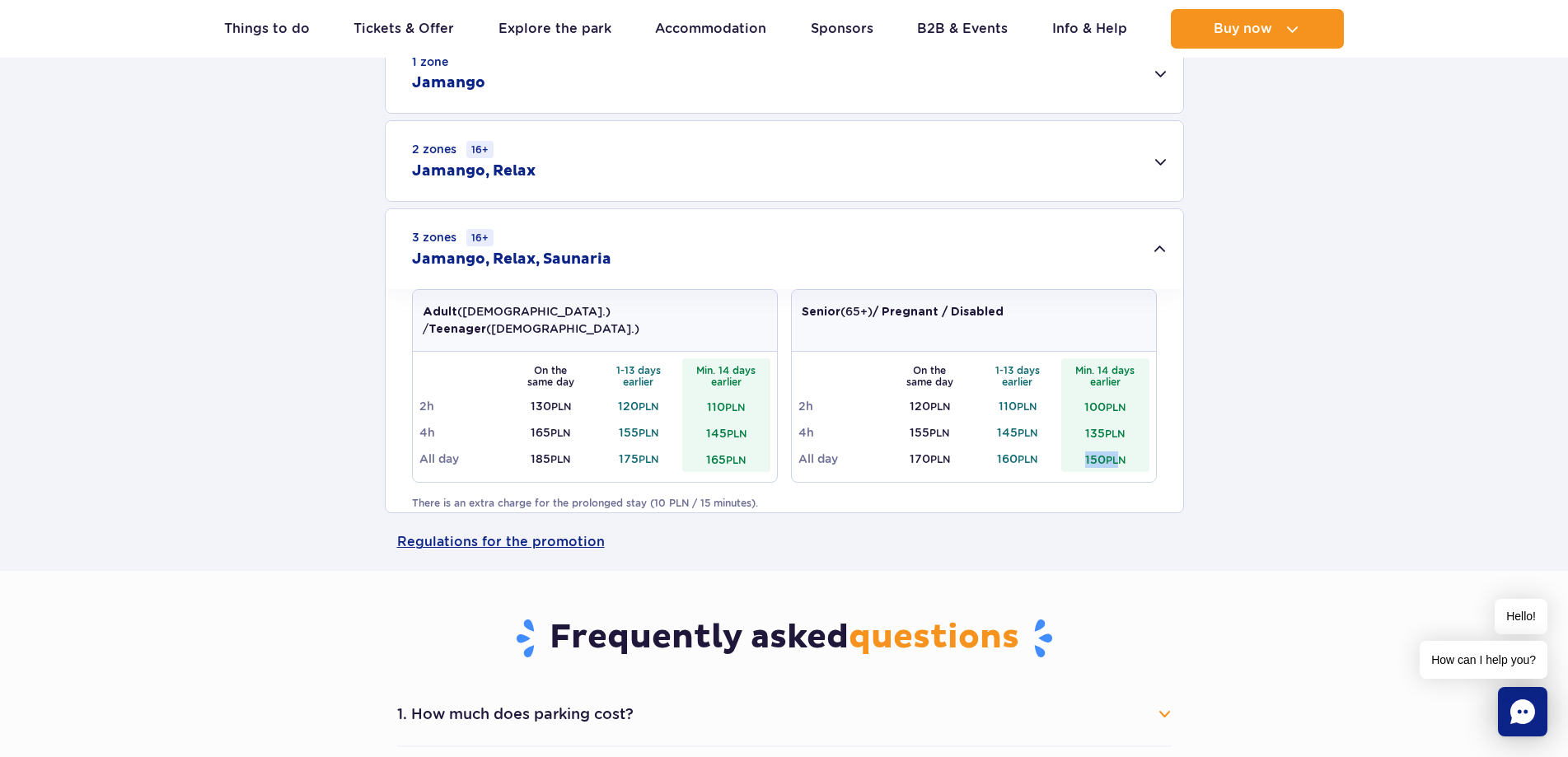
drag, startPoint x: 1084, startPoint y: 439, endPoint x: 1122, endPoint y: 443, distance: 38.2
click at [1122, 446] on td "150 PLN" at bounding box center [1105, 459] width 88 height 27
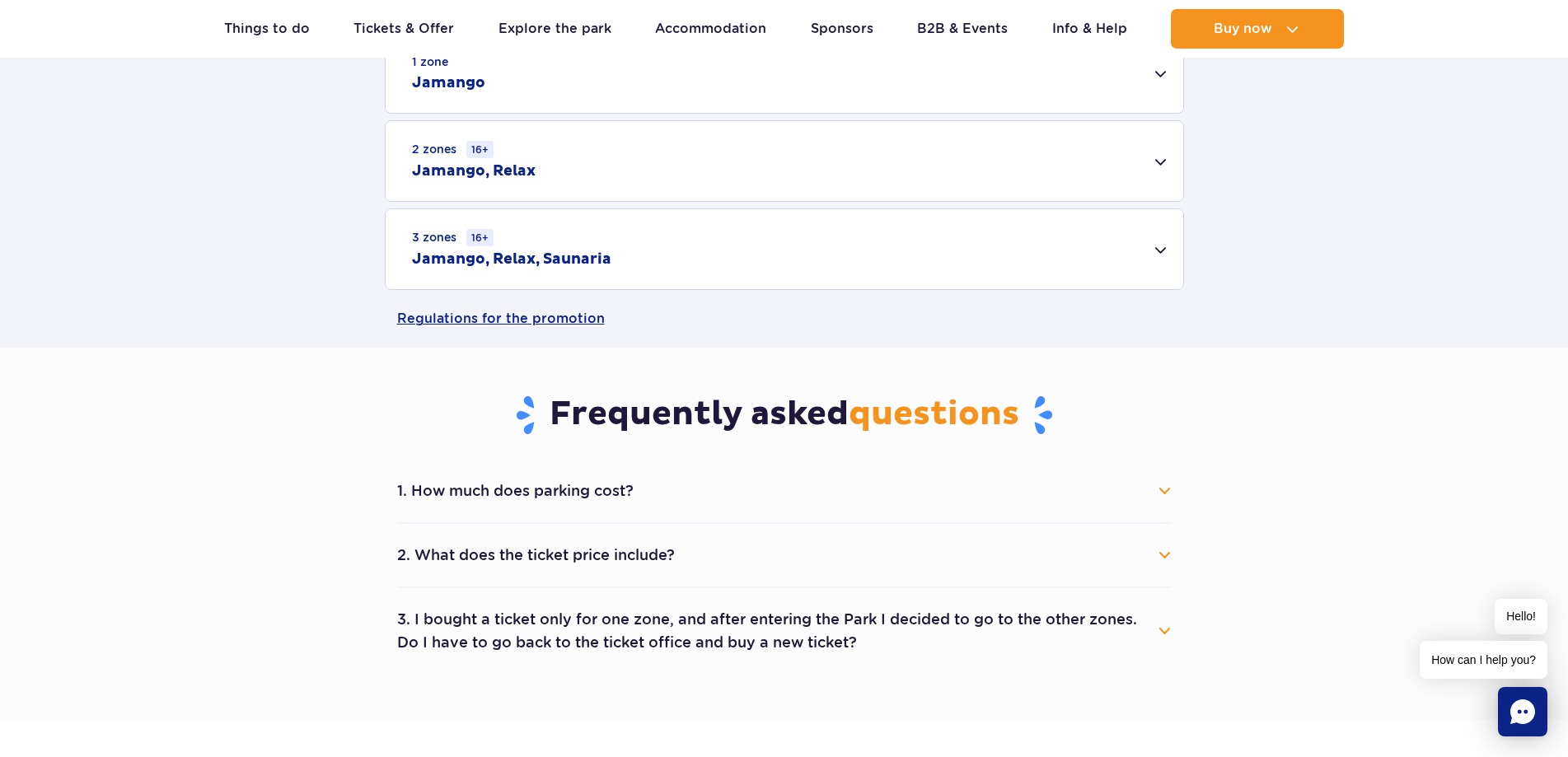
click at [1122, 454] on small "PLN" at bounding box center [1115, 460] width 20 height 13
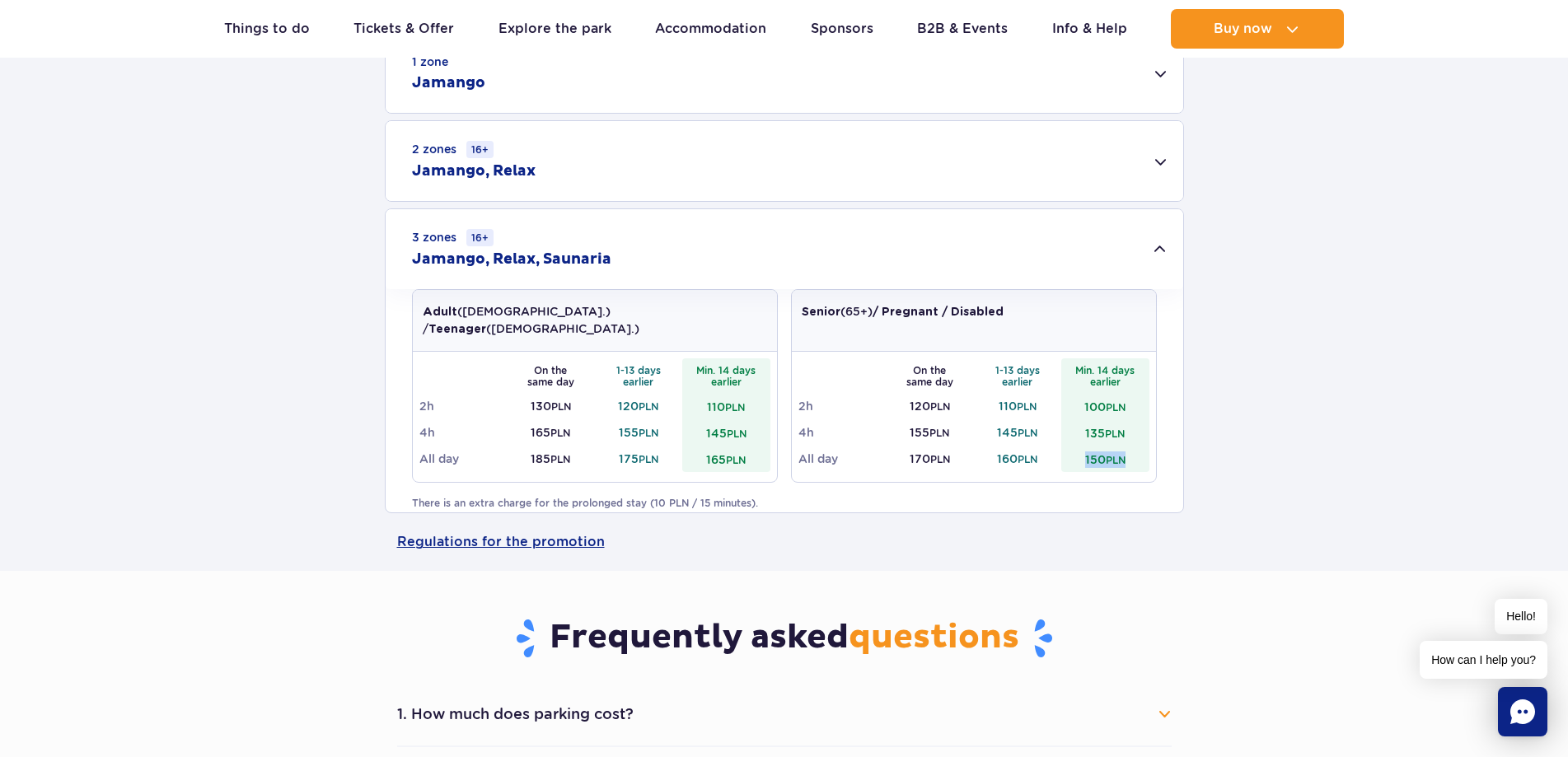
drag, startPoint x: 1128, startPoint y: 442, endPoint x: 1062, endPoint y: 432, distance: 66.8
click at [1062, 446] on td "150 PLN" at bounding box center [1105, 459] width 88 height 27
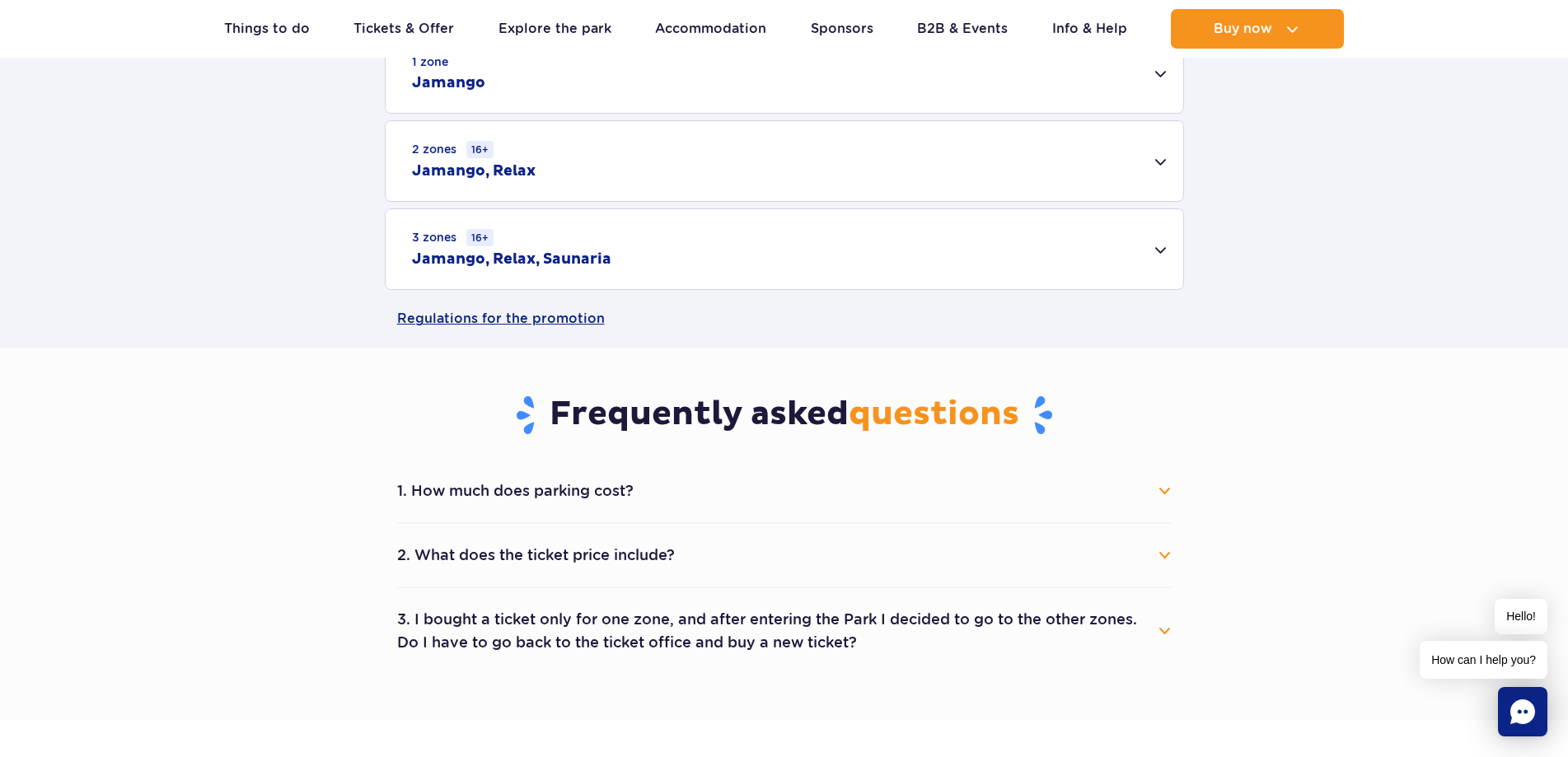
drag, startPoint x: 1095, startPoint y: 444, endPoint x: 1131, endPoint y: 425, distance: 40.7
click at [1095, 444] on main "Homepage Pricing Pricing Plan your visit in advance and save up to 20 PLN on ev…" at bounding box center [784, 633] width 1568 height 2352
click at [1102, 253] on div "3 zones 16+ Jamango, Relax, Saunaria" at bounding box center [784, 248] width 798 height 80
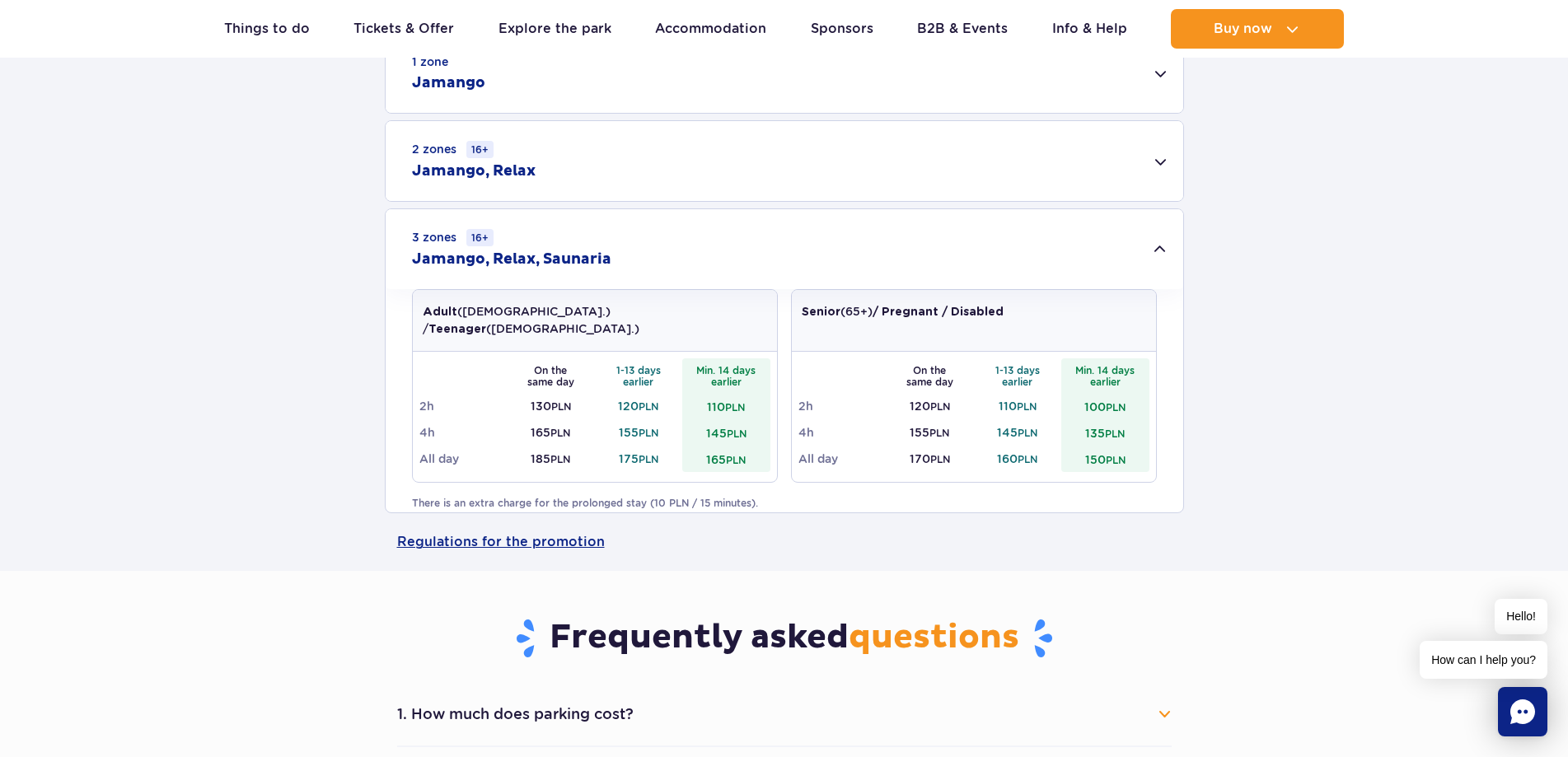
click at [1022, 186] on div "2 zones 16+ Jamango, Relax" at bounding box center [784, 160] width 798 height 80
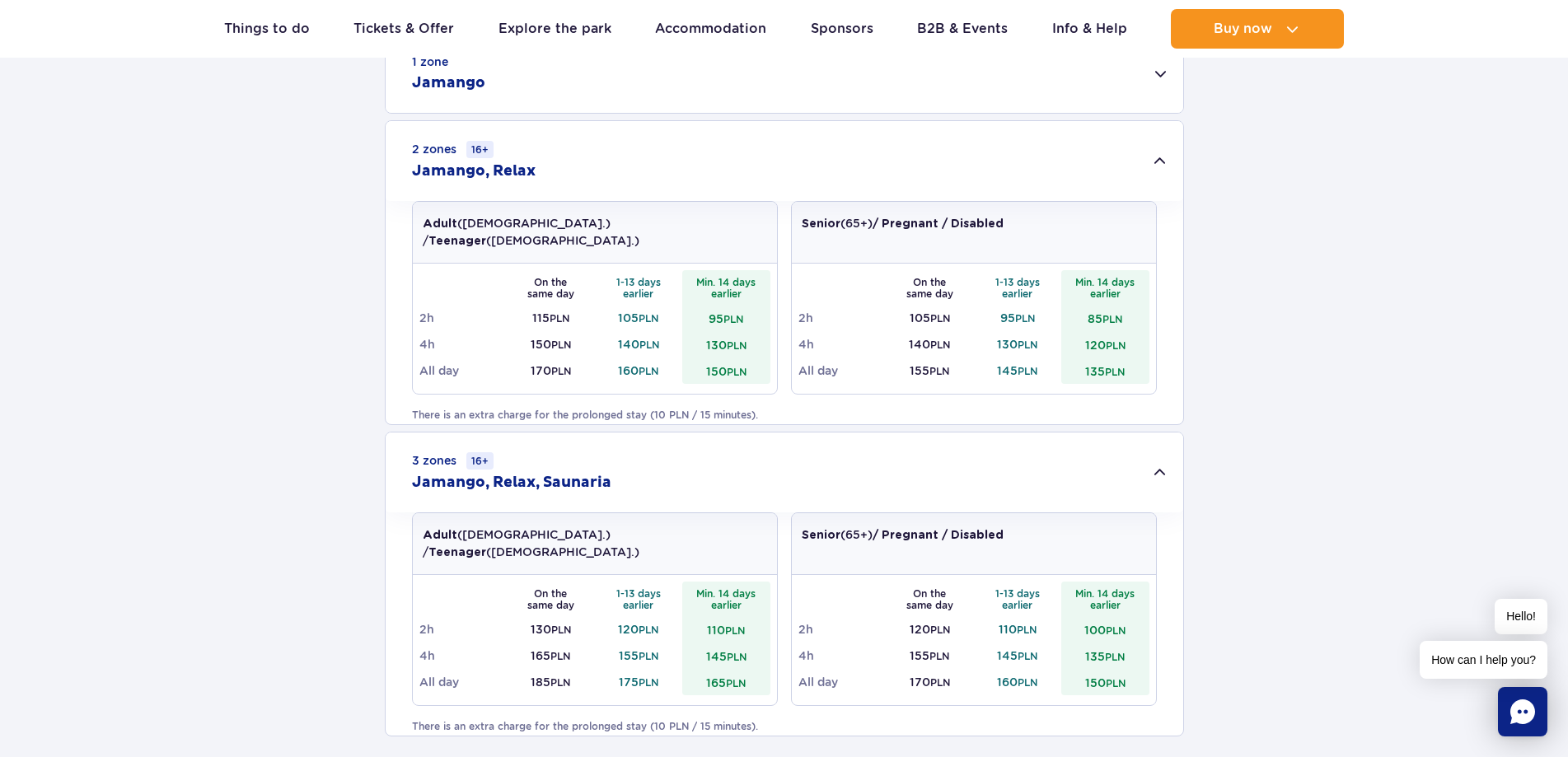
click at [1068, 84] on div "1 zone Jamango" at bounding box center [784, 73] width 798 height 79
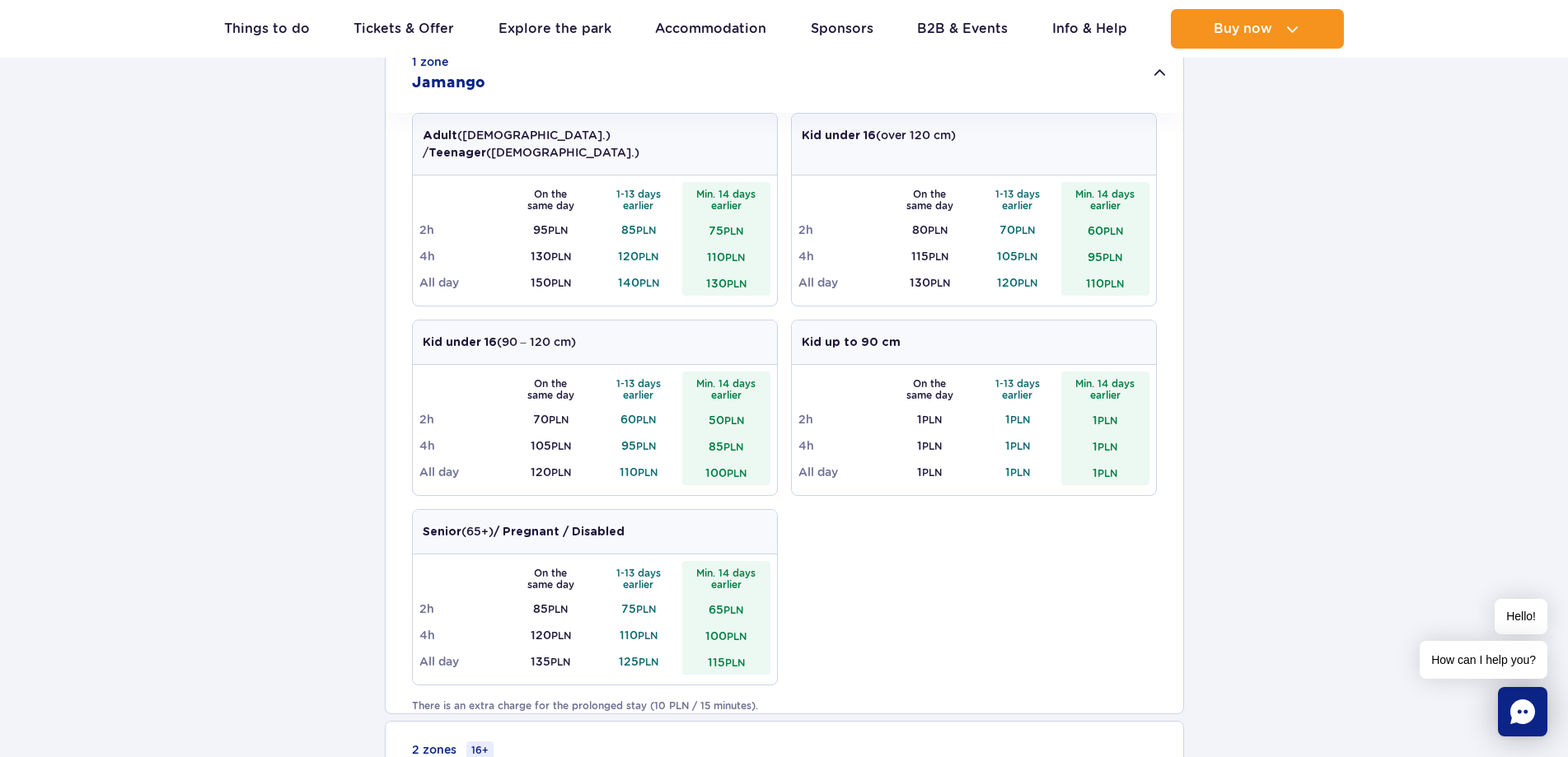
click at [1068, 84] on div "1 zone Jamango" at bounding box center [784, 73] width 798 height 79
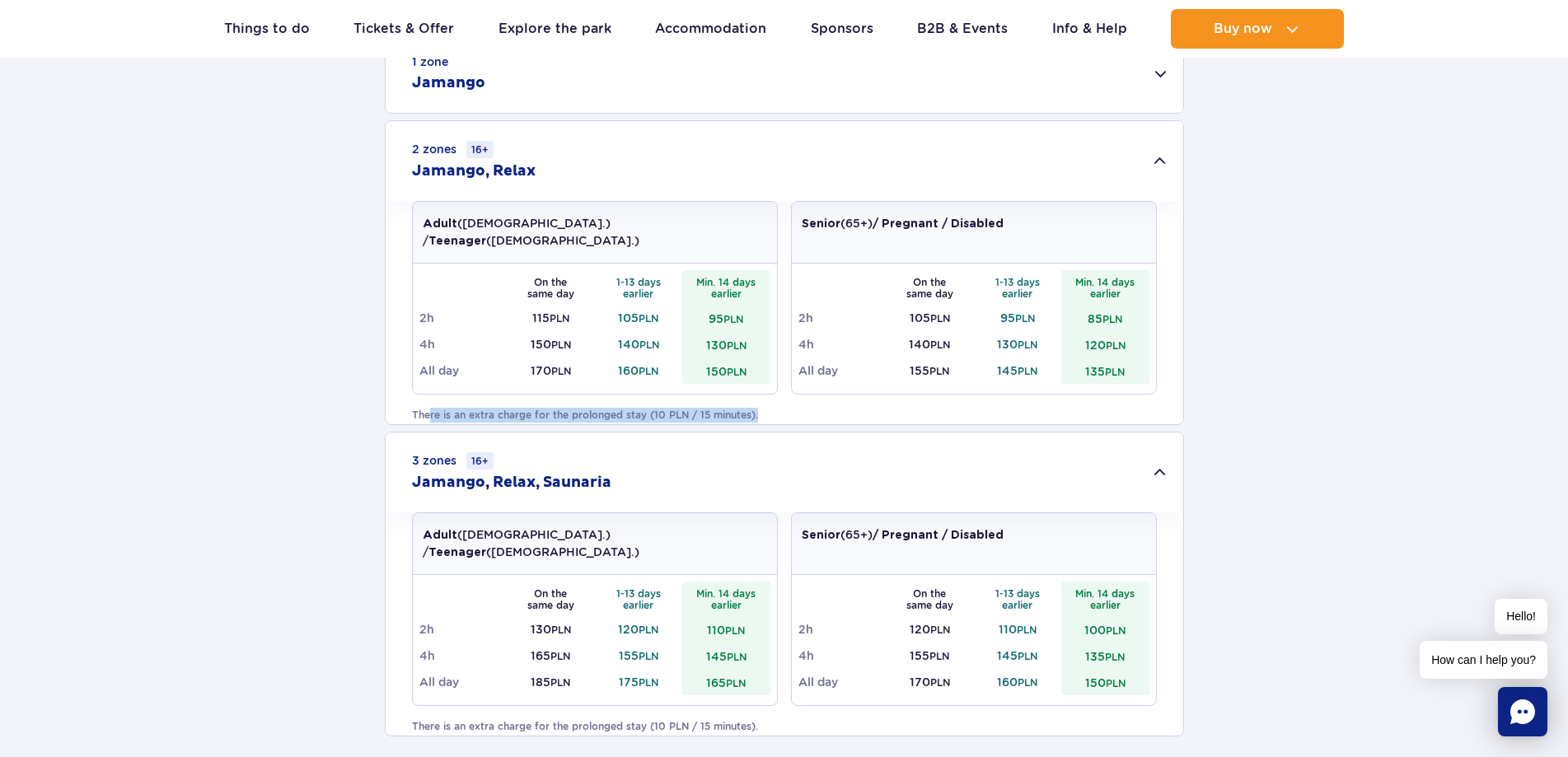
drag, startPoint x: 430, startPoint y: 395, endPoint x: 793, endPoint y: 393, distance: 363.0
click at [793, 407] on p "There is an extra charge for the prolonged stay (10 PLN / 15 minutes)." at bounding box center [784, 414] width 745 height 15
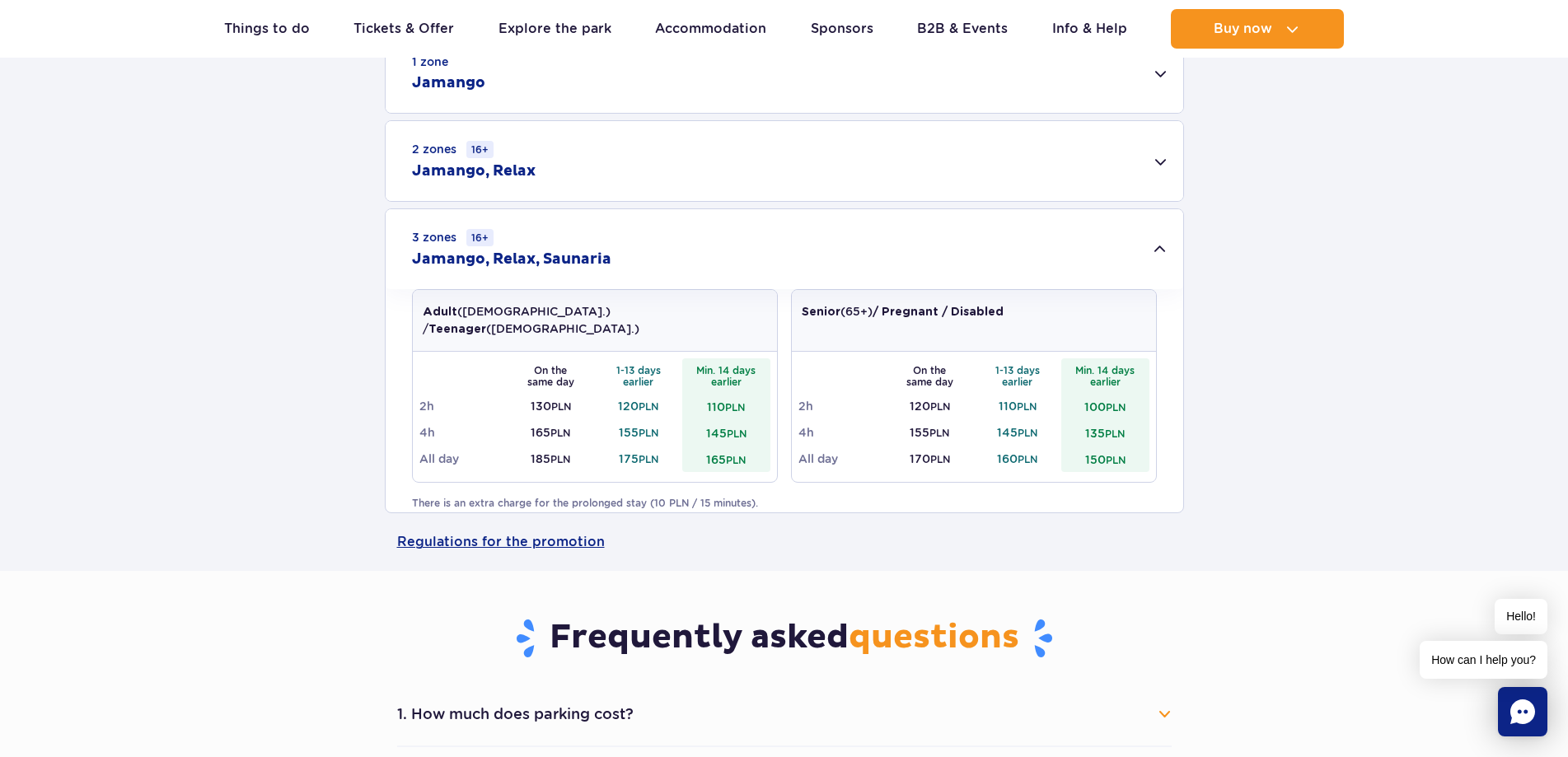
click at [798, 395] on div "1 zone Jamango Adult (18 – 65 y.o.) / Teenager (16 – 18 y.o.) On the same day 1…" at bounding box center [784, 273] width 1568 height 480
drag, startPoint x: 798, startPoint y: 395, endPoint x: 655, endPoint y: 201, distance: 241.0
click at [653, 203] on div "1 zone Jamango Adult (18 – 65 y.o.) / Teenager (16 – 18 y.o.) On the same day 1…" at bounding box center [784, 273] width 1568 height 480
click at [659, 184] on div "2 zones 16+ Jamango, Relax" at bounding box center [784, 160] width 798 height 80
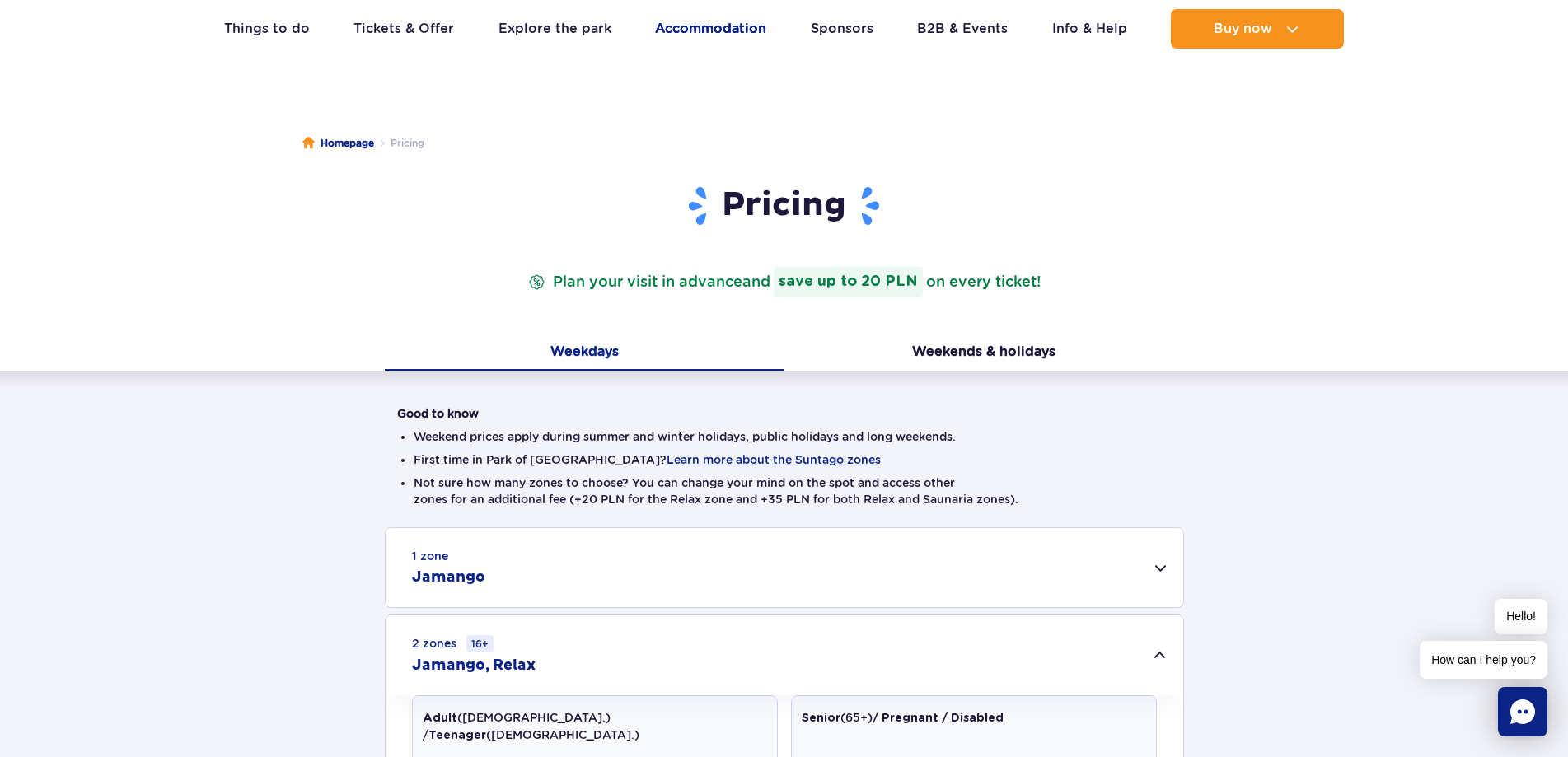
scroll to position [0, 0]
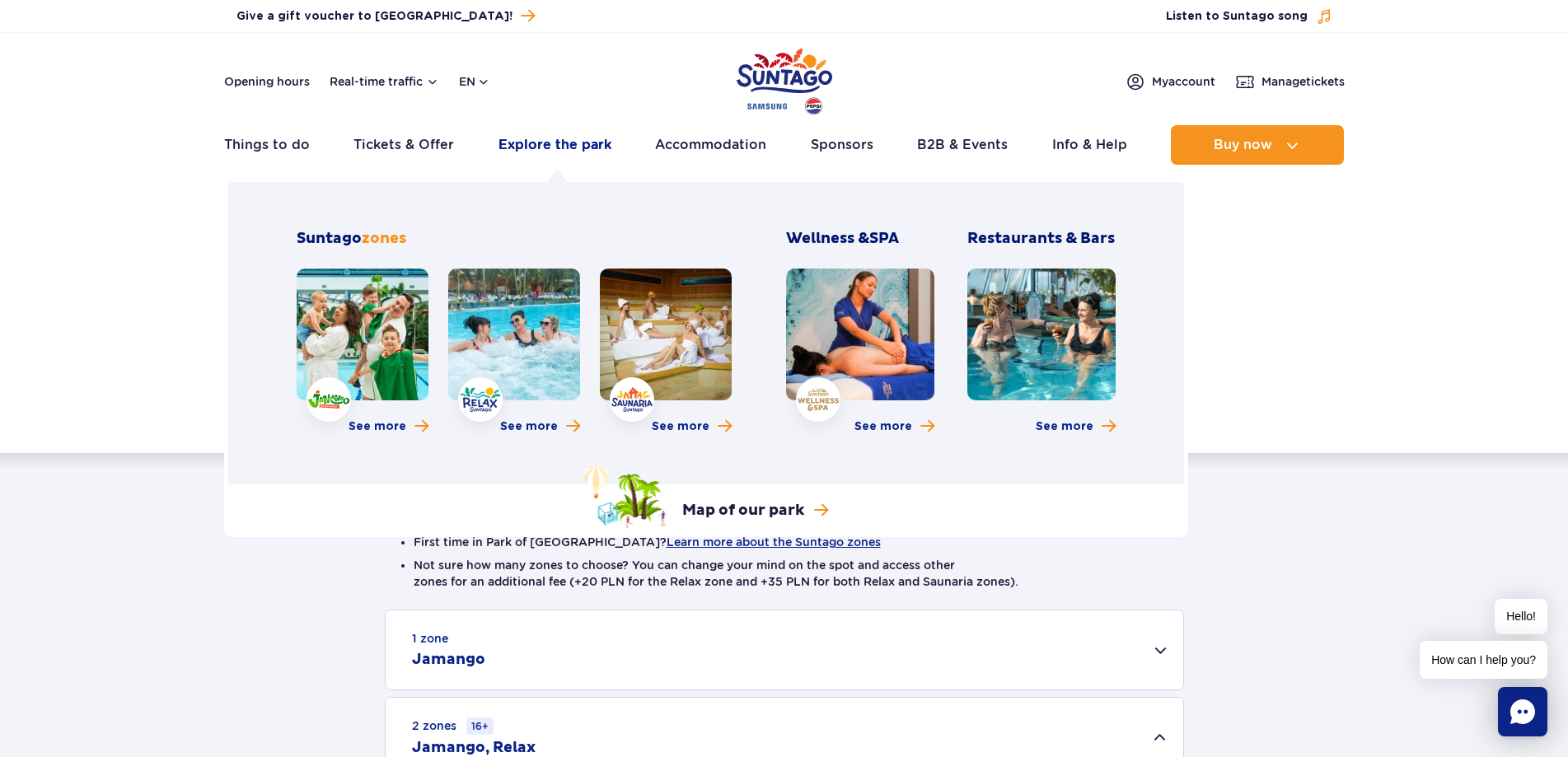
click at [529, 141] on link "Explore the park" at bounding box center [554, 144] width 113 height 39
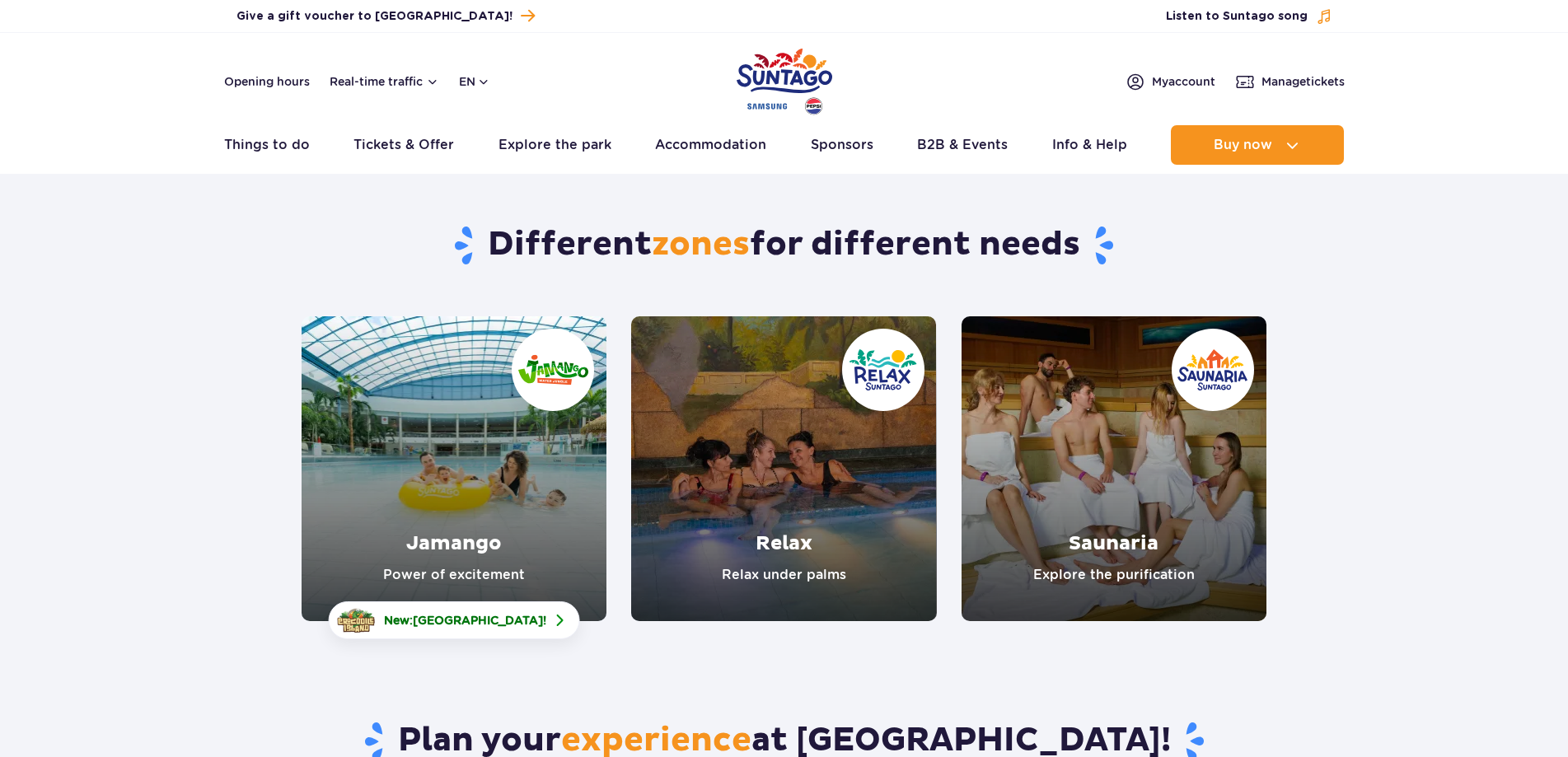
scroll to position [165, 0]
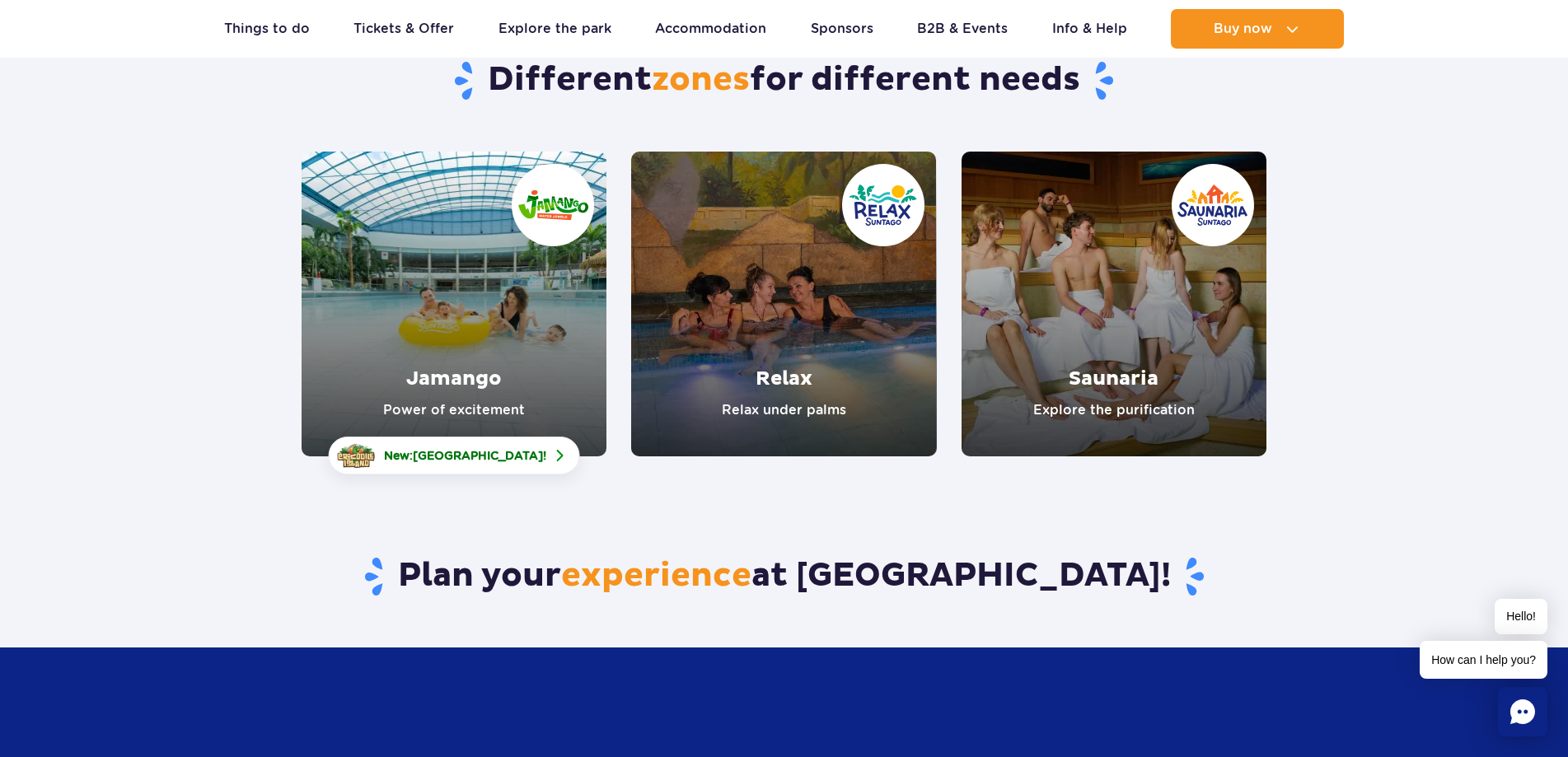
click at [1100, 340] on link "Saunaria" at bounding box center [1113, 303] width 305 height 304
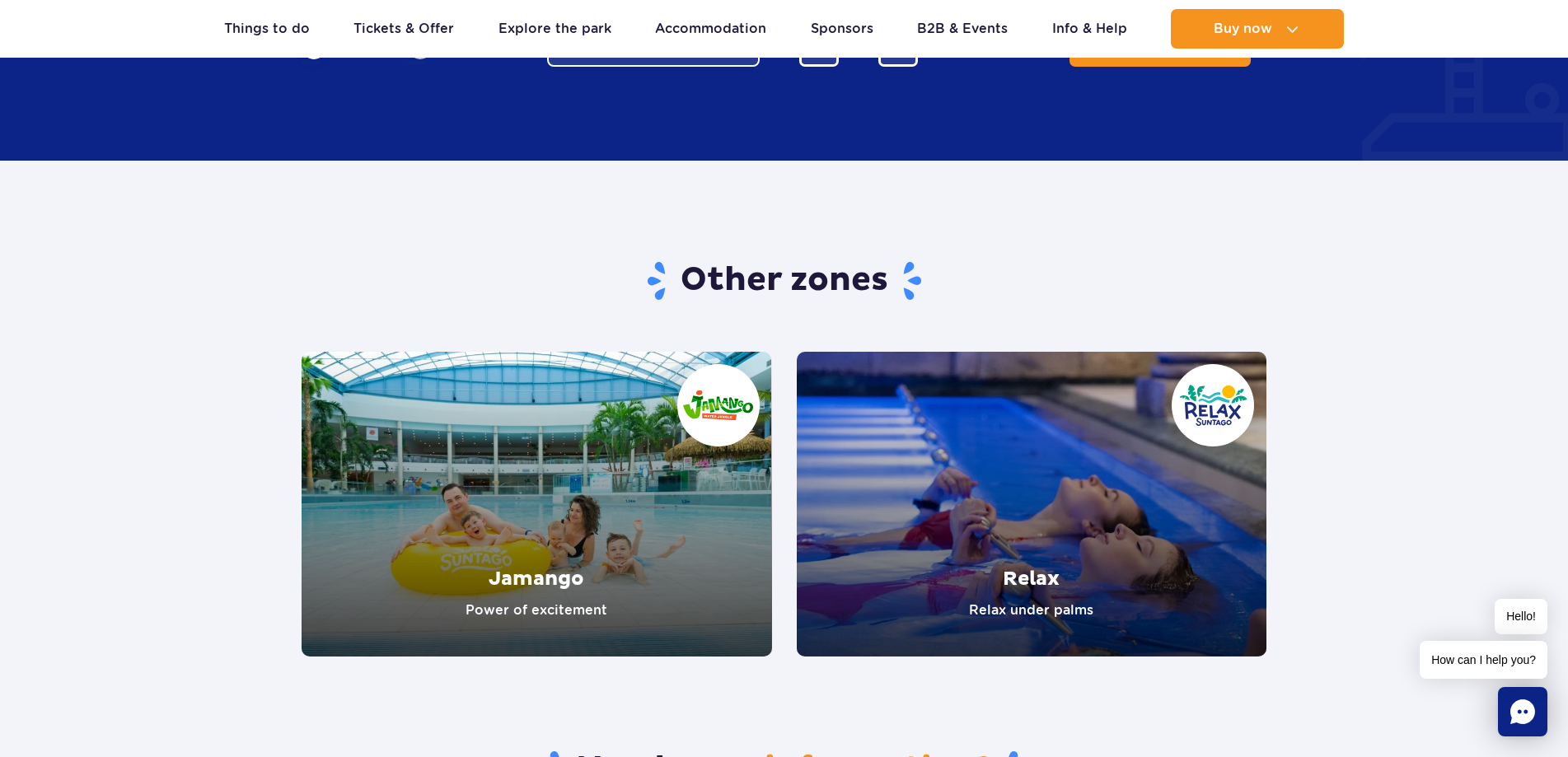
scroll to position [2882, 0]
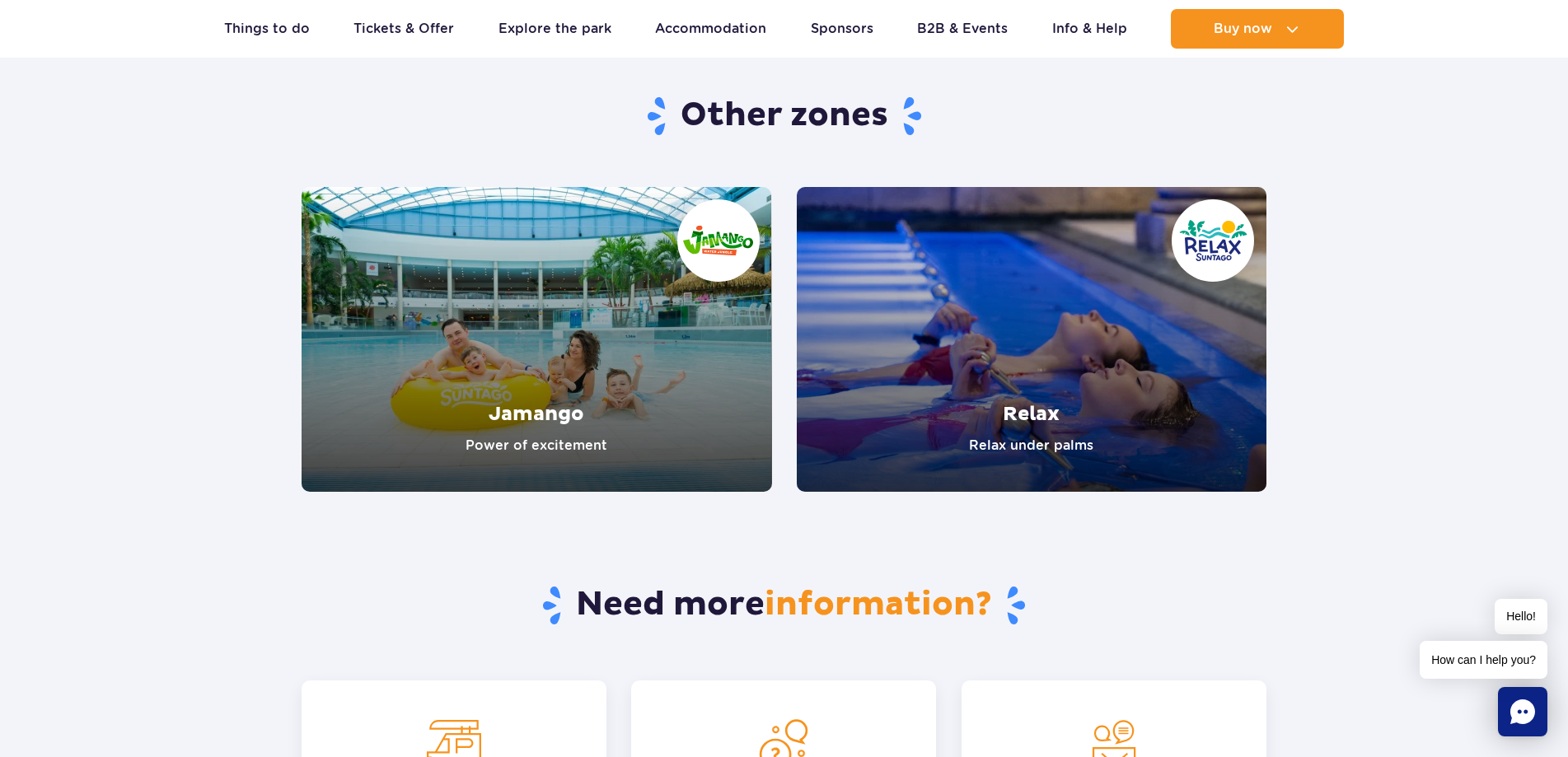
drag, startPoint x: 196, startPoint y: 390, endPoint x: 163, endPoint y: 406, distance: 36.7
click at [160, 407] on section "Other zones Jamango Power of excitement Relax Relax under palms" at bounding box center [784, 243] width 1568 height 496
drag, startPoint x: 170, startPoint y: 398, endPoint x: 153, endPoint y: 411, distance: 21.4
click at [150, 412] on section "Other zones Jamango Power of excitement Relax Relax under palms" at bounding box center [784, 243] width 1568 height 496
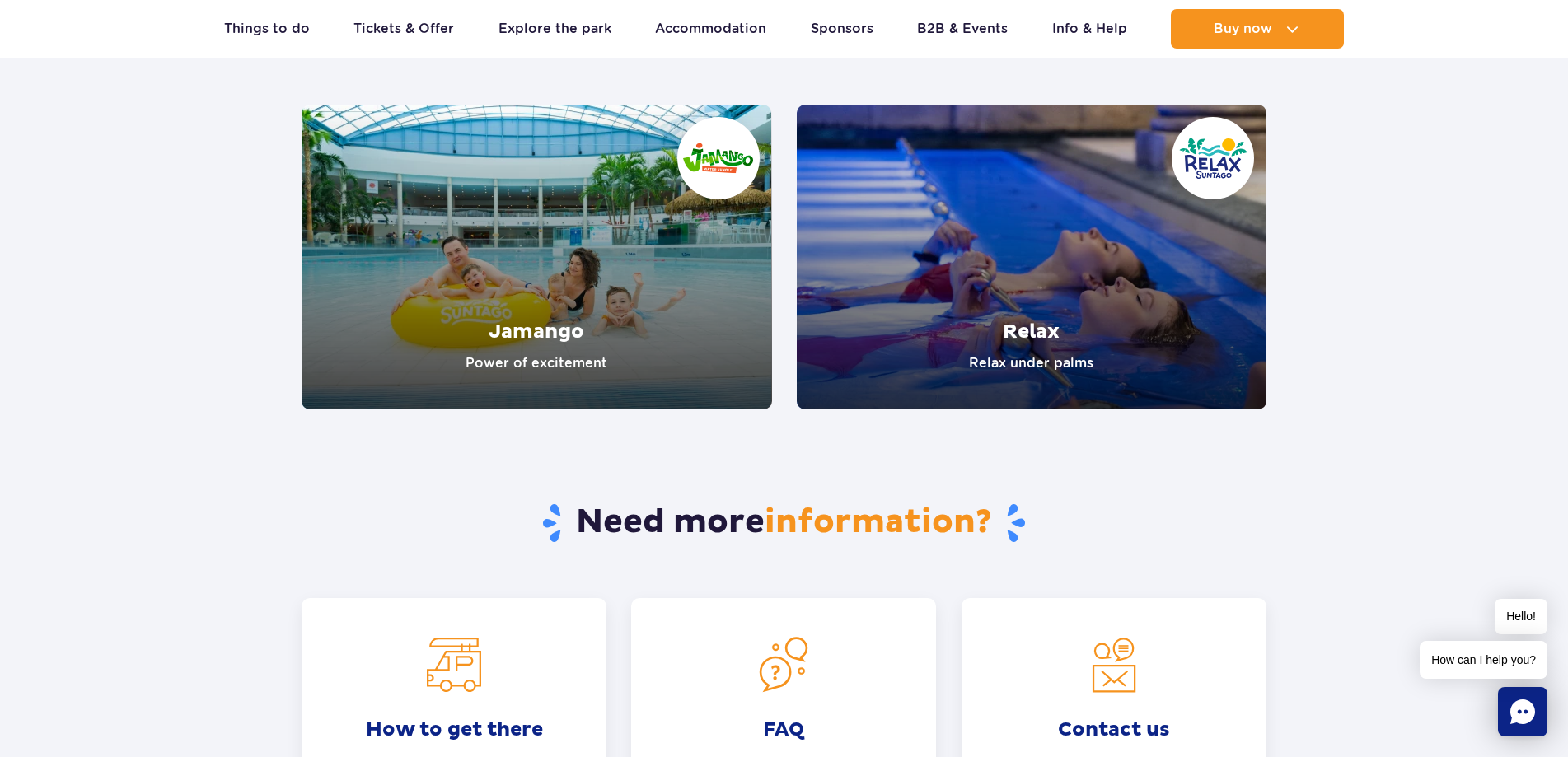
scroll to position [3046, 0]
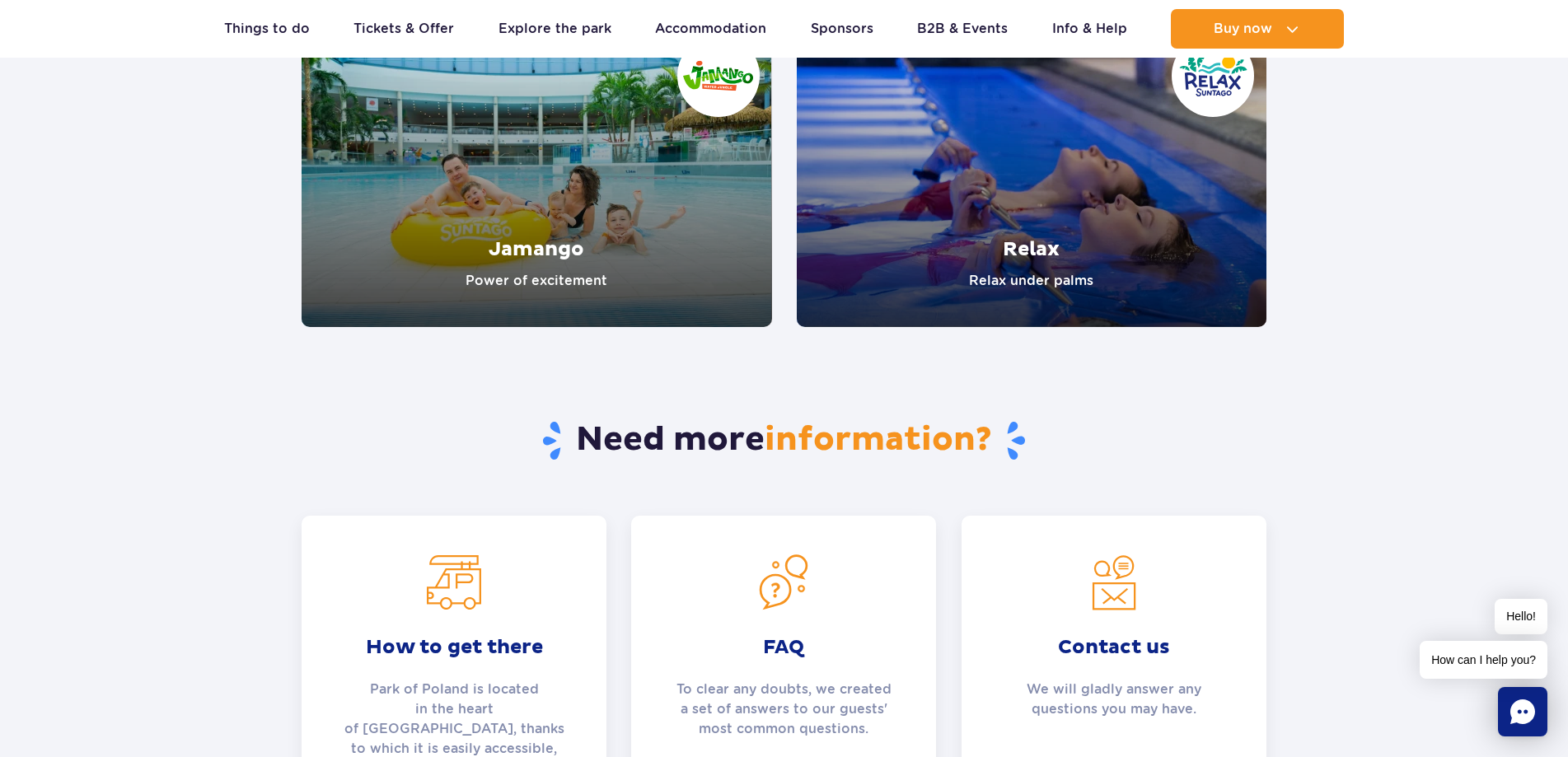
drag, startPoint x: 209, startPoint y: 390, endPoint x: 182, endPoint y: 411, distance: 34.2
click at [182, 411] on section "Need more information? How to get there Park of [GEOGRAPHIC_DATA] is located in…" at bounding box center [784, 623] width 1568 height 594
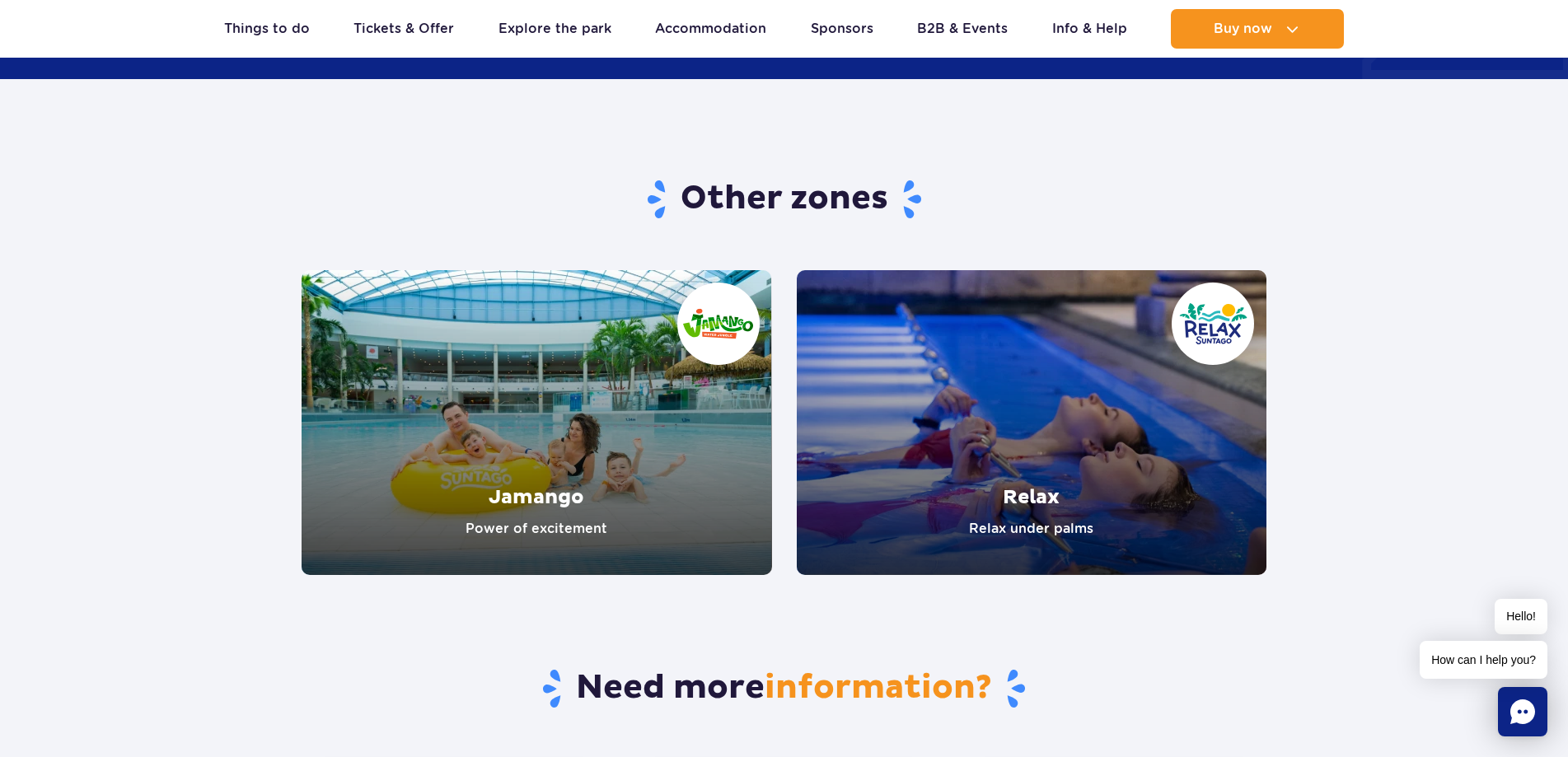
drag, startPoint x: 198, startPoint y: 391, endPoint x: 169, endPoint y: 344, distance: 55.2
click at [168, 344] on section "Other zones Jamango Power of excitement Relax Relax under palms" at bounding box center [784, 326] width 1568 height 496
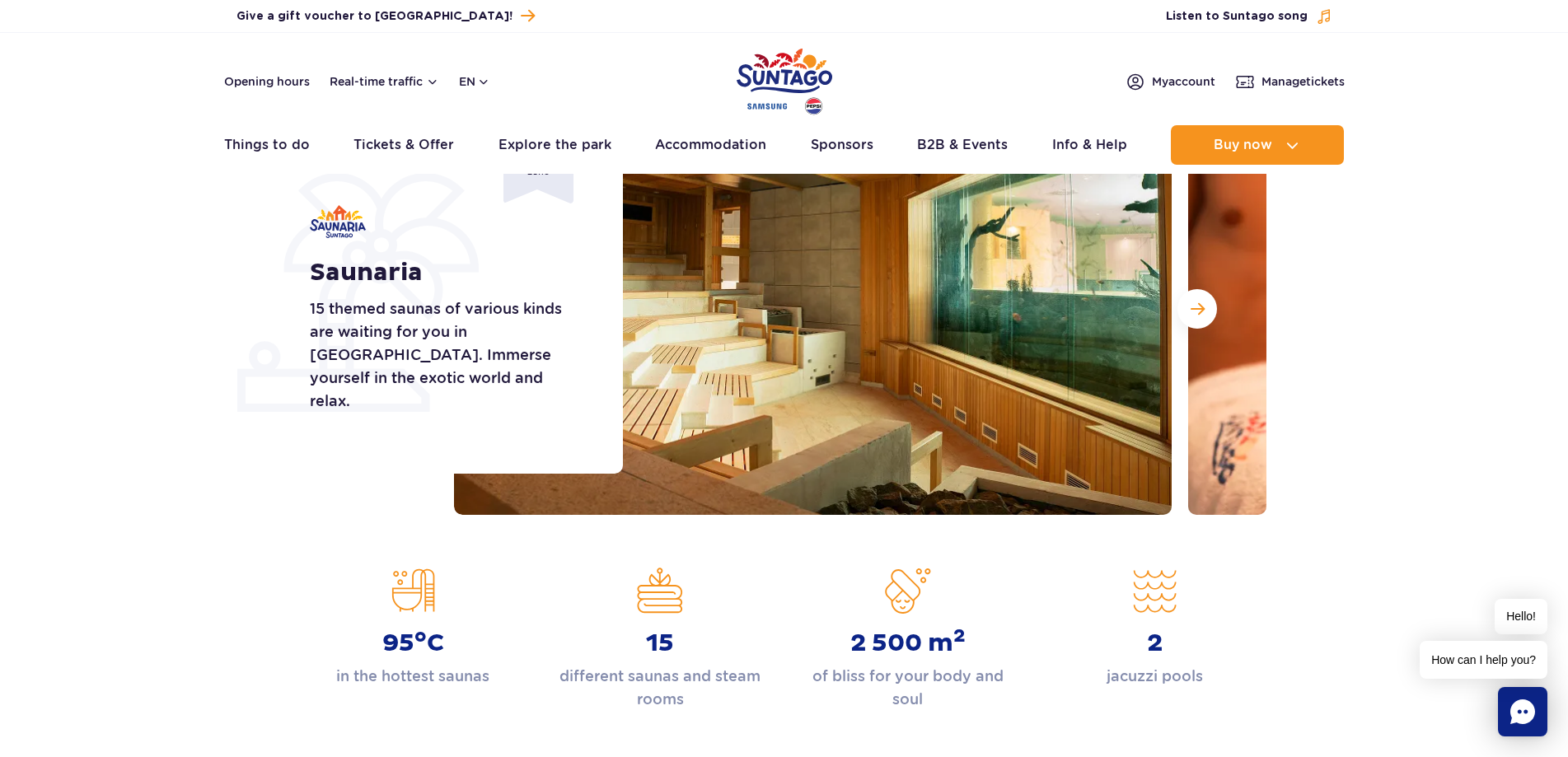
scroll to position [0, 0]
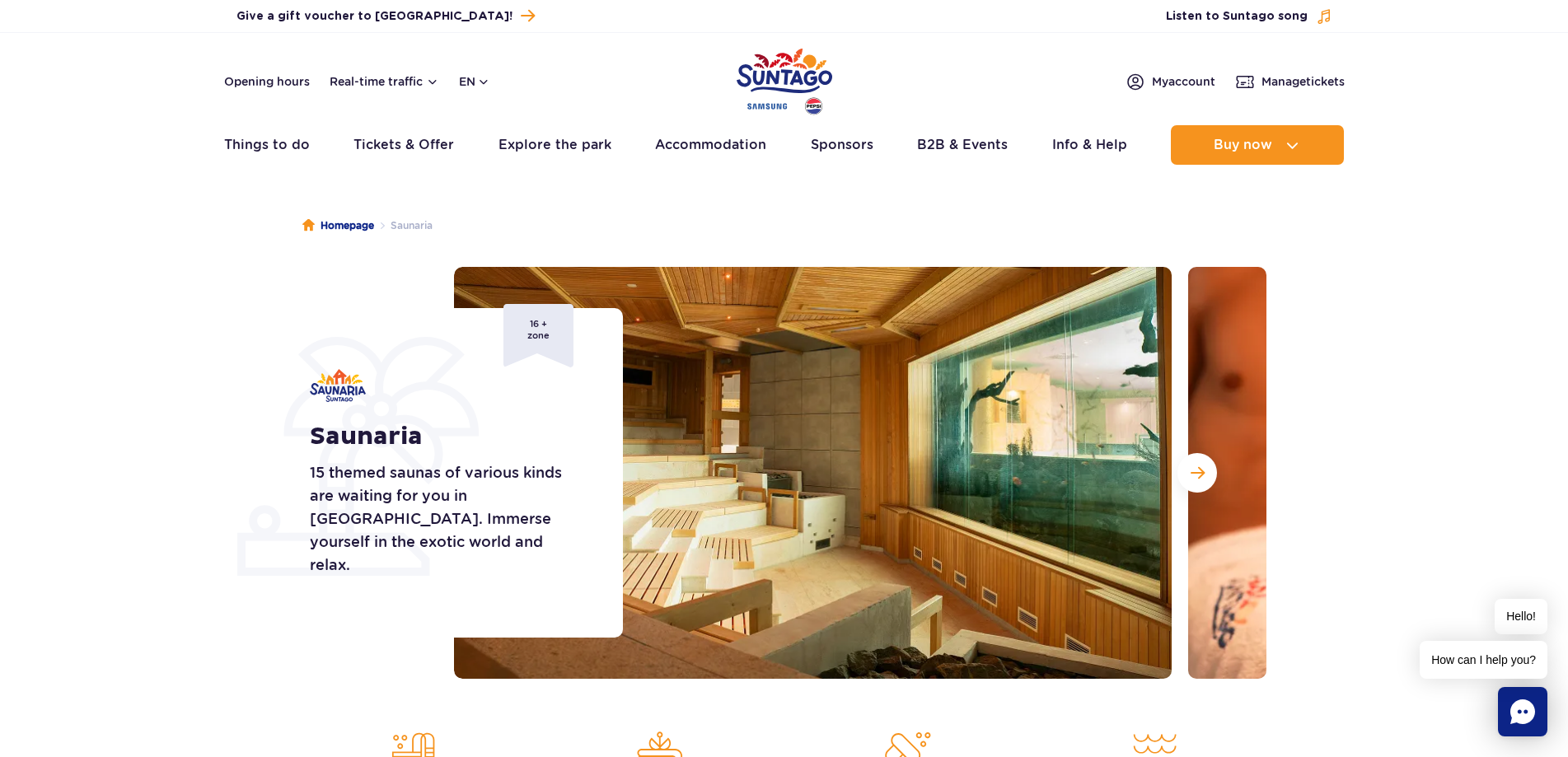
drag, startPoint x: 216, startPoint y: 406, endPoint x: 147, endPoint y: 344, distance: 92.8
click at [147, 343] on section "Saunaria 15 themed saunas of various kinds are waiting for you in Saunaria. Imm…" at bounding box center [784, 472] width 1568 height 411
drag, startPoint x: 222, startPoint y: 389, endPoint x: 163, endPoint y: 338, distance: 78.0
click at [163, 338] on section "Saunaria 15 themed saunas of various kinds are waiting for you in Saunaria. Imm…" at bounding box center [784, 472] width 1568 height 411
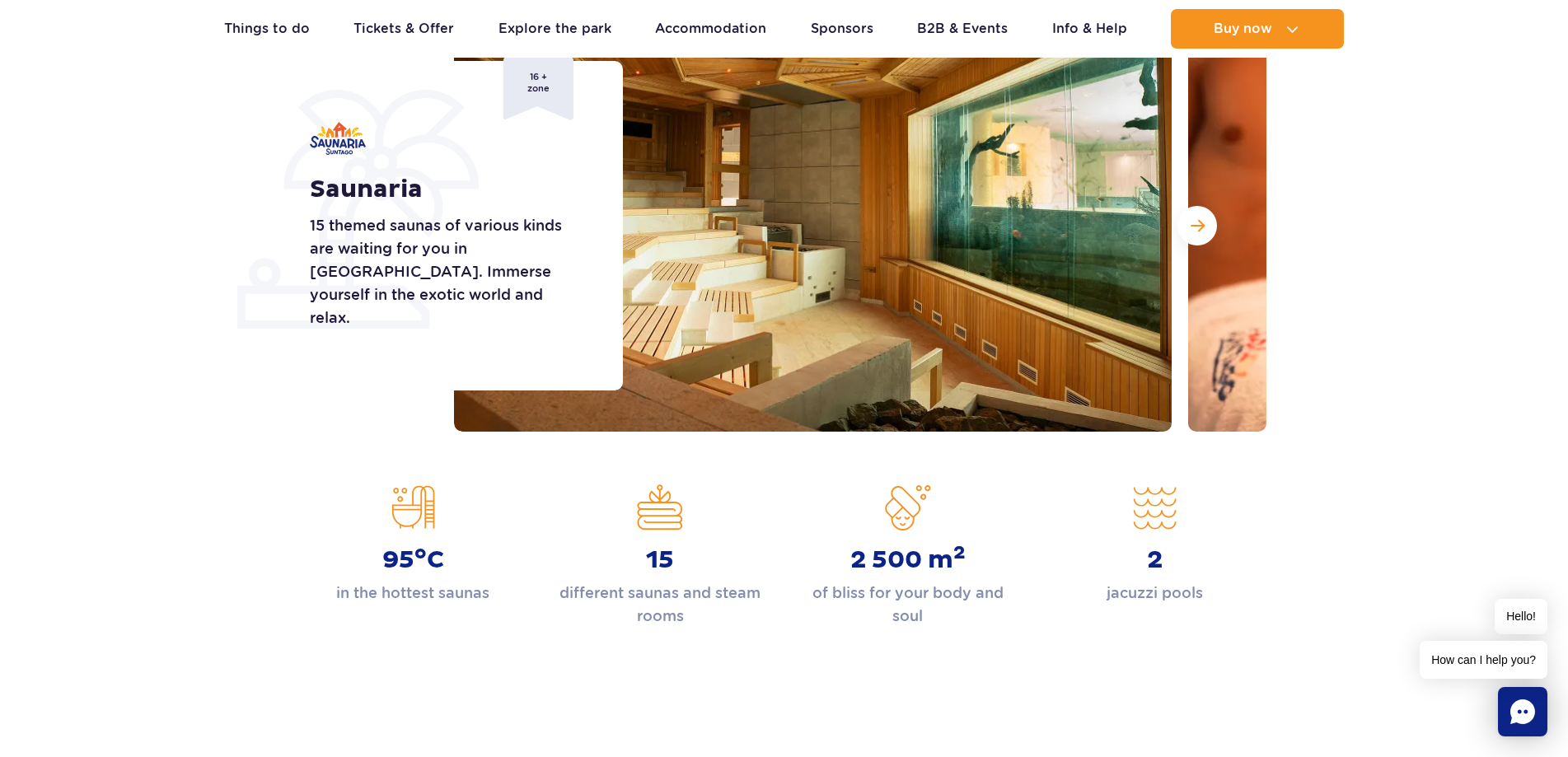
drag, startPoint x: 194, startPoint y: 356, endPoint x: 136, endPoint y: 304, distance: 77.9
click at [136, 304] on section "Saunaria 15 themed saunas of various kinds are waiting for you in Saunaria. Imm…" at bounding box center [784, 225] width 1568 height 411
drag, startPoint x: 200, startPoint y: 363, endPoint x: 146, endPoint y: 297, distance: 85.3
click at [146, 297] on section "Saunaria 15 themed saunas of various kinds are waiting for you in Saunaria. Imm…" at bounding box center [784, 225] width 1568 height 411
drag, startPoint x: 156, startPoint y: 324, endPoint x: 155, endPoint y: 314, distance: 10.0
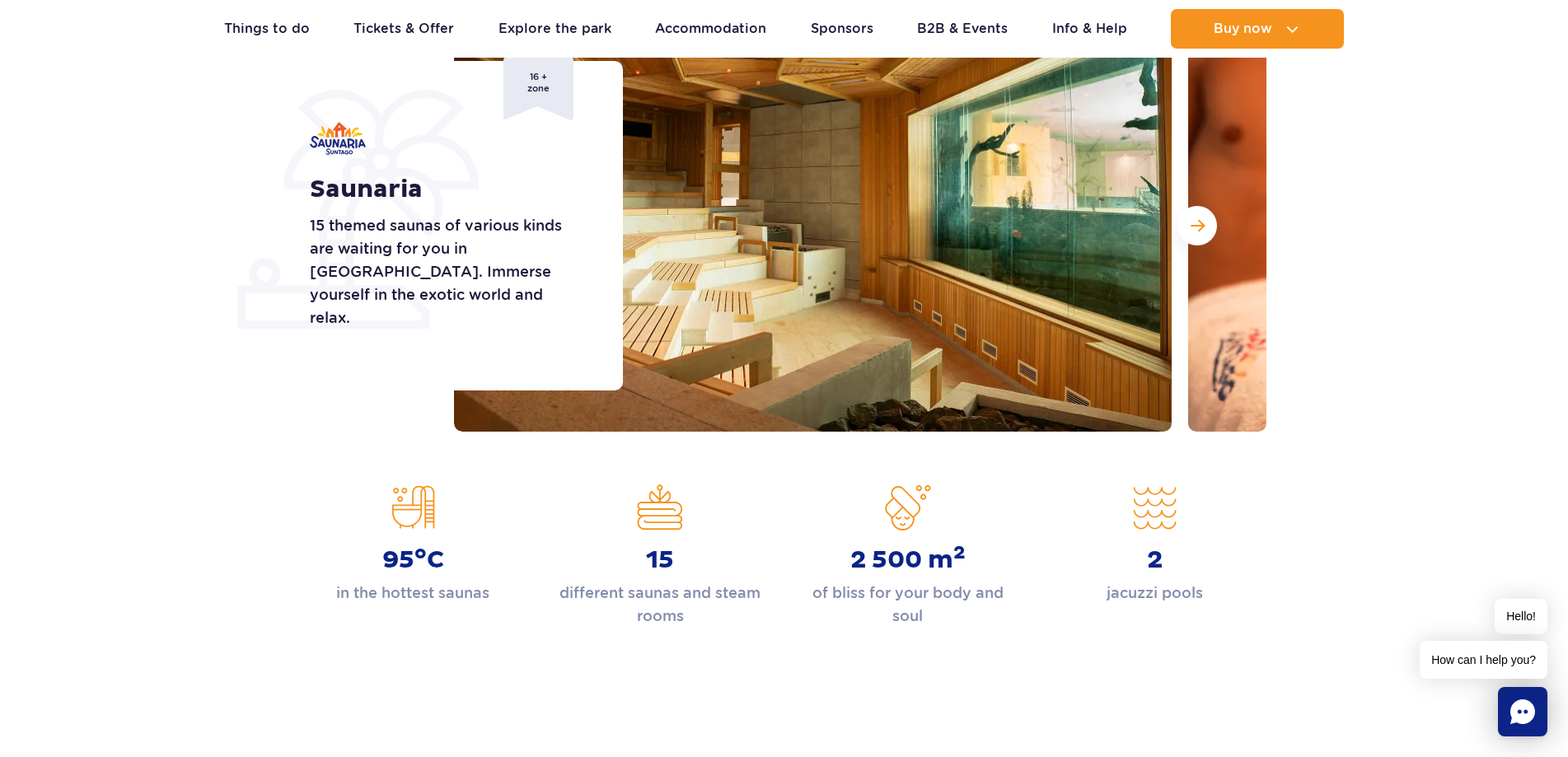
drag, startPoint x: 155, startPoint y: 314, endPoint x: 156, endPoint y: 303, distance: 11.0
click at [140, 273] on section "Saunaria 15 themed saunas of various kinds are waiting for you in Saunaria. Imm…" at bounding box center [784, 225] width 1568 height 411
drag, startPoint x: 170, startPoint y: 321, endPoint x: 150, endPoint y: 268, distance: 56.6
click at [150, 268] on section "Saunaria 15 themed saunas of various kinds are waiting for you in Saunaria. Imm…" at bounding box center [784, 225] width 1568 height 411
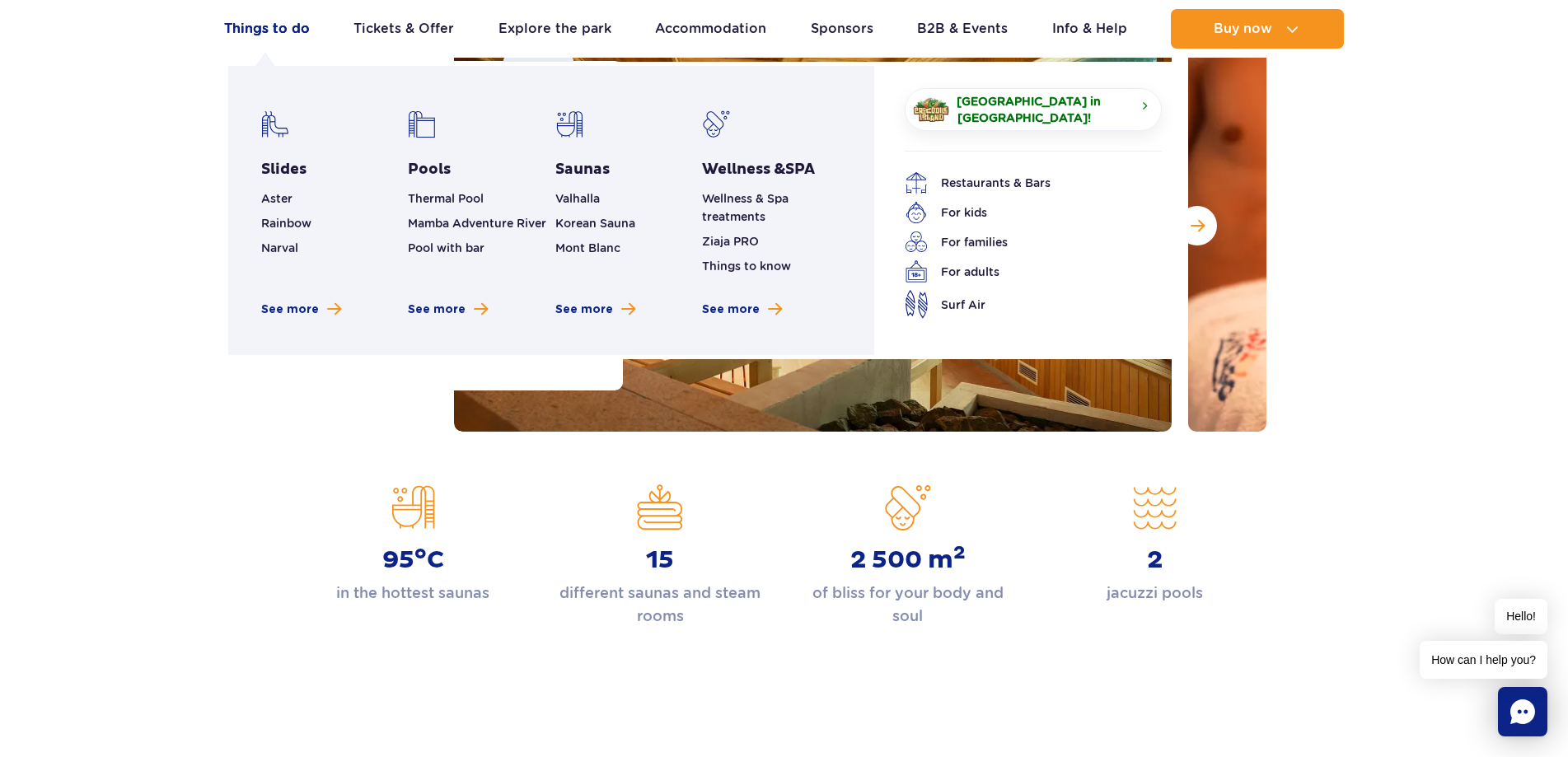
click at [278, 26] on link "Things to do" at bounding box center [266, 28] width 85 height 39
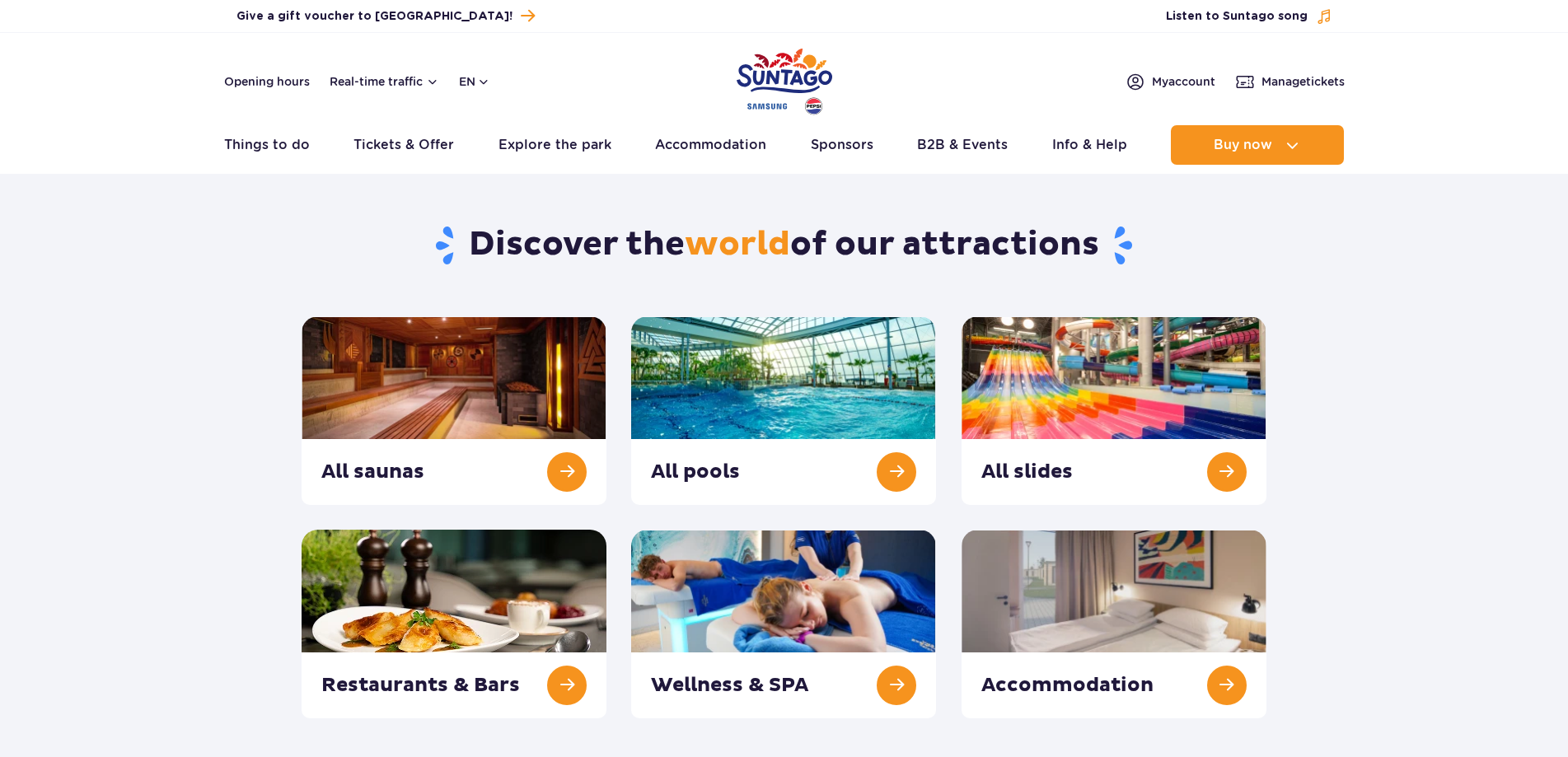
scroll to position [82, 0]
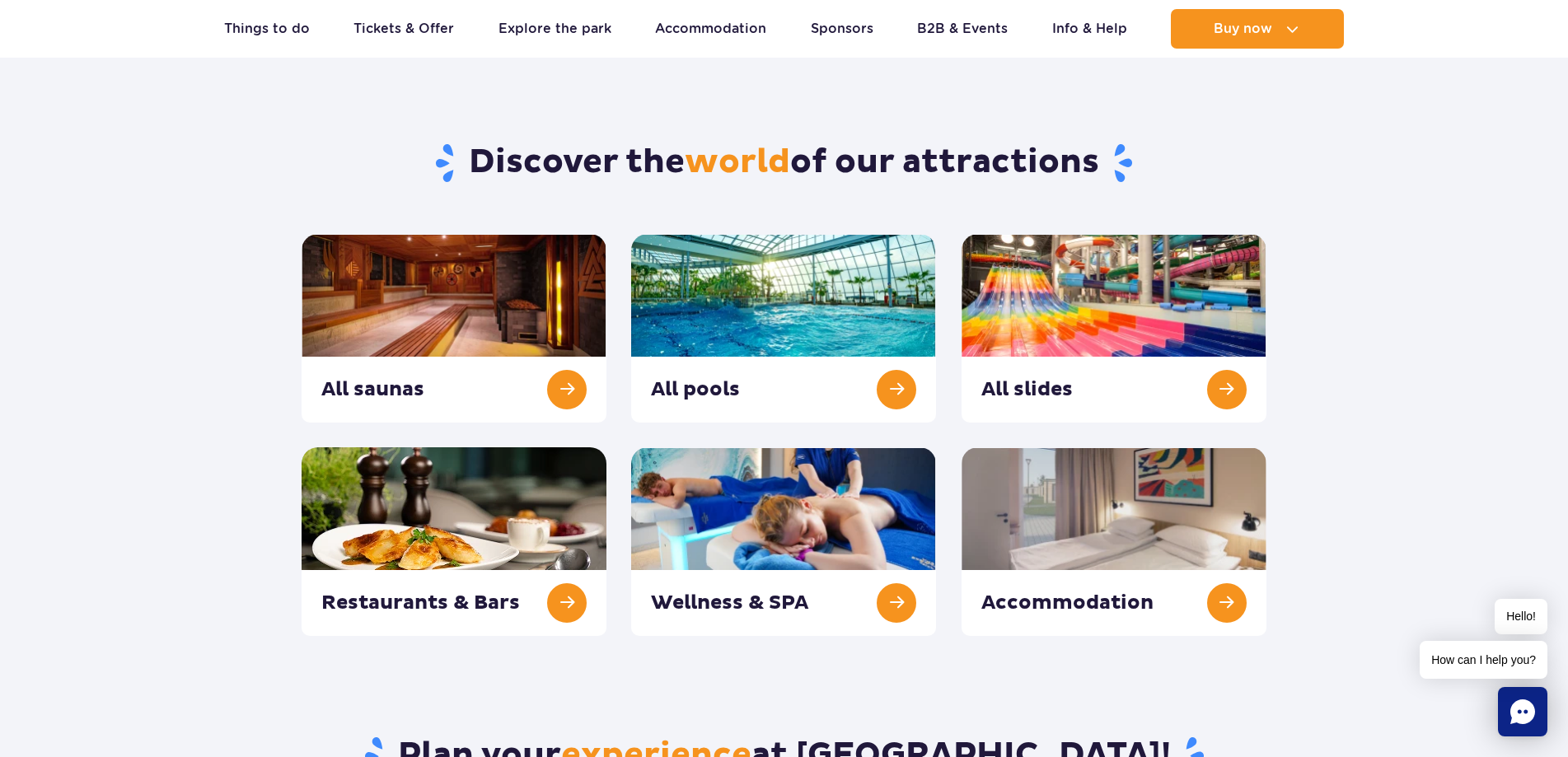
drag, startPoint x: 200, startPoint y: 324, endPoint x: 186, endPoint y: 276, distance: 50.0
click at [186, 256] on section "Discover the world of our attractions All saunas All pools All slides" at bounding box center [784, 368] width 1568 height 533
drag, startPoint x: 184, startPoint y: 332, endPoint x: 186, endPoint y: 324, distance: 8.2
drag, startPoint x: 186, startPoint y: 324, endPoint x: 181, endPoint y: 266, distance: 58.2
click at [181, 266] on section "Discover the world of our attractions All saunas All pools All slides" at bounding box center [784, 368] width 1568 height 533
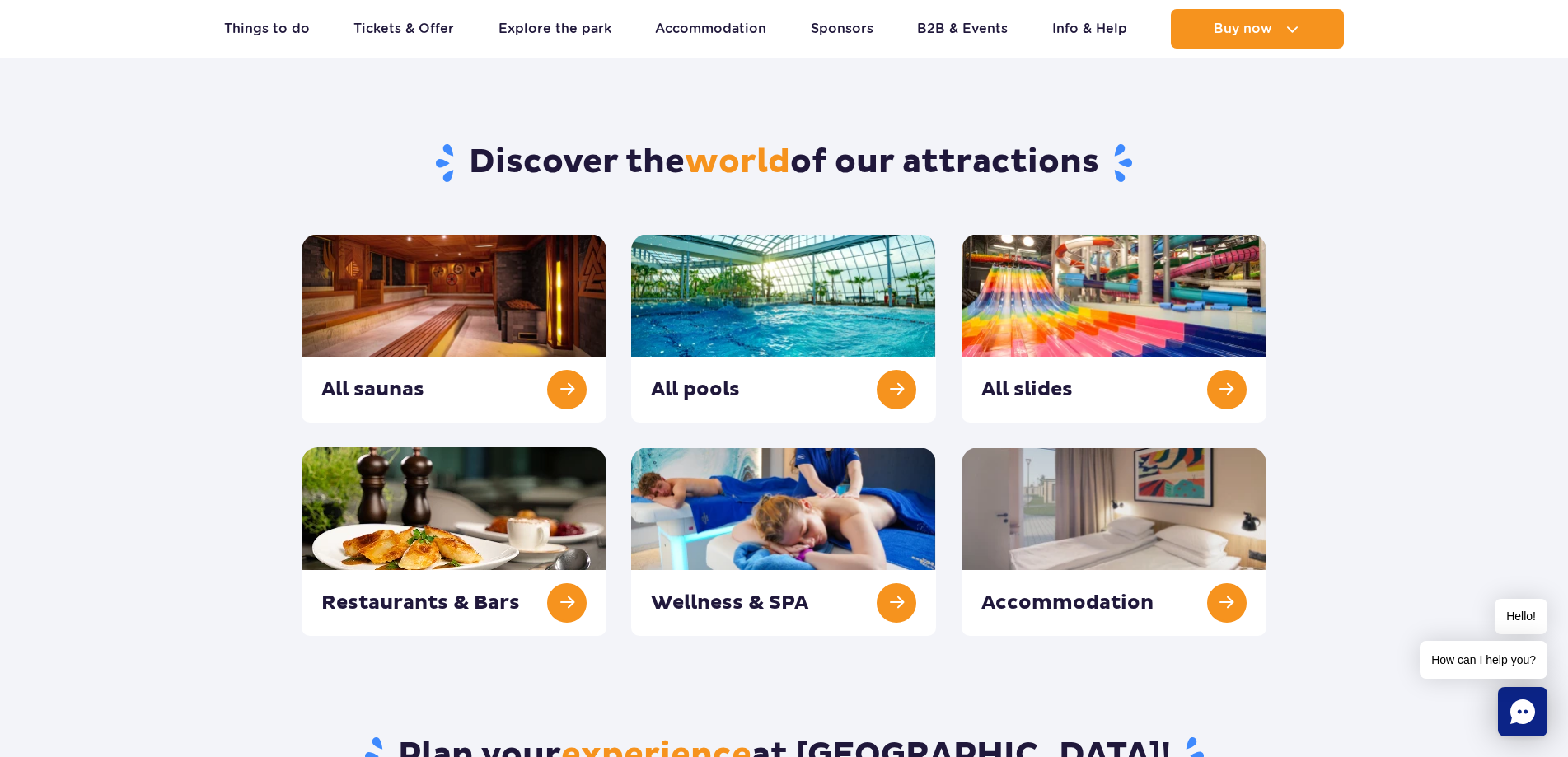
drag, startPoint x: 181, startPoint y: 268, endPoint x: 171, endPoint y: 186, distance: 82.6
click at [171, 186] on section "Discover the world of our attractions All saunas All pools All slides" at bounding box center [784, 368] width 1568 height 533
drag, startPoint x: 181, startPoint y: 271, endPoint x: 169, endPoint y: 172, distance: 99.7
click at [169, 172] on section "Discover the world of our attractions All saunas All pools All slides" at bounding box center [784, 368] width 1568 height 533
drag, startPoint x: 185, startPoint y: 280, endPoint x: 186, endPoint y: 267, distance: 13.0
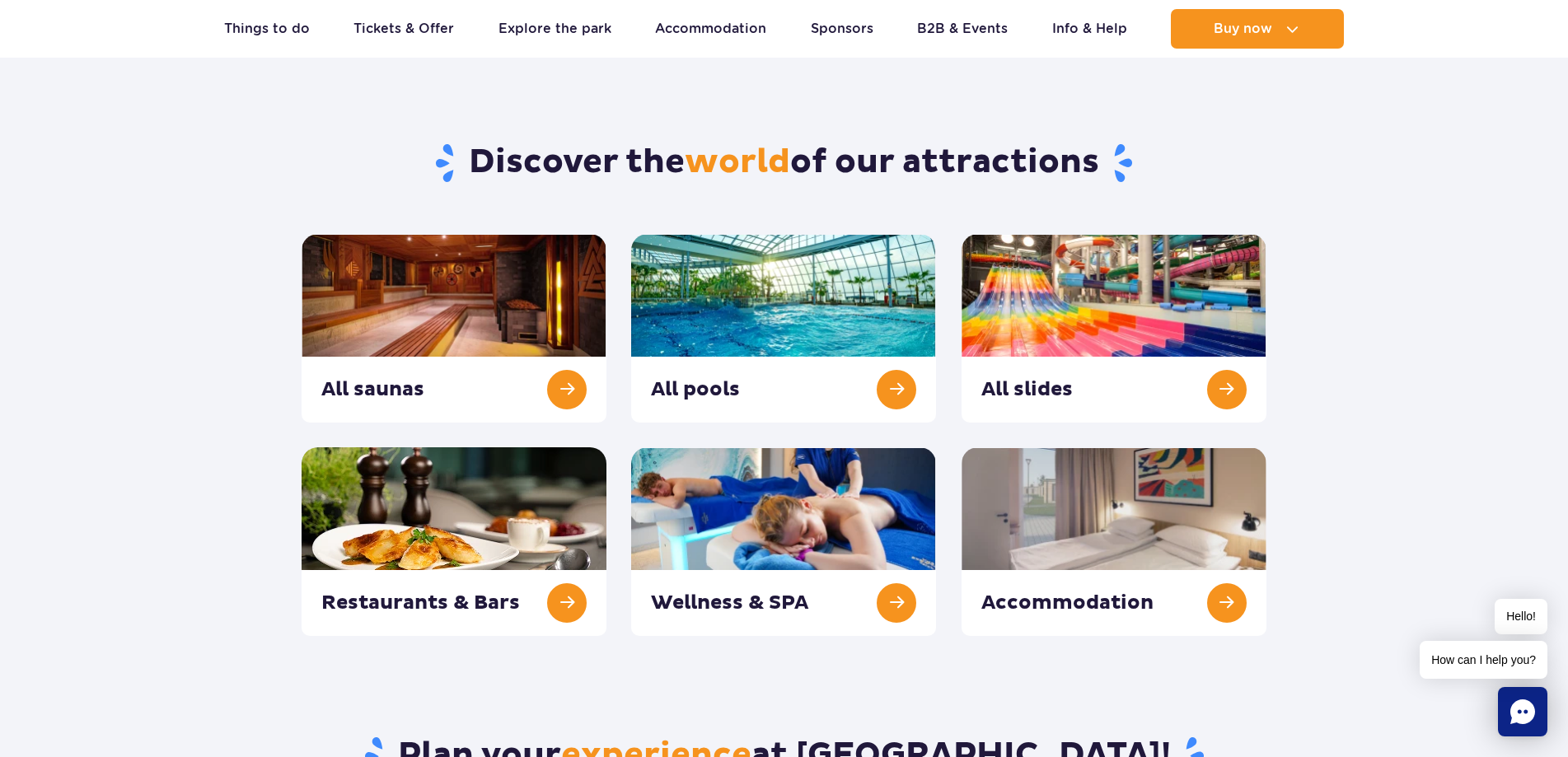
drag, startPoint x: 186, startPoint y: 267, endPoint x: 174, endPoint y: 199, distance: 69.1
click at [174, 199] on section "Discover the world of our attractions All saunas All pools All slides" at bounding box center [784, 368] width 1568 height 533
drag, startPoint x: 176, startPoint y: 260, endPoint x: 161, endPoint y: 213, distance: 49.3
click at [161, 213] on section "Discover the world of our attractions All saunas All pools All slides" at bounding box center [784, 368] width 1568 height 533
drag, startPoint x: 208, startPoint y: 367, endPoint x: 205, endPoint y: 299, distance: 68.1
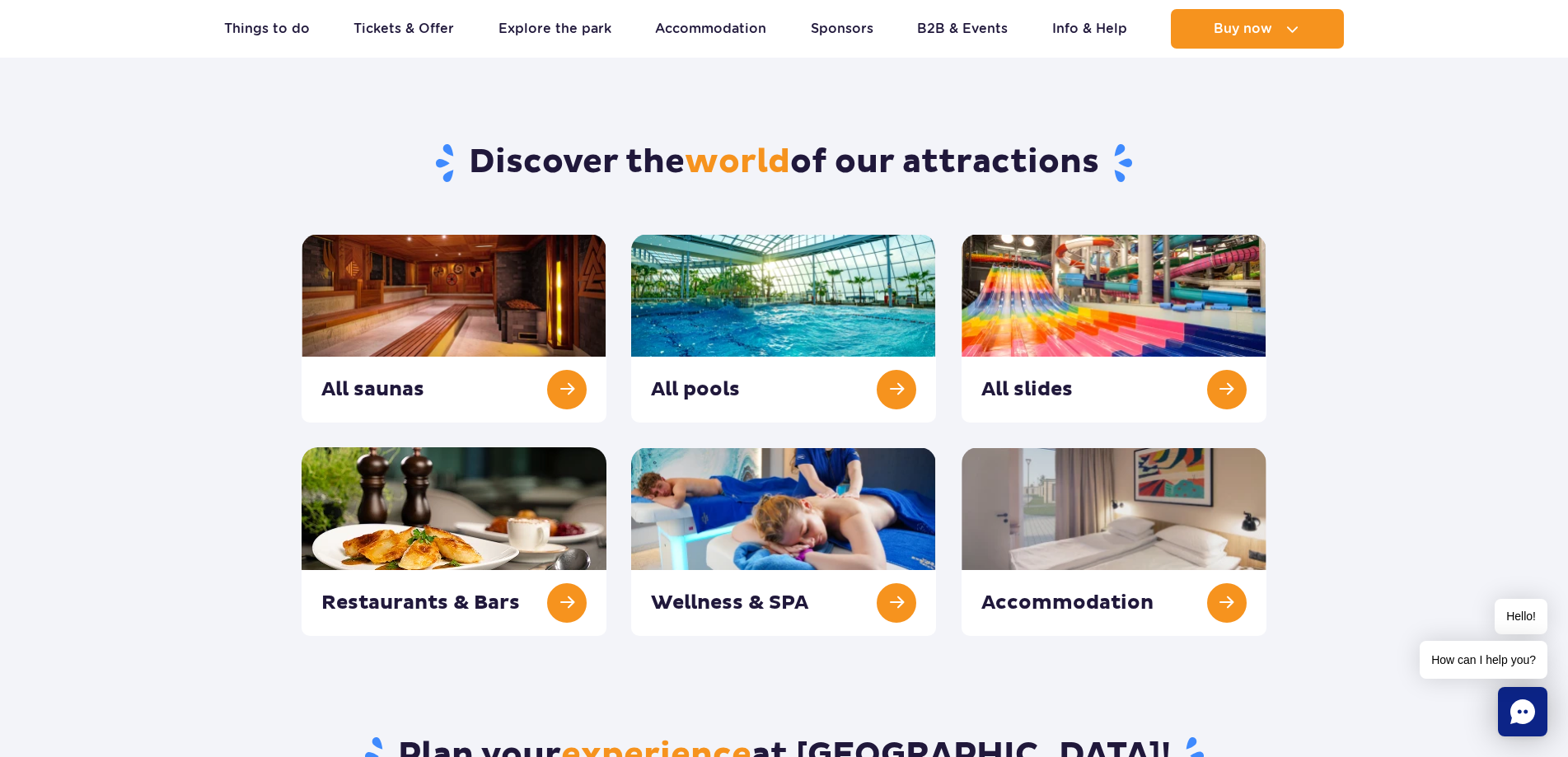
click at [154, 291] on section "Discover the world of our attractions All saunas All pools All slides" at bounding box center [784, 368] width 1568 height 533
drag, startPoint x: 1415, startPoint y: 323, endPoint x: 1458, endPoint y: 333, distance: 44.1
click at [1460, 338] on section "Discover the world of our attractions All saunas All pools All slides" at bounding box center [784, 368] width 1568 height 533
drag, startPoint x: 1456, startPoint y: 329, endPoint x: 1449, endPoint y: 252, distance: 77.3
click at [1449, 222] on section "Discover the world of our attractions All saunas All pools All slides" at bounding box center [784, 368] width 1568 height 533
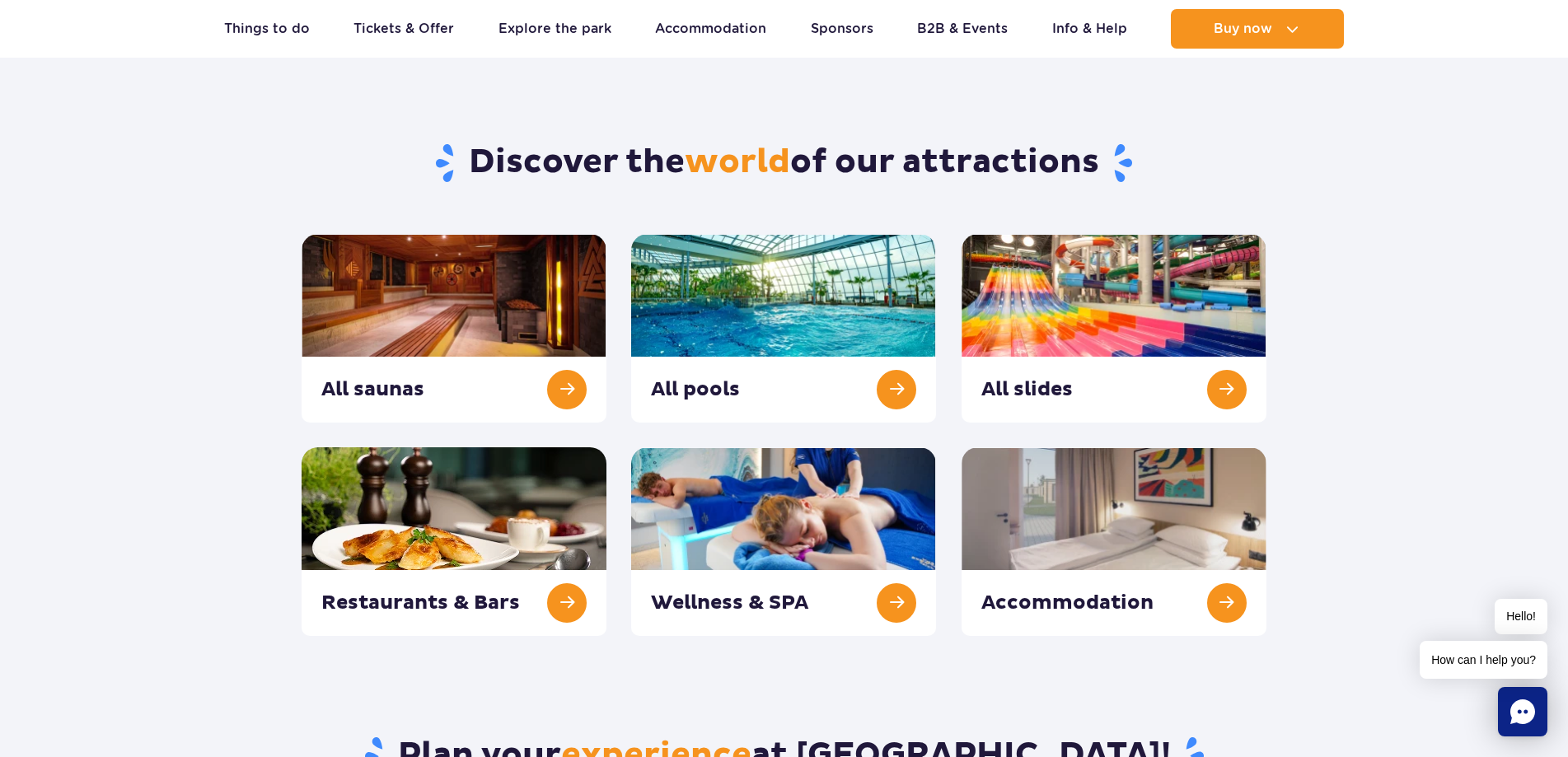
drag, startPoint x: 1455, startPoint y: 277, endPoint x: 1443, endPoint y: 218, distance: 60.2
click at [1443, 218] on section "Discover the world of our attractions All saunas All pools All slides" at bounding box center [784, 368] width 1568 height 533
drag, startPoint x: 1444, startPoint y: 219, endPoint x: 1438, endPoint y: 183, distance: 36.5
click at [1438, 183] on section "Discover the world of our attractions All saunas All pools All slides" at bounding box center [784, 368] width 1568 height 533
drag, startPoint x: 1476, startPoint y: 283, endPoint x: 1459, endPoint y: 213, distance: 72.0
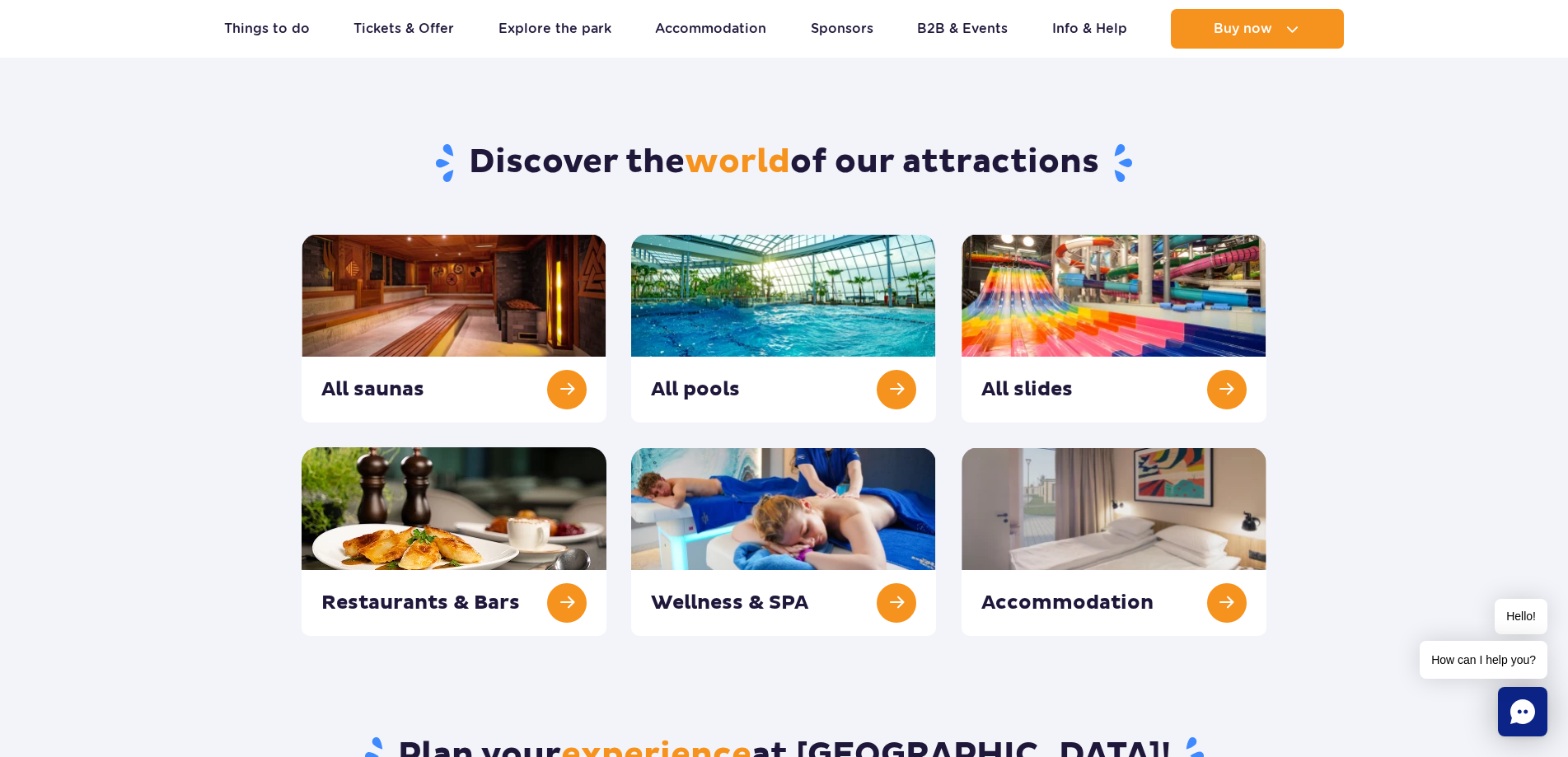
click at [1459, 213] on section "Discover the world of our attractions All saunas All pools All slides" at bounding box center [784, 368] width 1568 height 533
click at [206, 201] on section "Discover the world of our attractions All saunas All pools All slides" at bounding box center [784, 368] width 1568 height 533
drag, startPoint x: 217, startPoint y: 269, endPoint x: 196, endPoint y: 217, distance: 56.1
click at [196, 217] on section "Discover the world of our attractions All saunas All pools All slides" at bounding box center [784, 368] width 1568 height 533
drag, startPoint x: 196, startPoint y: 220, endPoint x: 193, endPoint y: 191, distance: 29.2
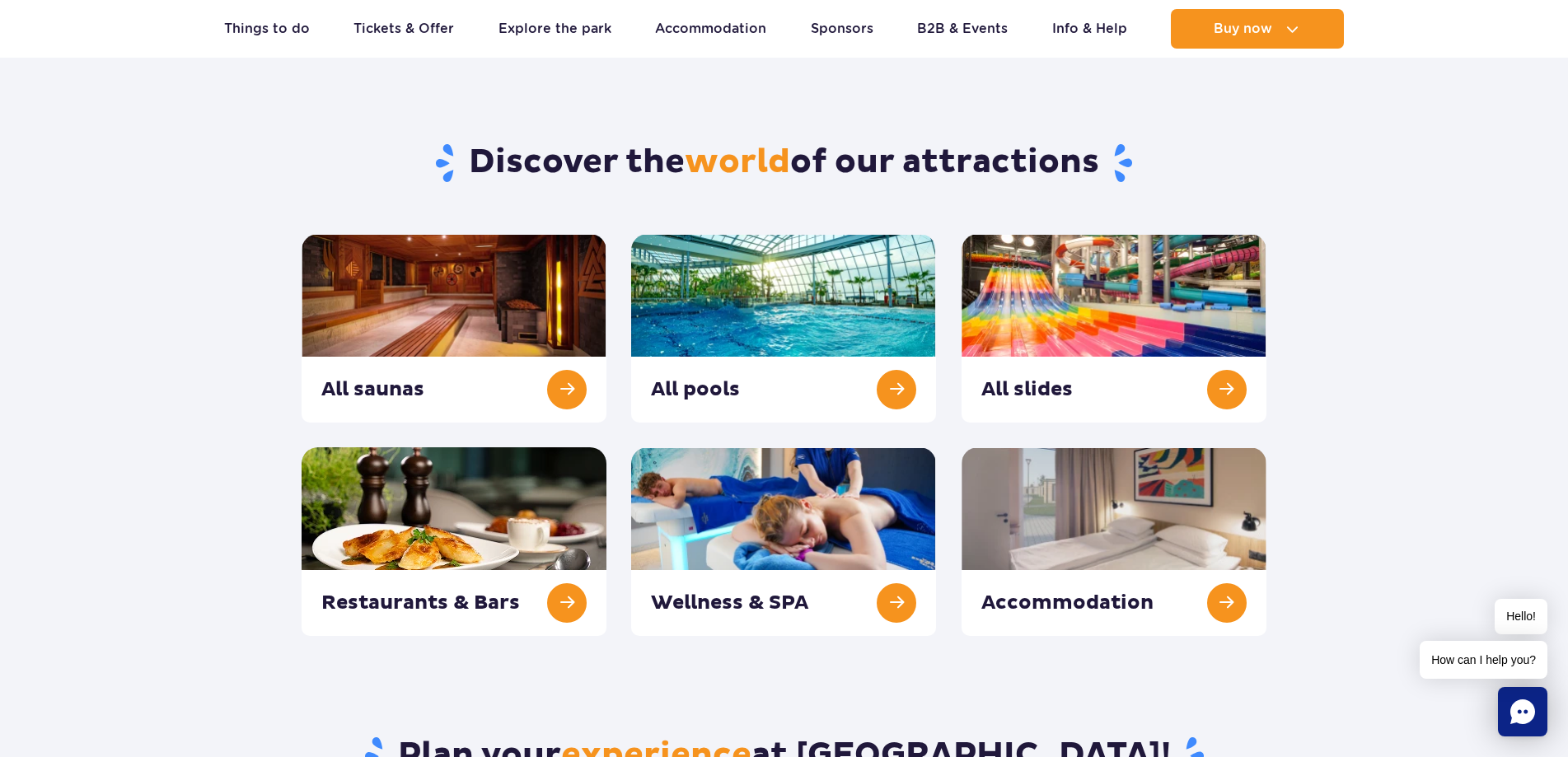
click at [193, 191] on section "Discover the world of our attractions All saunas All pools All slides" at bounding box center [784, 368] width 1568 height 533
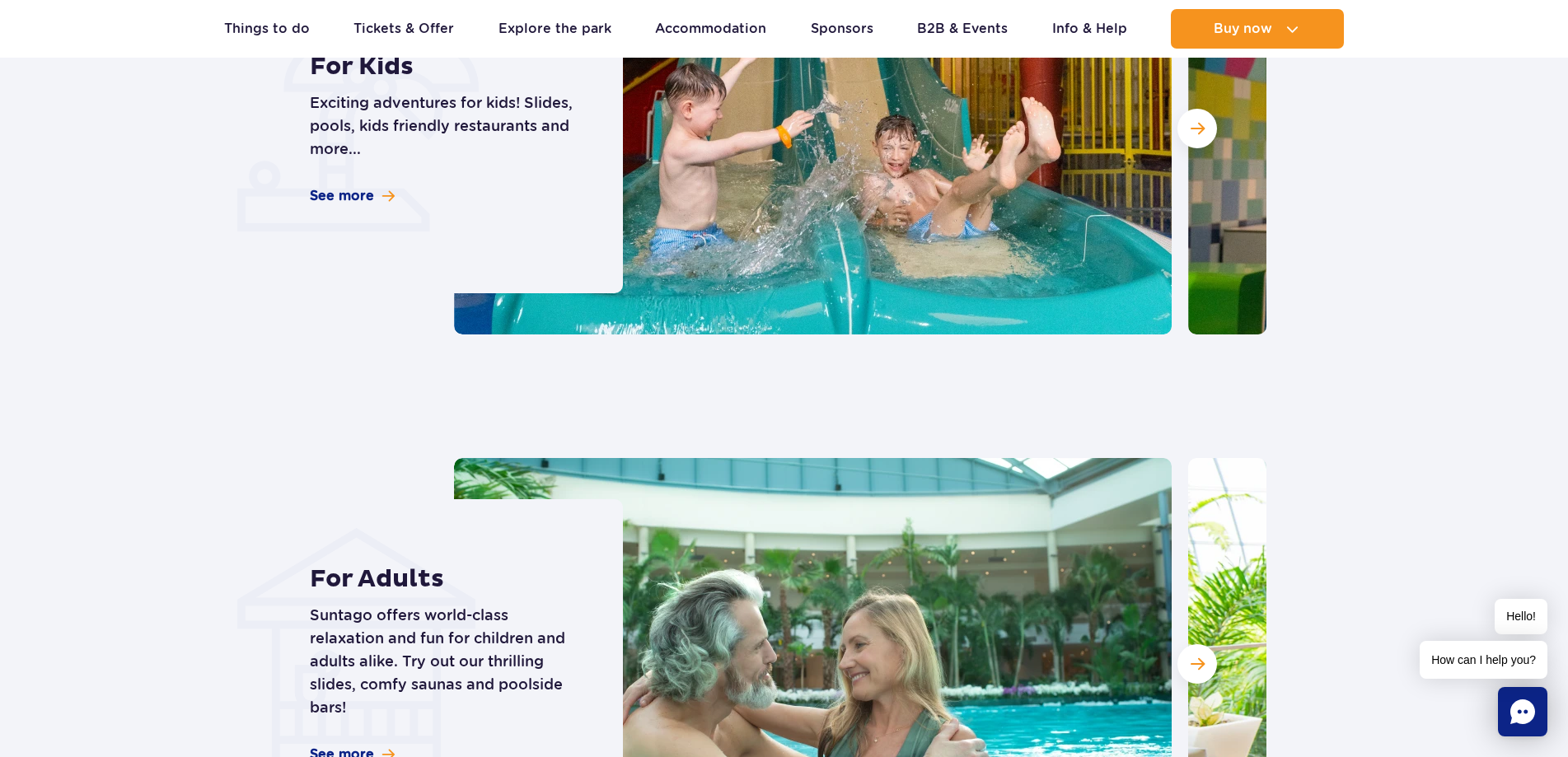
scroll to position [1317, 0]
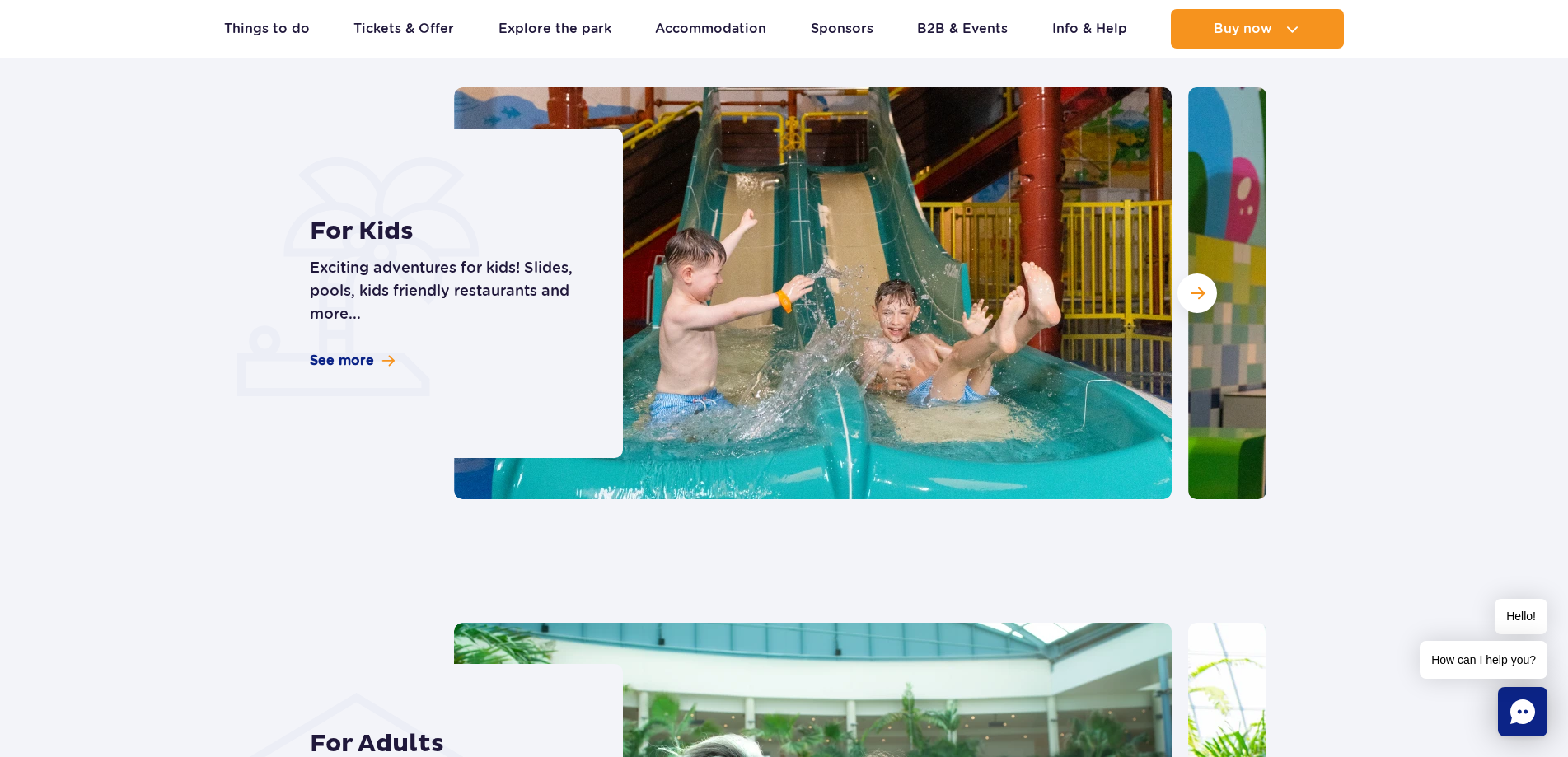
drag, startPoint x: 187, startPoint y: 313, endPoint x: 138, endPoint y: 288, distance: 55.0
click at [137, 288] on section "Experience designed for you For Kids Exciting adventures for kids! Slides, pool…" at bounding box center [784, 464] width 1568 height 1138
drag, startPoint x: 159, startPoint y: 285, endPoint x: 189, endPoint y: 303, distance: 35.0
click at [151, 263] on section "Experience designed for you For Kids Exciting adventures for kids! Slides, pool…" at bounding box center [784, 464] width 1568 height 1138
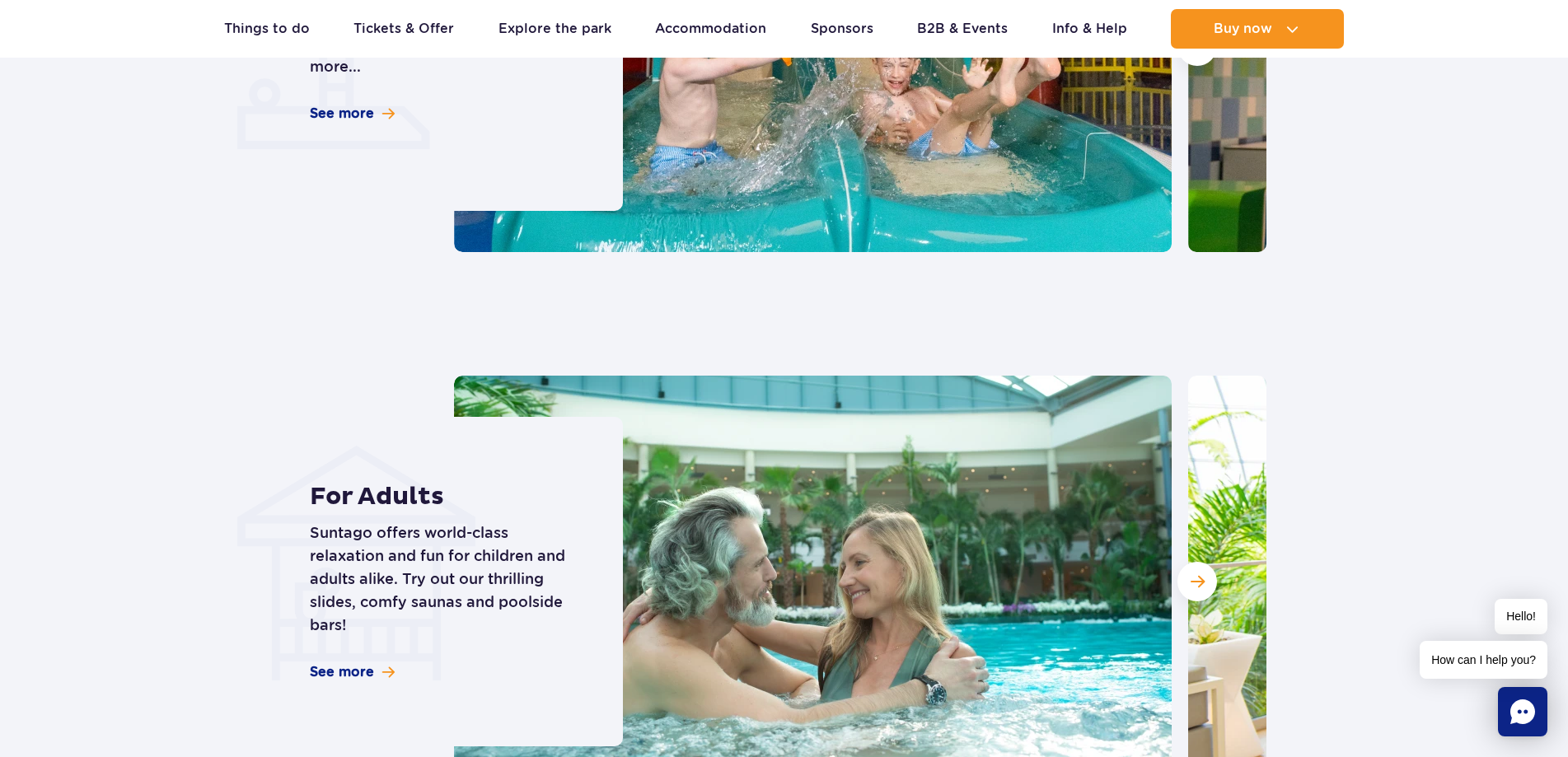
scroll to position [1153, 0]
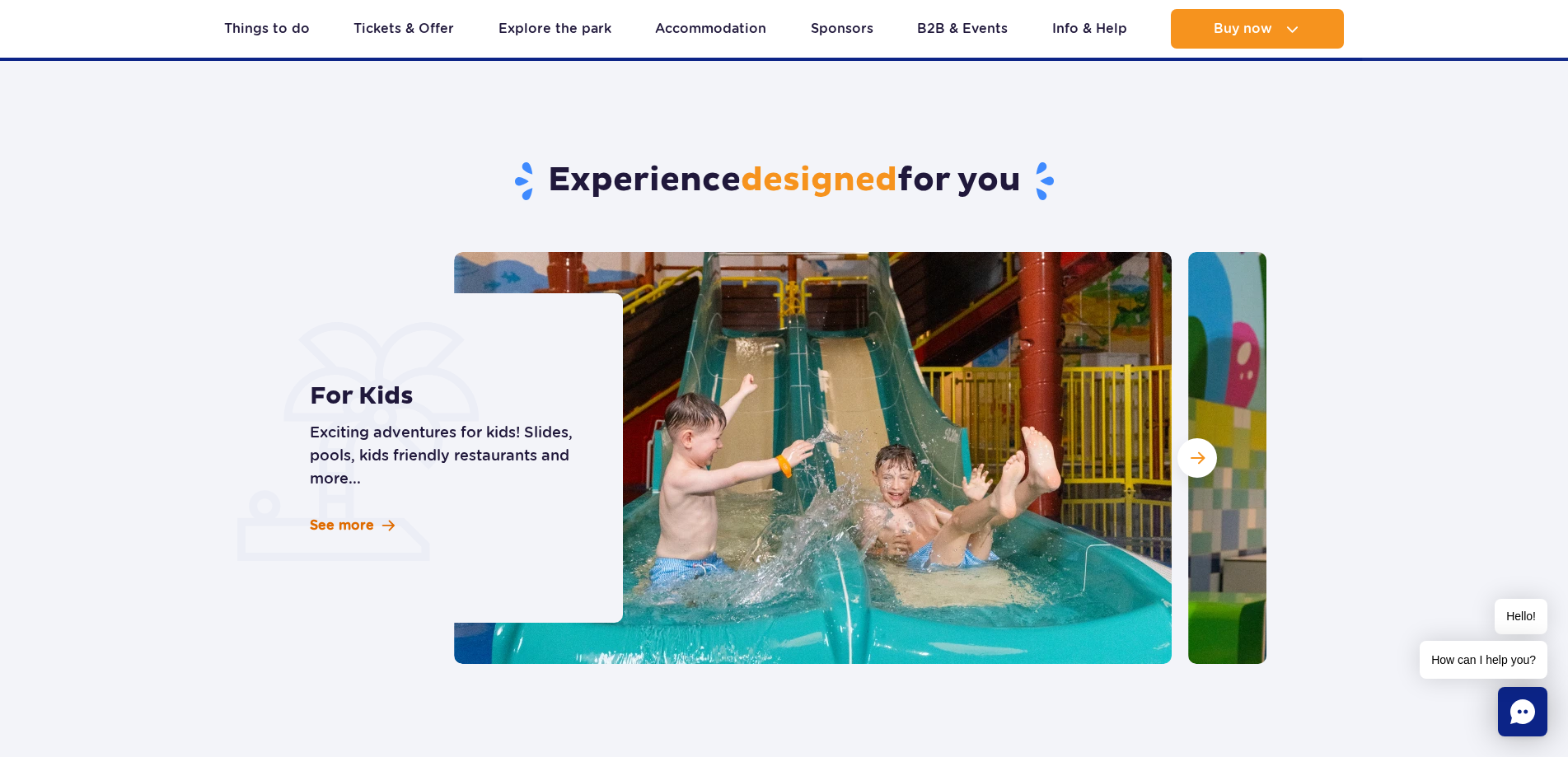
click at [348, 520] on span "See more" at bounding box center [341, 525] width 64 height 18
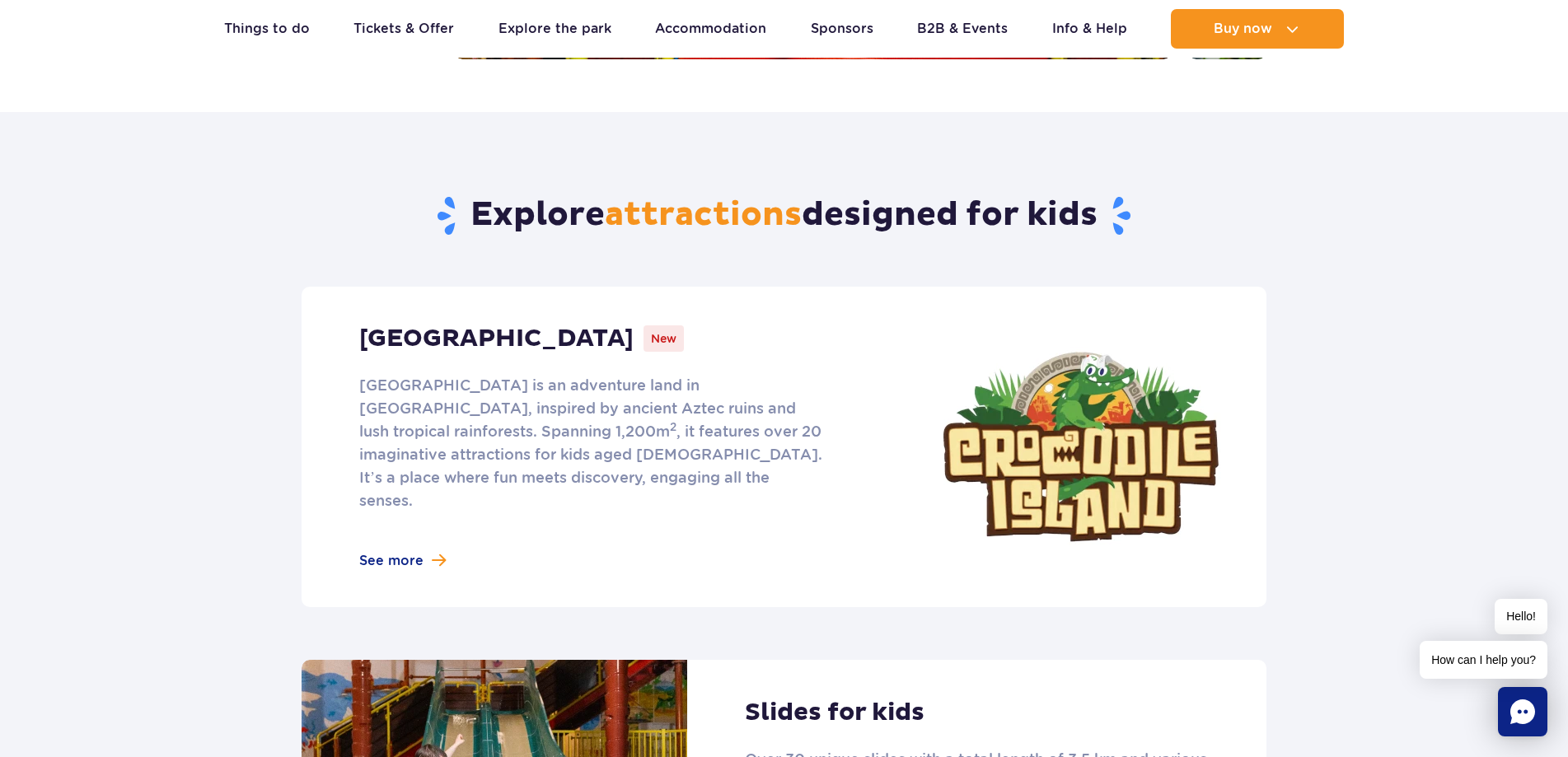
scroll to position [659, 0]
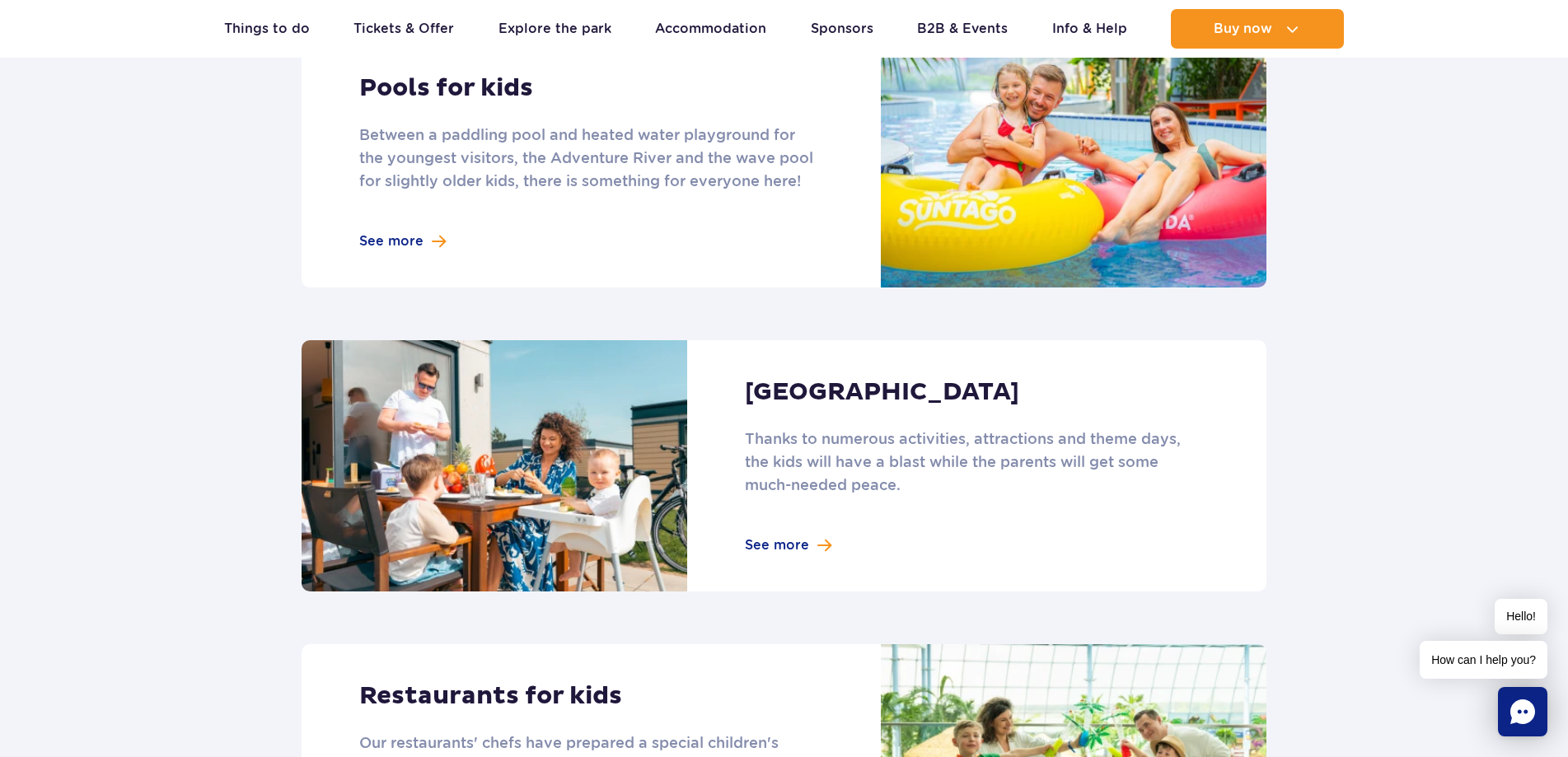
drag, startPoint x: 0, startPoint y: 0, endPoint x: 177, endPoint y: 362, distance: 403.0
click at [151, 359] on section "Explore attractions designed for kids [GEOGRAPHIC_DATA] [GEOGRAPHIC_DATA] is an…" at bounding box center [784, 77] width 1568 height 1741
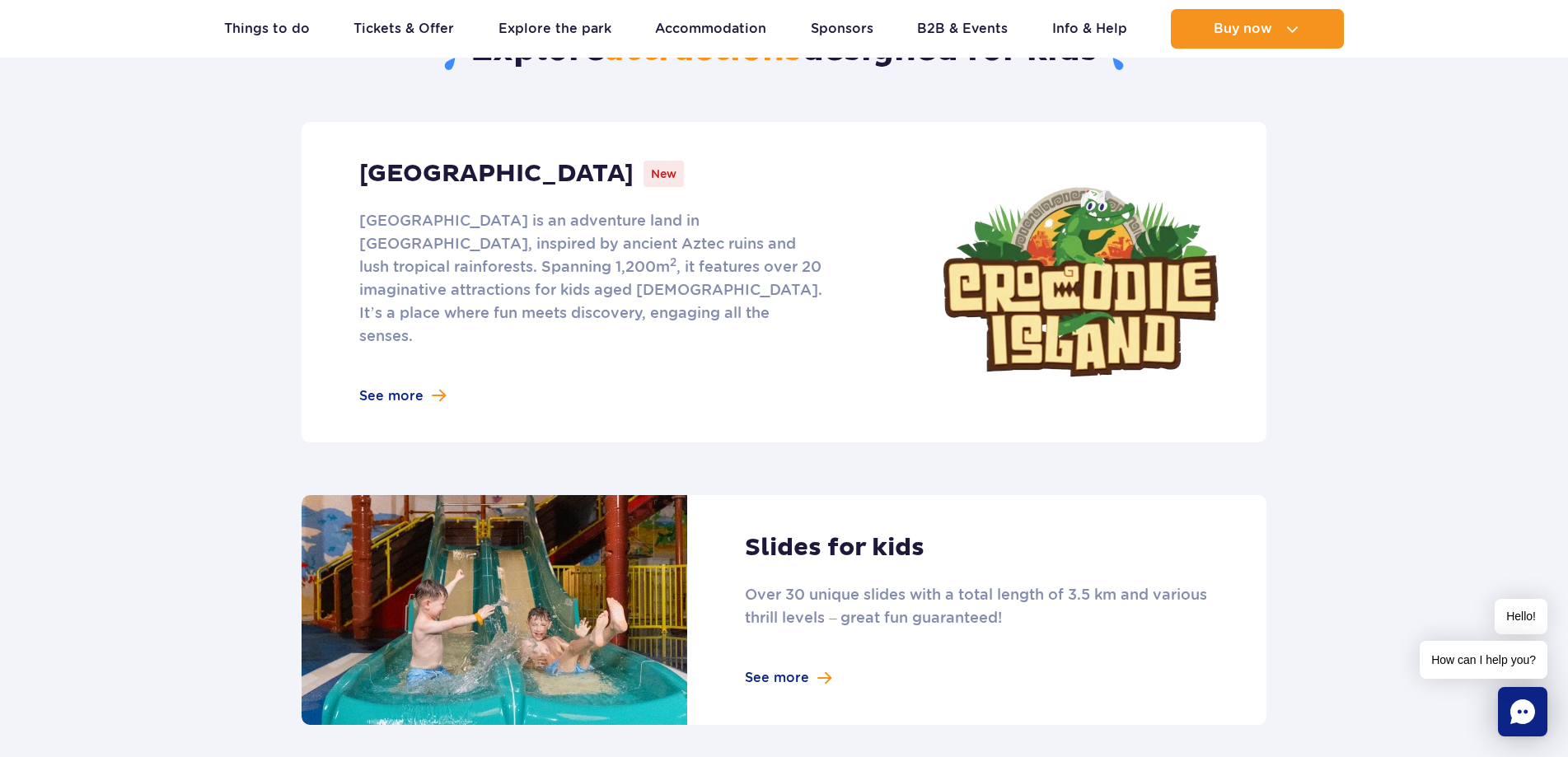
scroll to position [823, 0]
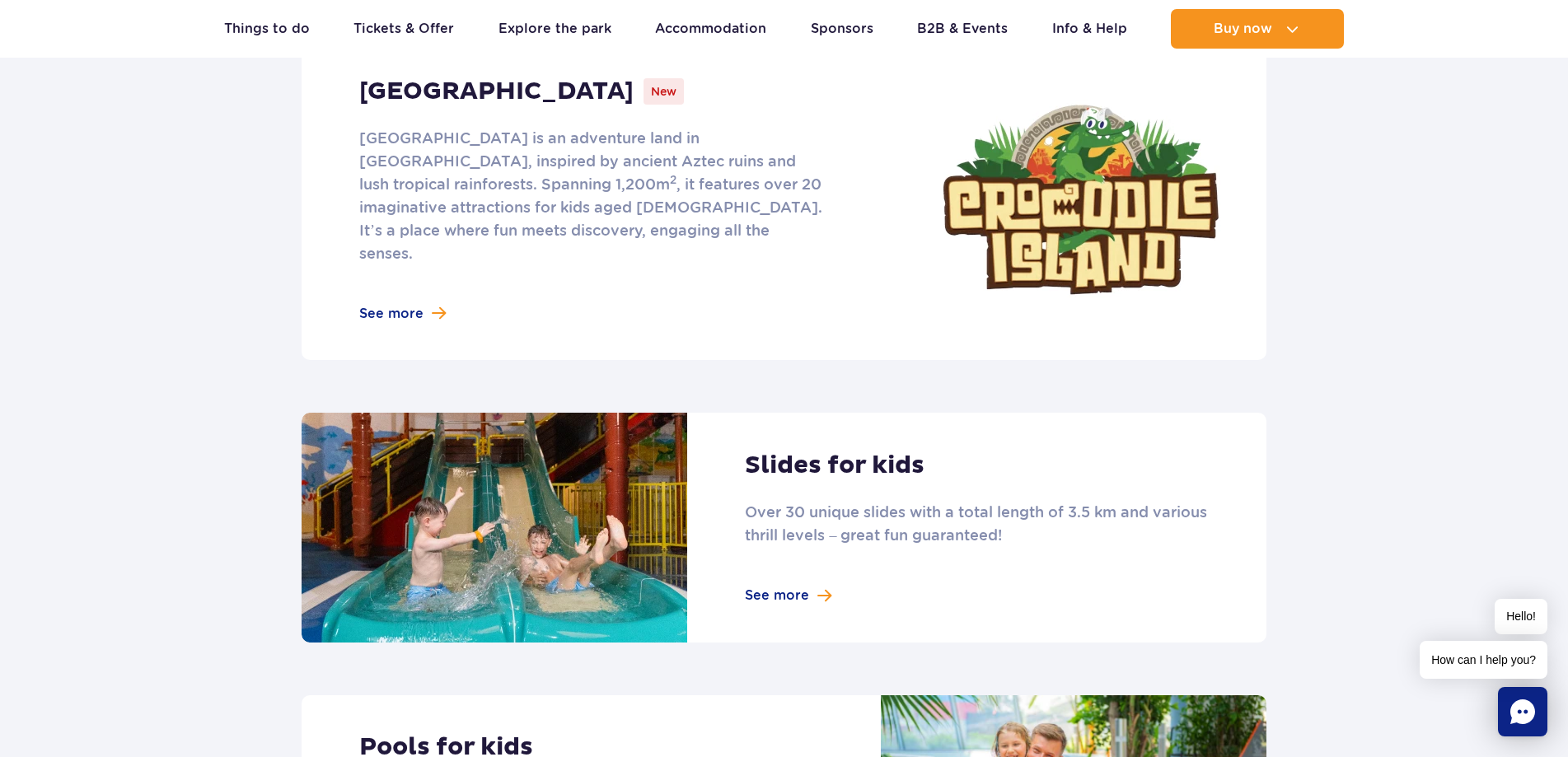
click at [783, 568] on link at bounding box center [784, 527] width 965 height 230
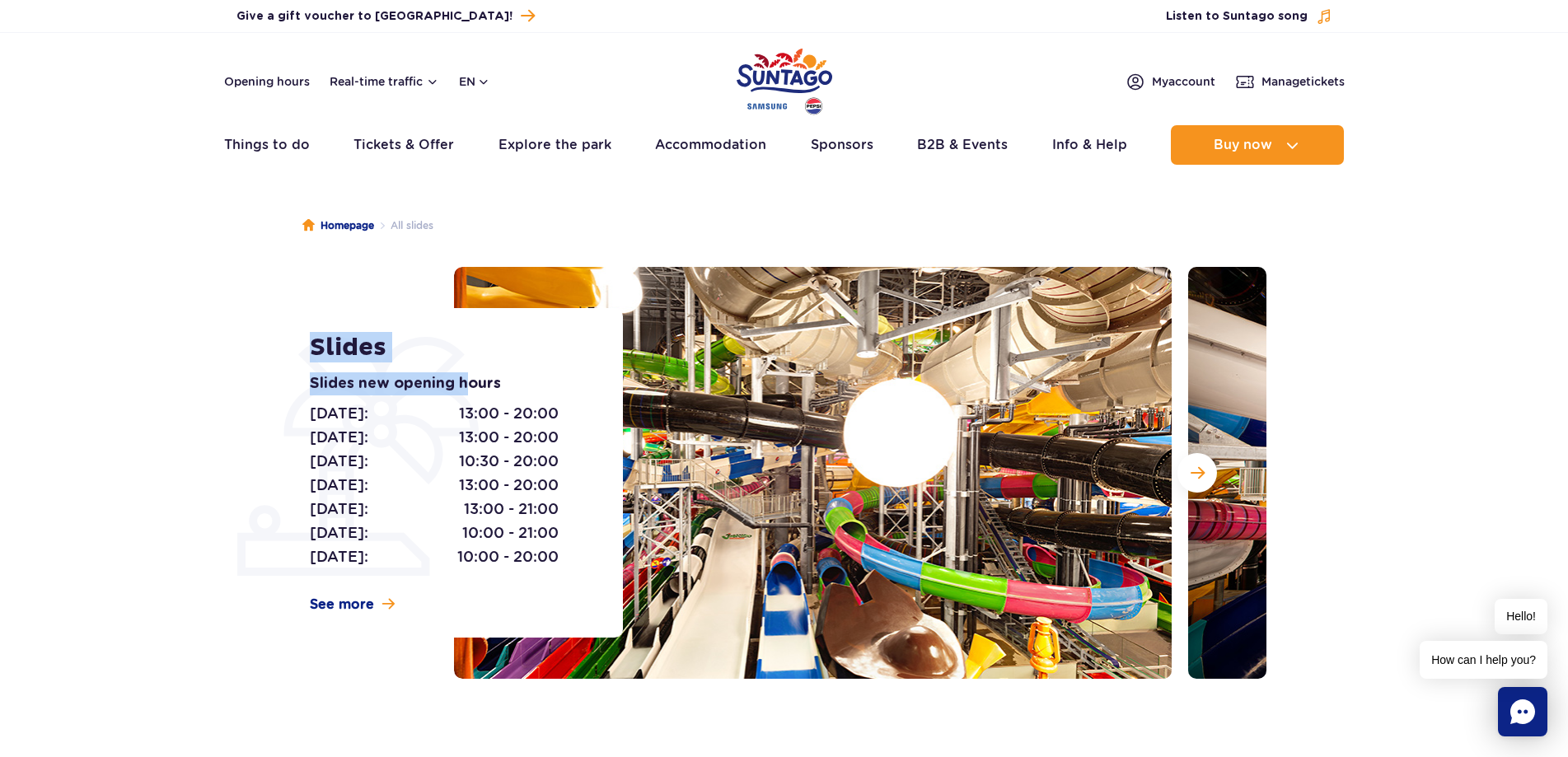
drag, startPoint x: 308, startPoint y: 385, endPoint x: 481, endPoint y: 385, distance: 173.0
click at [480, 385] on div "Slides Slides new opening hours [DATE]: 13:00 - 20:00 [DATE]: 13:00 - 20:00 [DA…" at bounding box center [456, 472] width 334 height 329
click at [481, 385] on p "Slides new opening hours" at bounding box center [447, 383] width 276 height 23
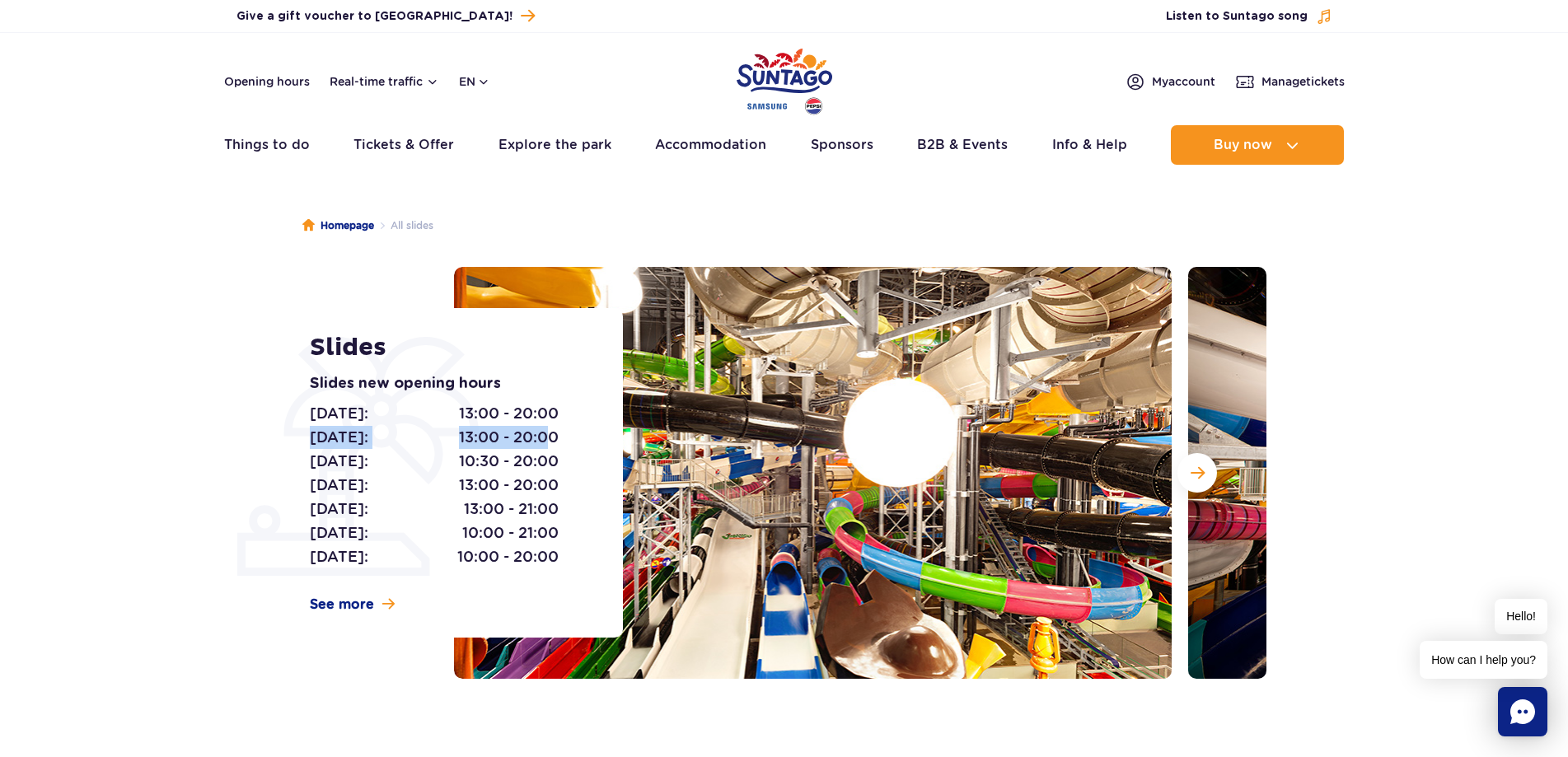
drag, startPoint x: 323, startPoint y: 442, endPoint x: 553, endPoint y: 445, distance: 230.0
click at [553, 446] on p "[DATE]: 13:00 - 20:00" at bounding box center [433, 436] width 249 height 23
click at [554, 444] on span "13:00 - 20:00" at bounding box center [508, 436] width 99 height 23
click at [515, 440] on span "13:00 - 20:00" at bounding box center [508, 436] width 99 height 23
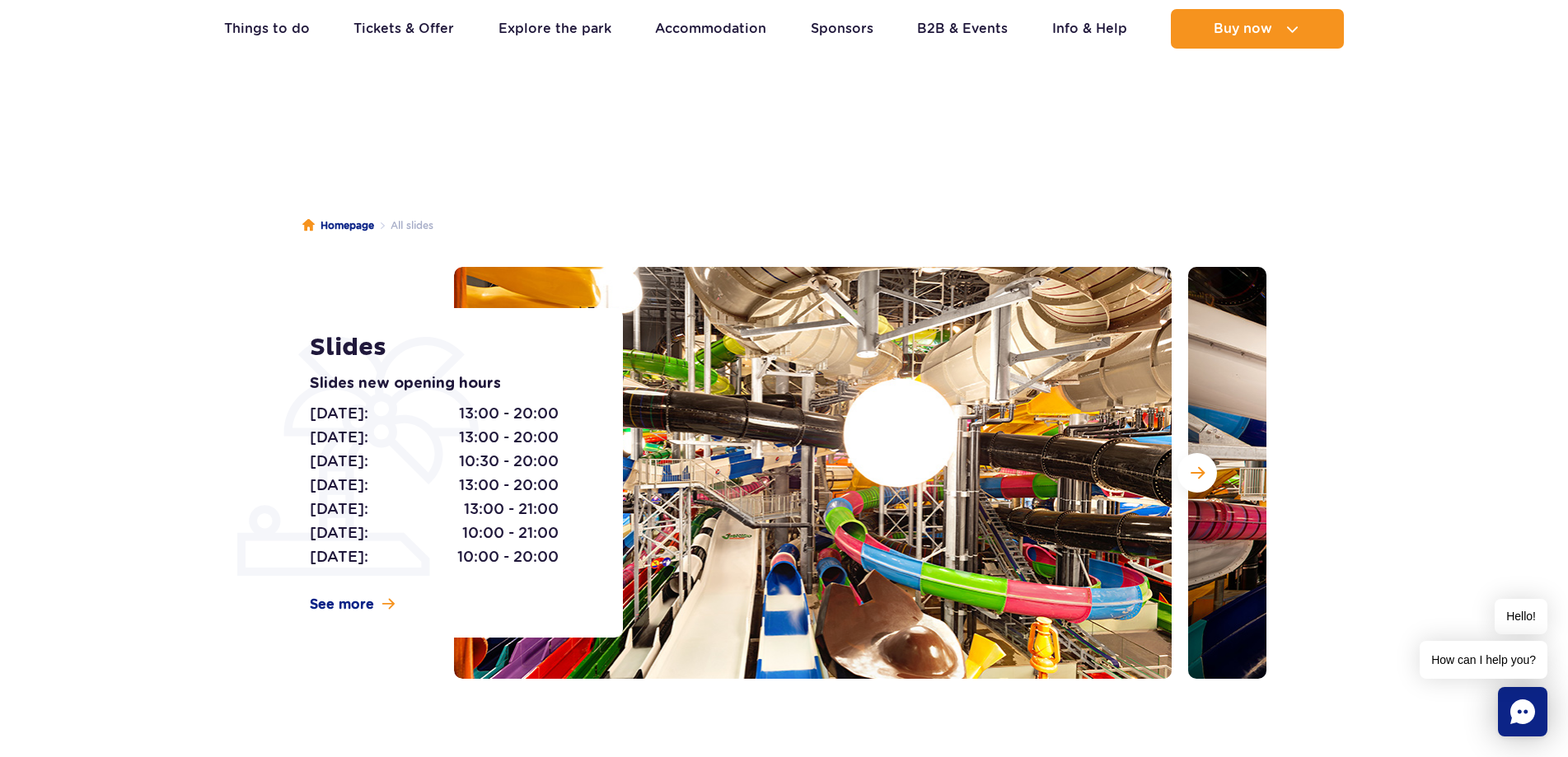
scroll to position [247, 0]
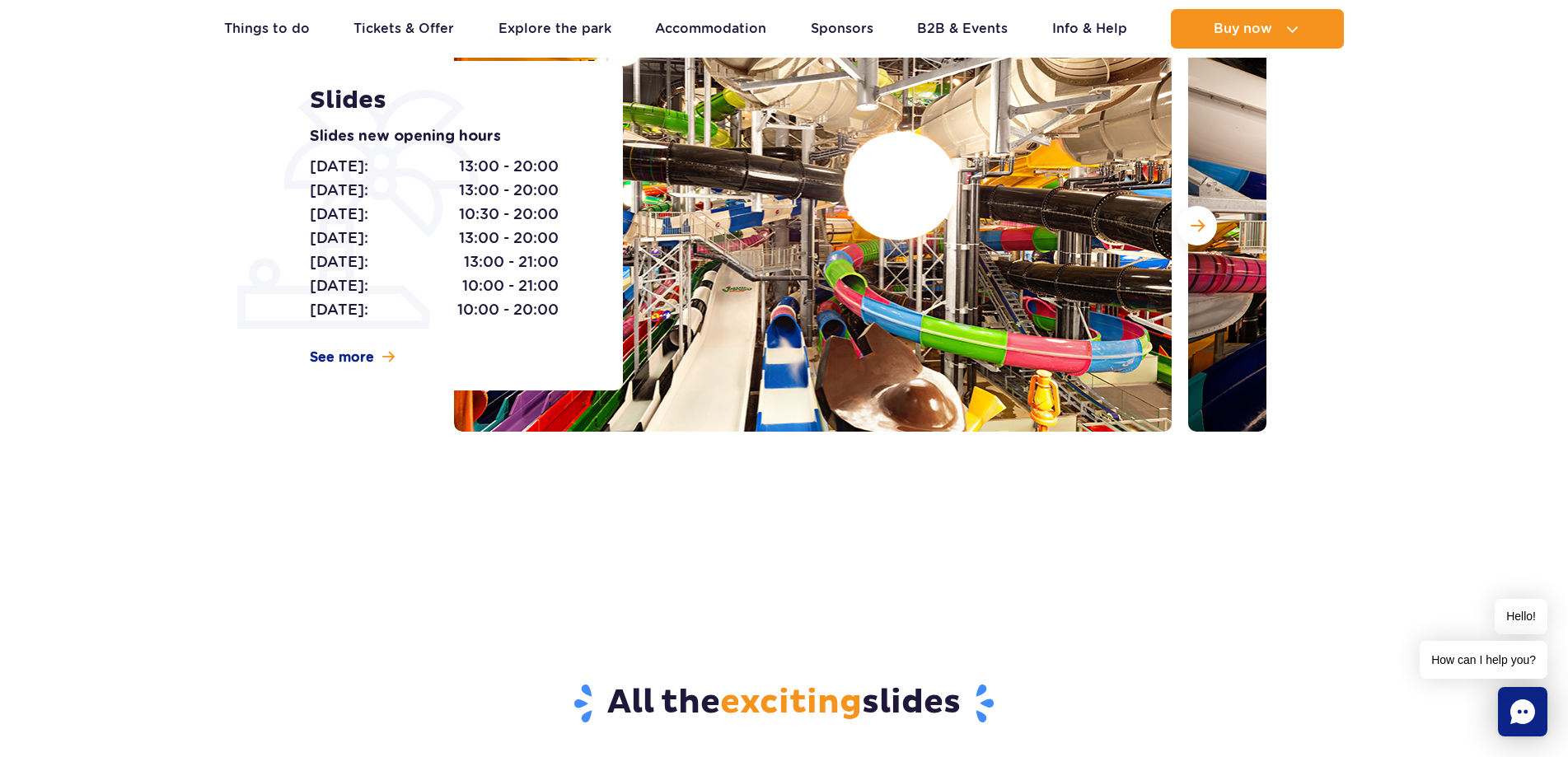
drag, startPoint x: 257, startPoint y: 431, endPoint x: 150, endPoint y: 424, distance: 107.2
click at [150, 424] on section "Slides Slides new opening hours [DATE]: 13:00 - 20:00 [DATE]: 13:00 - 20:00 [DA…" at bounding box center [784, 225] width 1568 height 411
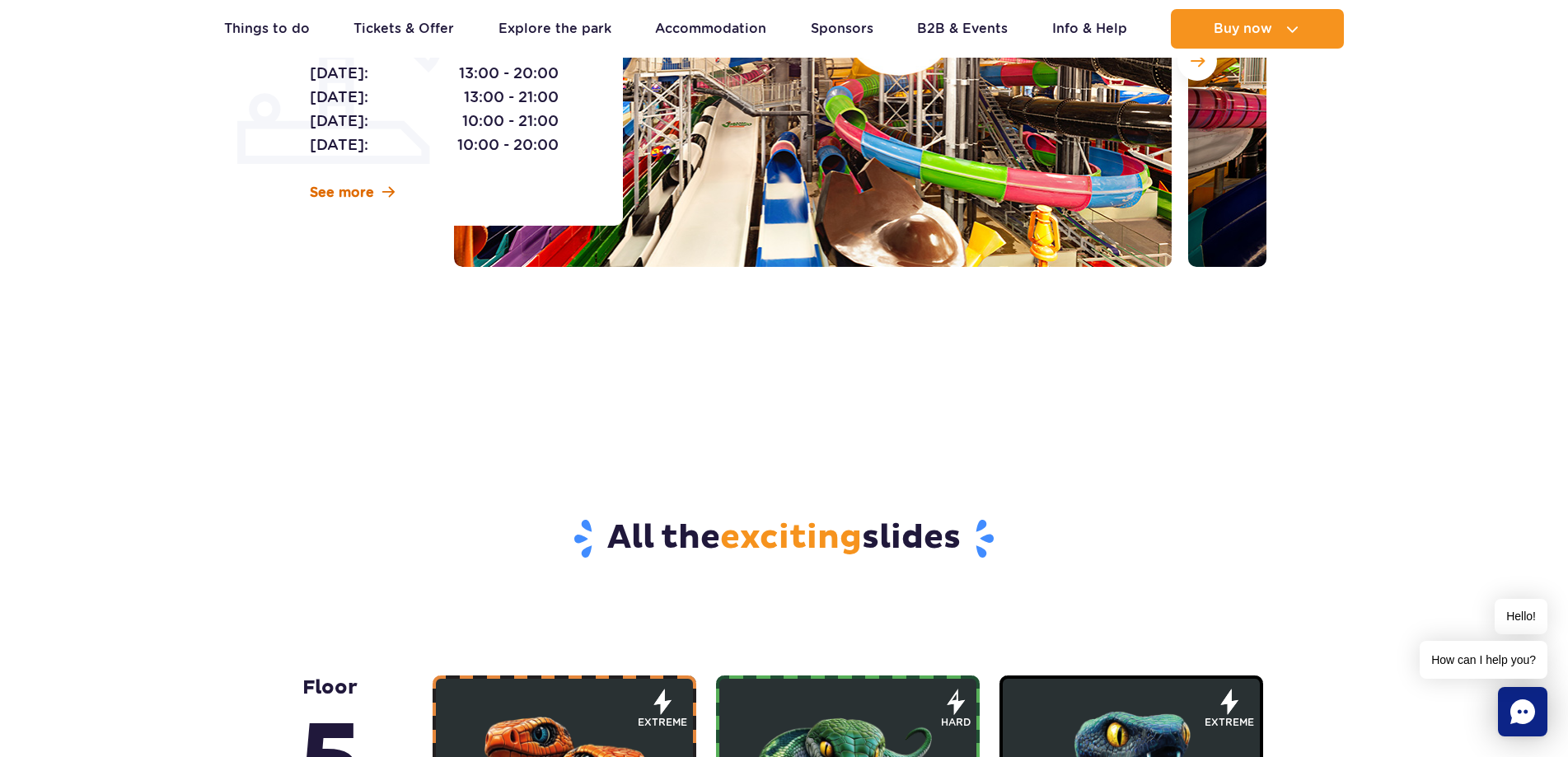
click at [376, 189] on link "See more" at bounding box center [352, 192] width 84 height 18
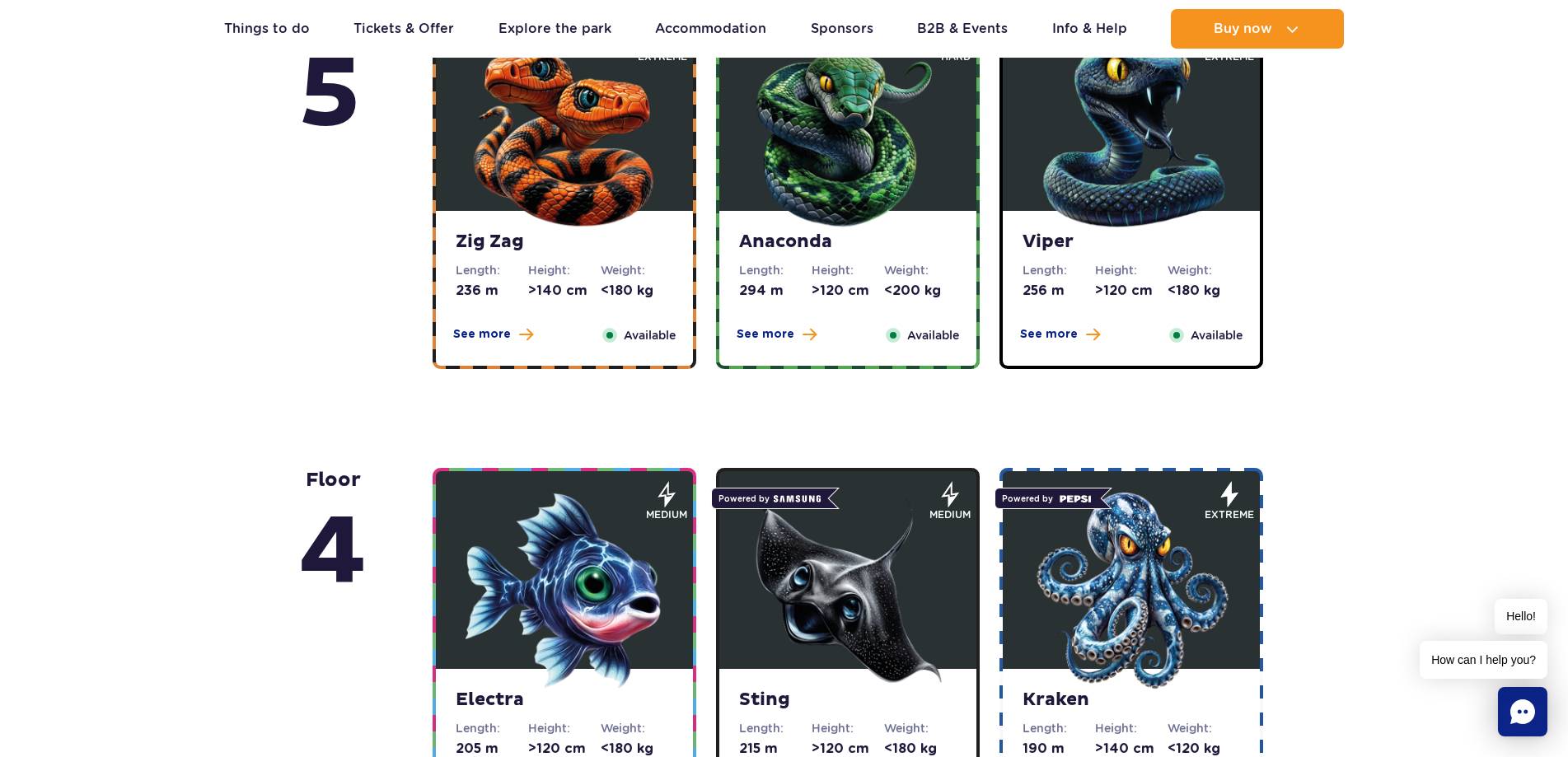
scroll to position [912, 0]
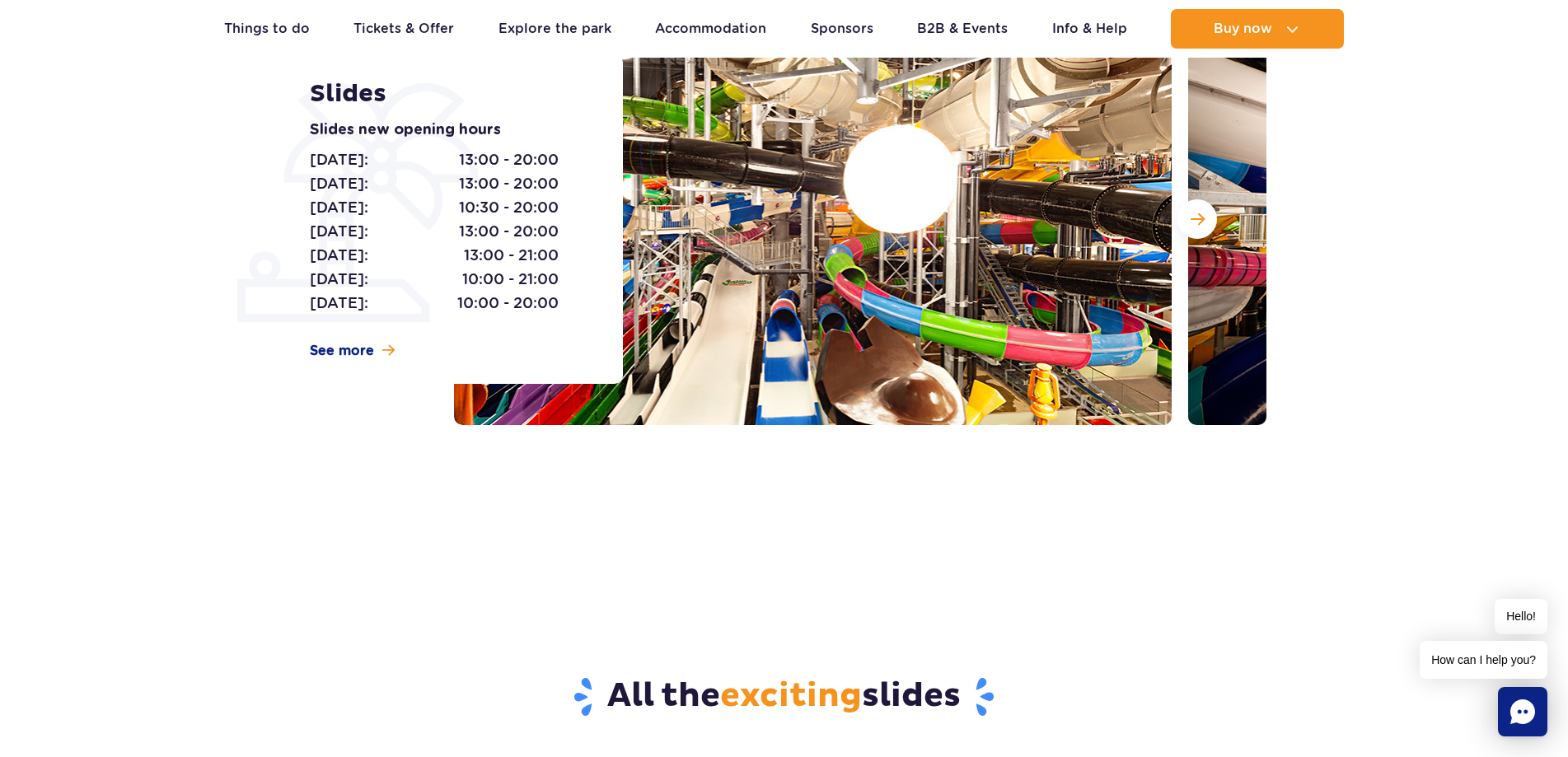
drag, startPoint x: 594, startPoint y: 506, endPoint x: 584, endPoint y: 513, distance: 12.2
drag, startPoint x: 584, startPoint y: 513, endPoint x: 479, endPoint y: 537, distance: 107.7
click at [479, 537] on div "Homepage All slides Slides Slides new opening hours [DATE]: 13:00 - 20:00 [DATE…" at bounding box center [784, 253] width 1568 height 645
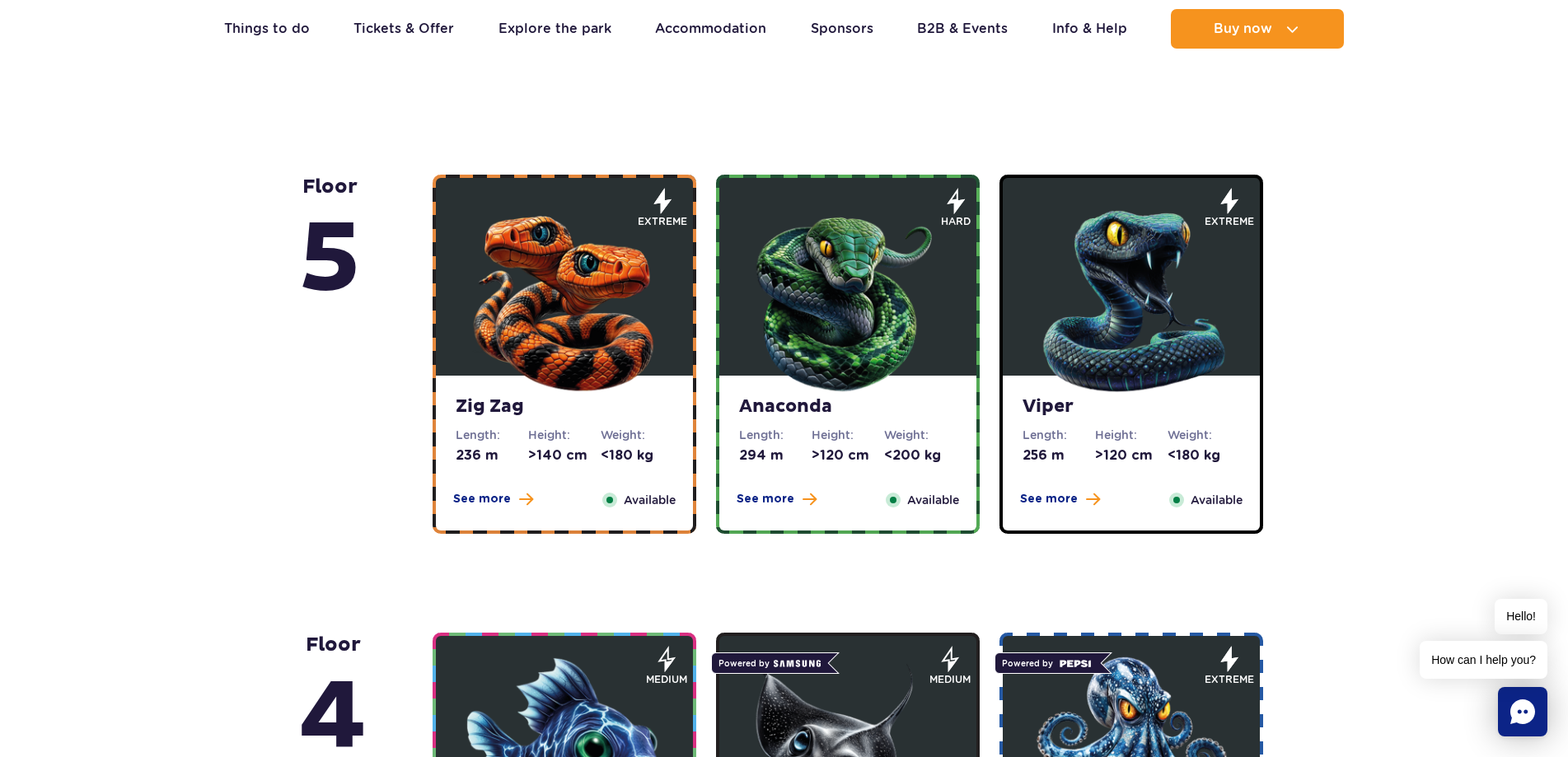
drag, startPoint x: 267, startPoint y: 481, endPoint x: 214, endPoint y: 466, distance: 55.1
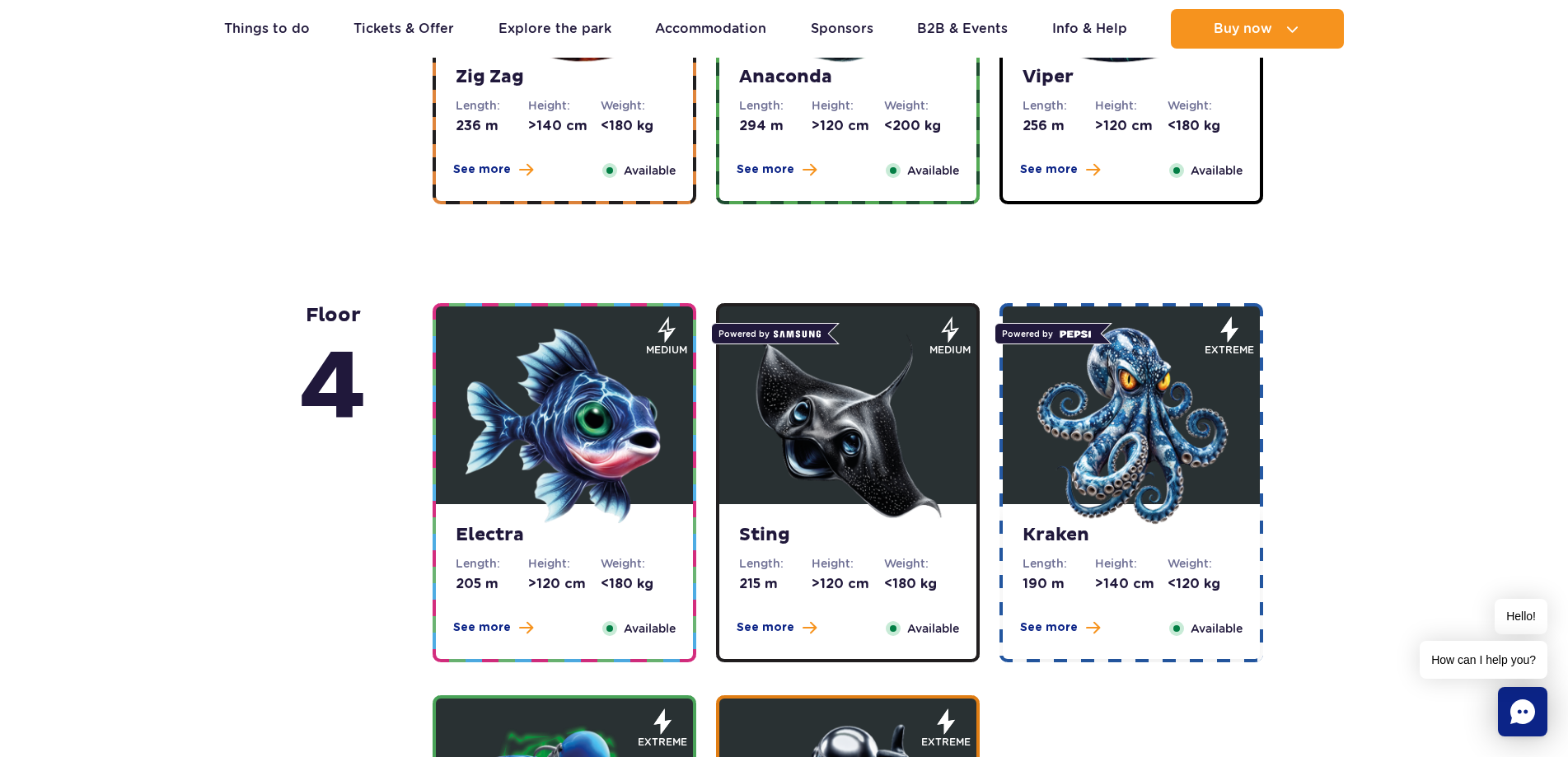
drag, startPoint x: 237, startPoint y: 448, endPoint x: 179, endPoint y: 446, distance: 58.0
drag, startPoint x: 179, startPoint y: 446, endPoint x: 141, endPoint y: 465, distance: 42.5
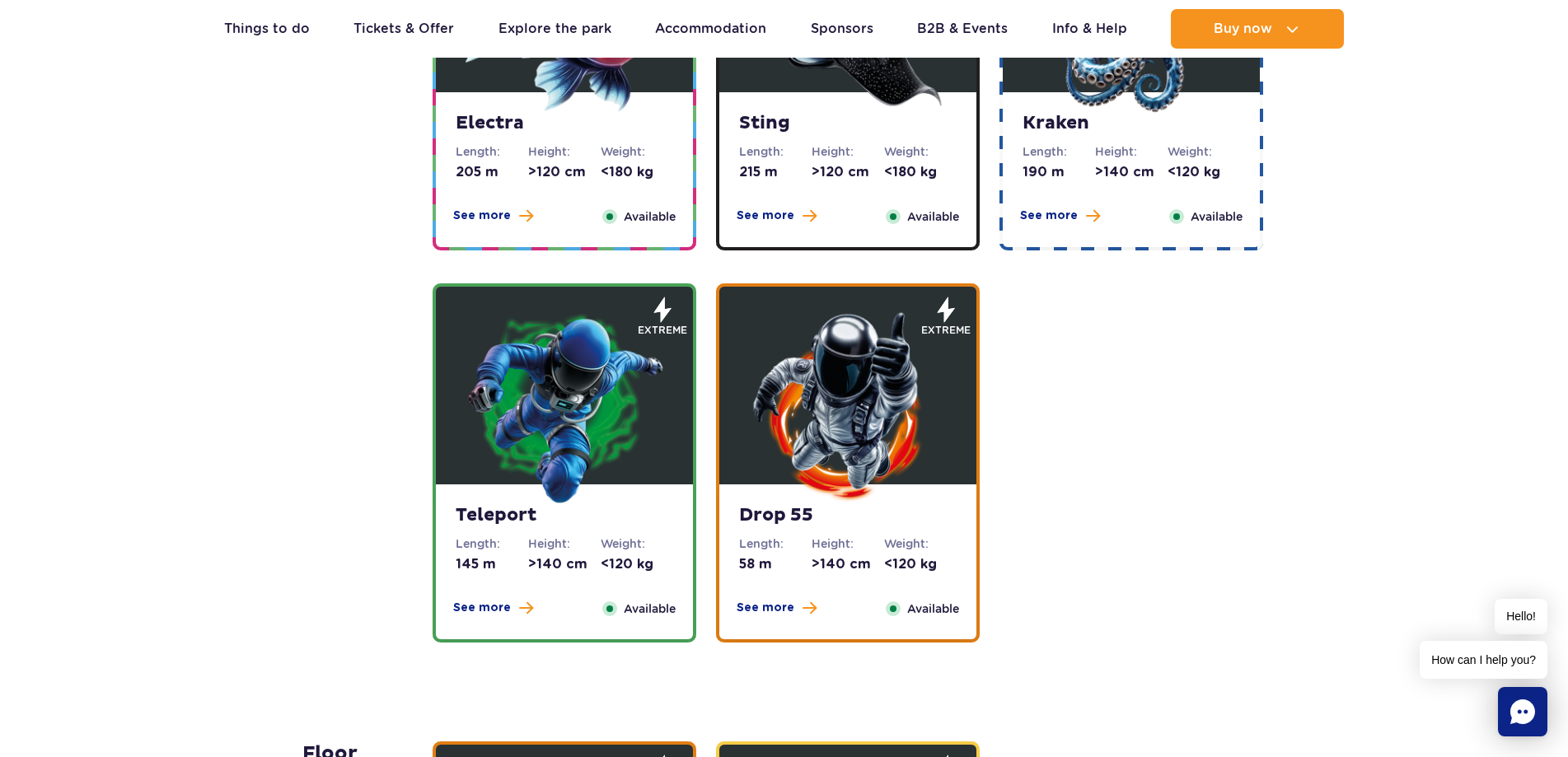
scroll to position [2065, 0]
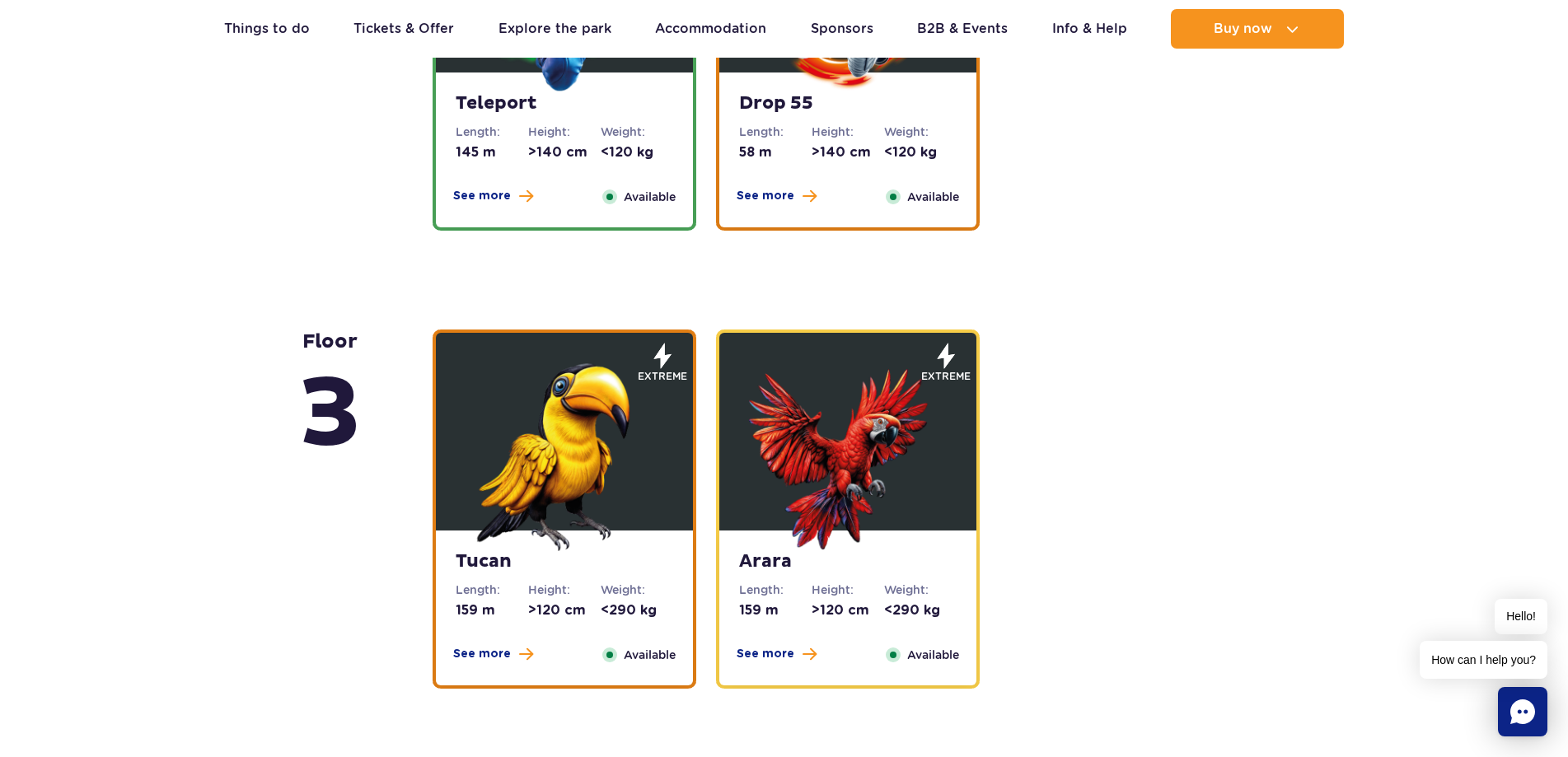
drag, startPoint x: 215, startPoint y: 409, endPoint x: 170, endPoint y: 417, distance: 45.7
click at [167, 418] on div "floor 5 Zig Zag Length: 236 m Height: >140 cm Weight: <180 kg See more Close Av…" at bounding box center [784, 705] width 1568 height 3497
drag, startPoint x: 1229, startPoint y: 275, endPoint x: 1293, endPoint y: 189, distance: 107.2
click at [1293, 167] on div "floor 5 Zig Zag Length: 236 m Height: >140 cm Weight: <180 kg See more Close Av…" at bounding box center [784, 705] width 1568 height 3497
drag, startPoint x: 1299, startPoint y: 261, endPoint x: 1313, endPoint y: 198, distance: 64.5
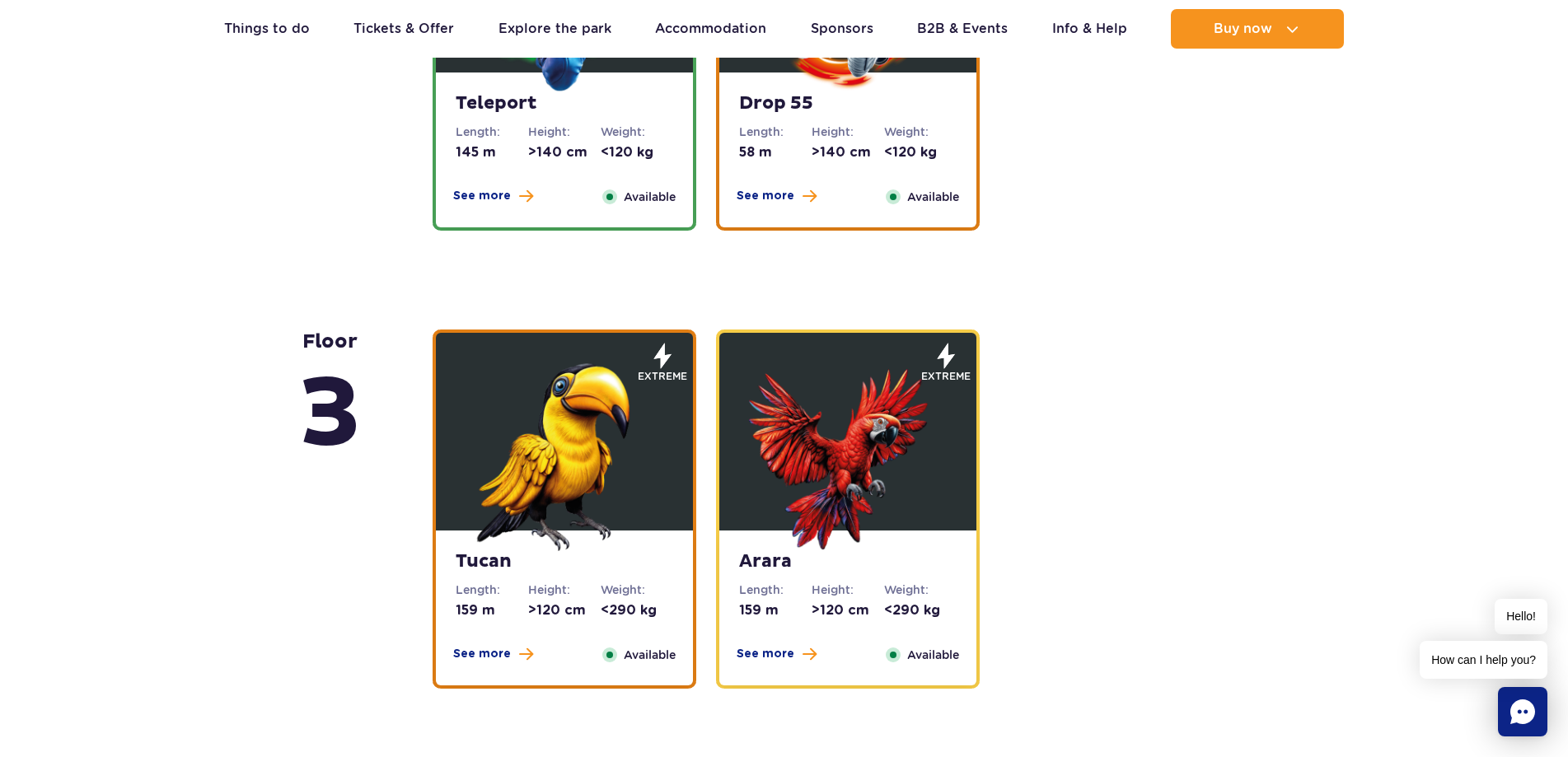
click at [1313, 198] on div "floor 5 Zig Zag Length: 236 m Height: >140 cm Weight: <180 kg See more Close Av…" at bounding box center [784, 705] width 1568 height 3497
drag, startPoint x: 1273, startPoint y: 297, endPoint x: 1193, endPoint y: 99, distance: 213.6
drag, startPoint x: 1317, startPoint y: 246, endPoint x: 1343, endPoint y: 153, distance: 96.6
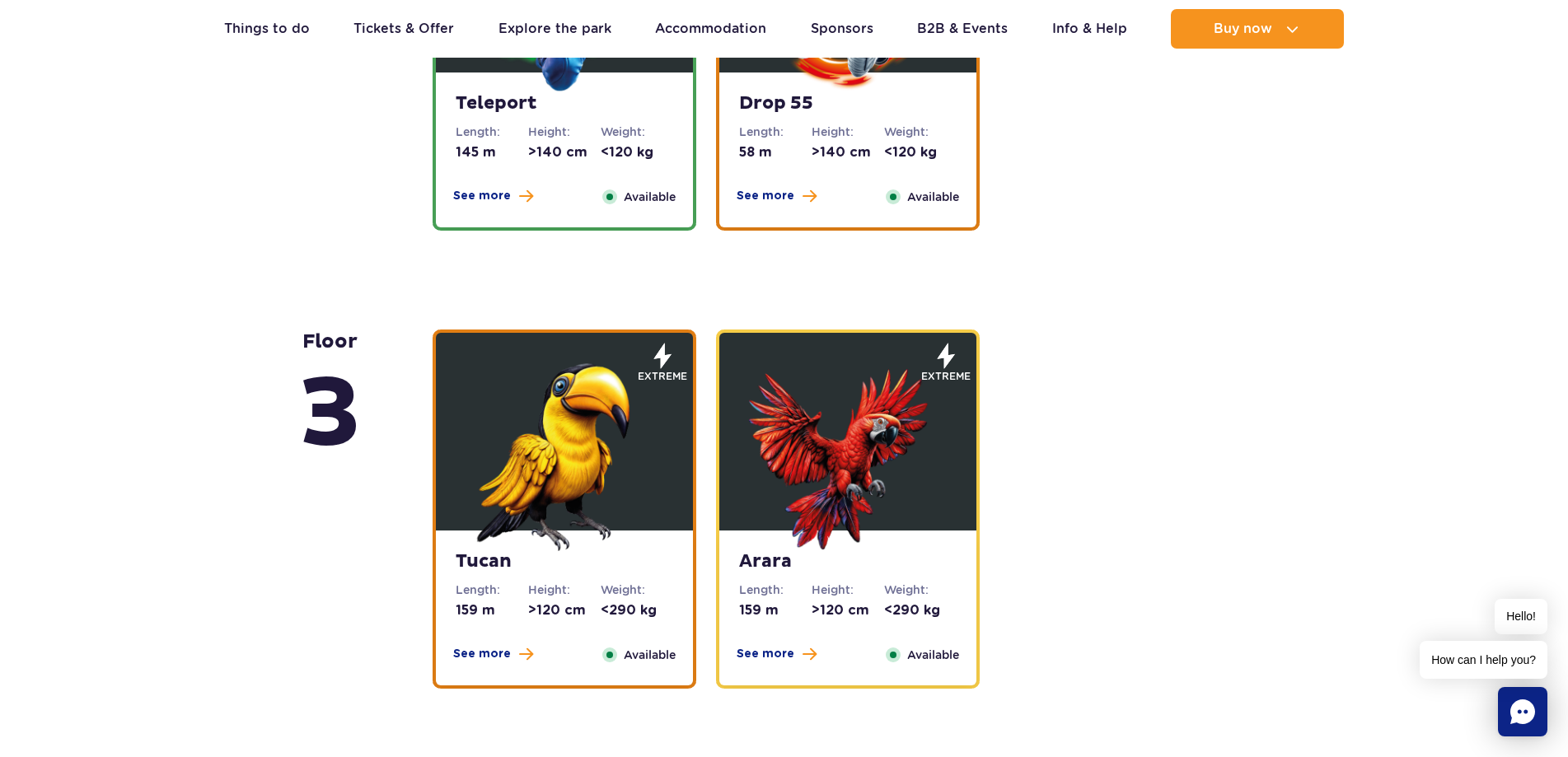
click at [1343, 153] on div "floor 5 Zig Zag Length: 236 m Height: >140 cm Weight: <180 kg See more Close Av…" at bounding box center [784, 705] width 1568 height 3497
